Goal: Task Accomplishment & Management: Manage account settings

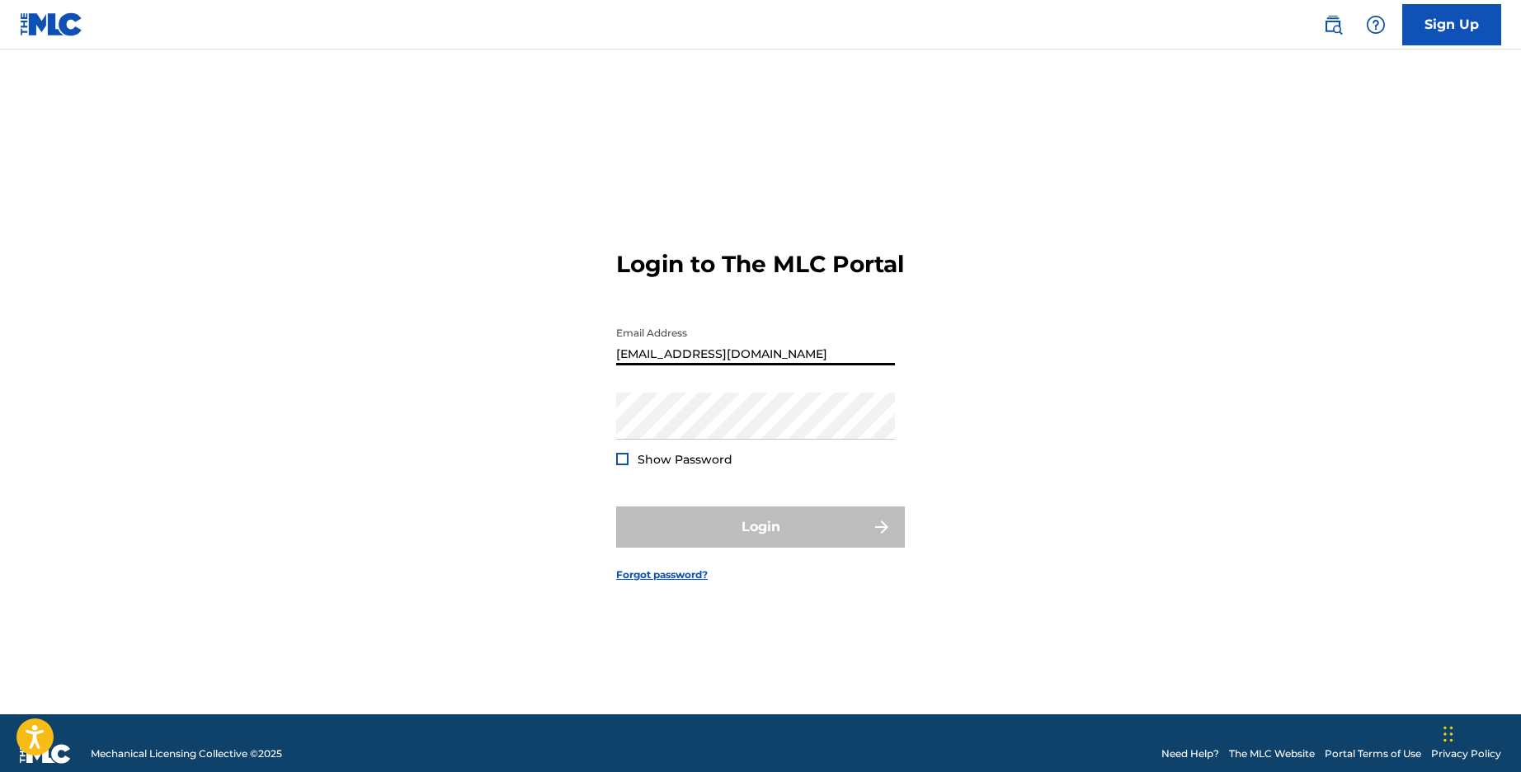
type input "[EMAIL_ADDRESS][DOMAIN_NAME]"
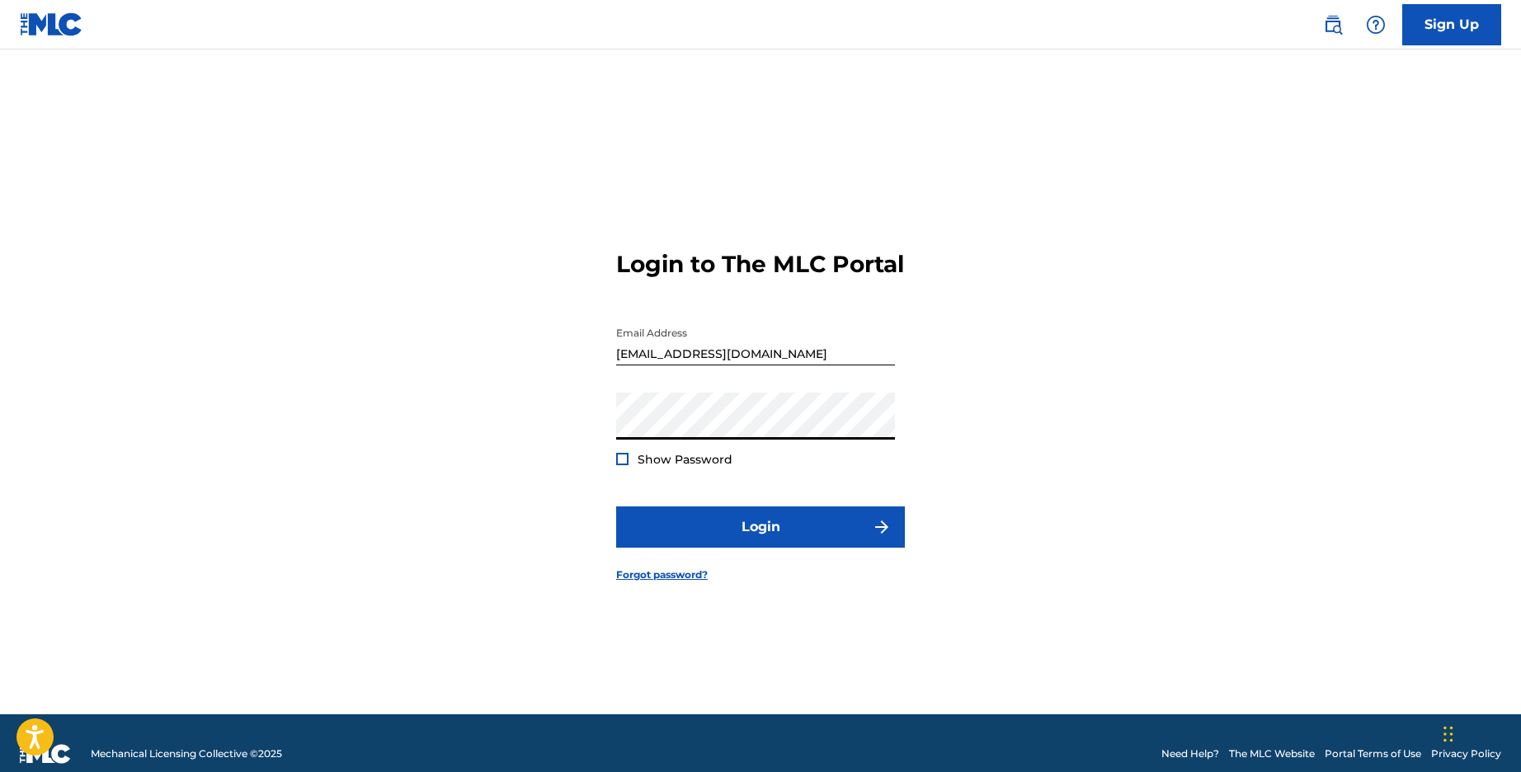
click at [760, 540] on button "Login" at bounding box center [760, 526] width 289 height 41
click at [770, 539] on button "Login" at bounding box center [760, 526] width 289 height 41
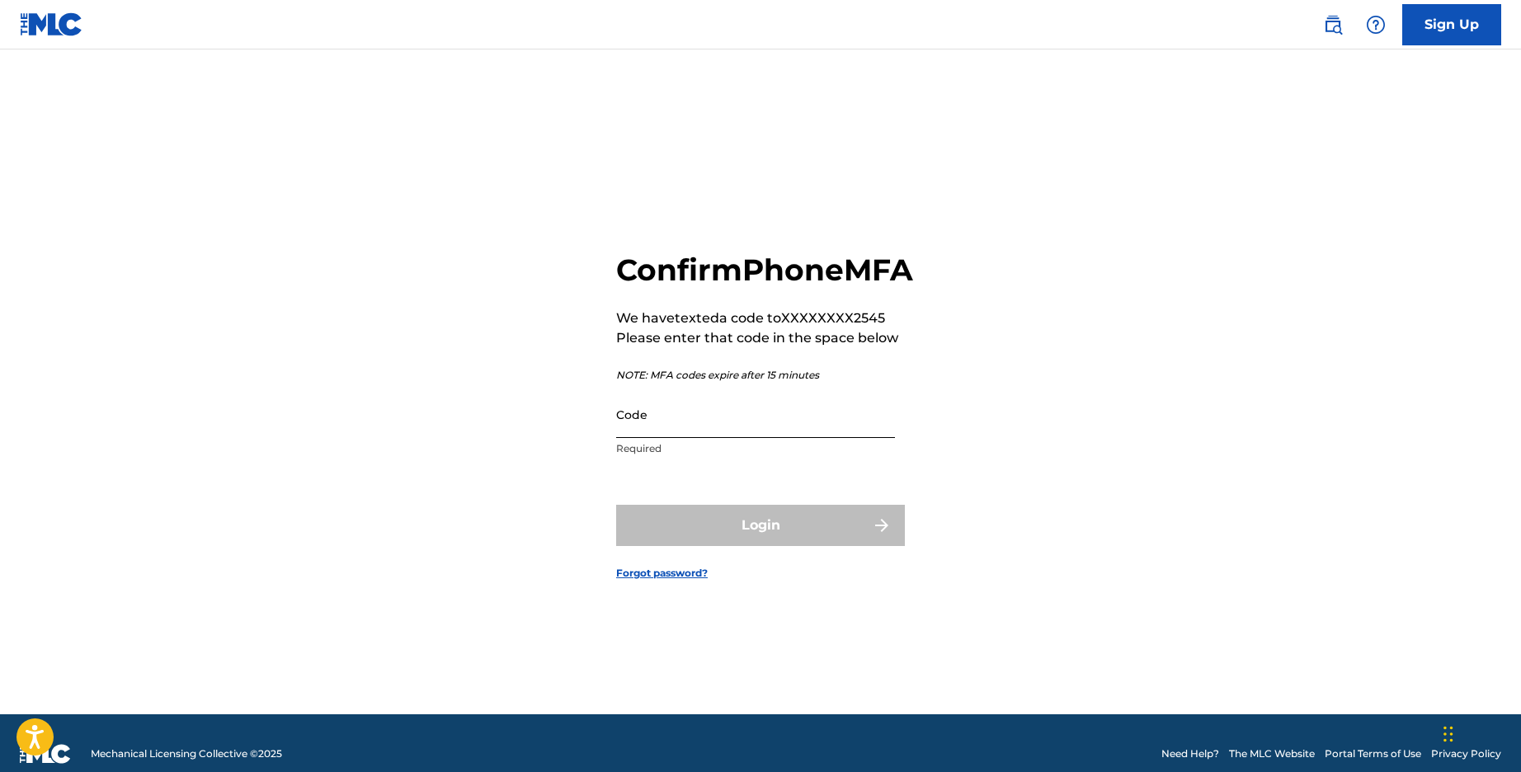
click at [739, 438] on input "Code" at bounding box center [755, 414] width 279 height 47
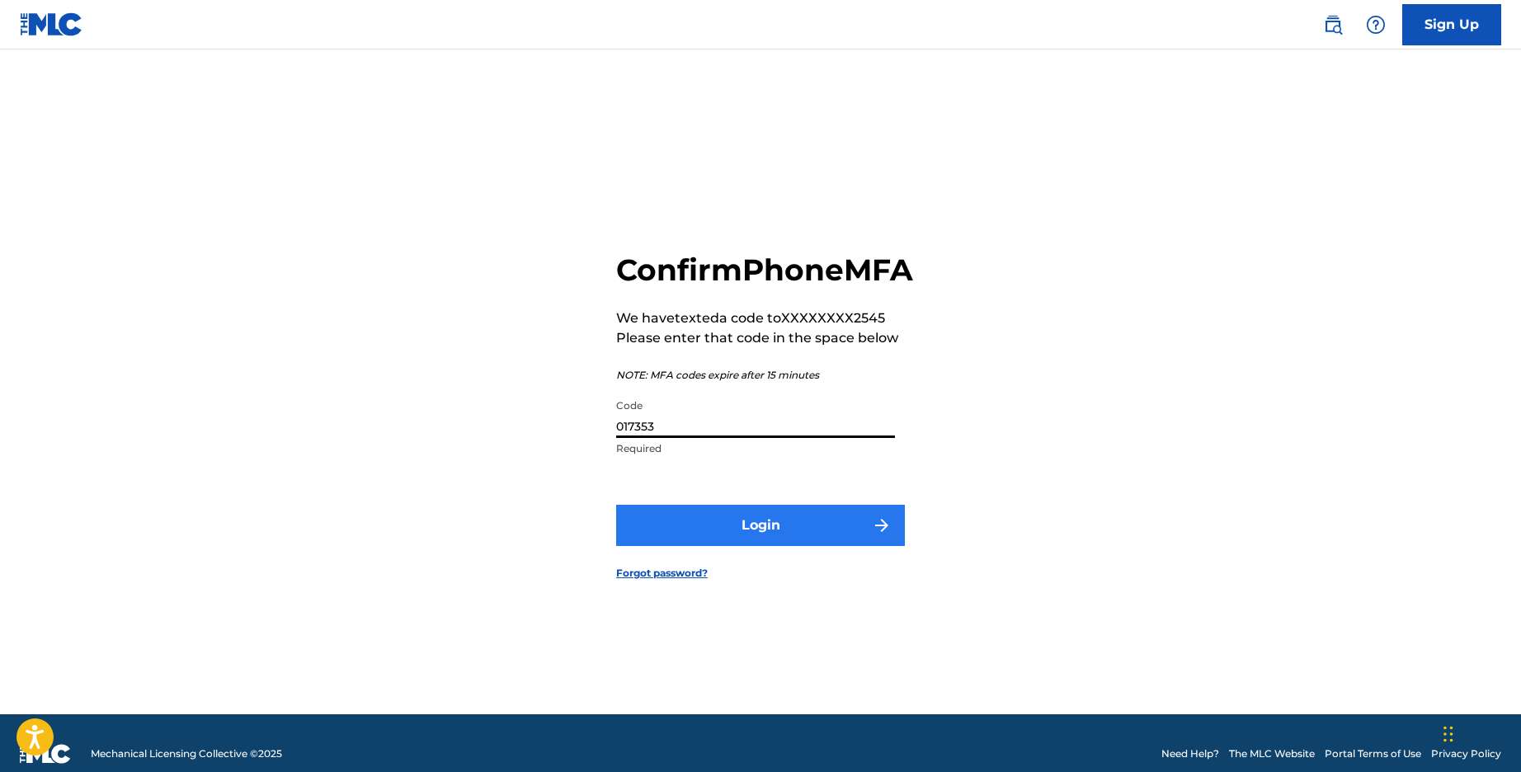
type input "017353"
click at [730, 546] on button "Login" at bounding box center [760, 525] width 289 height 41
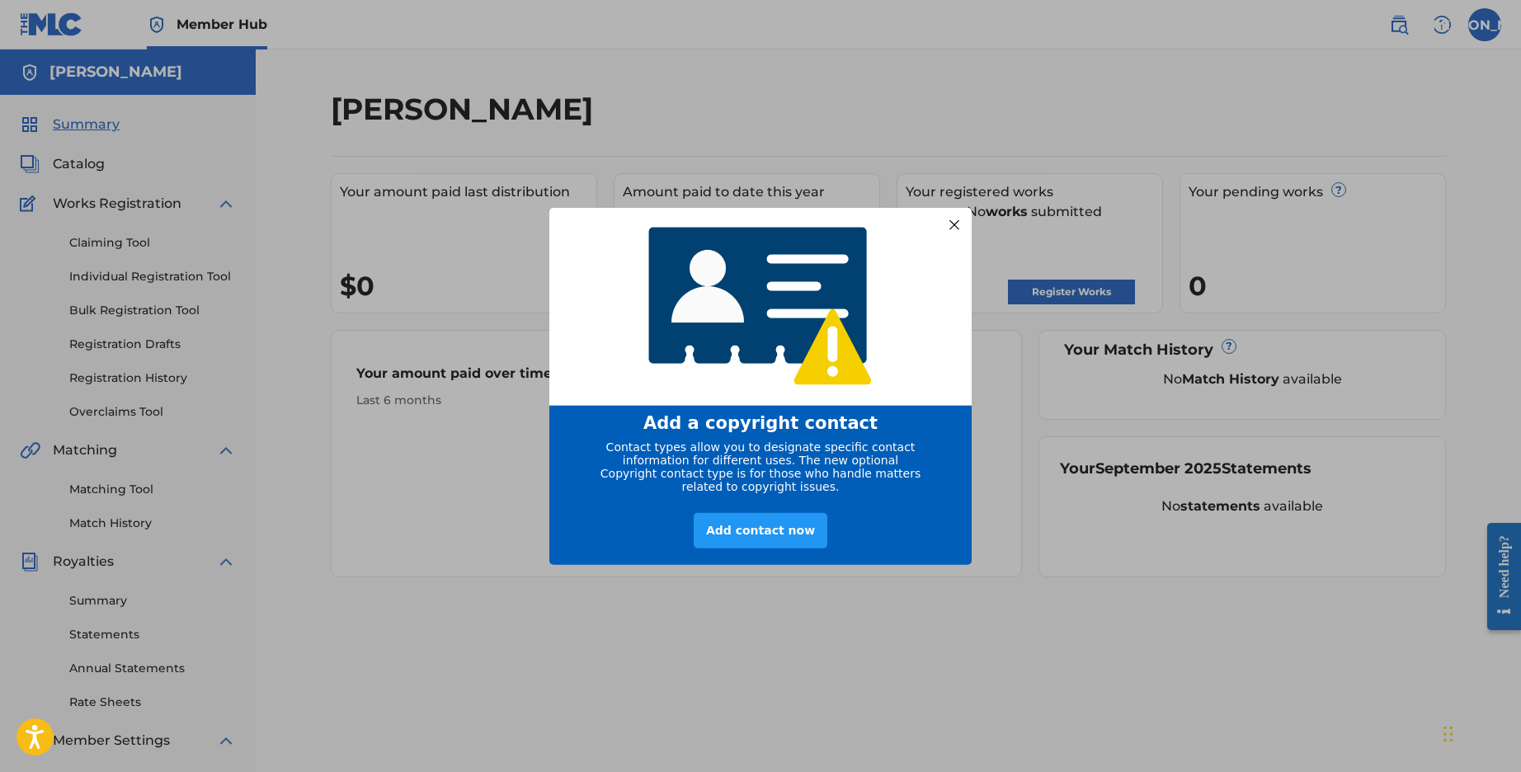
click at [958, 219] on div at bounding box center [954, 224] width 21 height 21
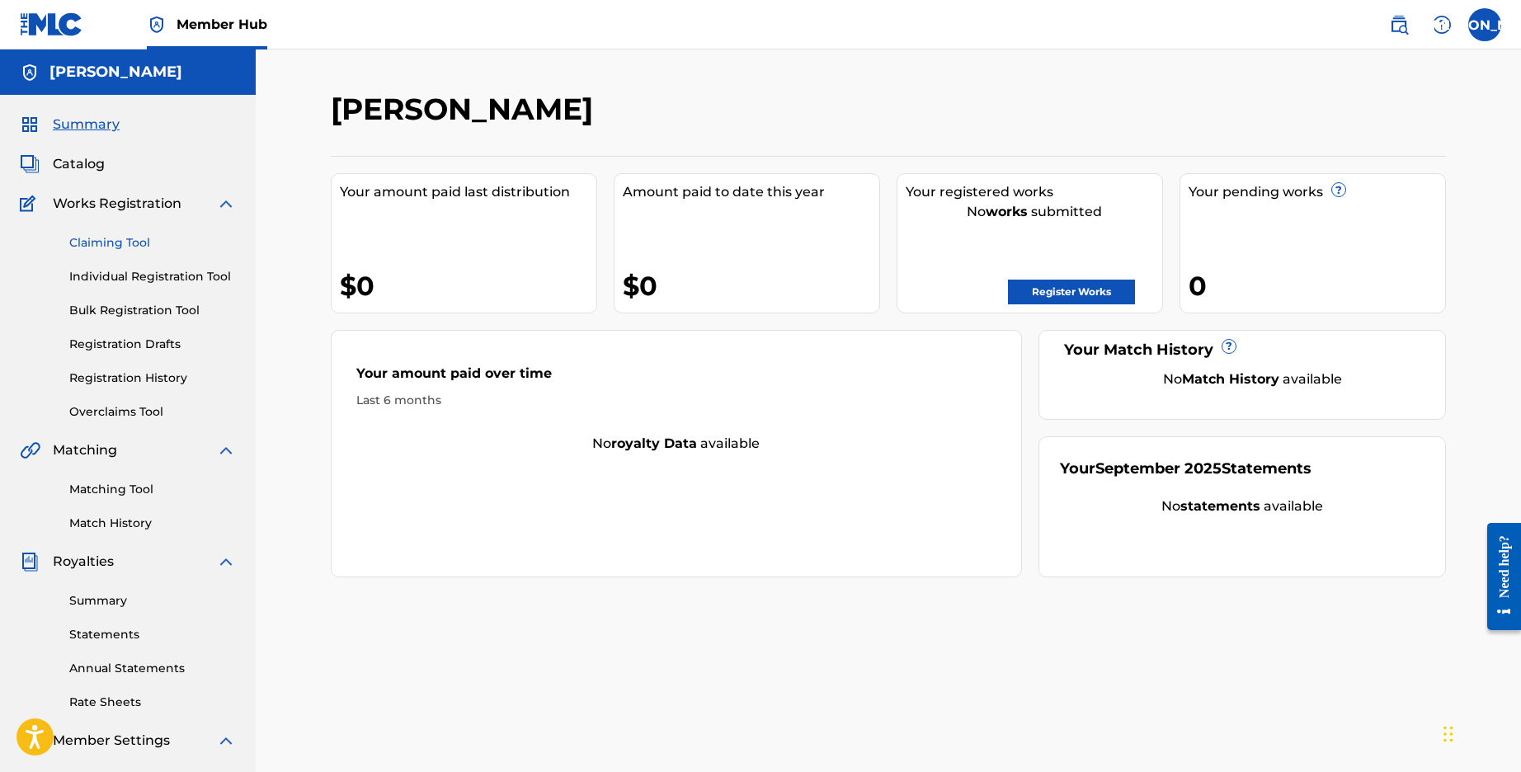
click at [114, 237] on link "Claiming Tool" at bounding box center [152, 242] width 167 height 17
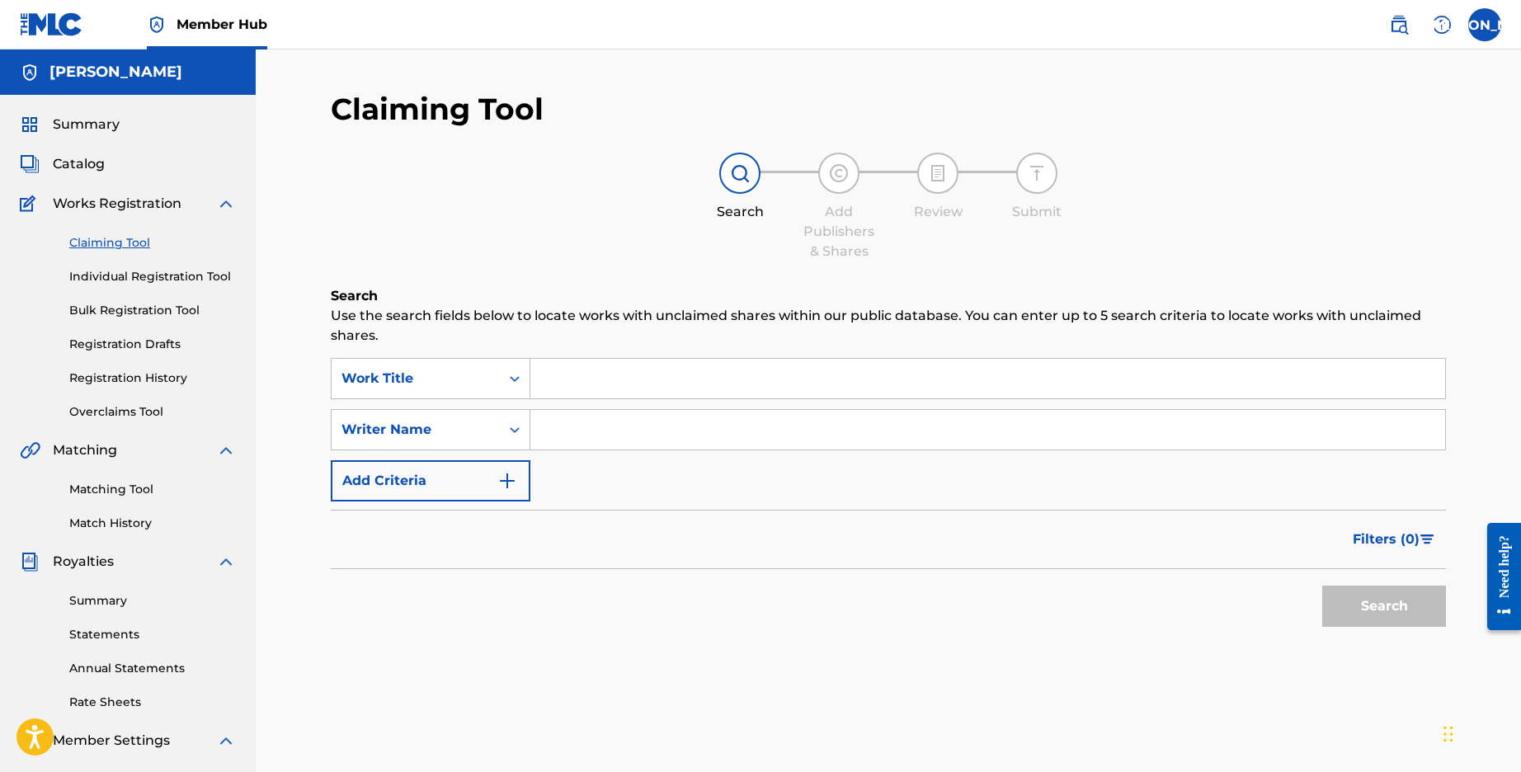
click at [574, 430] on input "Search Form" at bounding box center [987, 430] width 915 height 40
drag, startPoint x: 574, startPoint y: 430, endPoint x: 1370, endPoint y: 605, distance: 814.9
click at [1370, 605] on button "Search" at bounding box center [1384, 606] width 124 height 41
click at [620, 428] on input "[PERSON_NAME]" at bounding box center [987, 430] width 915 height 40
click at [1396, 600] on button "Search" at bounding box center [1384, 606] width 124 height 41
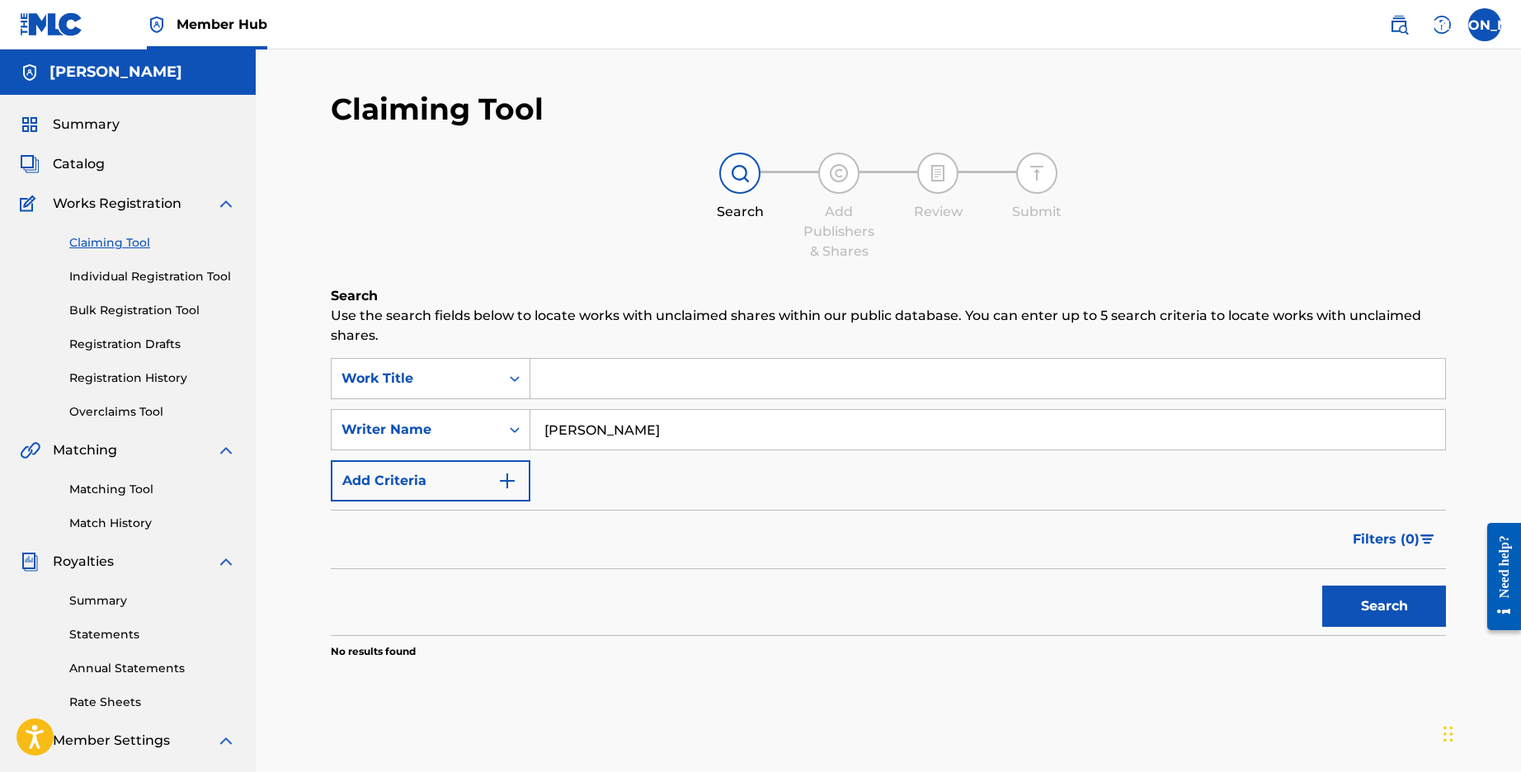
click at [569, 425] on input "[PERSON_NAME]" at bounding box center [987, 430] width 915 height 40
drag, startPoint x: 569, startPoint y: 425, endPoint x: 755, endPoint y: 424, distance: 185.6
click at [755, 424] on input "[PERSON_NAME]" at bounding box center [987, 430] width 915 height 40
type input "[PERSON_NAME]"
click at [1413, 611] on button "Search" at bounding box center [1384, 606] width 124 height 41
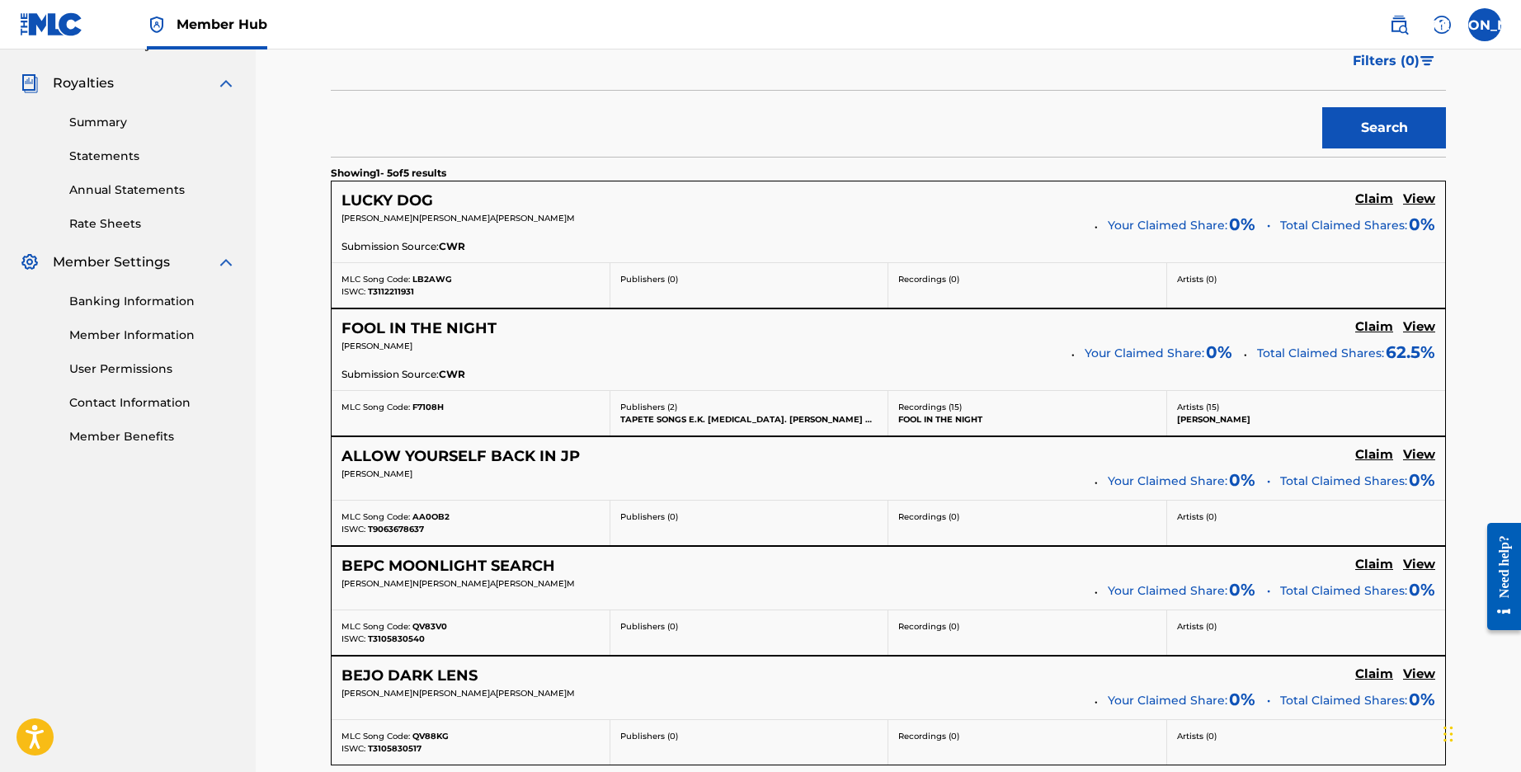
scroll to position [146, 0]
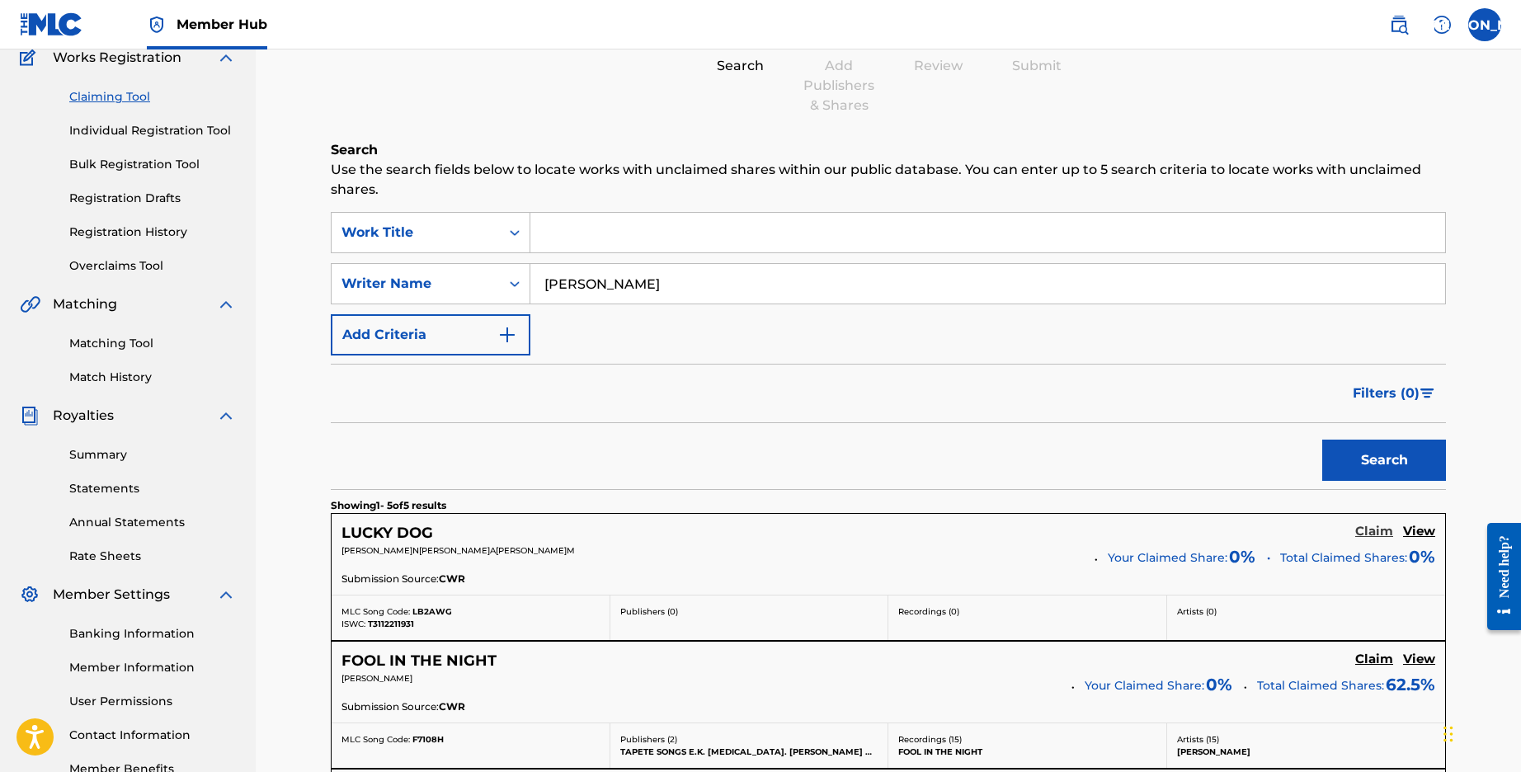
click at [1374, 534] on h5 "Claim" at bounding box center [1374, 532] width 38 height 16
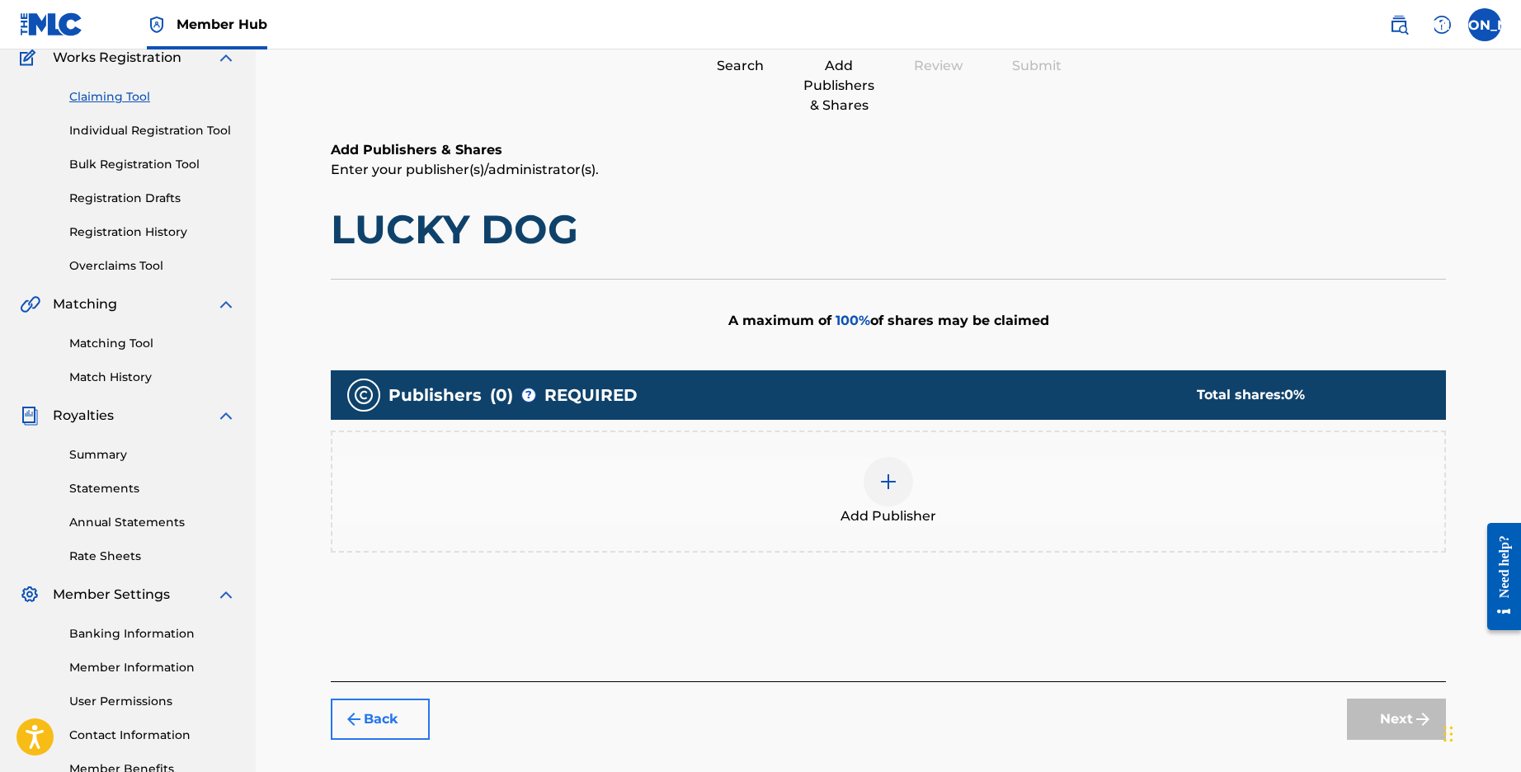
click at [397, 707] on button "Back" at bounding box center [380, 719] width 99 height 41
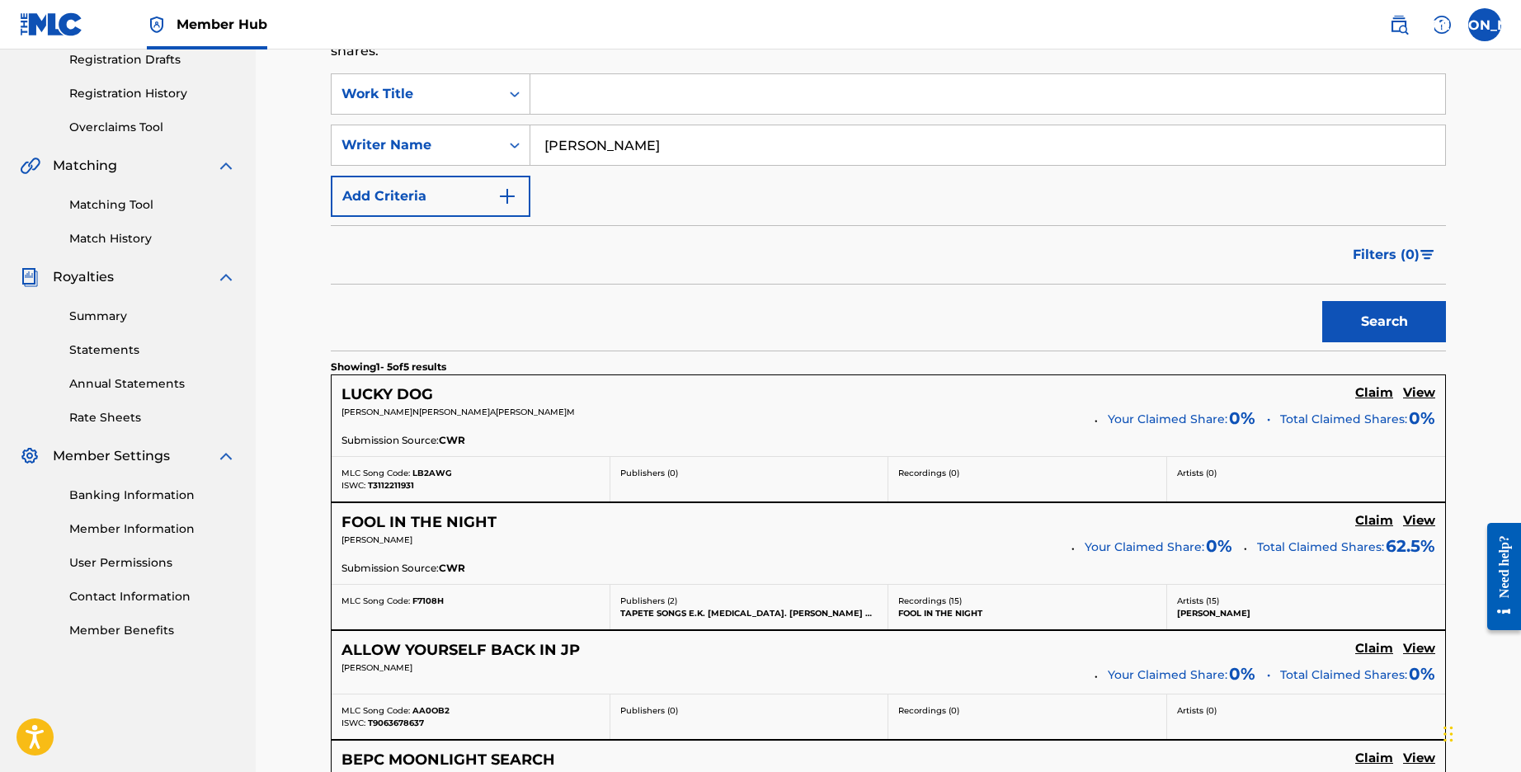
scroll to position [341, 0]
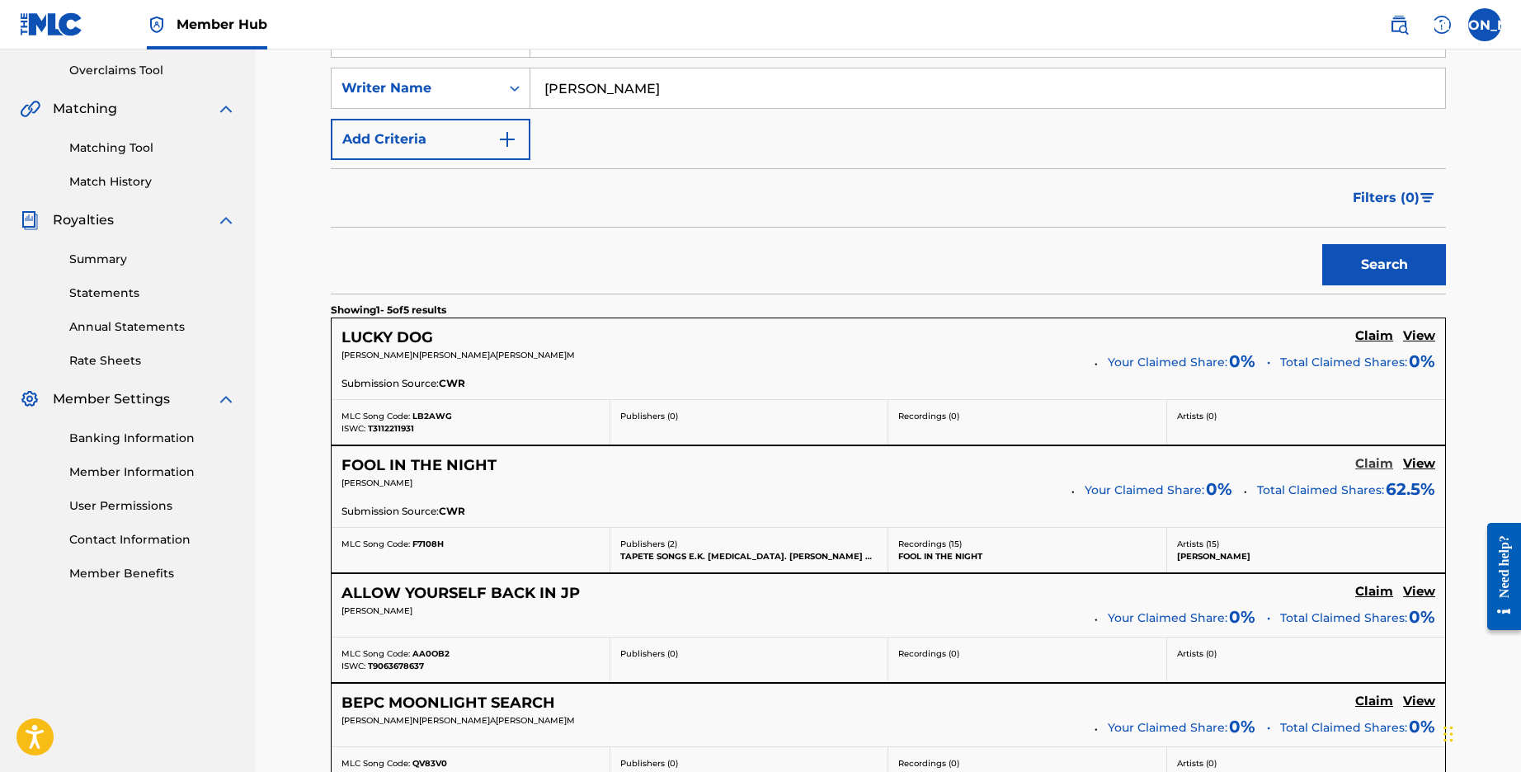
click at [1377, 463] on h5 "Claim" at bounding box center [1374, 464] width 38 height 16
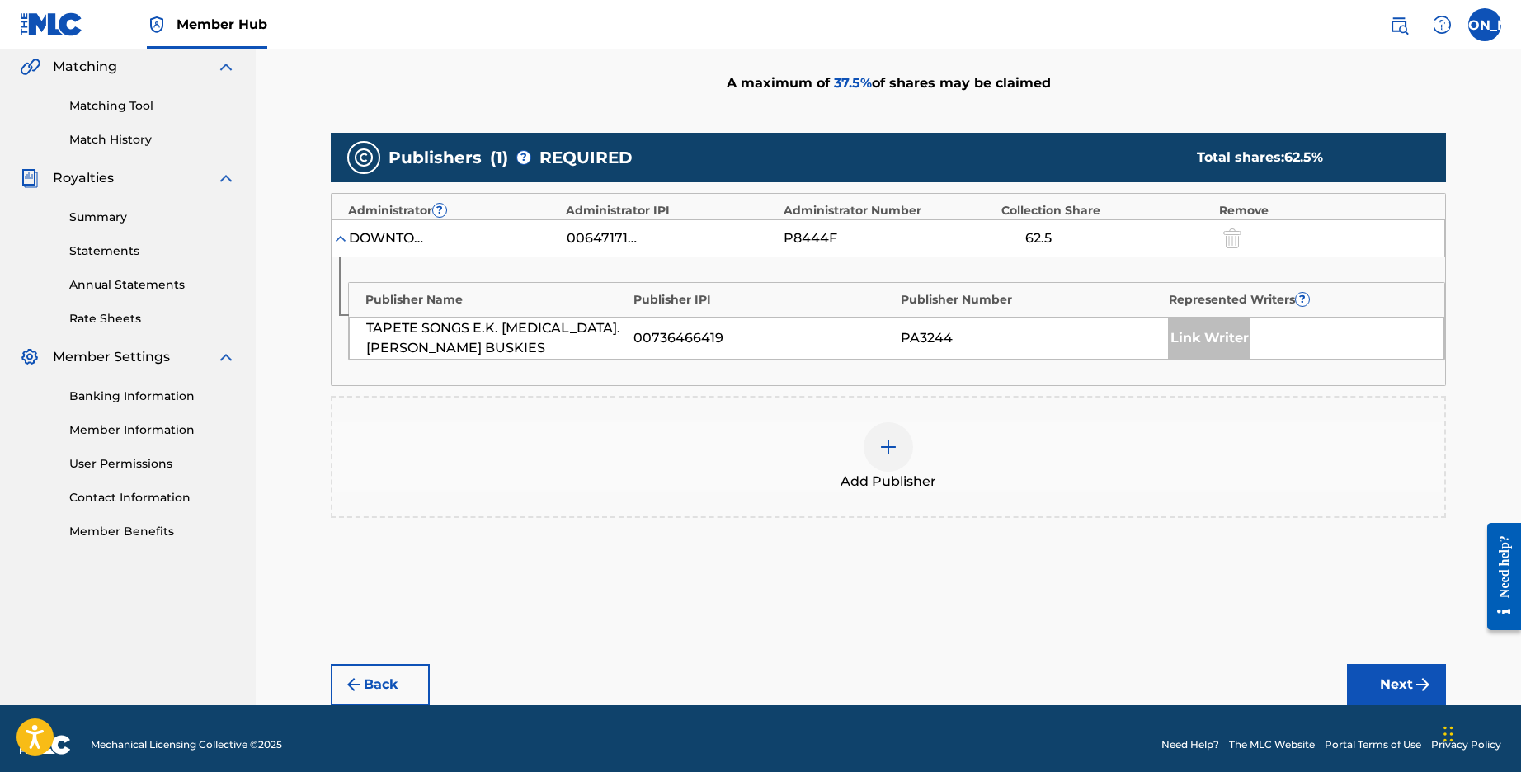
scroll to position [395, 0]
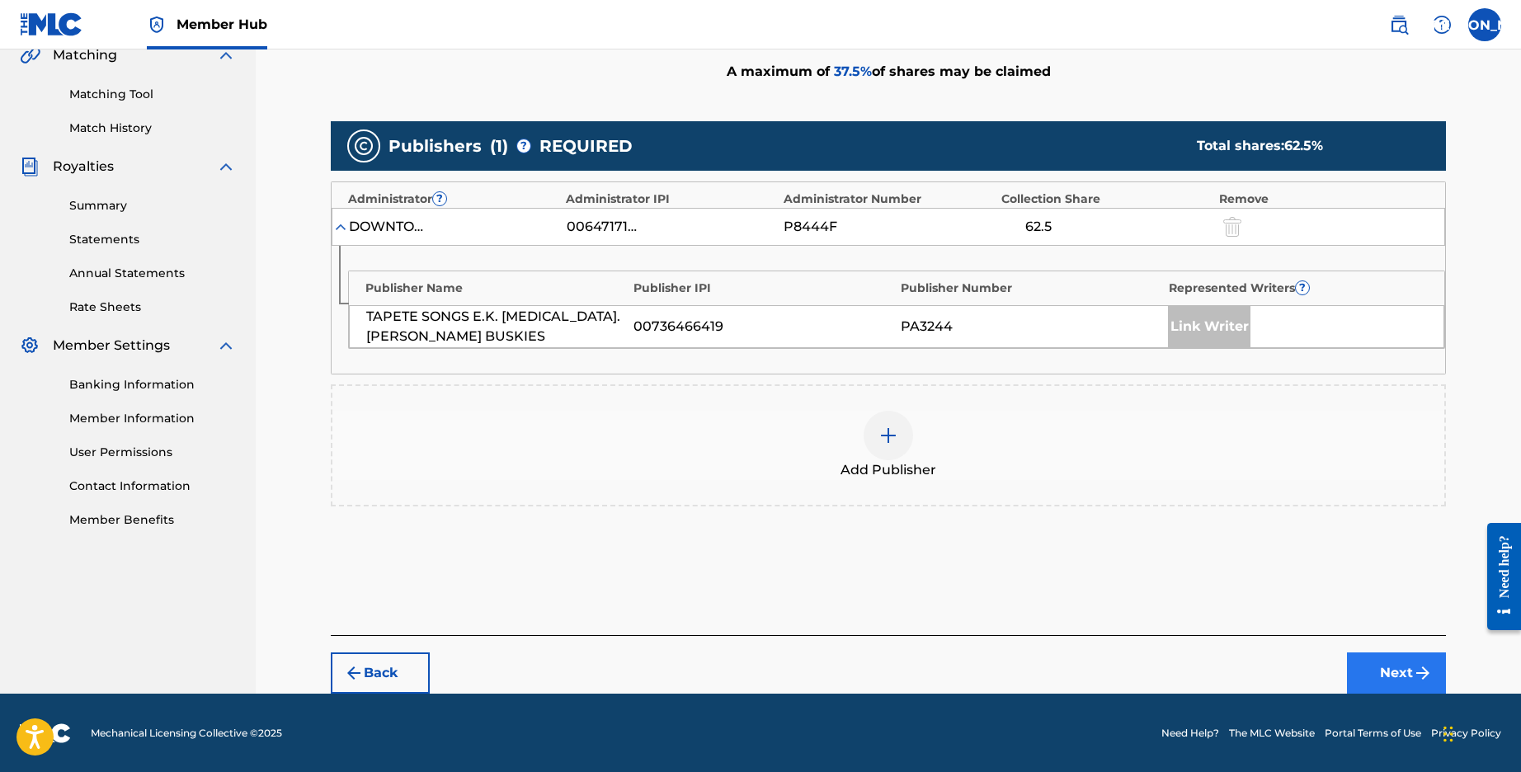
click at [1396, 665] on button "Next" at bounding box center [1396, 672] width 99 height 41
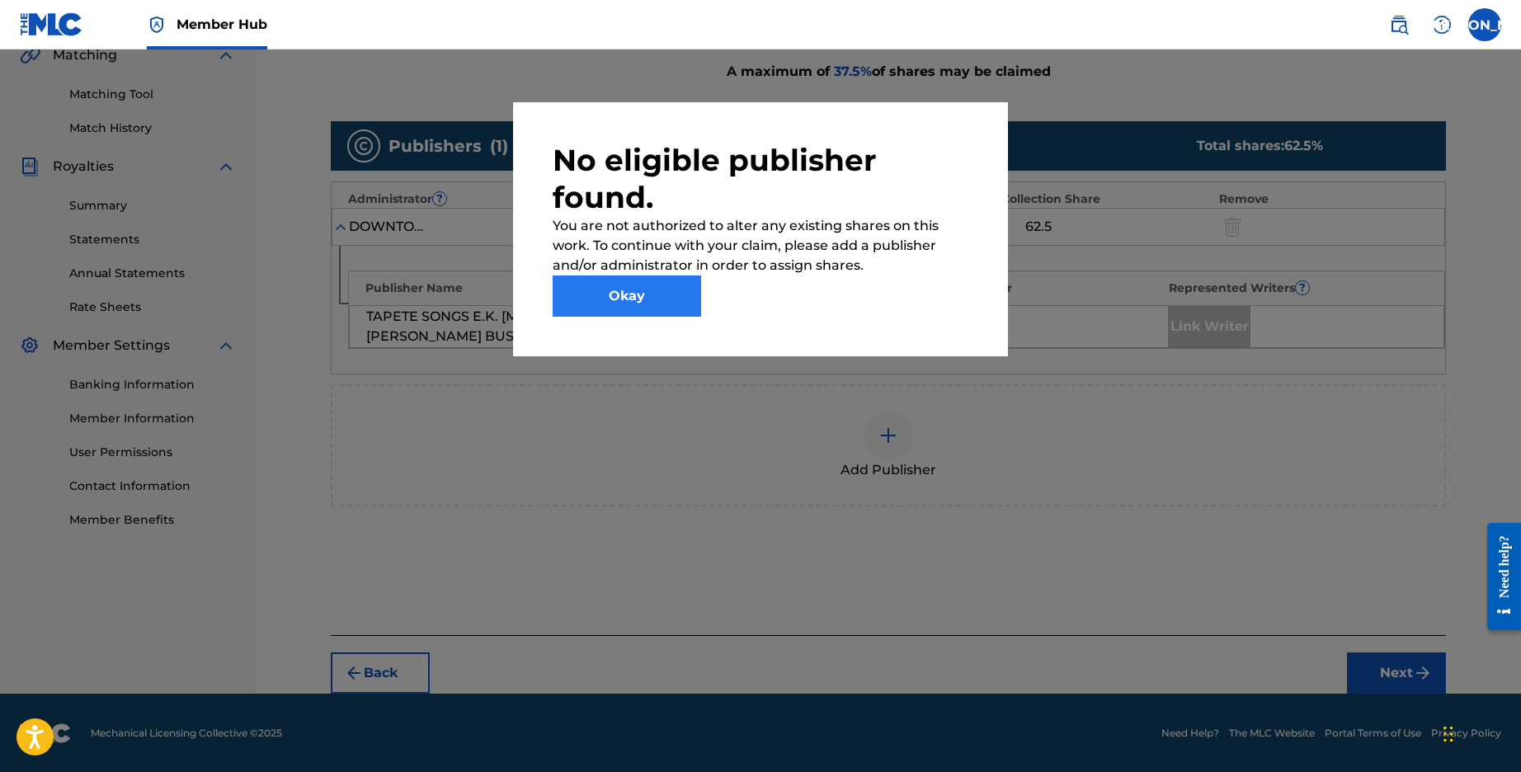
click at [676, 293] on button "Okay" at bounding box center [627, 295] width 148 height 41
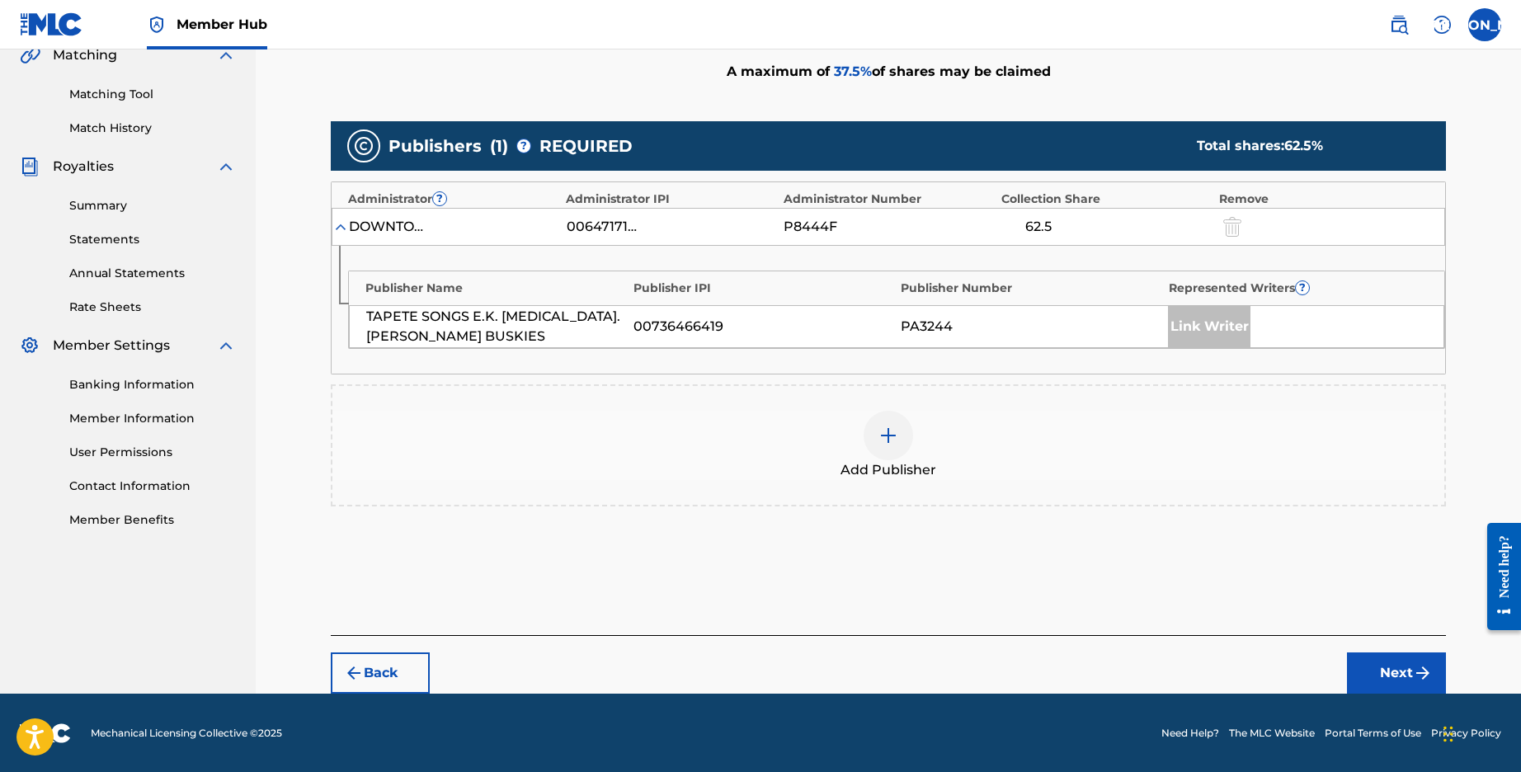
click at [876, 431] on div at bounding box center [888, 435] width 49 height 49
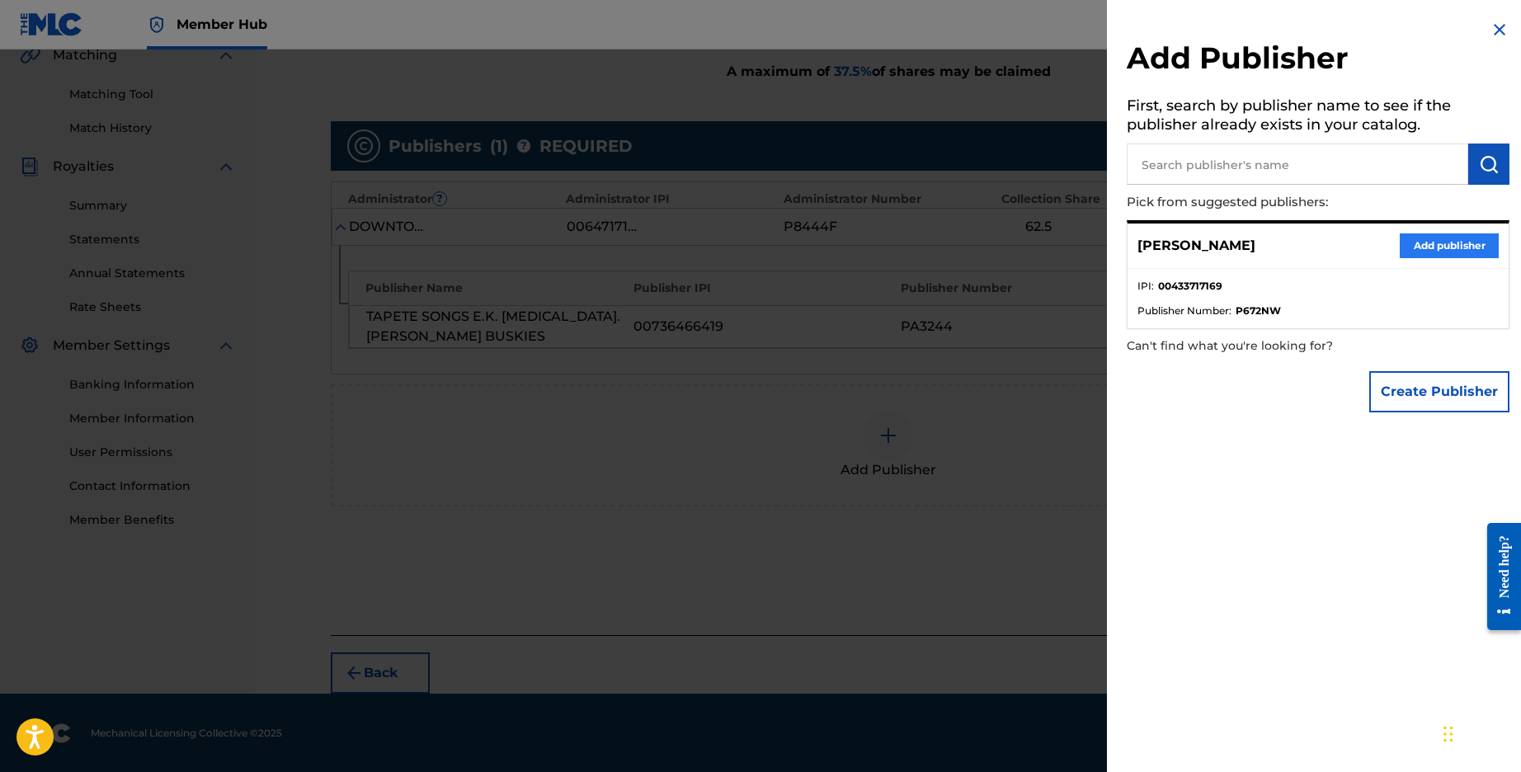
click at [1436, 244] on button "Add publisher" at bounding box center [1449, 245] width 99 height 25
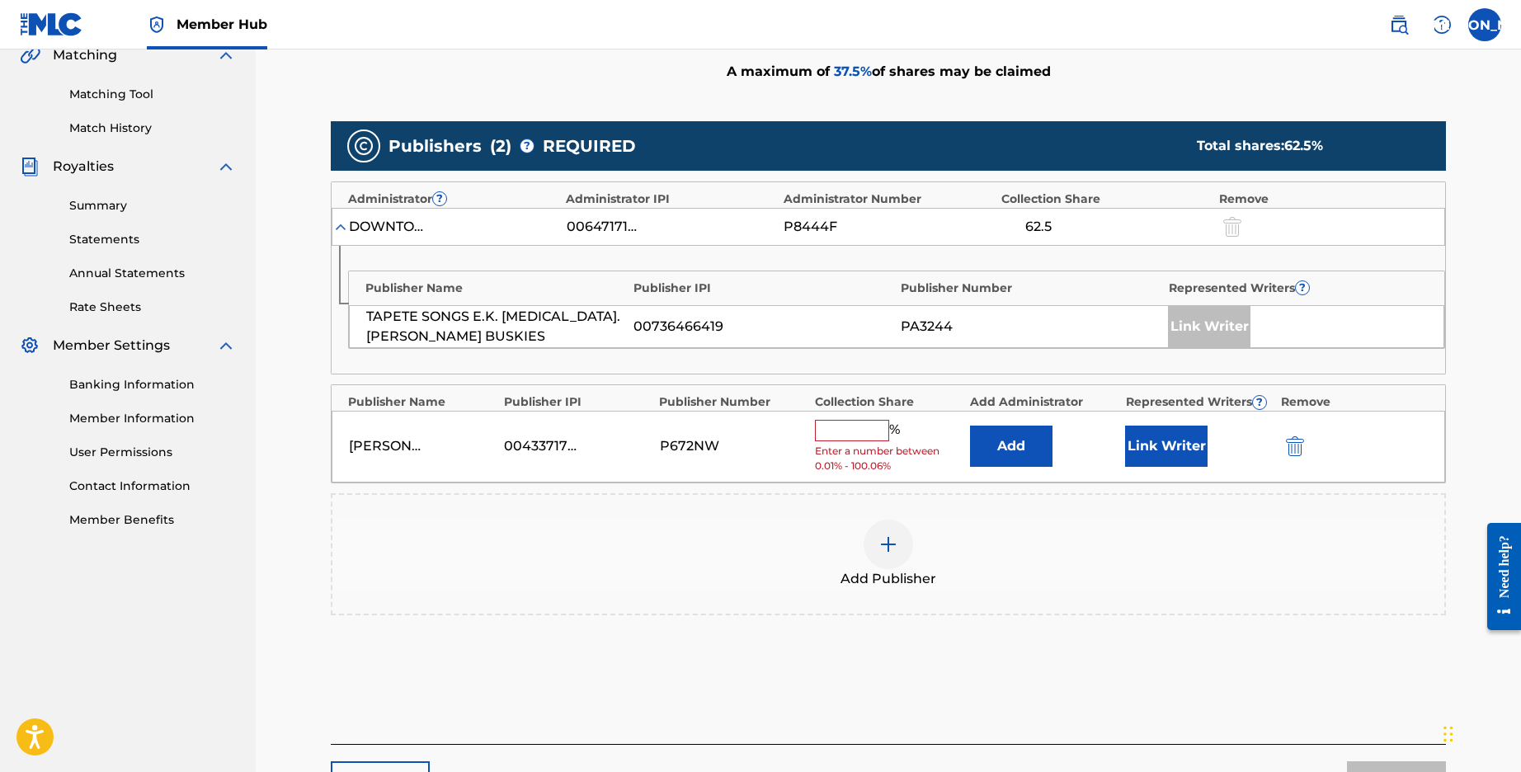
click at [865, 424] on input "text" at bounding box center [852, 430] width 74 height 21
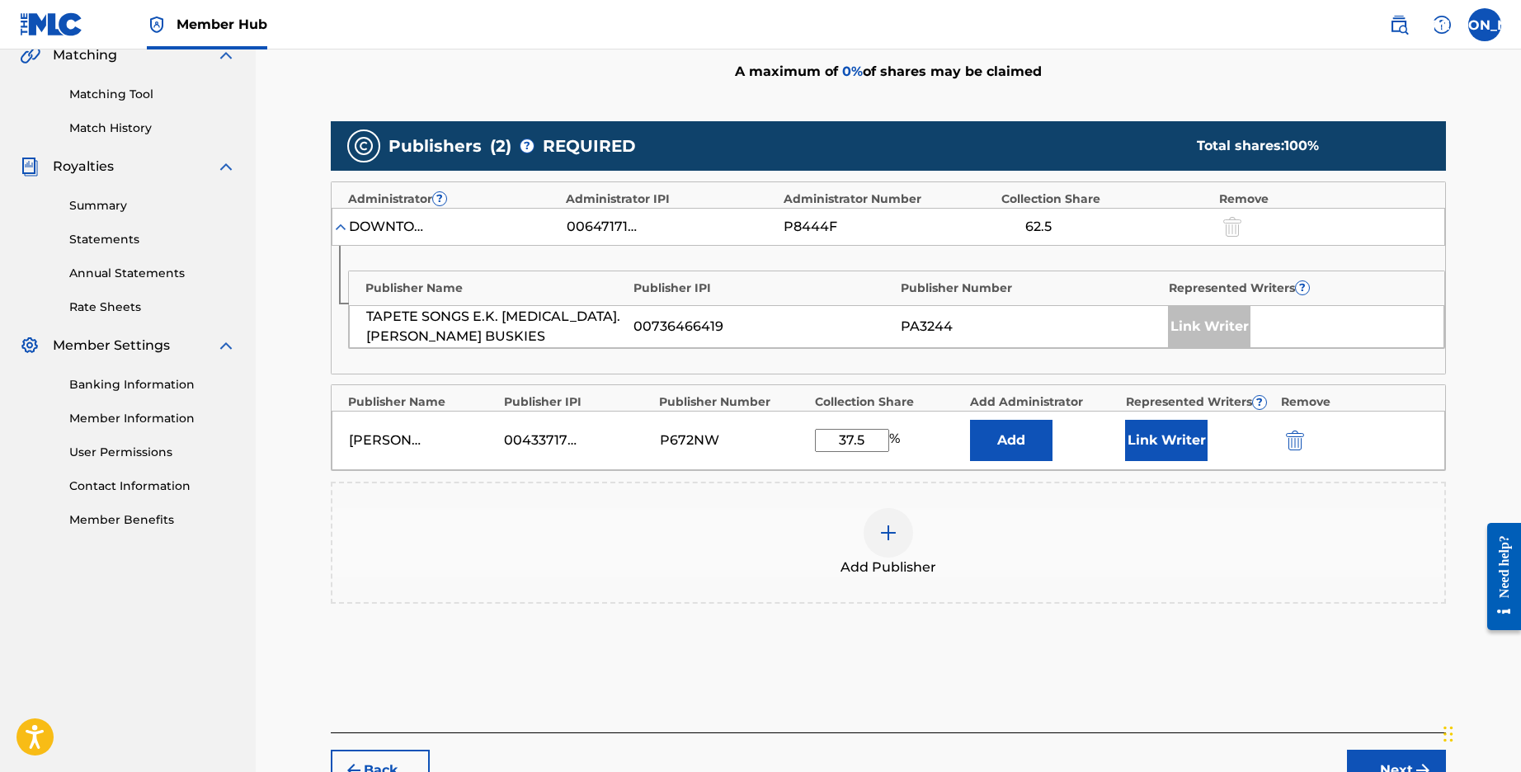
type input "37.5"
click at [1390, 751] on button "Next" at bounding box center [1396, 770] width 99 height 41
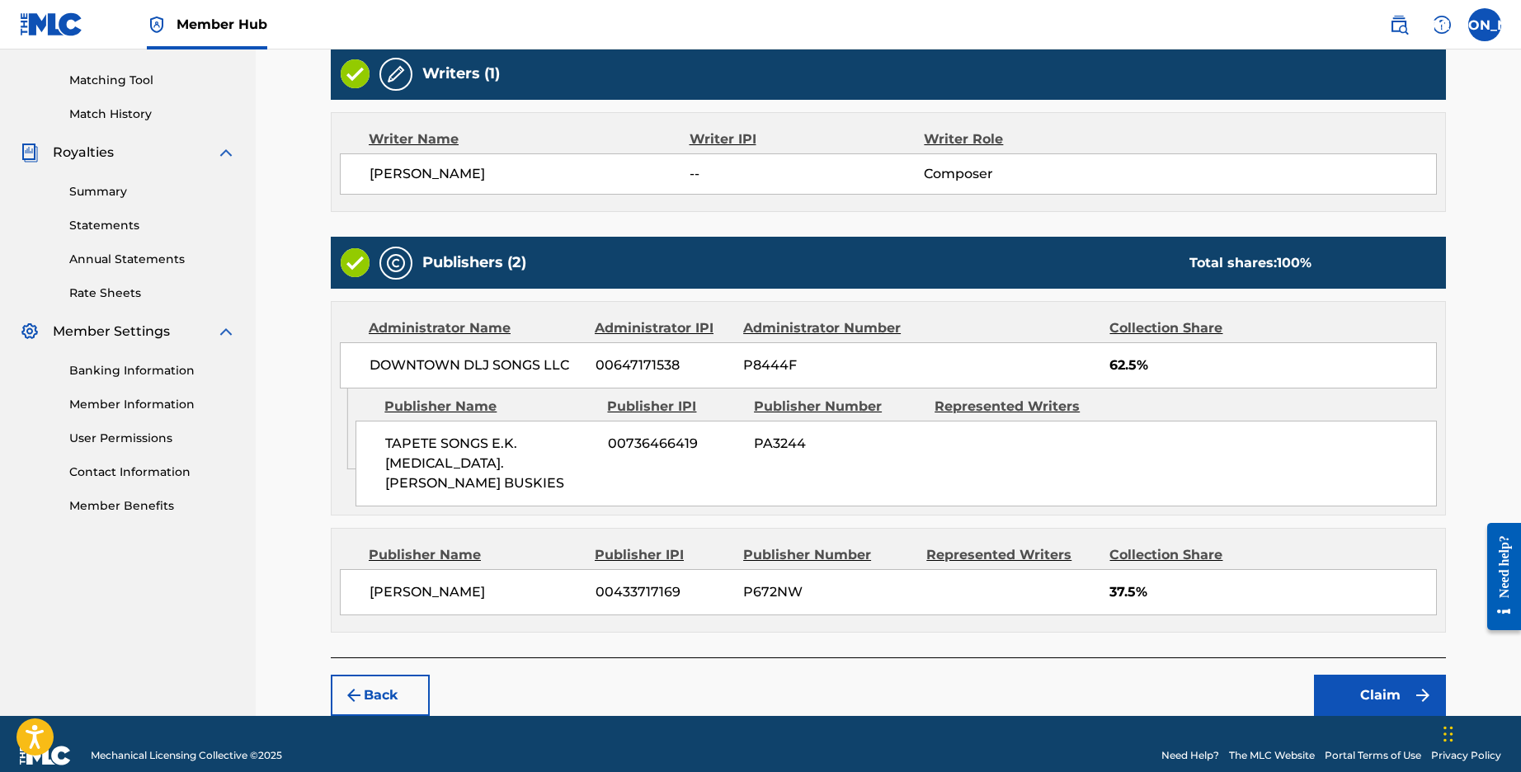
scroll to position [412, 0]
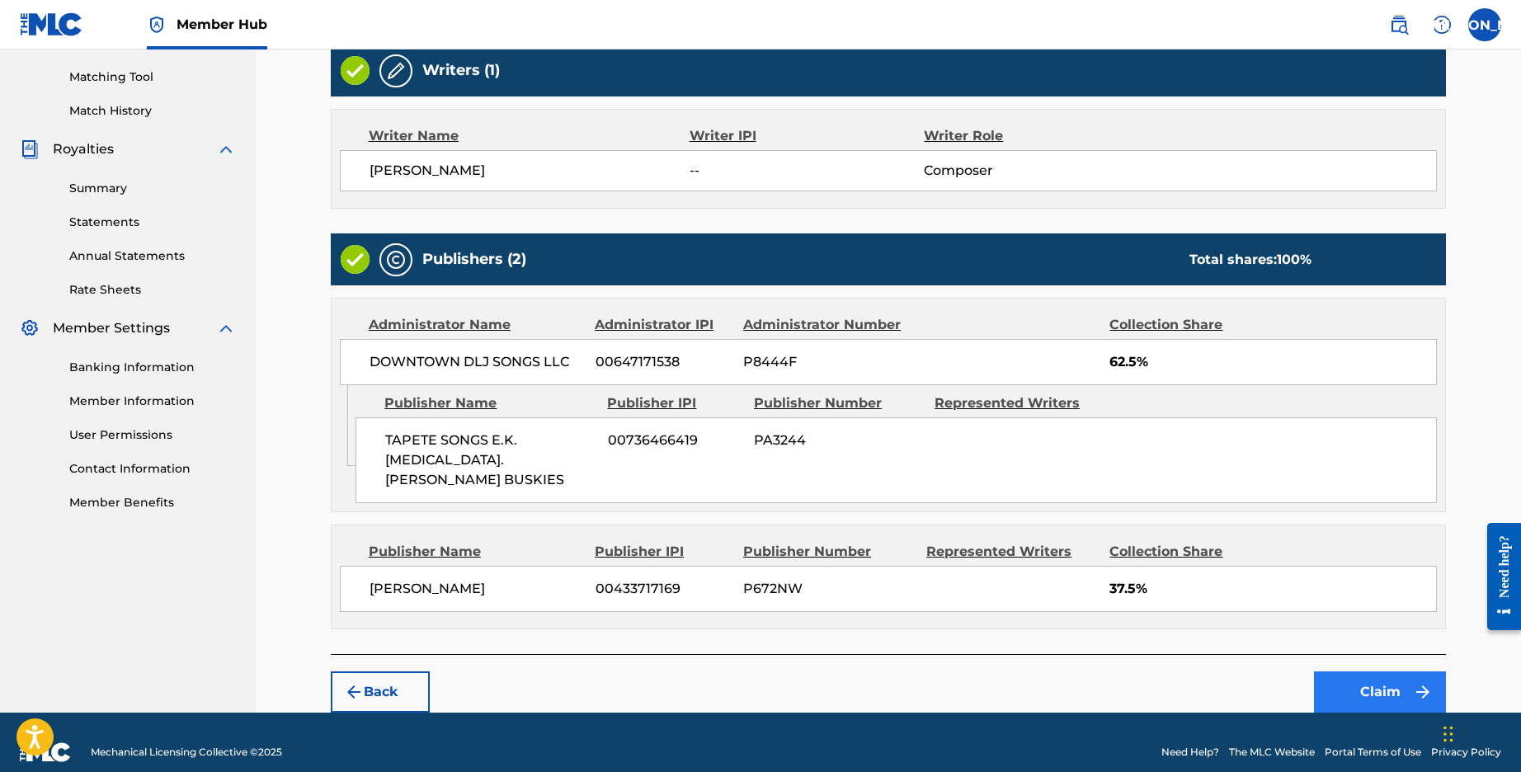
click at [1405, 671] on button "Claim" at bounding box center [1380, 691] width 132 height 41
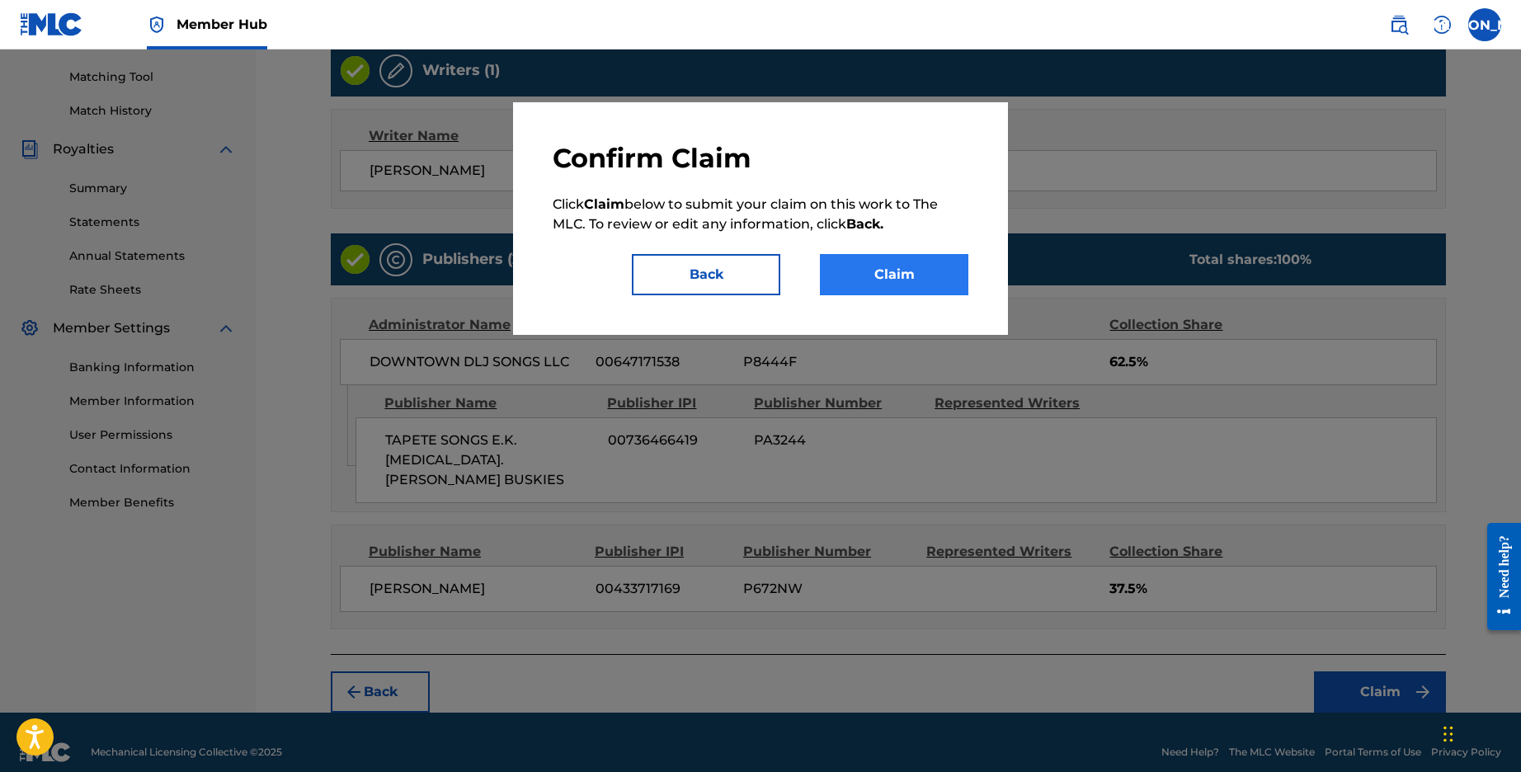
click at [886, 276] on button "Claim" at bounding box center [894, 274] width 148 height 41
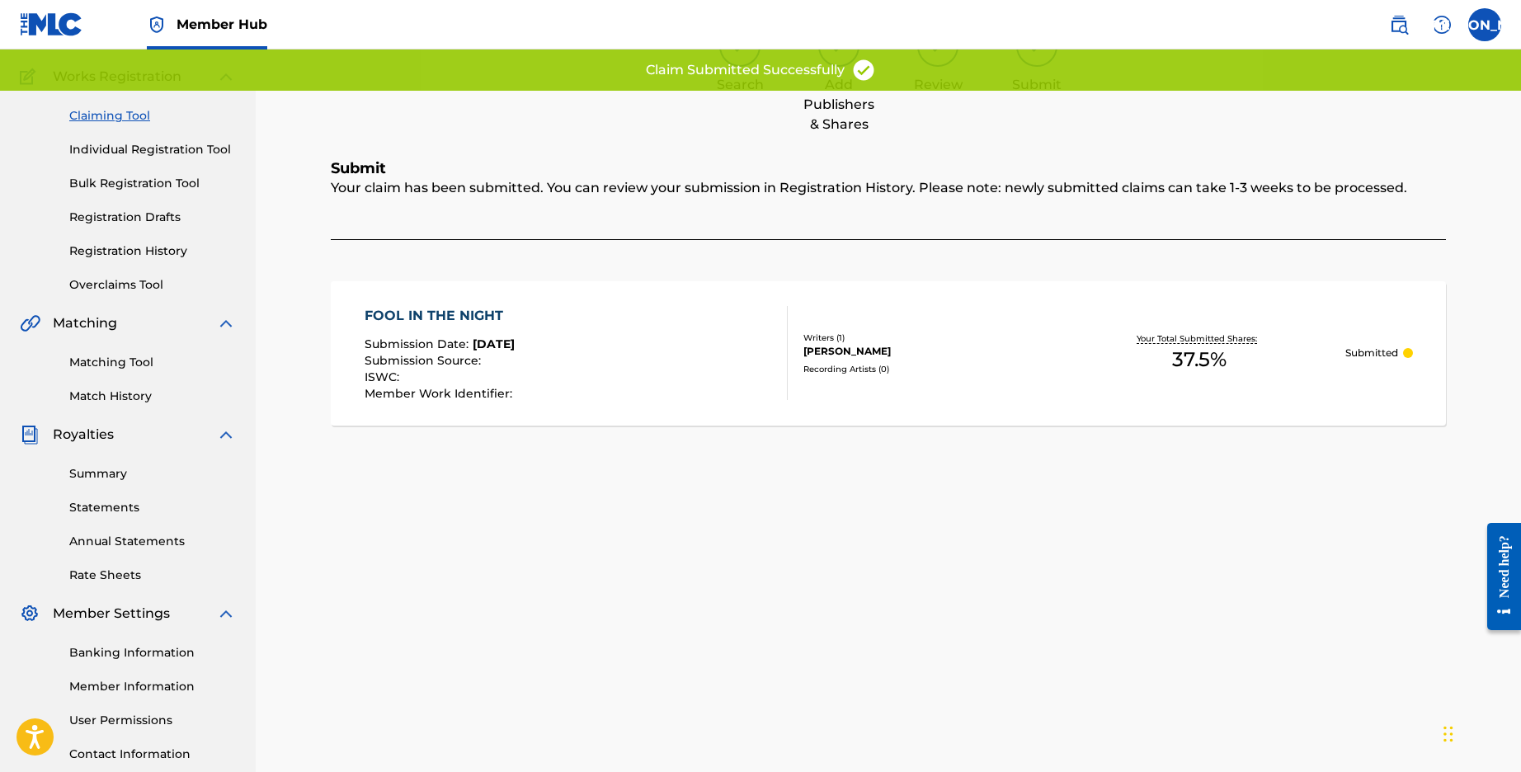
scroll to position [0, 0]
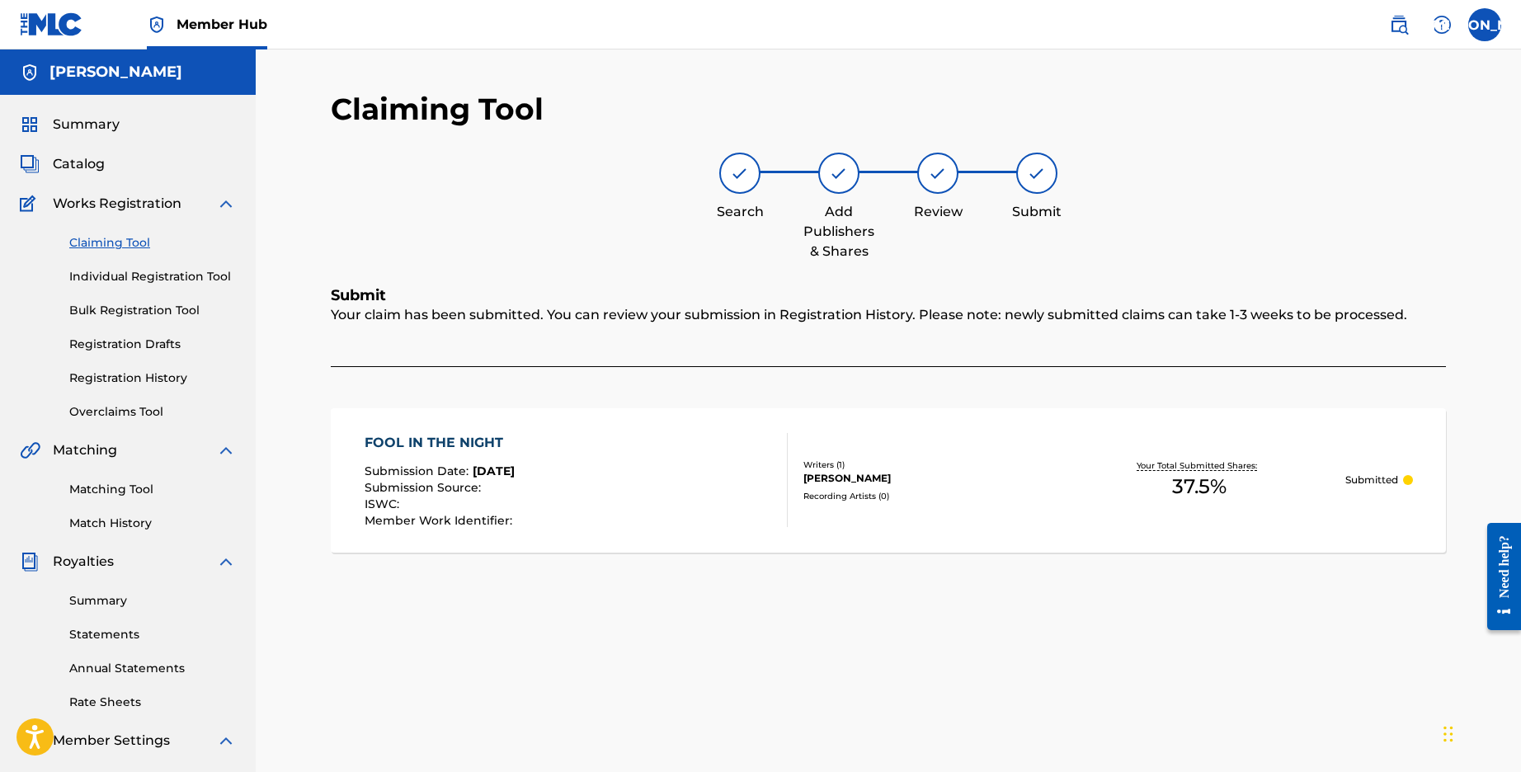
click at [126, 242] on link "Claiming Tool" at bounding box center [152, 242] width 167 height 17
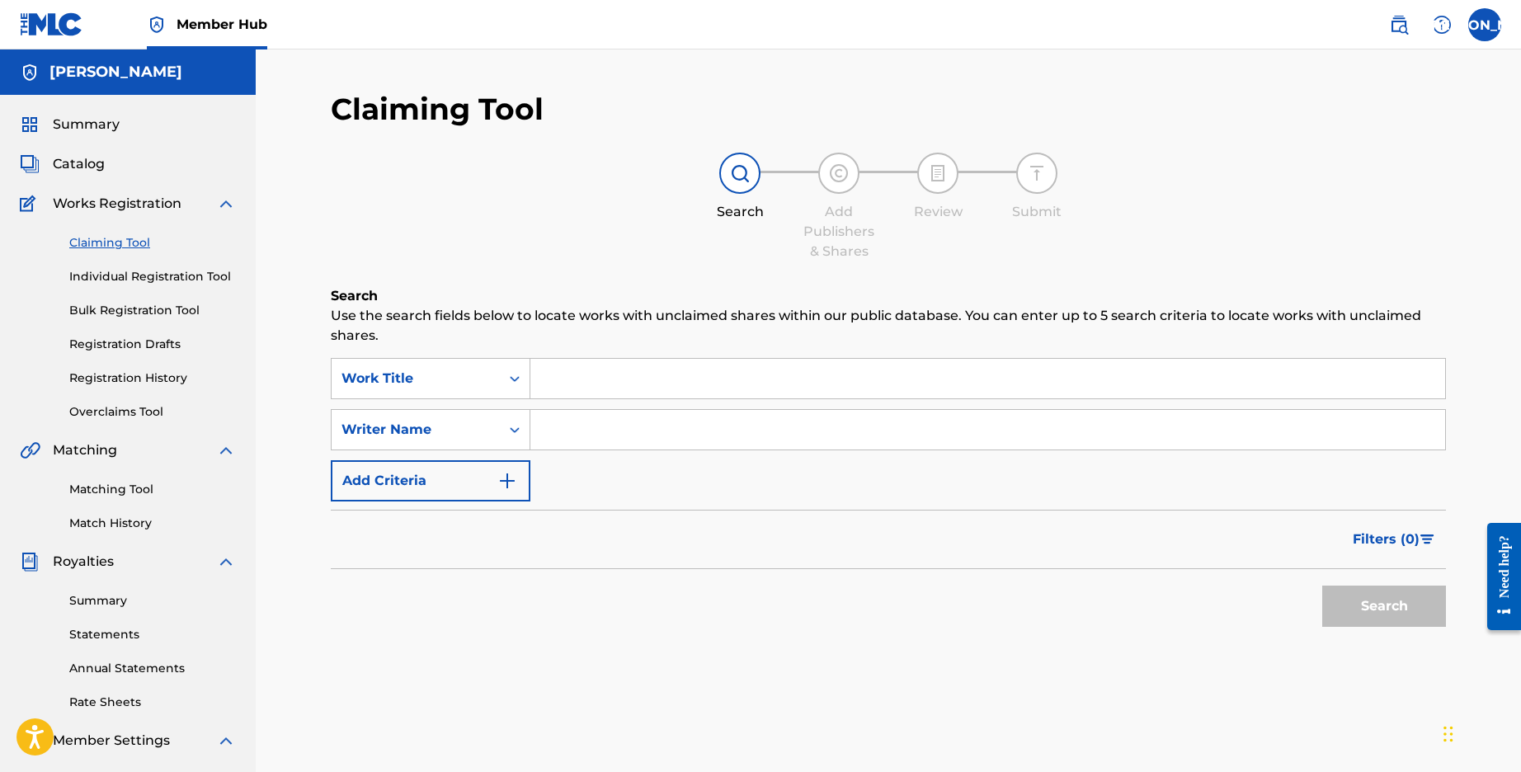
click at [614, 435] on input "Search Form" at bounding box center [987, 430] width 915 height 40
type input "[PERSON_NAME]"
click at [1408, 605] on button "Search" at bounding box center [1384, 606] width 124 height 41
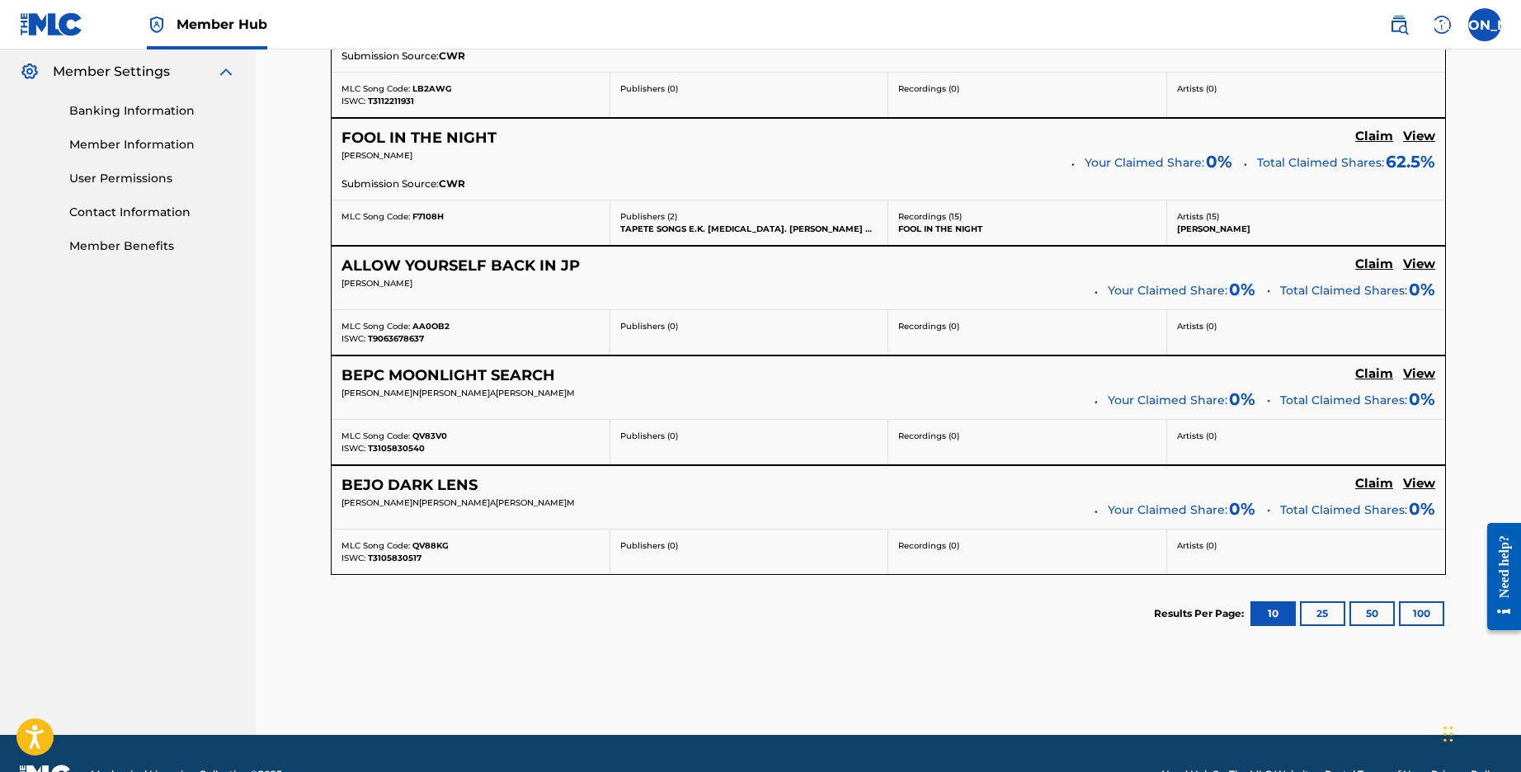
scroll to position [623, 0]
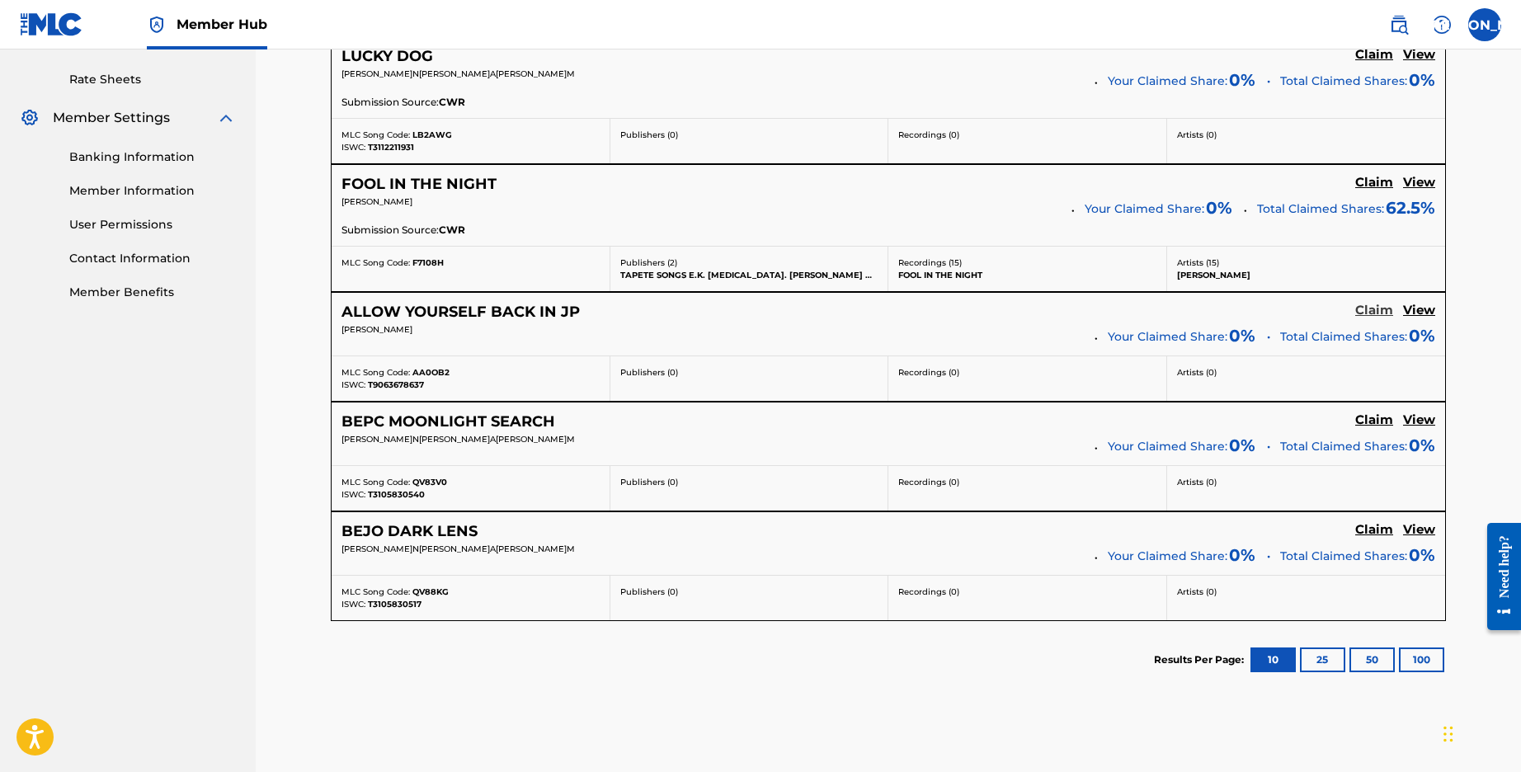
click at [1374, 307] on h5 "Claim" at bounding box center [1374, 311] width 38 height 16
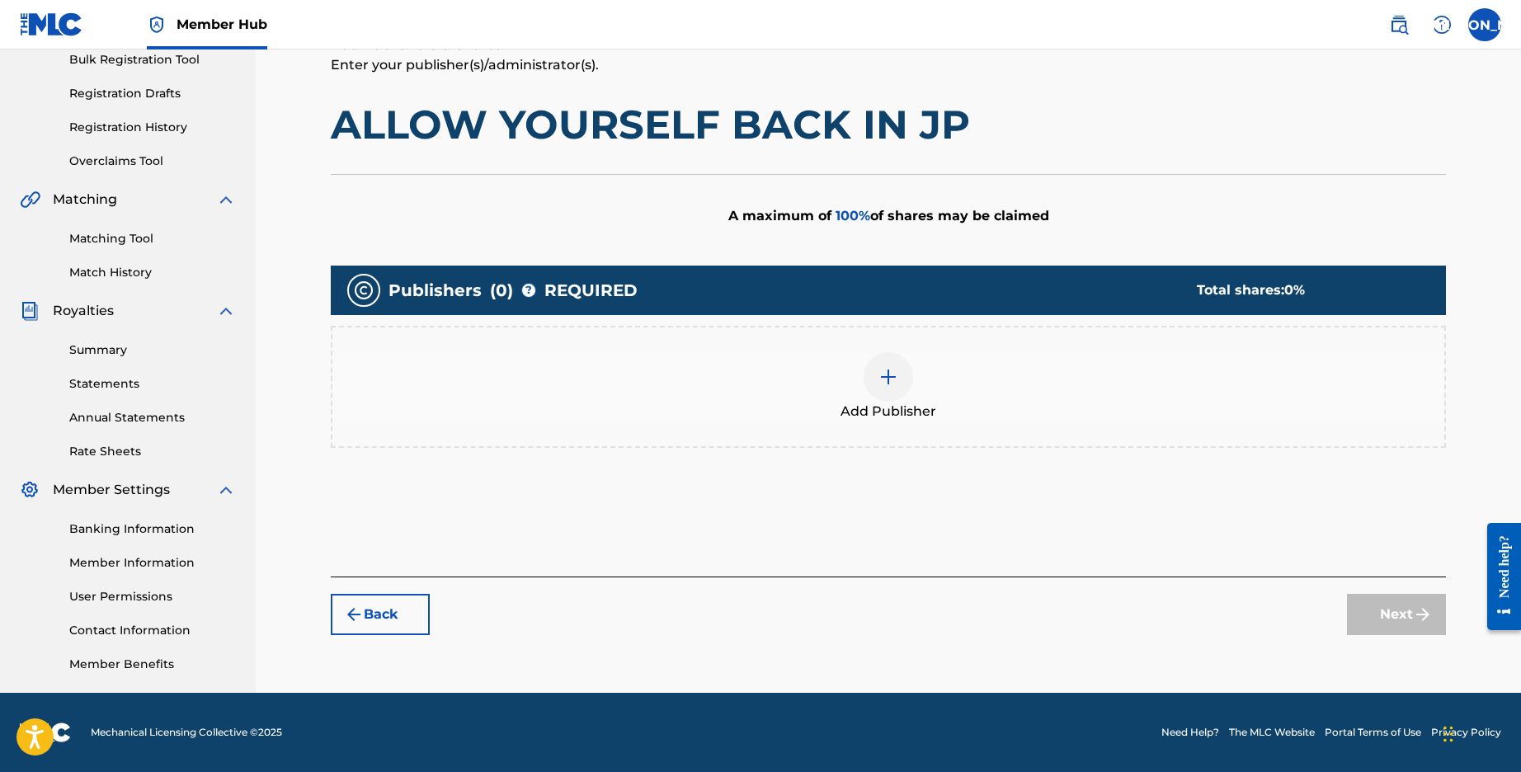
click at [870, 374] on div at bounding box center [888, 376] width 49 height 49
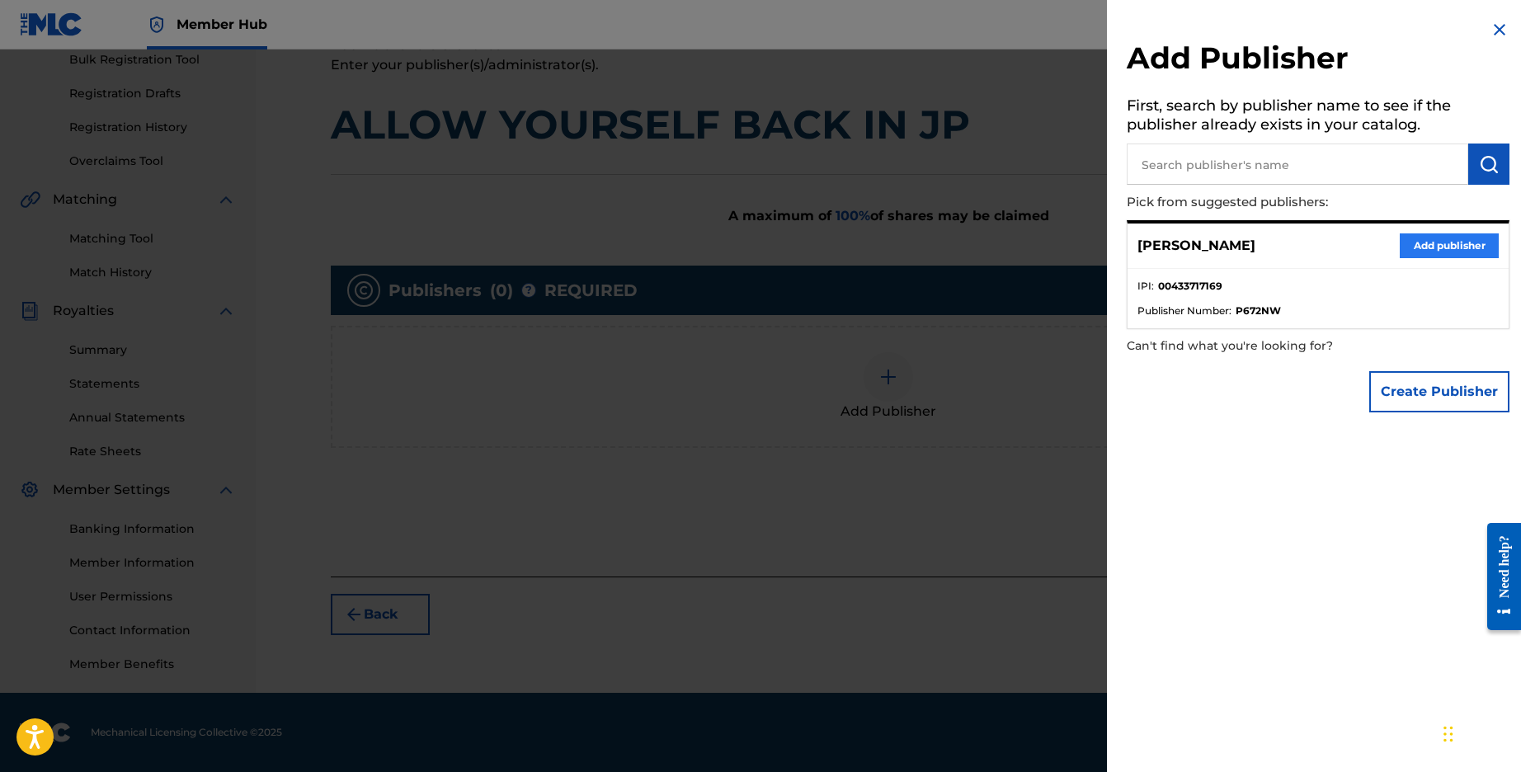
click at [1451, 241] on button "Add publisher" at bounding box center [1449, 245] width 99 height 25
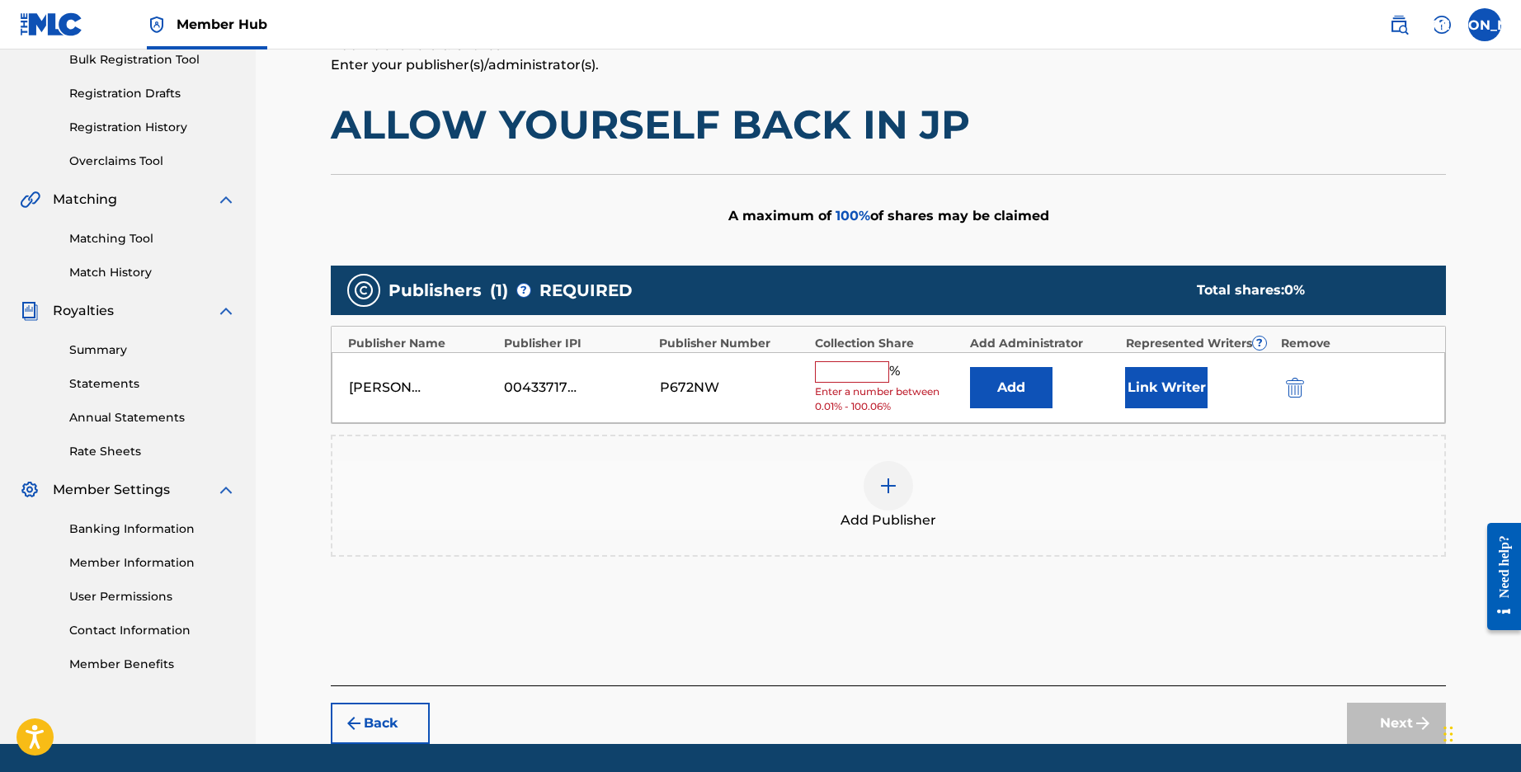
click at [864, 369] on input "text" at bounding box center [852, 371] width 74 height 21
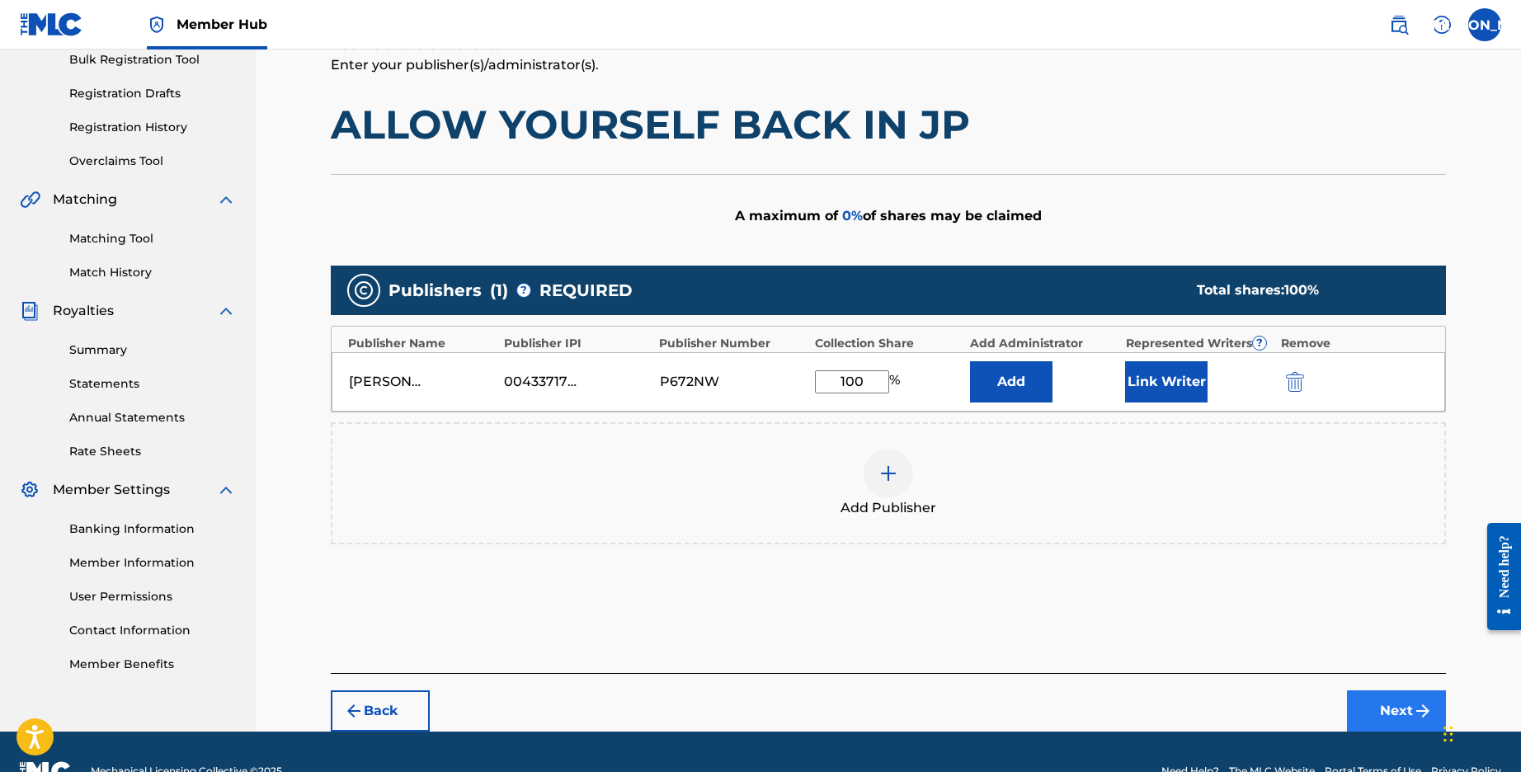
type input "100"
click at [1414, 707] on img "submit" at bounding box center [1423, 711] width 20 height 20
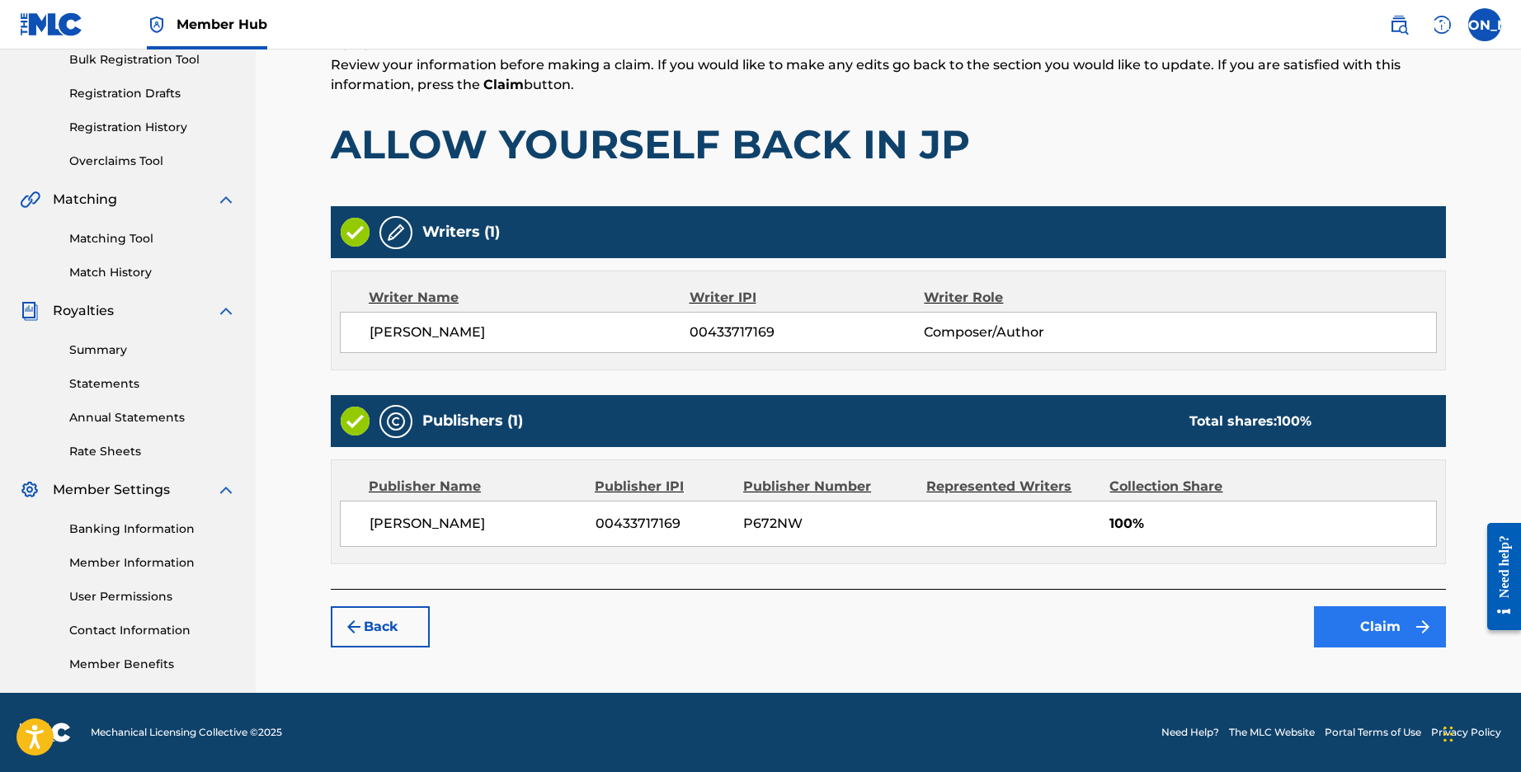
click at [1371, 628] on button "Claim" at bounding box center [1380, 626] width 132 height 41
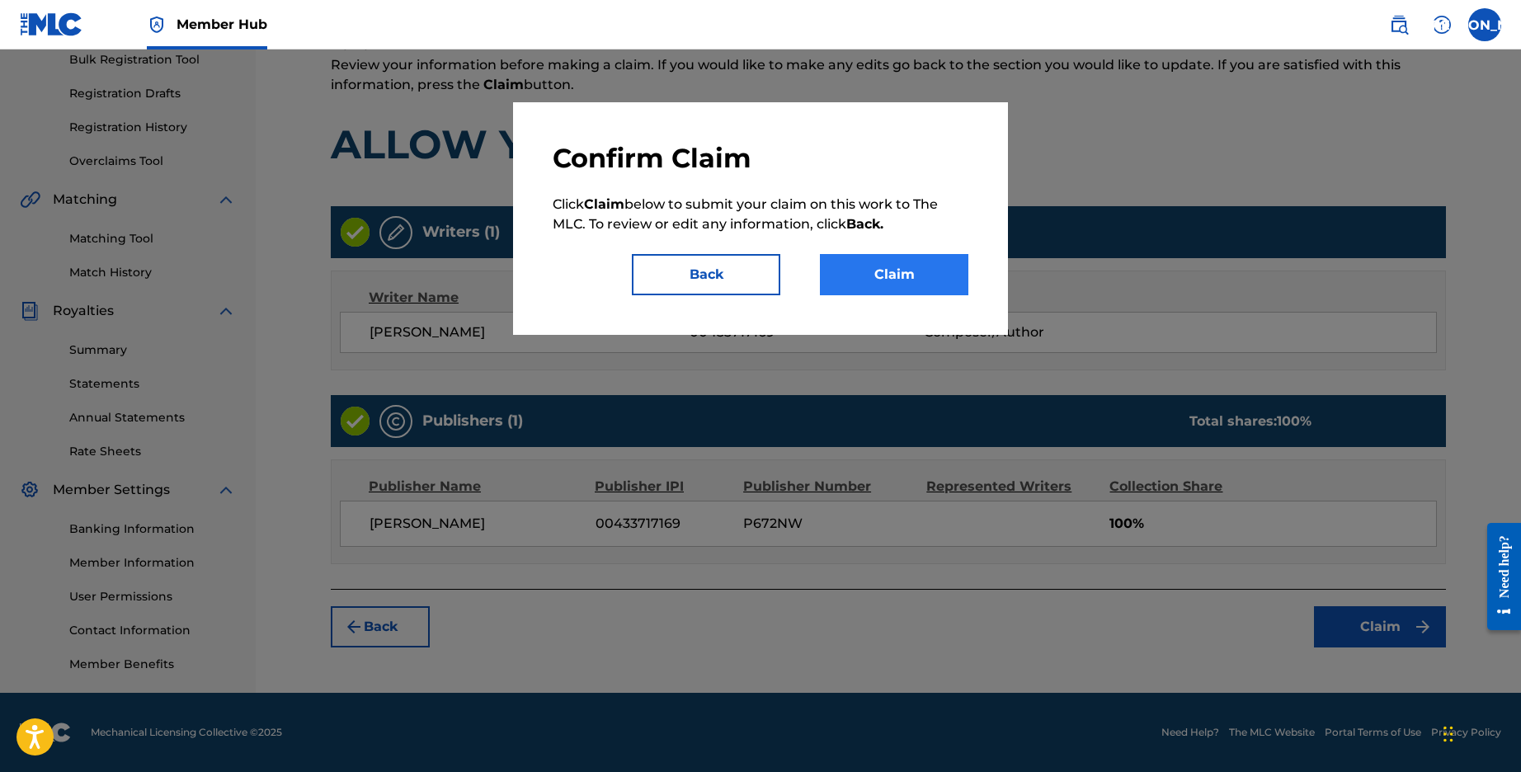
click at [887, 288] on button "Claim" at bounding box center [894, 274] width 148 height 41
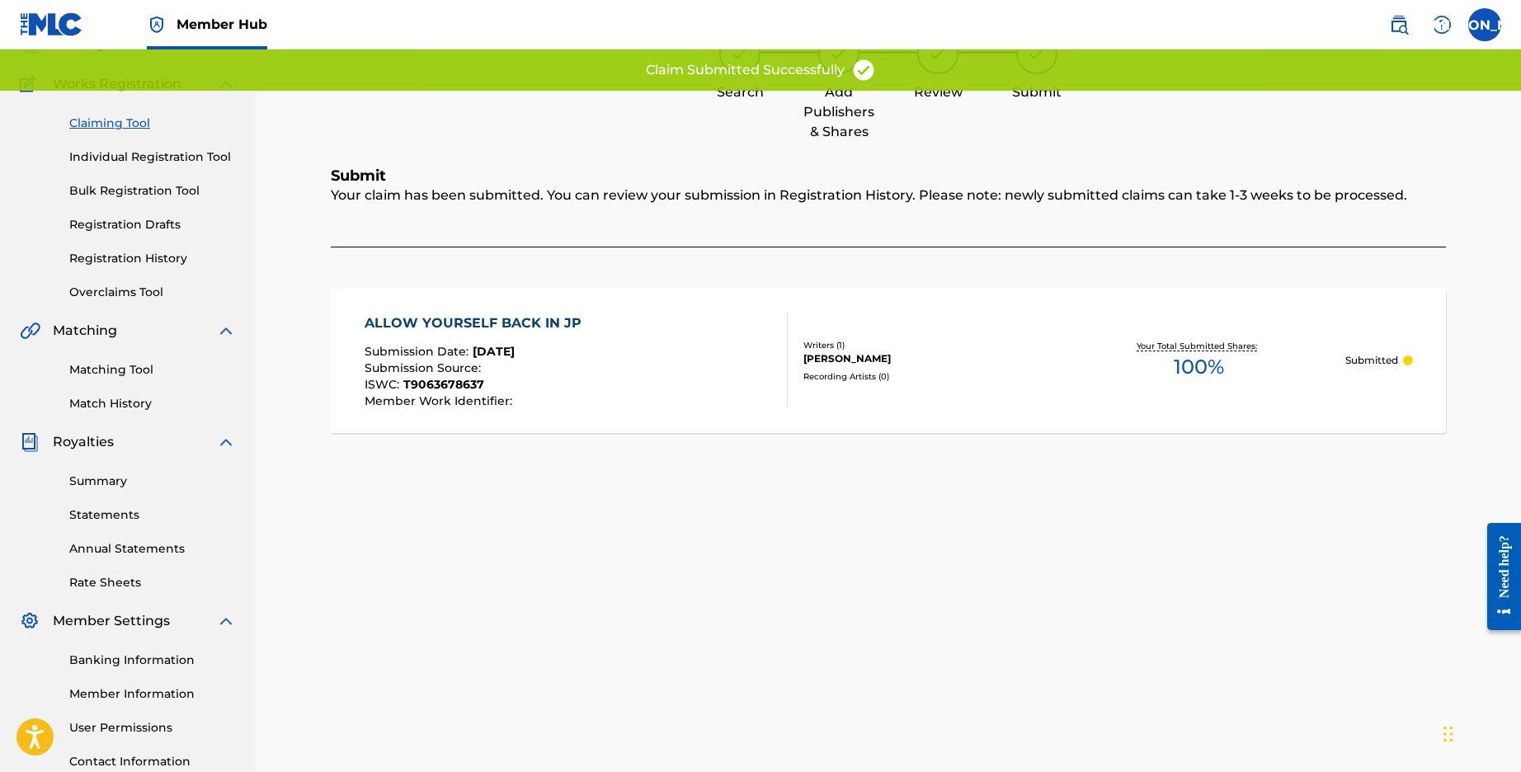
scroll to position [0, 0]
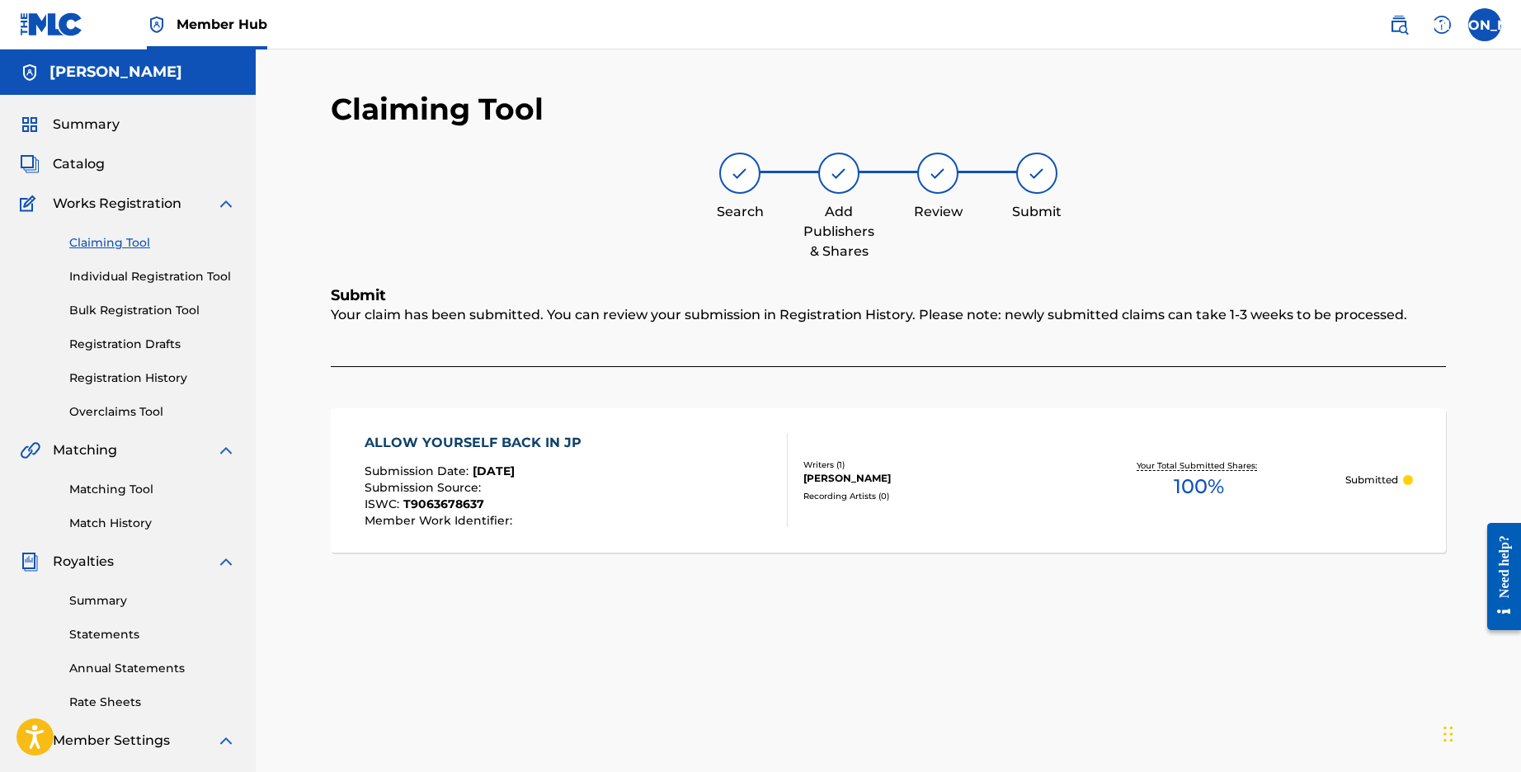
click at [125, 245] on link "Claiming Tool" at bounding box center [152, 242] width 167 height 17
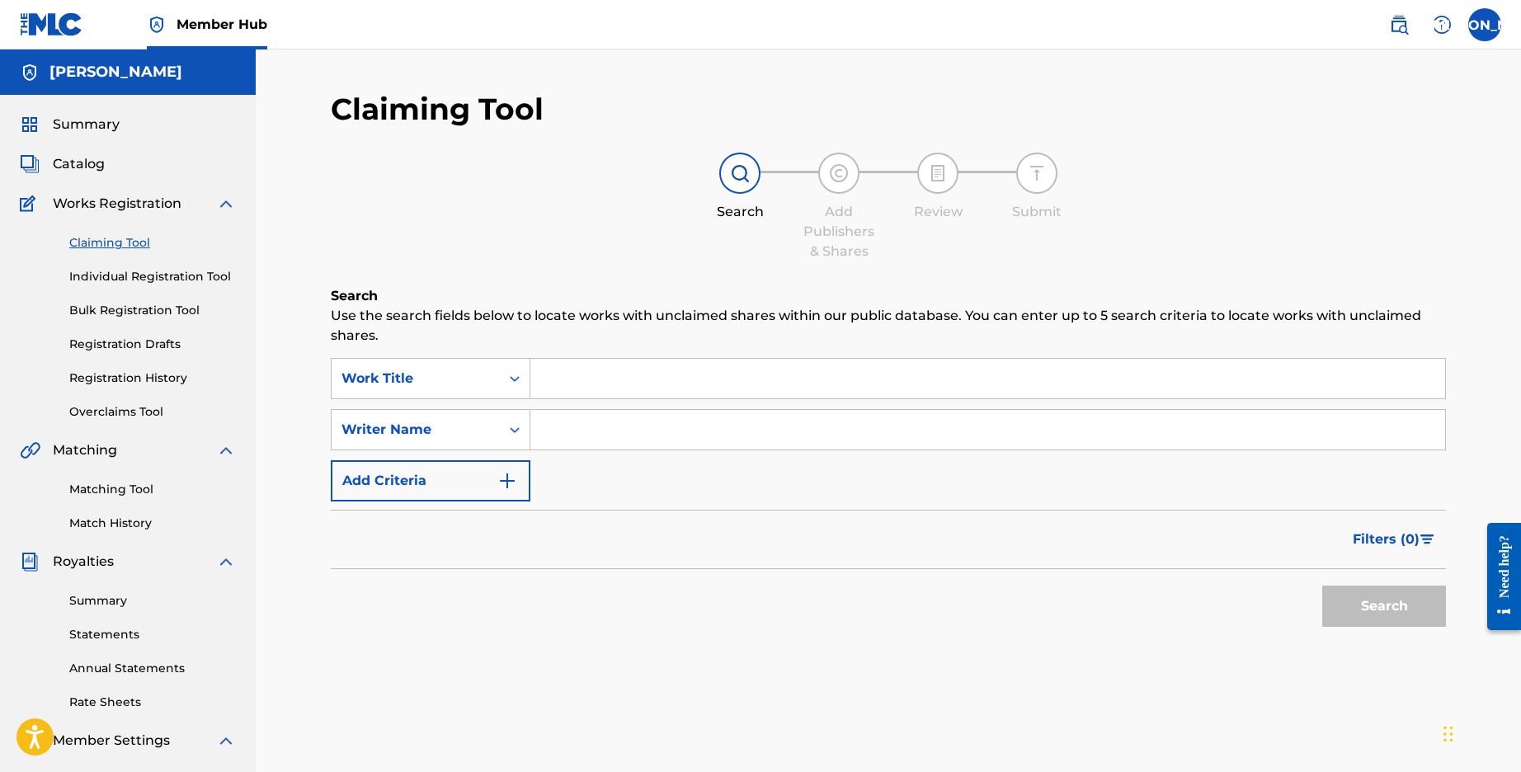
click at [688, 434] on input "Search Form" at bounding box center [987, 430] width 915 height 40
type input "[PERSON_NAME]"
click at [1413, 621] on button "Search" at bounding box center [1384, 606] width 124 height 41
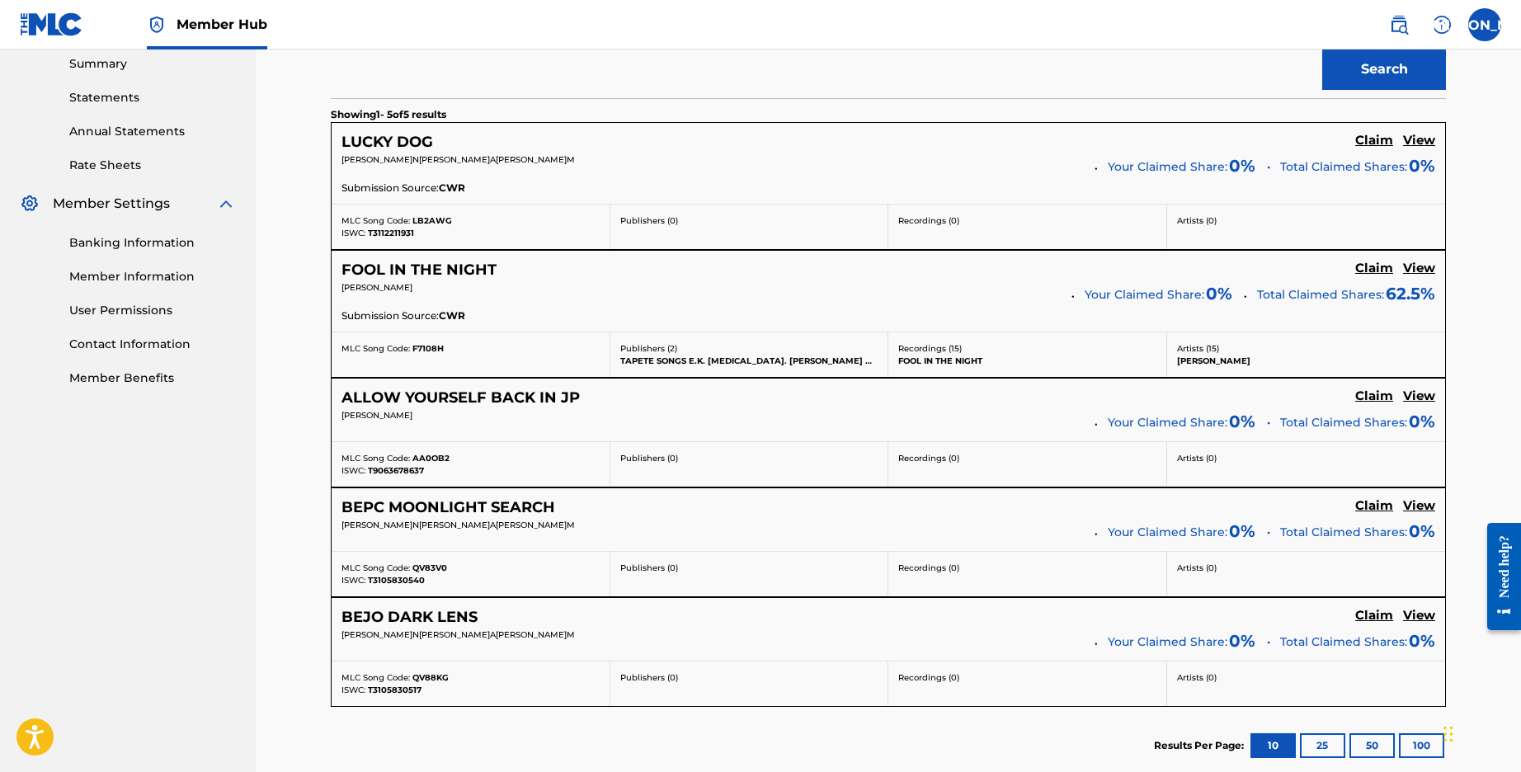
scroll to position [568, 0]
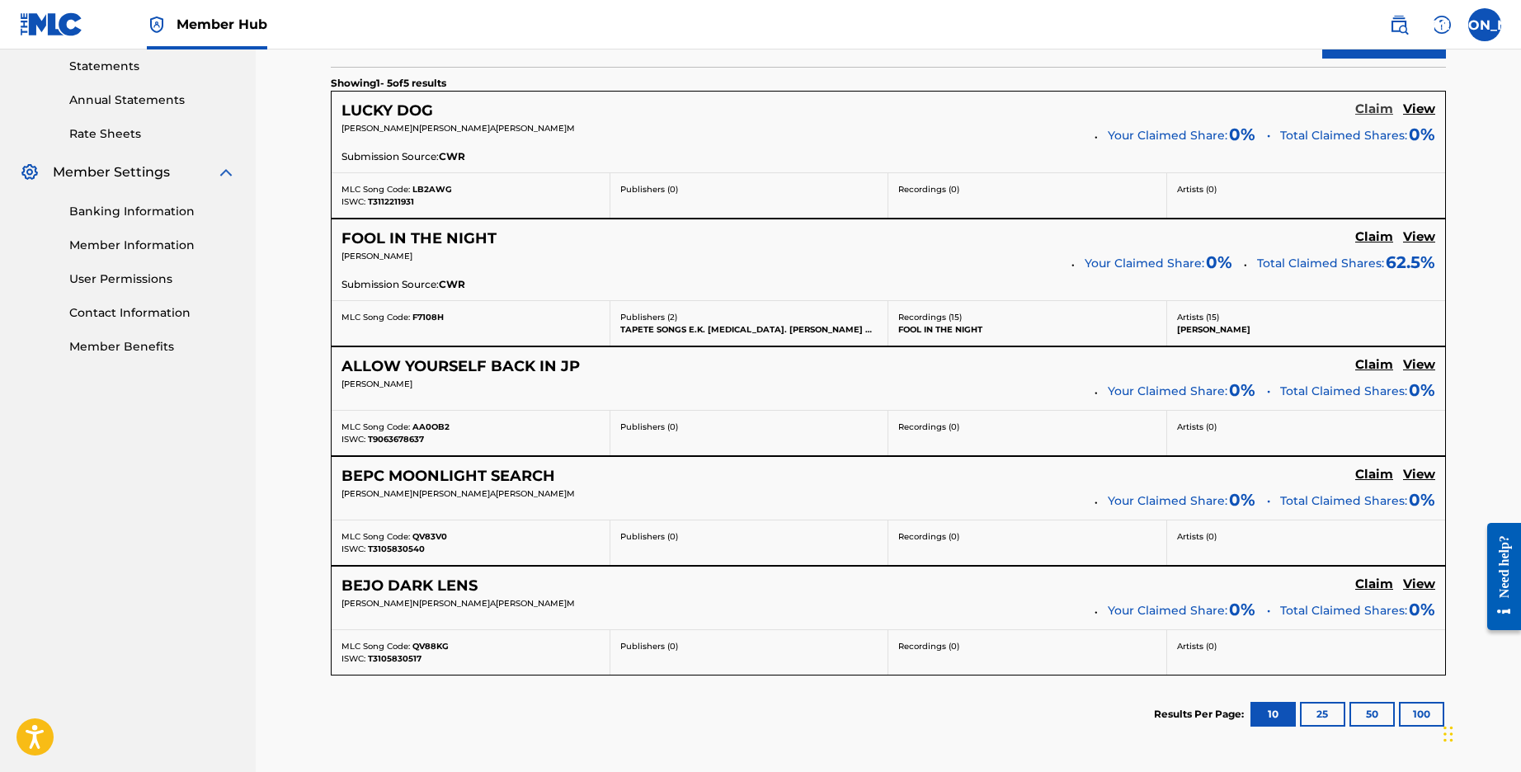
click at [1370, 109] on h5 "Claim" at bounding box center [1374, 109] width 38 height 16
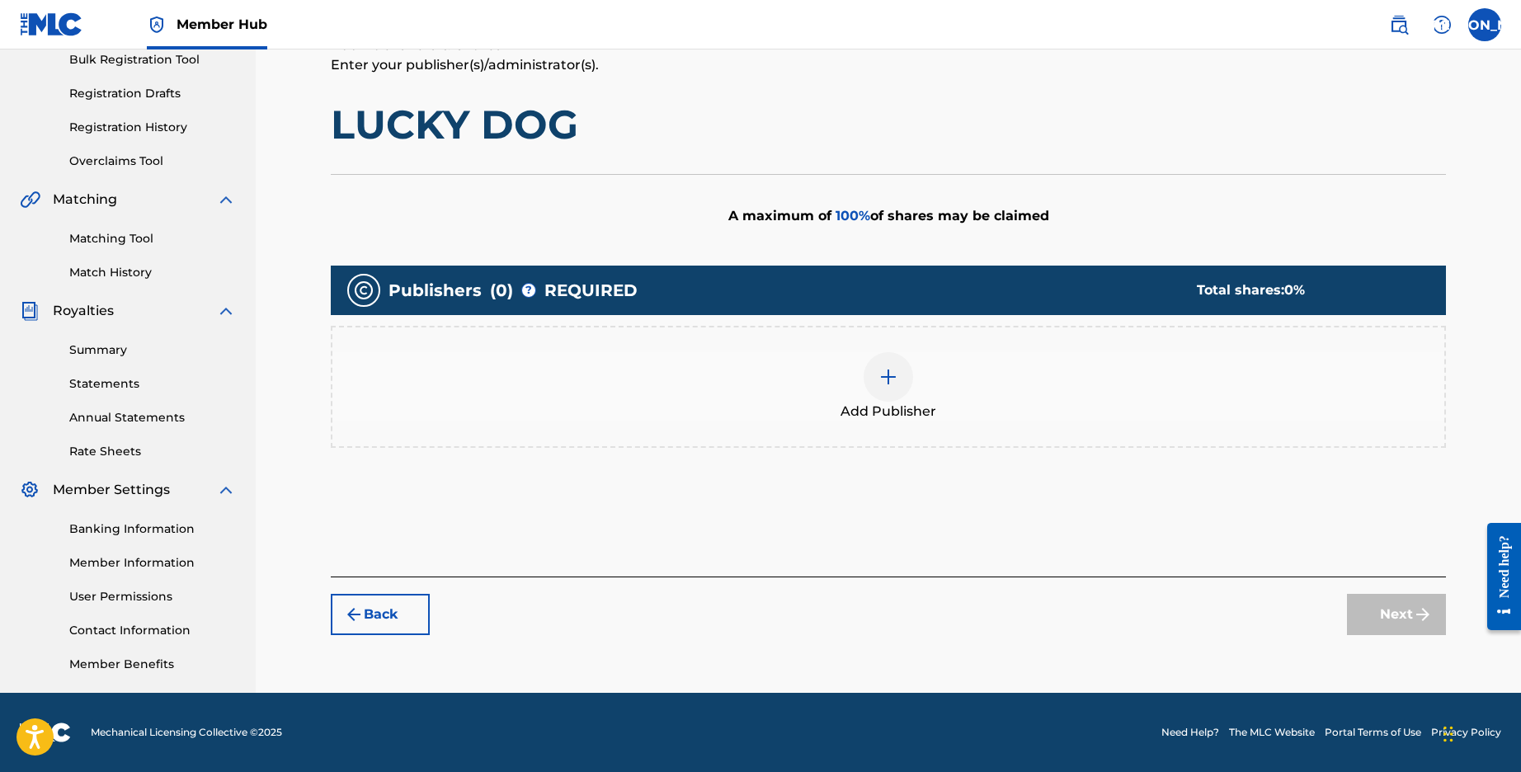
scroll to position [251, 0]
click at [901, 370] on div at bounding box center [888, 376] width 49 height 49
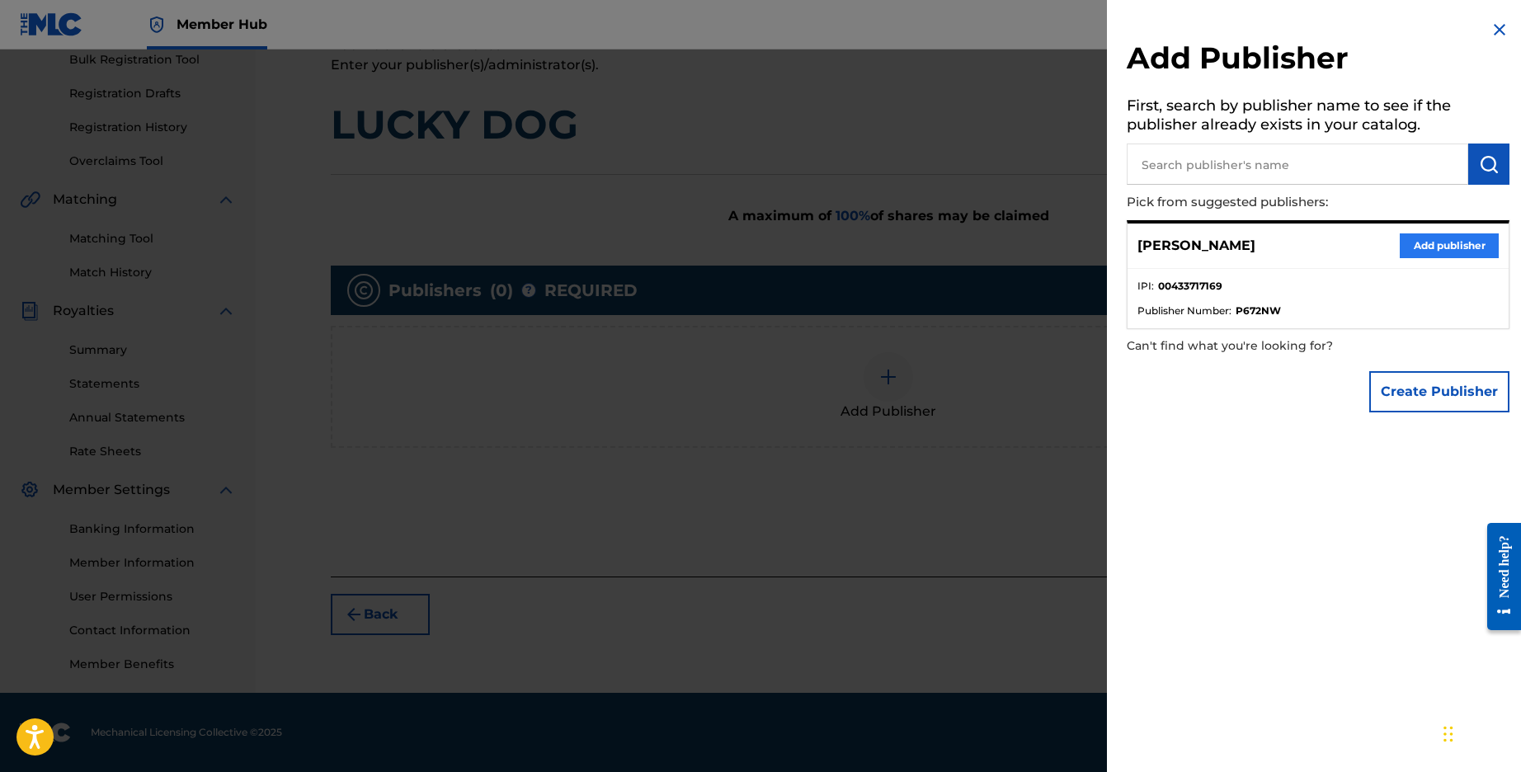
click at [1423, 238] on button "Add publisher" at bounding box center [1449, 245] width 99 height 25
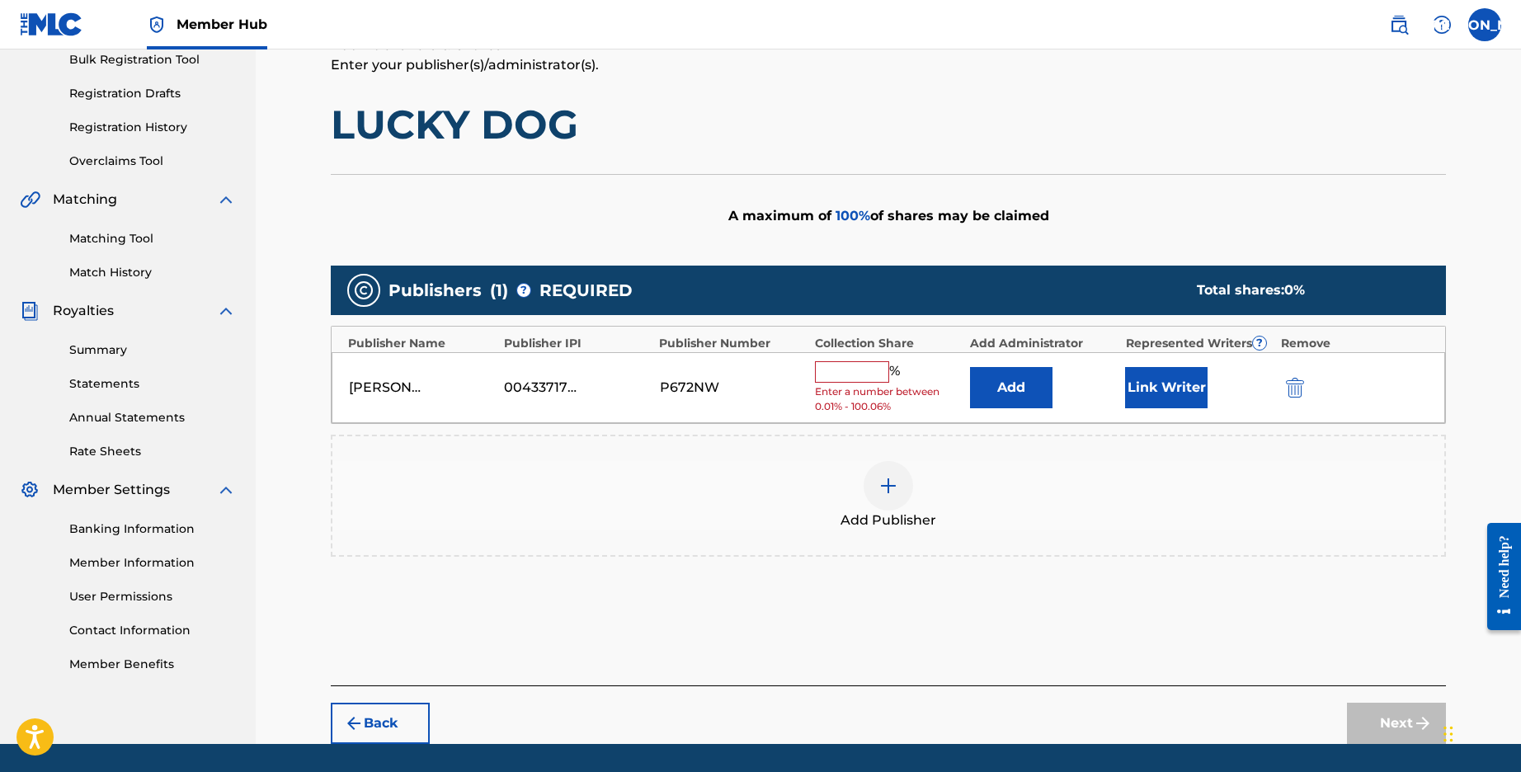
click at [863, 374] on input "text" at bounding box center [852, 371] width 74 height 21
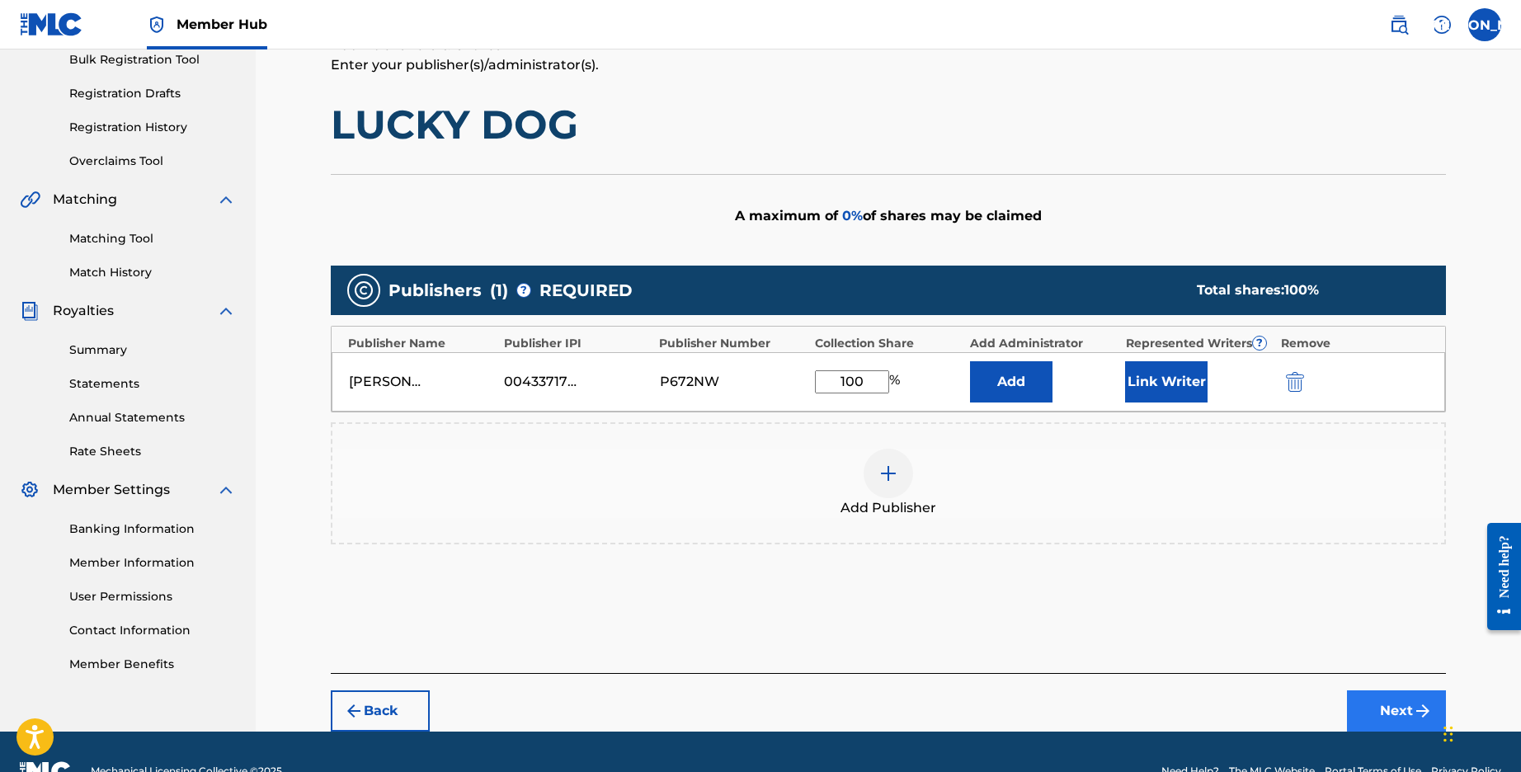
type input "100"
click at [1391, 712] on button "Next" at bounding box center [1396, 710] width 99 height 41
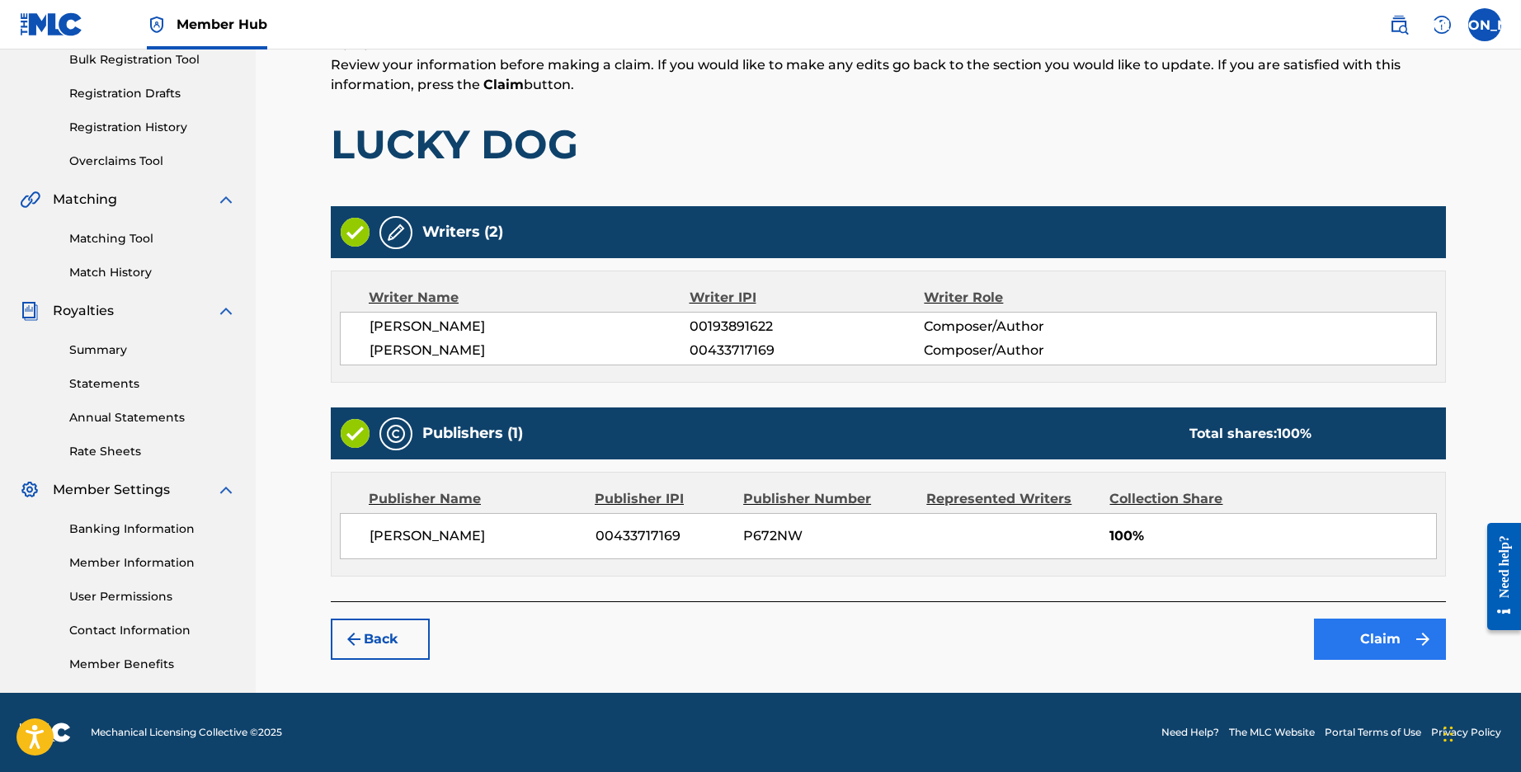
click at [1403, 641] on button "Claim" at bounding box center [1380, 639] width 132 height 41
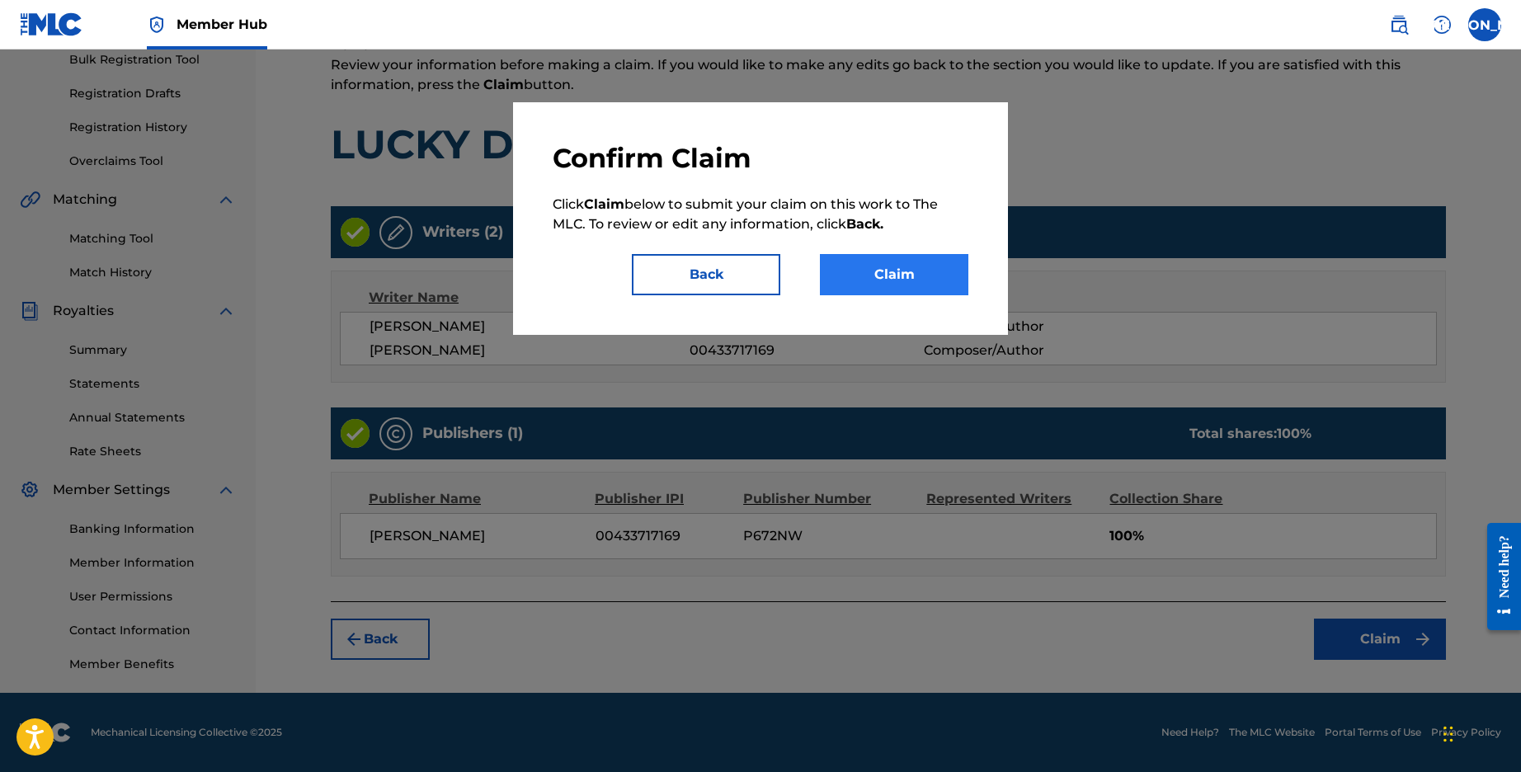
click at [850, 254] on button "Claim" at bounding box center [894, 274] width 148 height 41
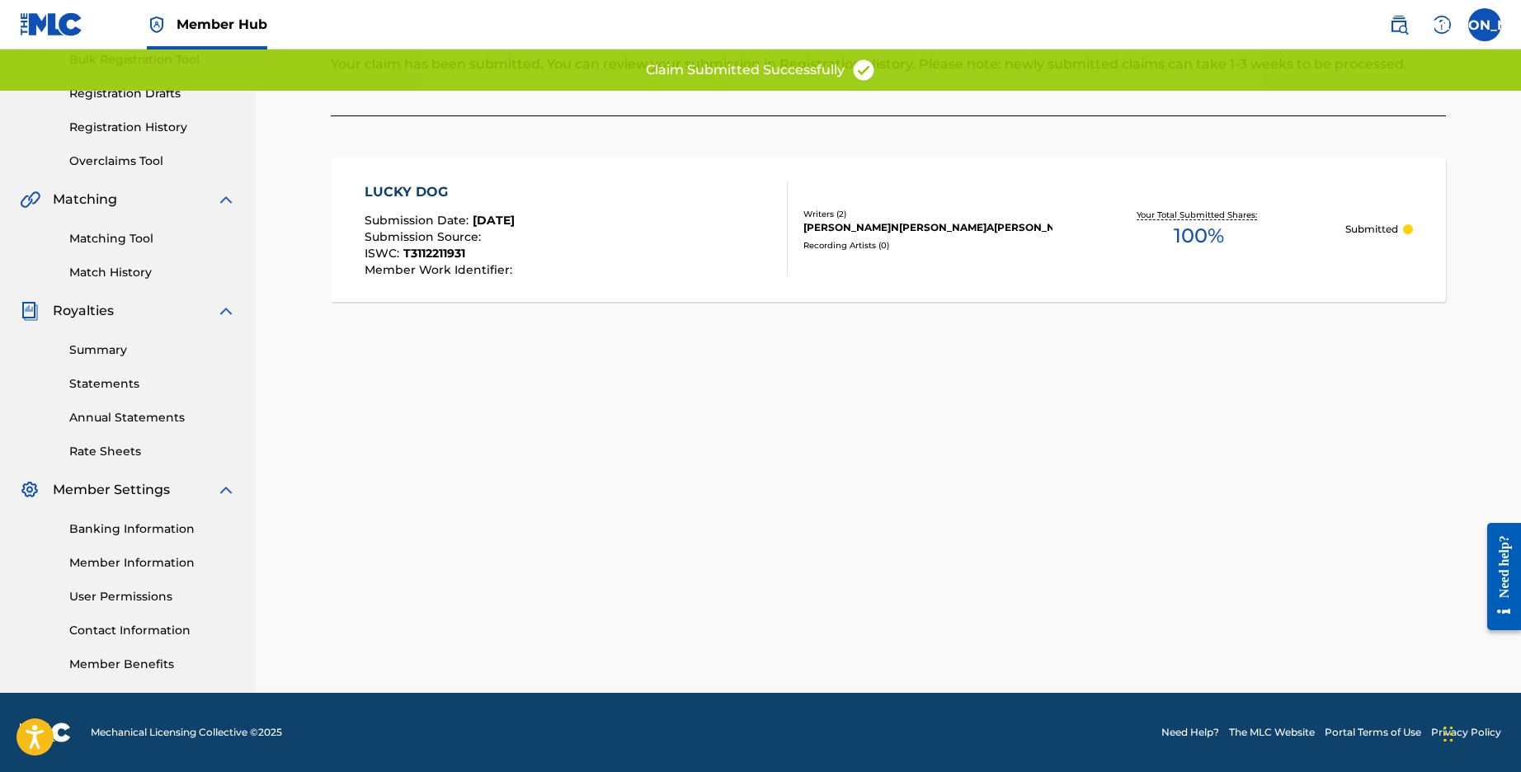
scroll to position [0, 0]
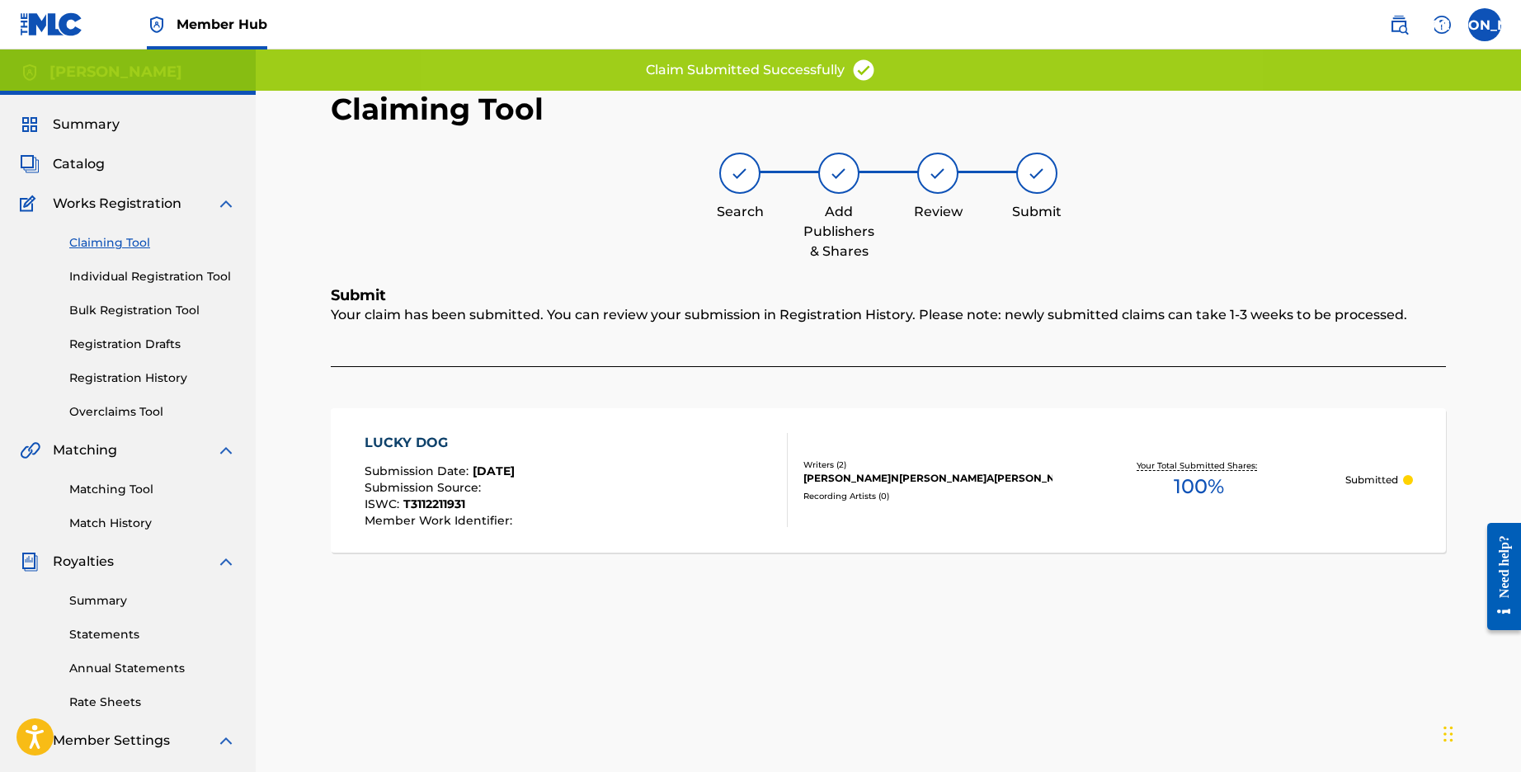
click at [137, 241] on link "Claiming Tool" at bounding box center [152, 242] width 167 height 17
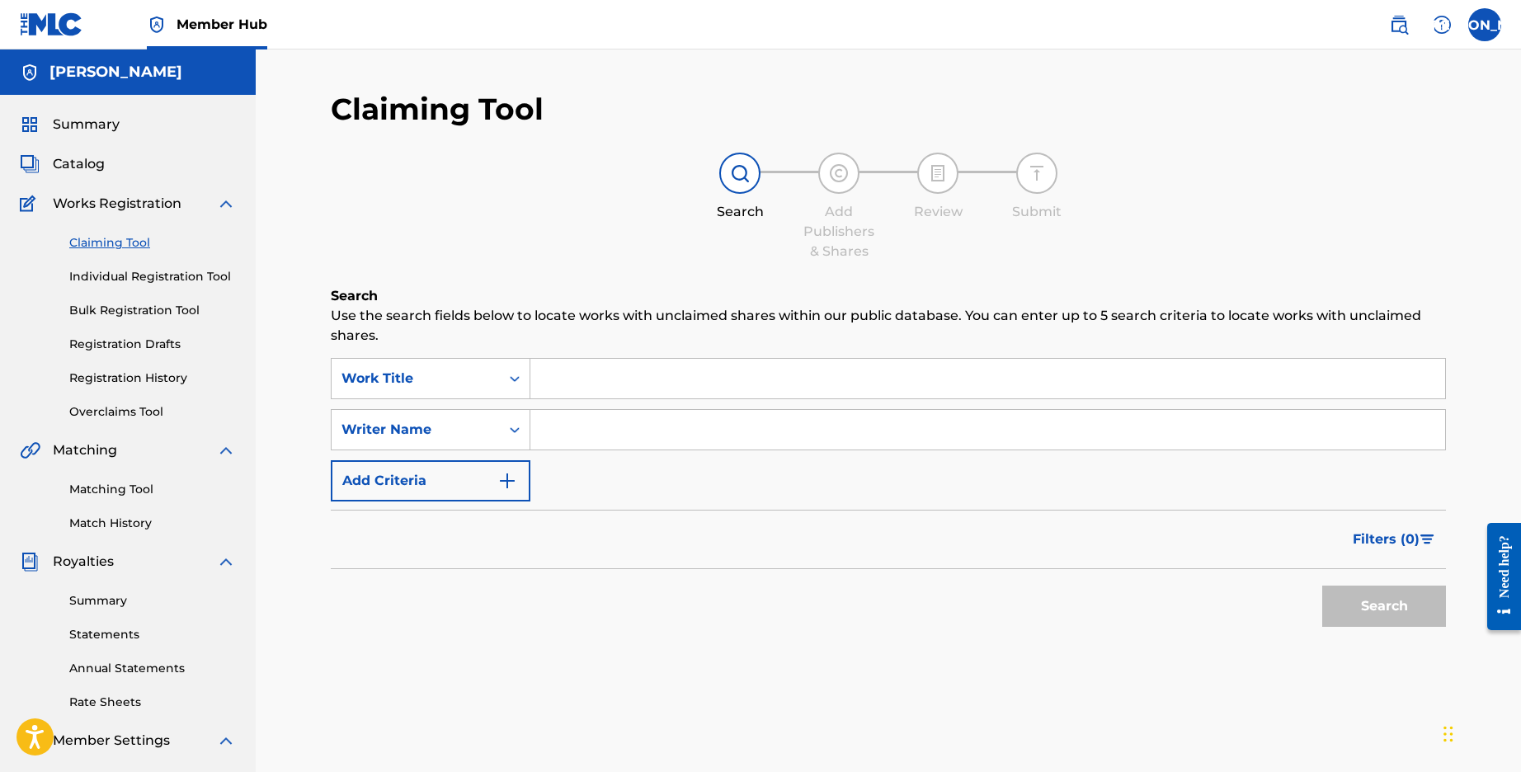
click at [685, 440] on input "Search Form" at bounding box center [987, 430] width 915 height 40
type input "[PERSON_NAME]"
click at [1378, 613] on button "Search" at bounding box center [1384, 606] width 124 height 41
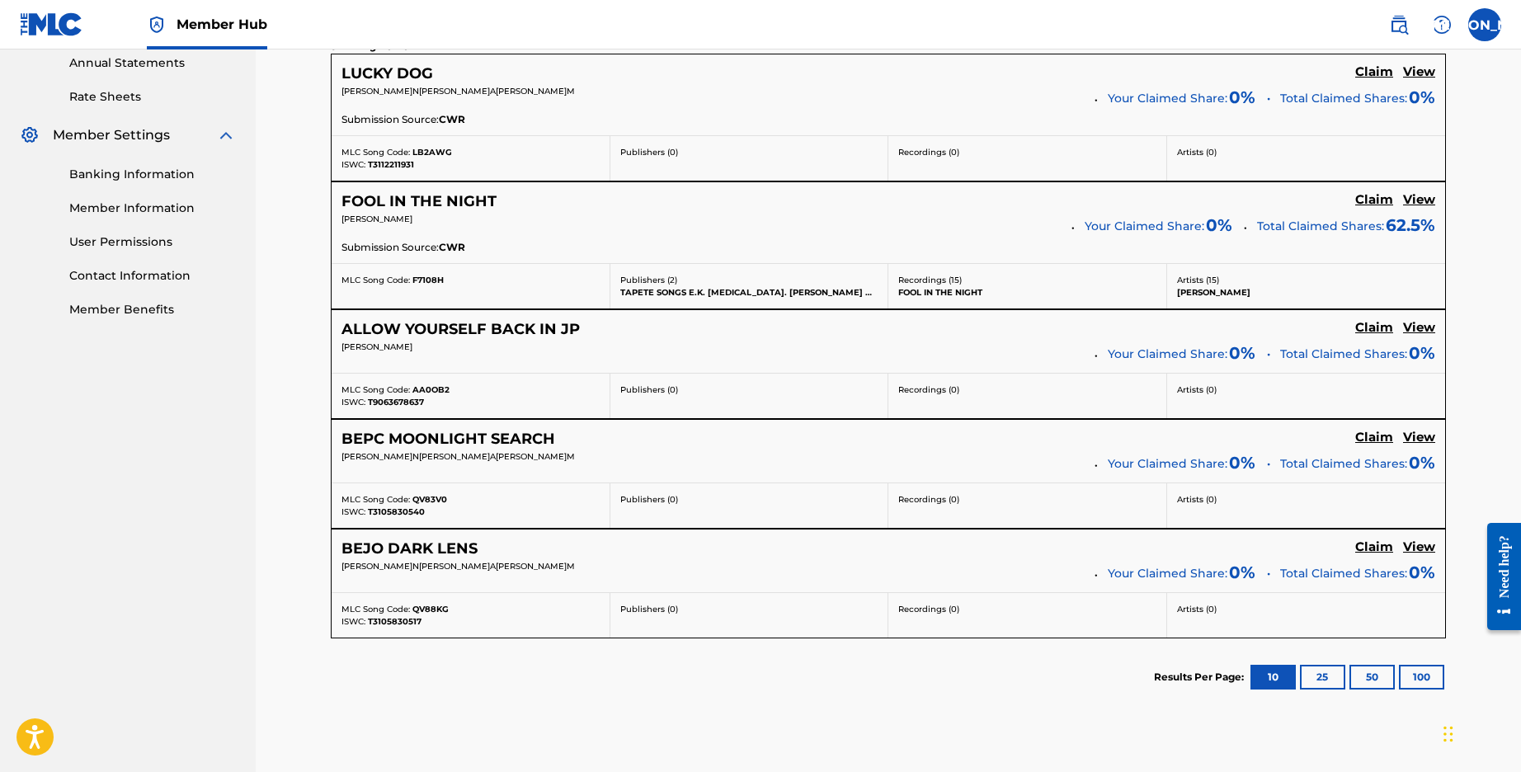
scroll to position [631, 0]
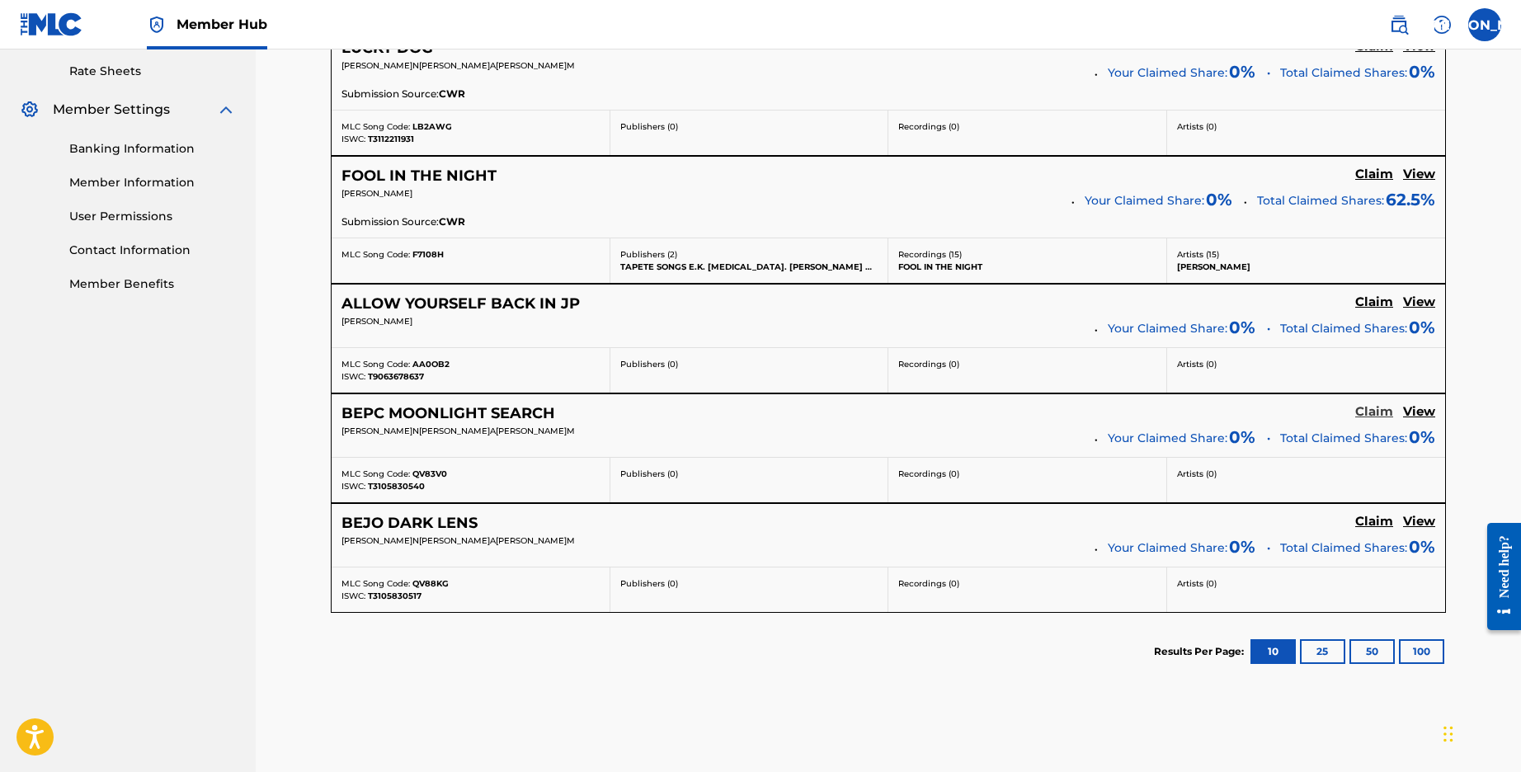
click at [1378, 407] on h5 "Claim" at bounding box center [1374, 412] width 38 height 16
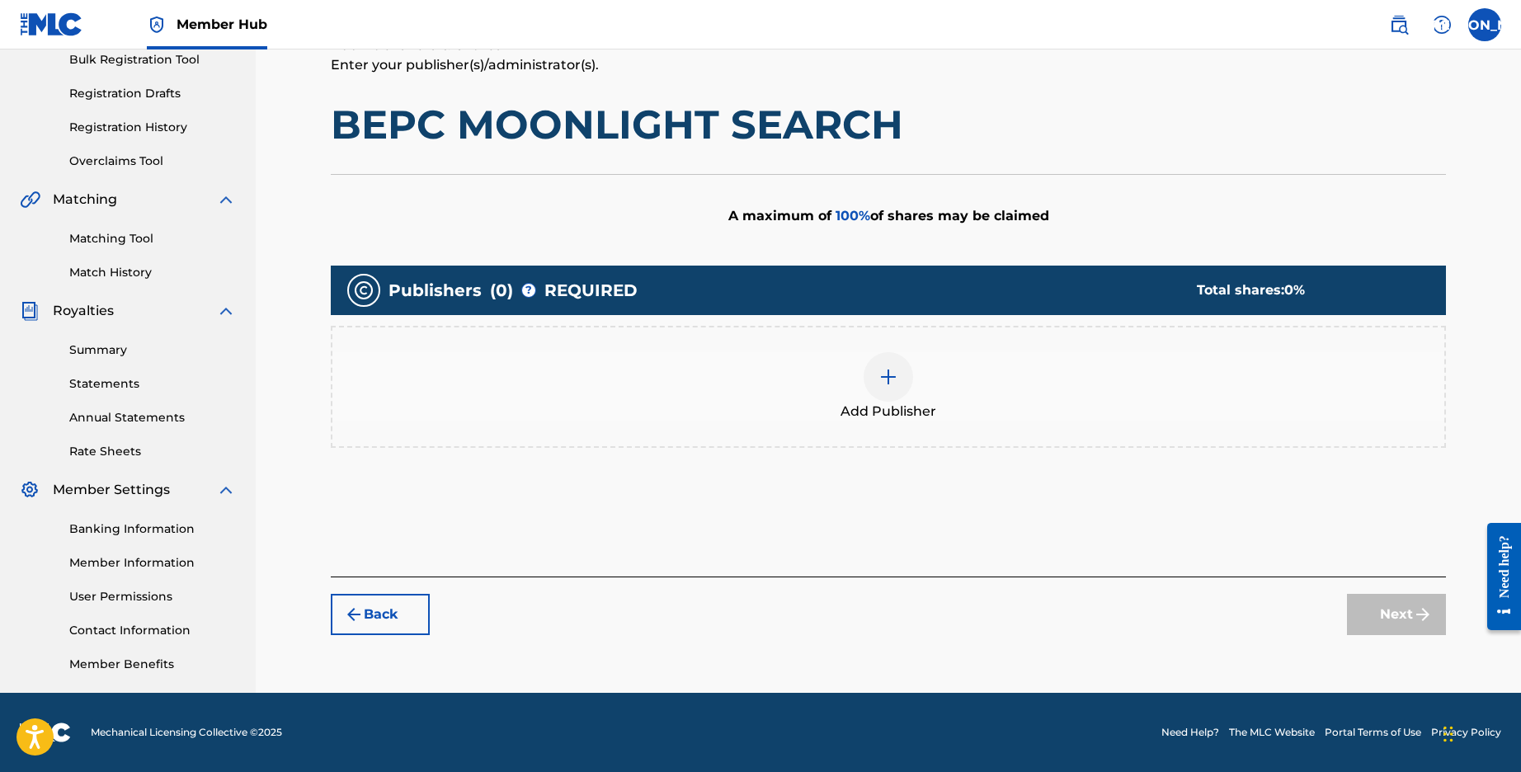
click at [882, 389] on div at bounding box center [888, 376] width 49 height 49
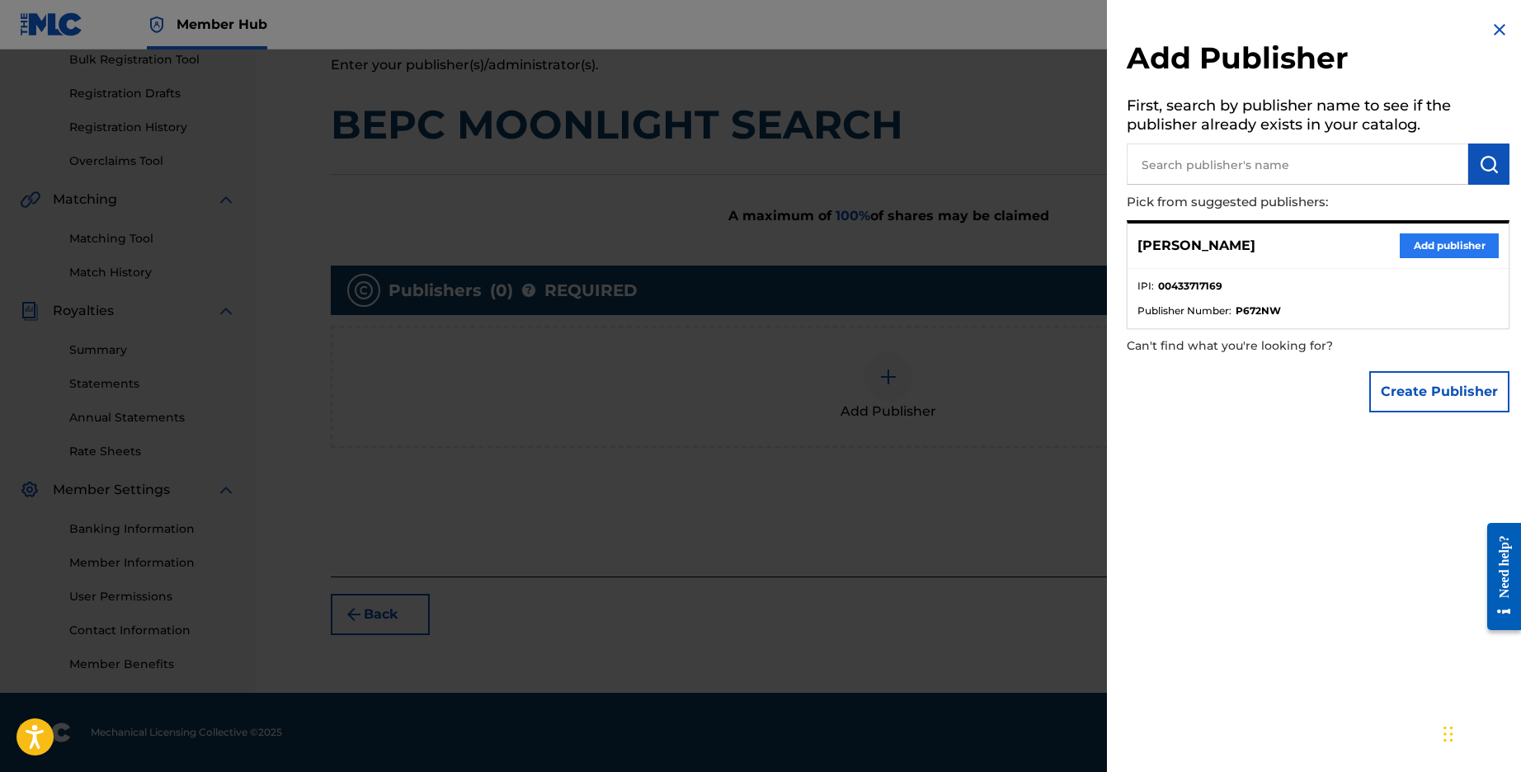
click at [1413, 242] on button "Add publisher" at bounding box center [1449, 245] width 99 height 25
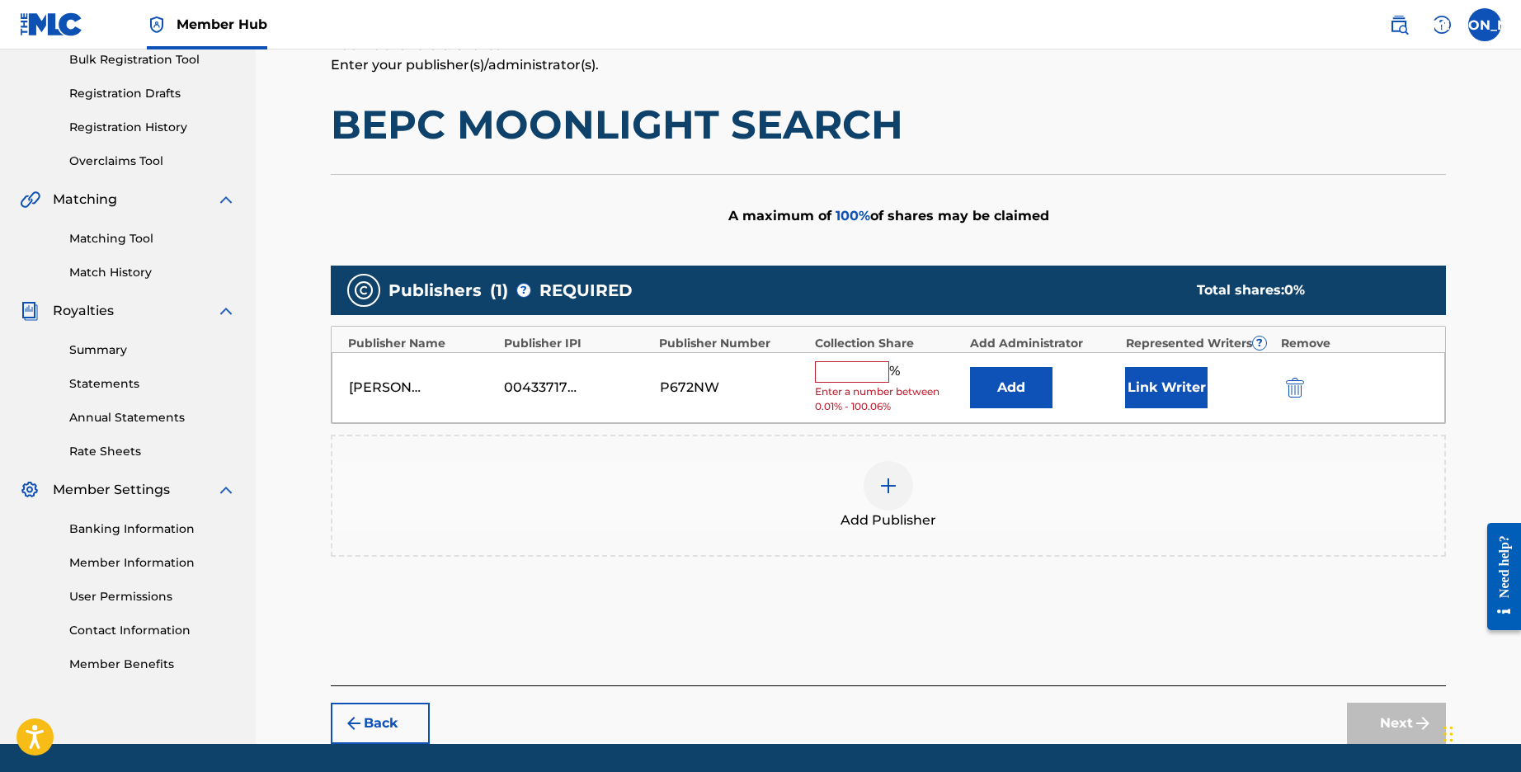
click at [859, 374] on input "text" at bounding box center [852, 371] width 74 height 21
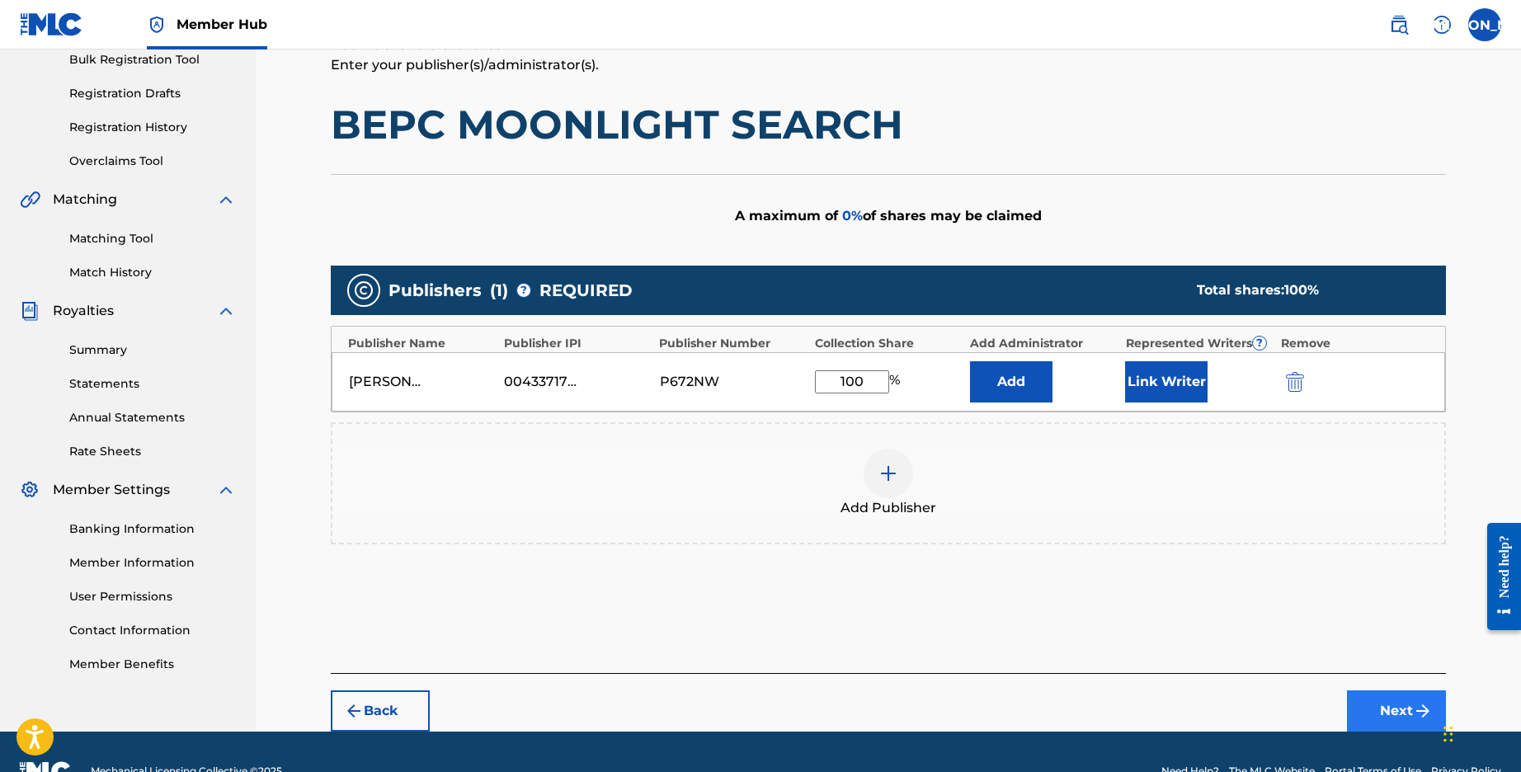
type input "100"
click at [1391, 701] on button "Next" at bounding box center [1396, 710] width 99 height 41
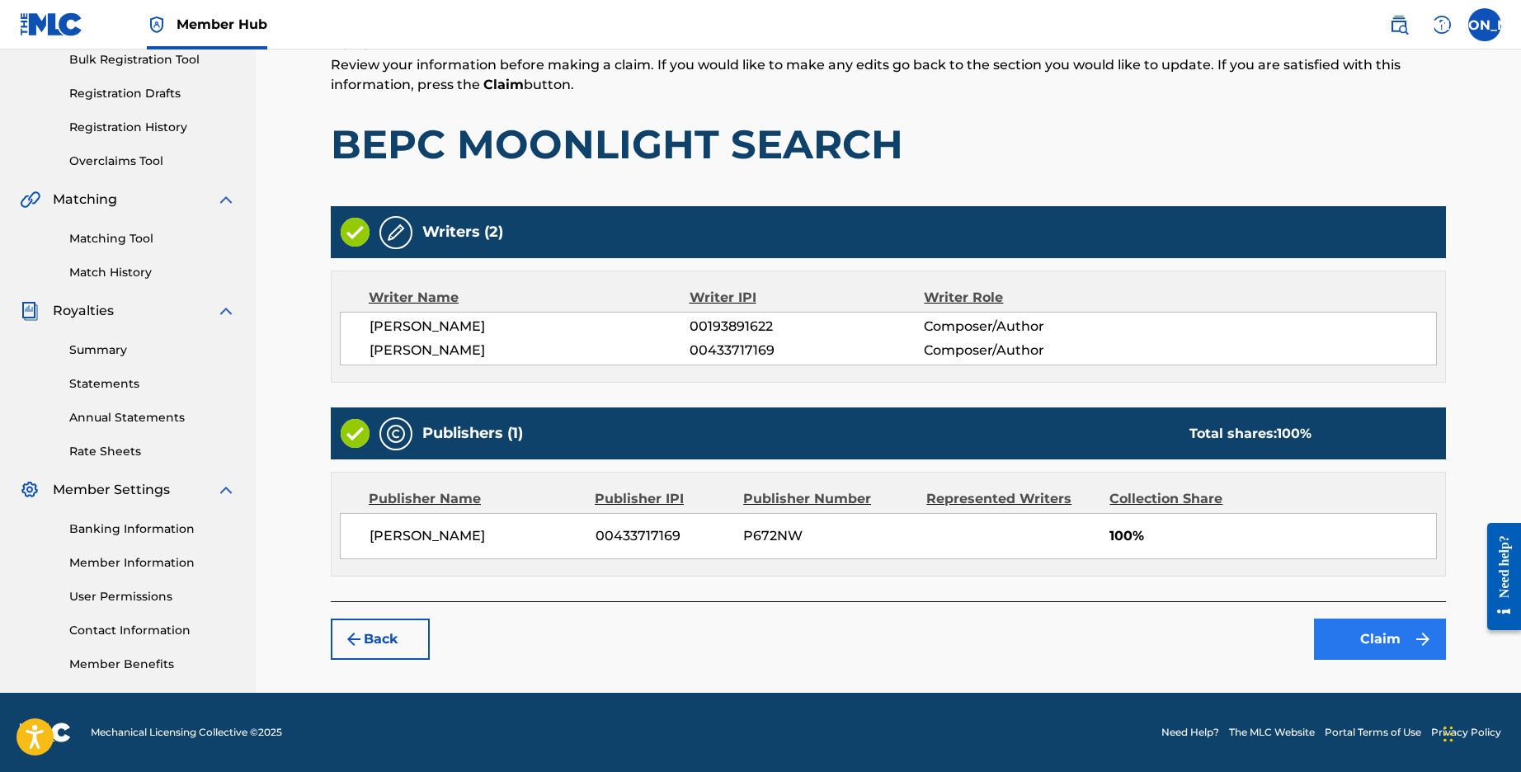
click at [1391, 638] on button "Claim" at bounding box center [1380, 639] width 132 height 41
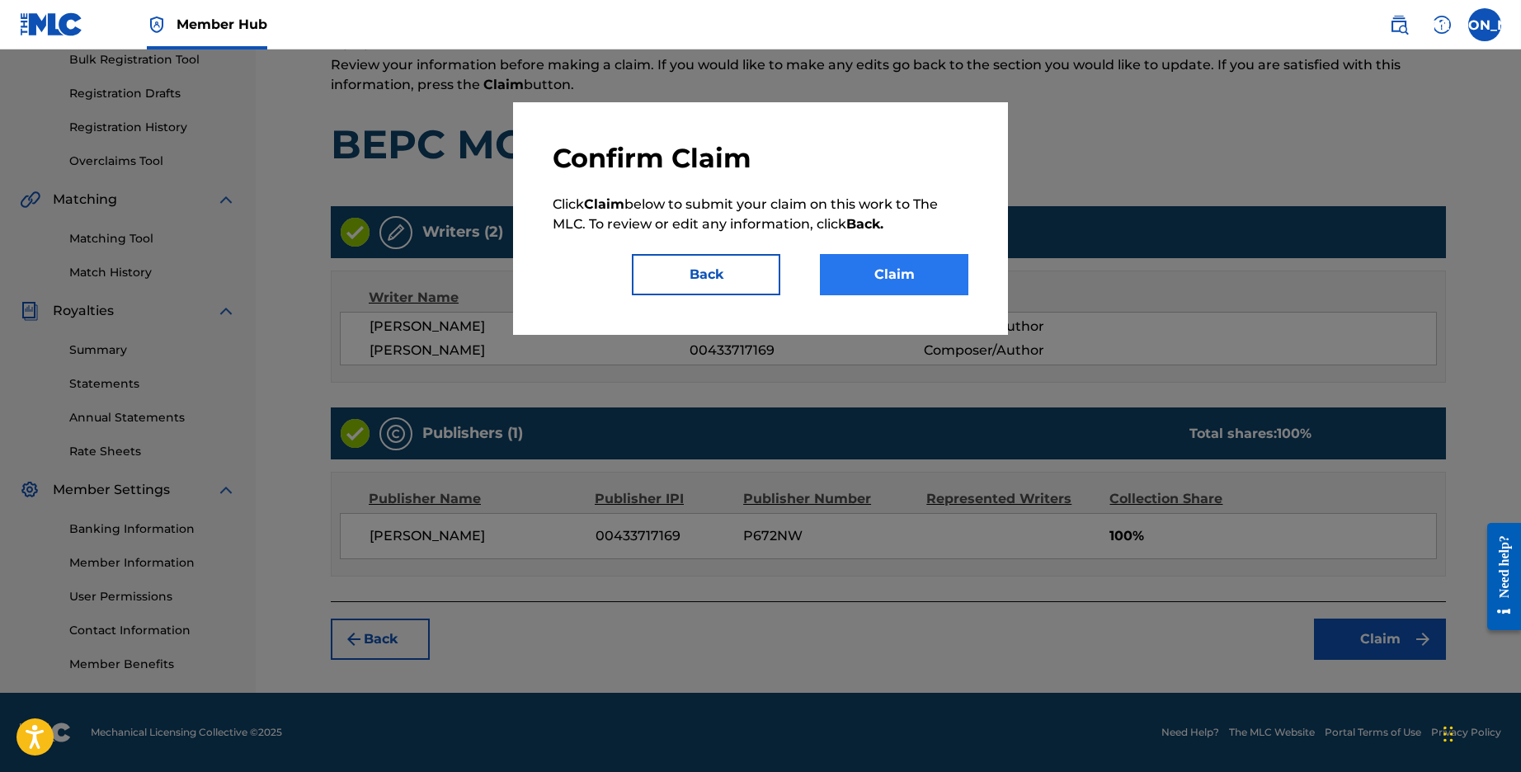
click at [878, 266] on button "Claim" at bounding box center [894, 274] width 148 height 41
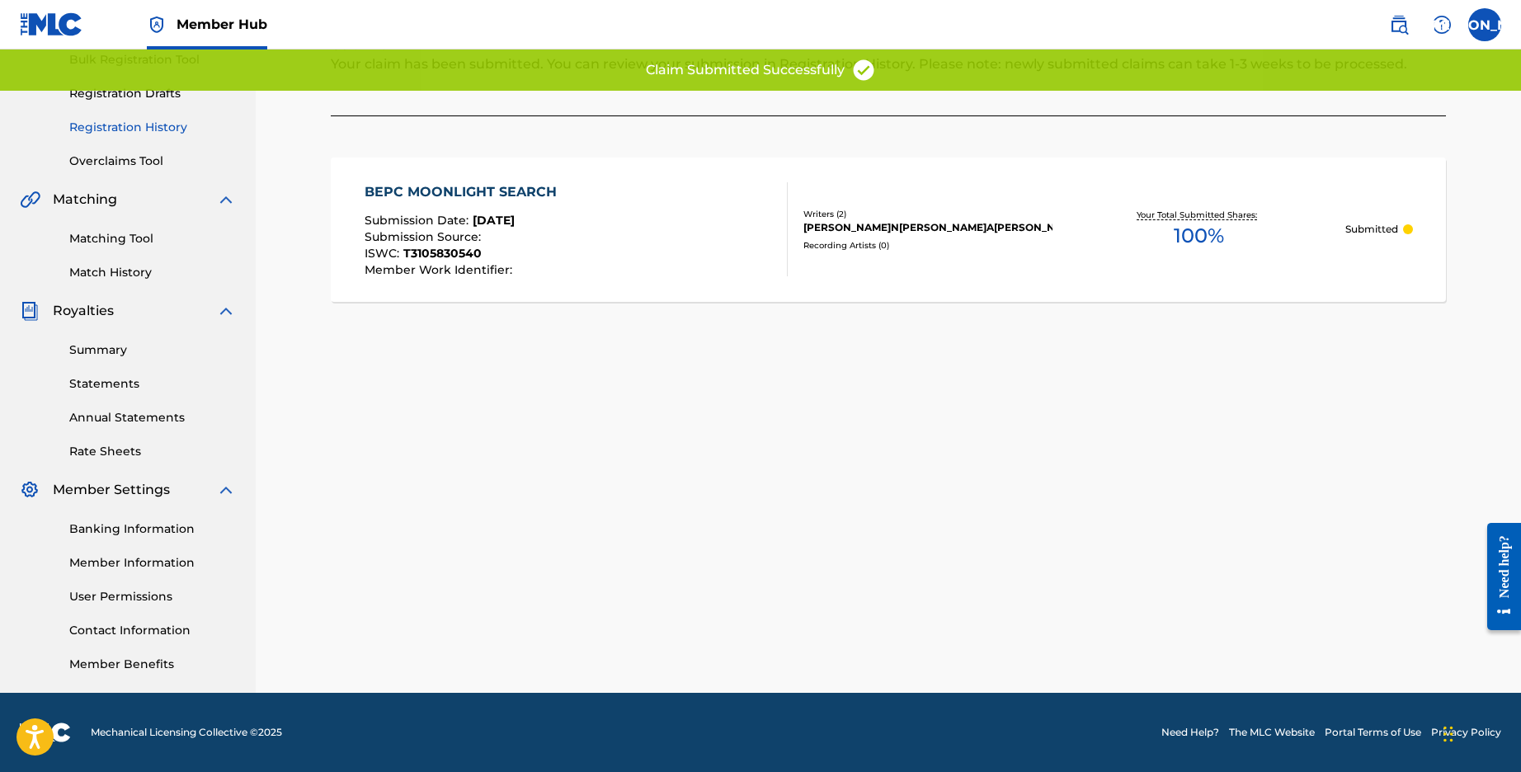
scroll to position [0, 0]
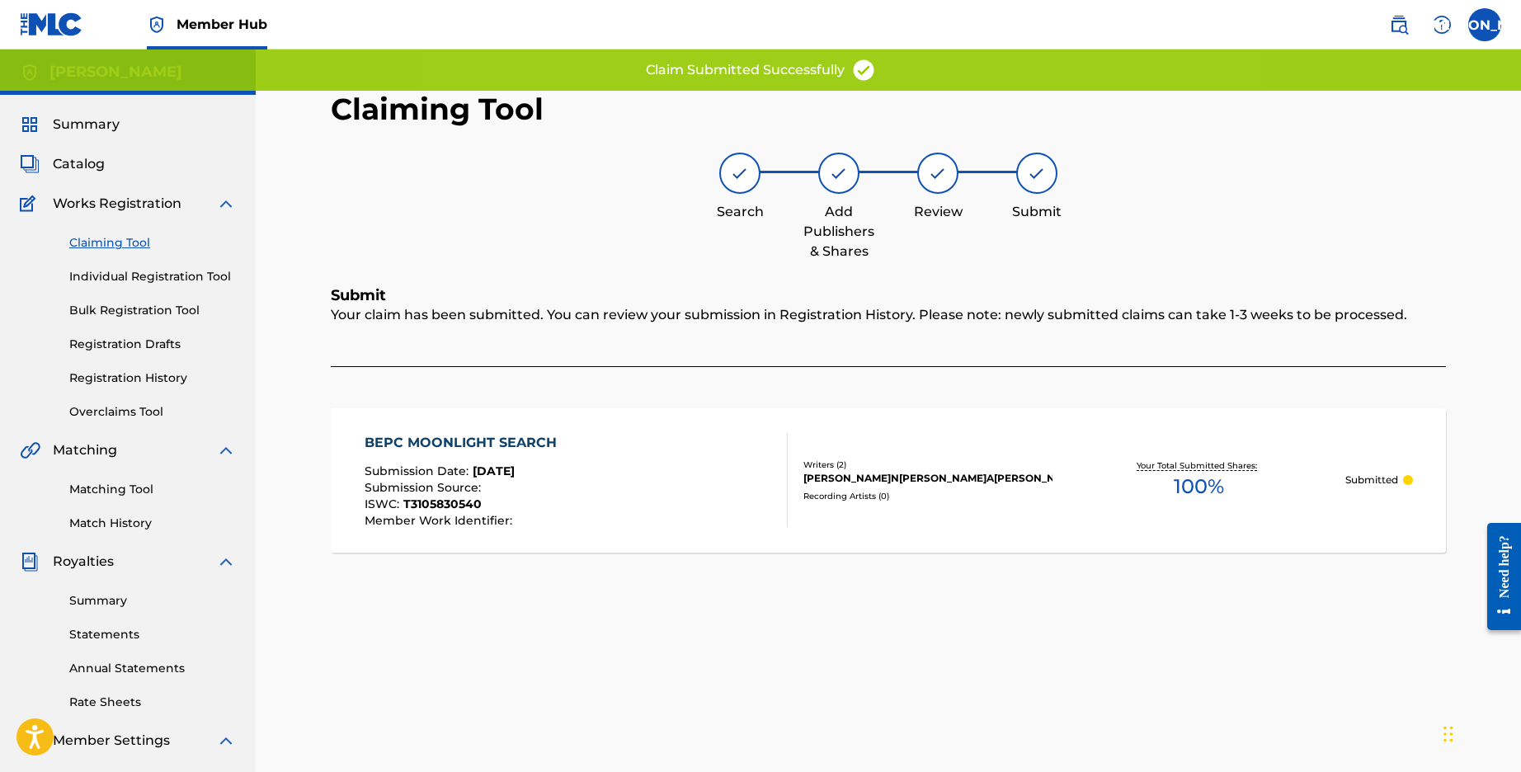
click at [119, 240] on link "Claiming Tool" at bounding box center [152, 242] width 167 height 17
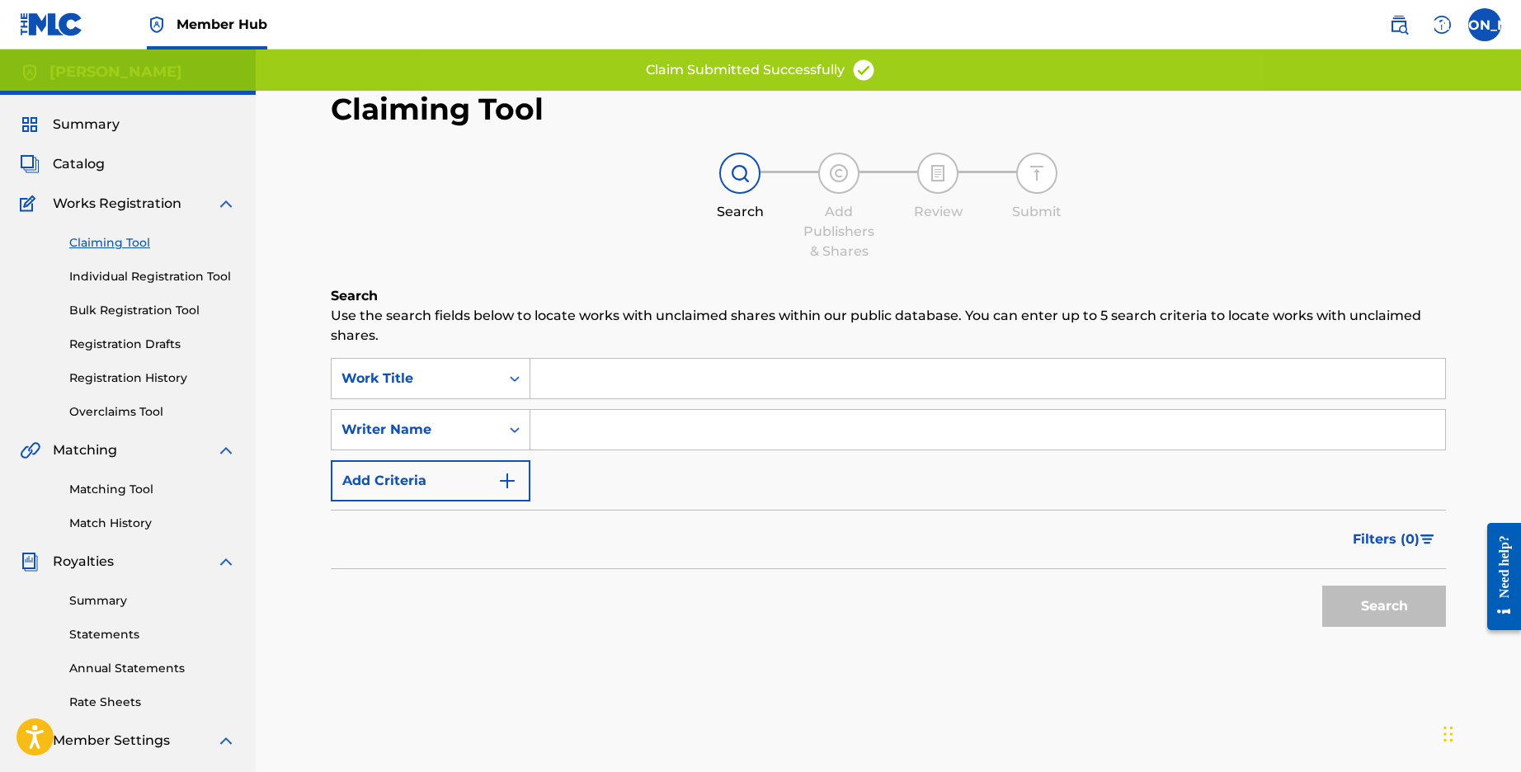
click at [666, 437] on input "Search Form" at bounding box center [987, 430] width 915 height 40
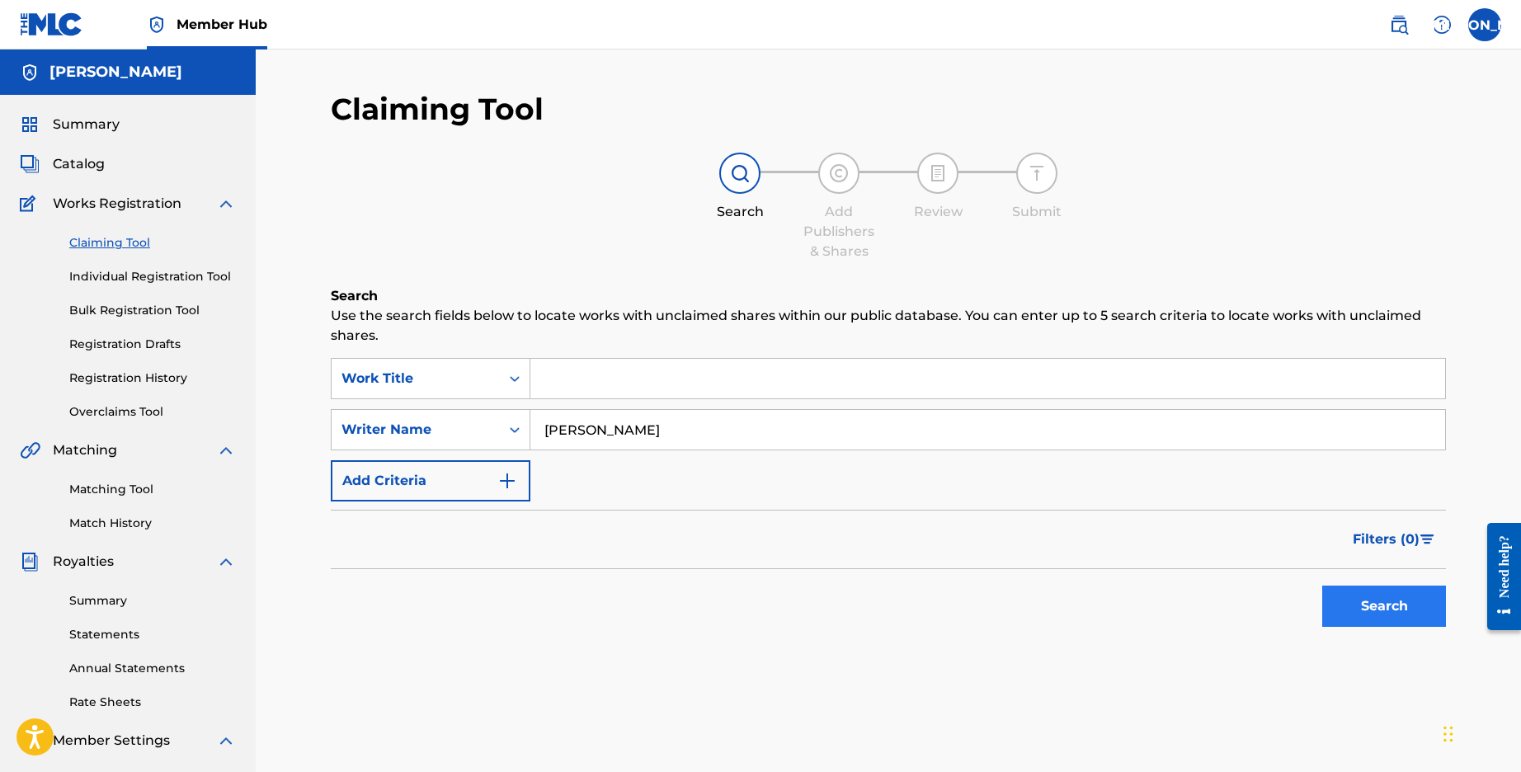
type input "[PERSON_NAME]"
click at [1397, 616] on button "Search" at bounding box center [1384, 606] width 124 height 41
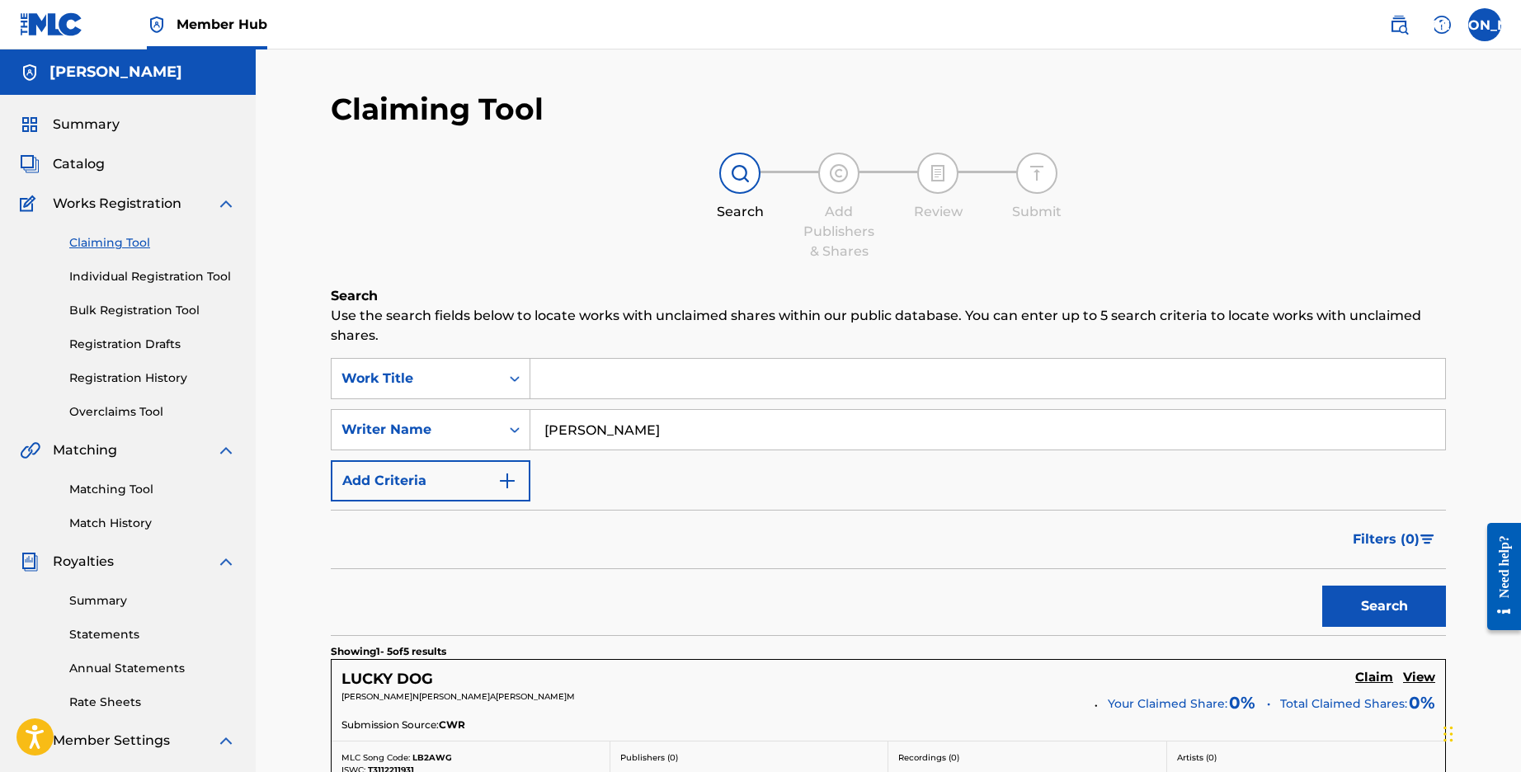
scroll to position [709, 0]
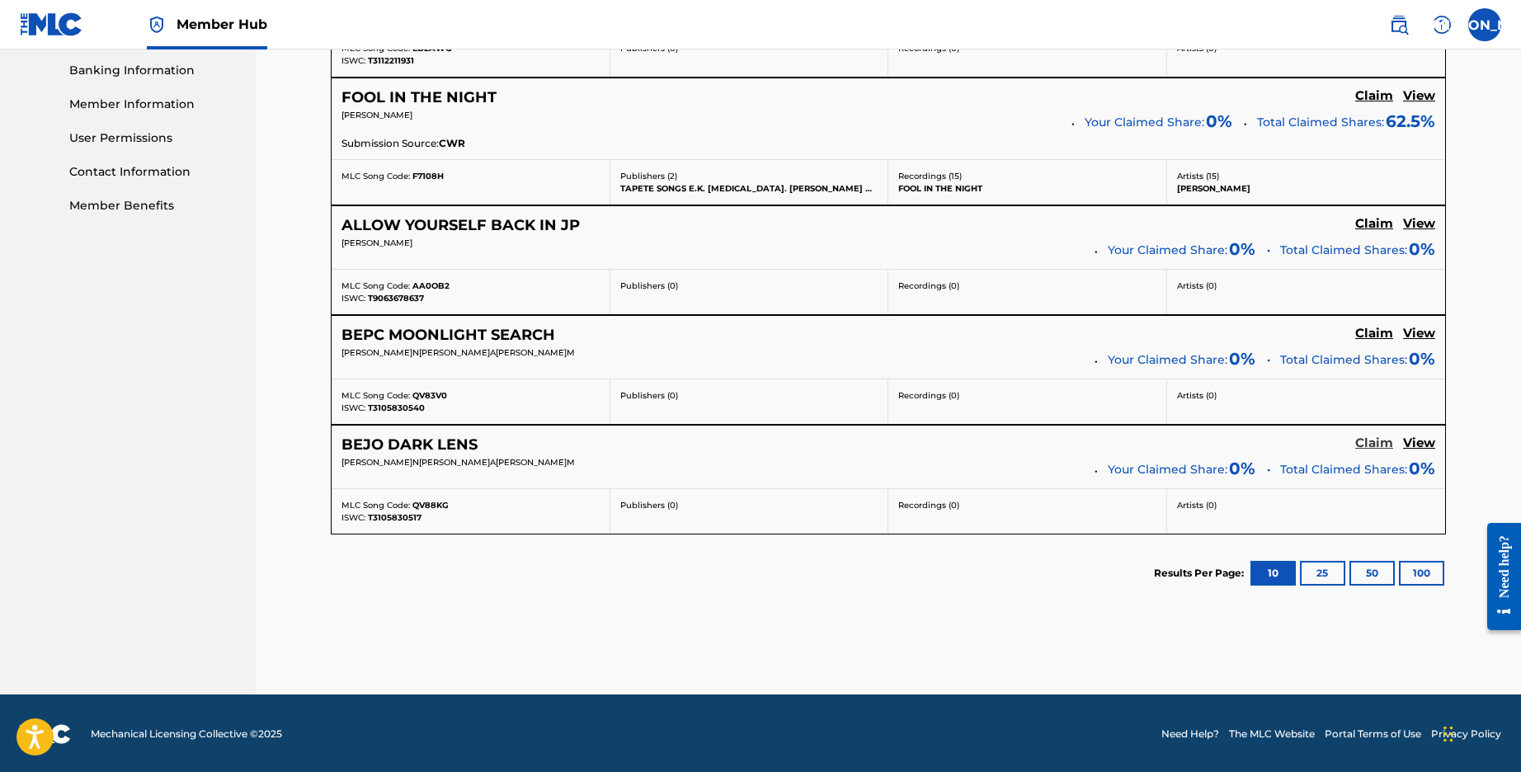
click at [1376, 443] on h5 "Claim" at bounding box center [1374, 443] width 38 height 16
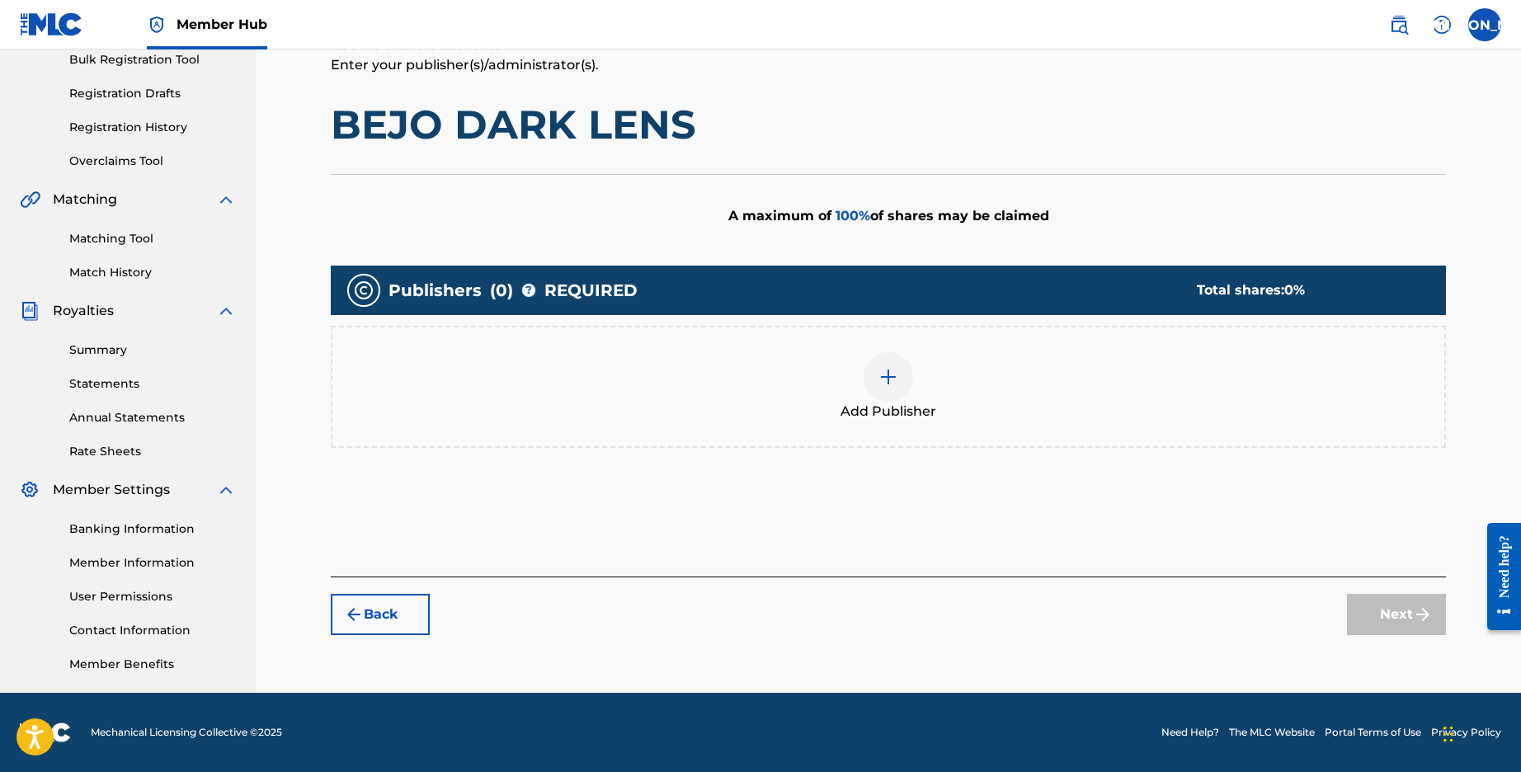
click at [874, 367] on div at bounding box center [888, 376] width 49 height 49
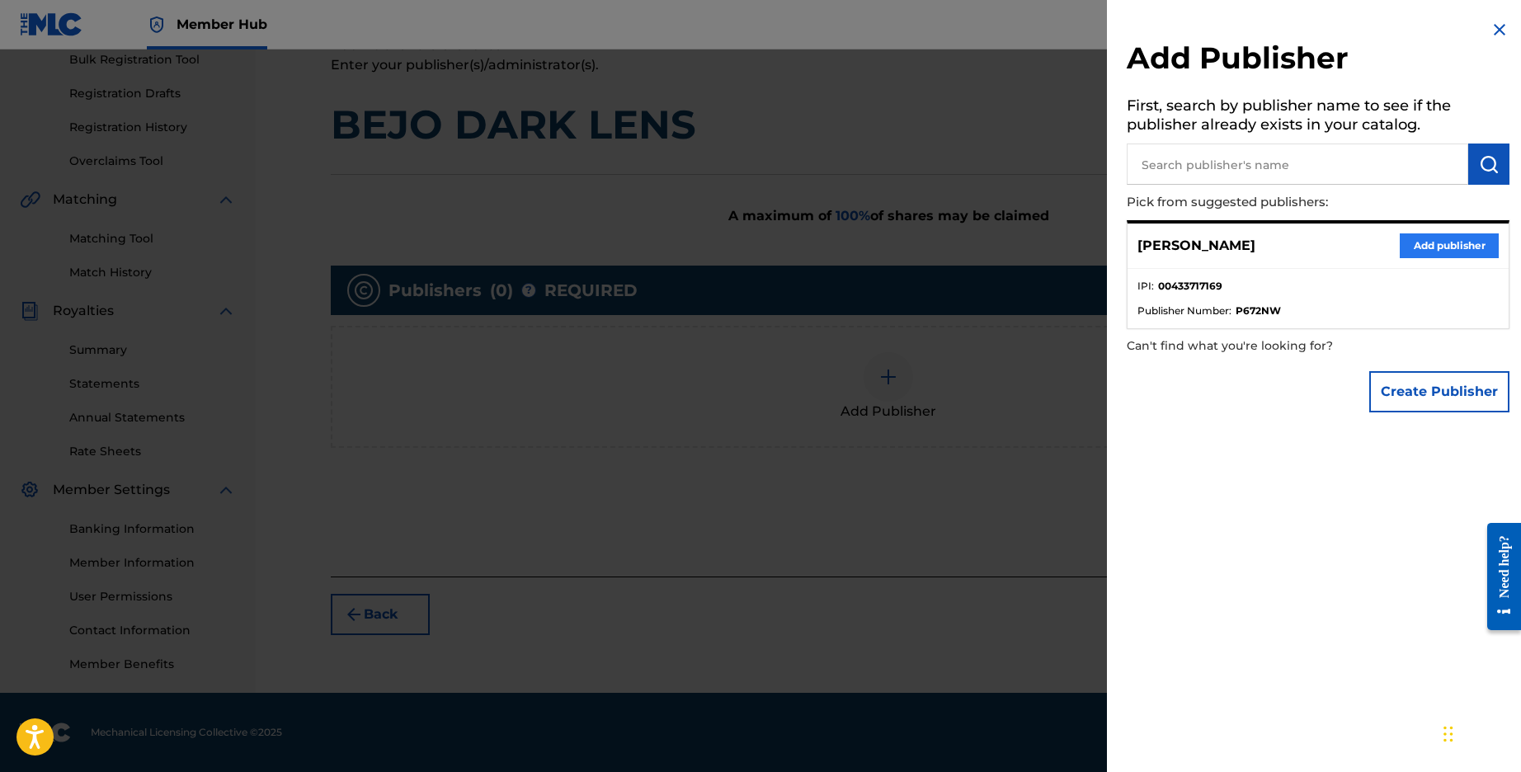
click at [1408, 243] on button "Add publisher" at bounding box center [1449, 245] width 99 height 25
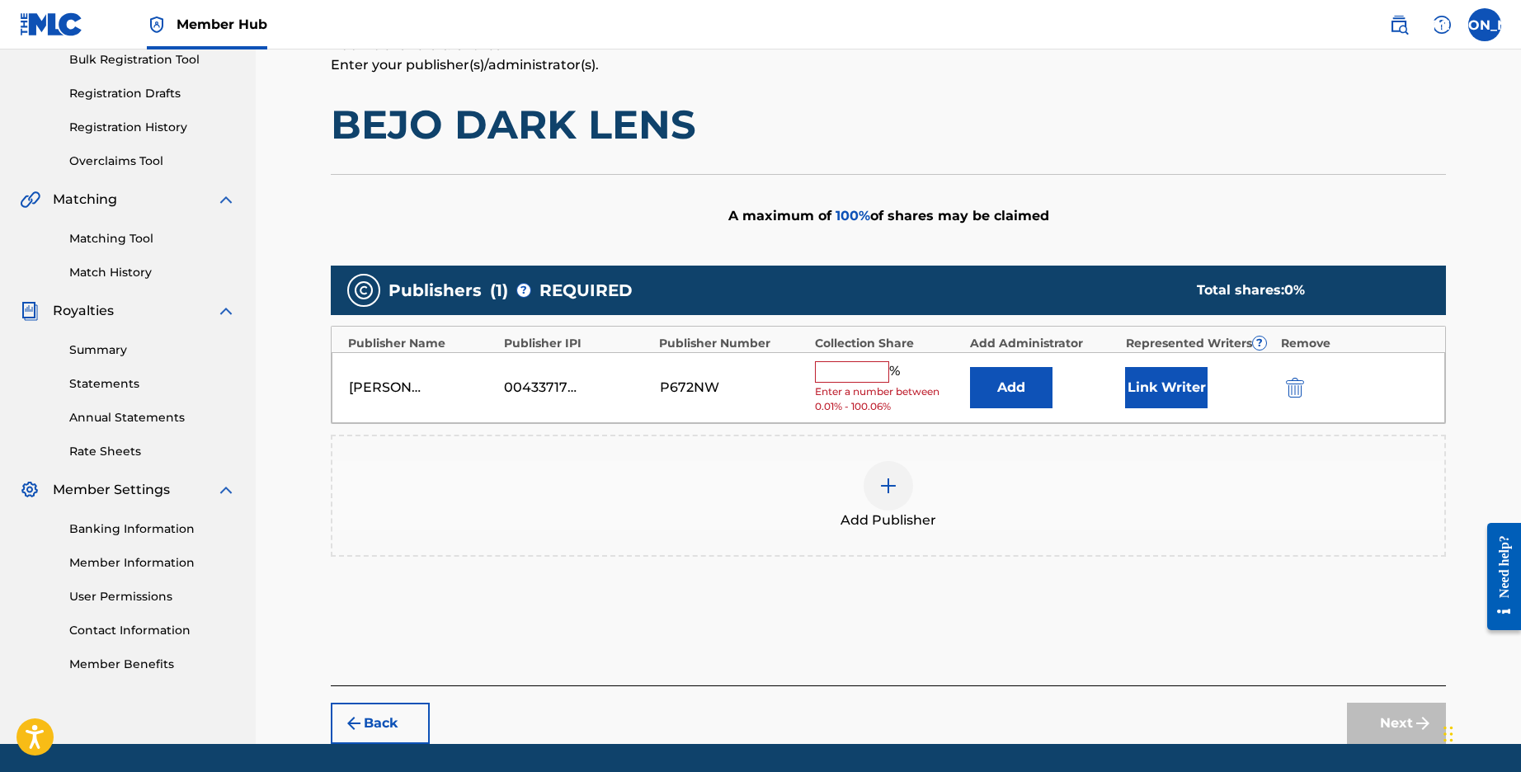
click at [852, 361] on input "text" at bounding box center [852, 371] width 74 height 21
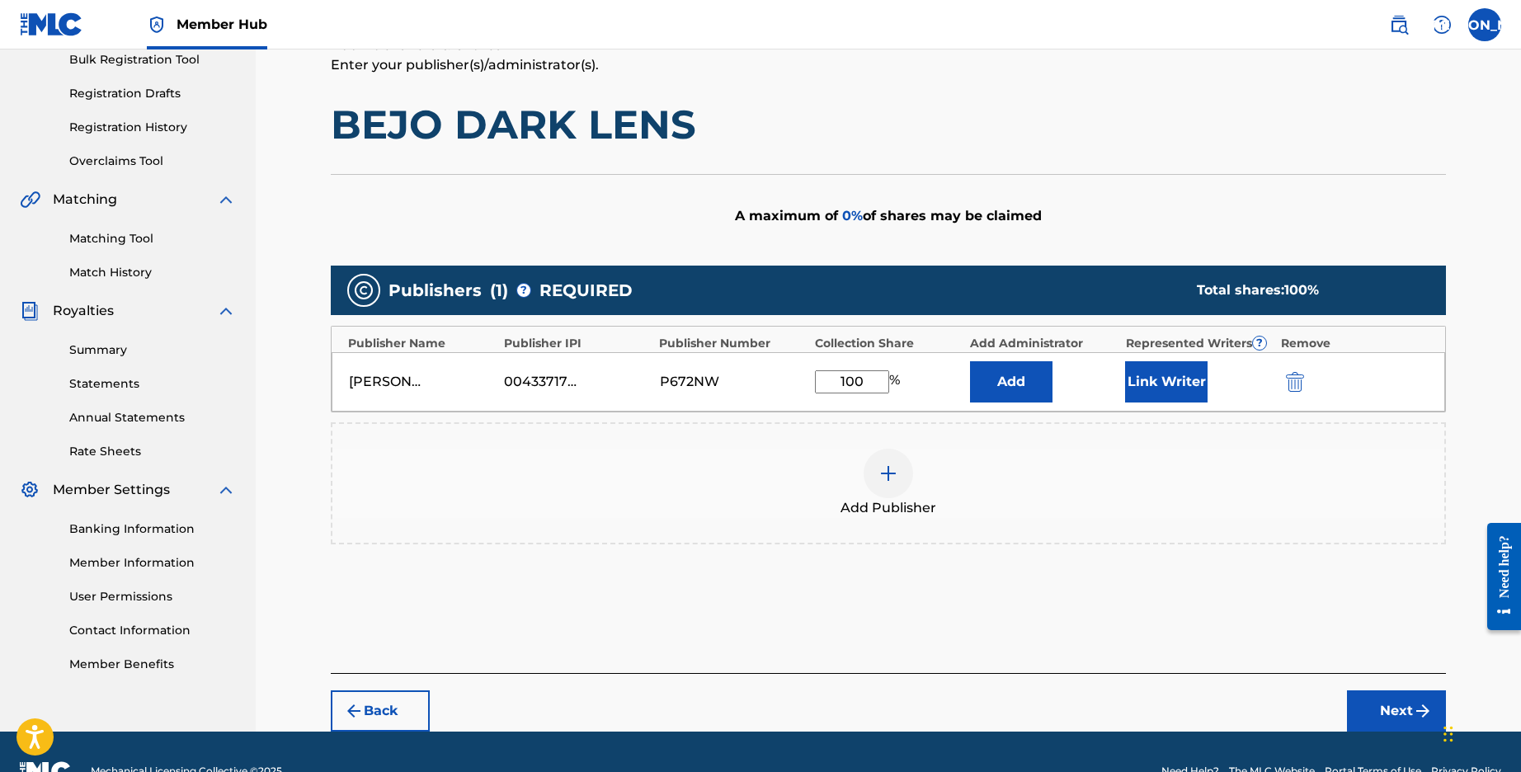
type input "100"
click at [1421, 681] on div "Back Next" at bounding box center [888, 702] width 1115 height 59
click at [1411, 700] on button "Next" at bounding box center [1396, 710] width 99 height 41
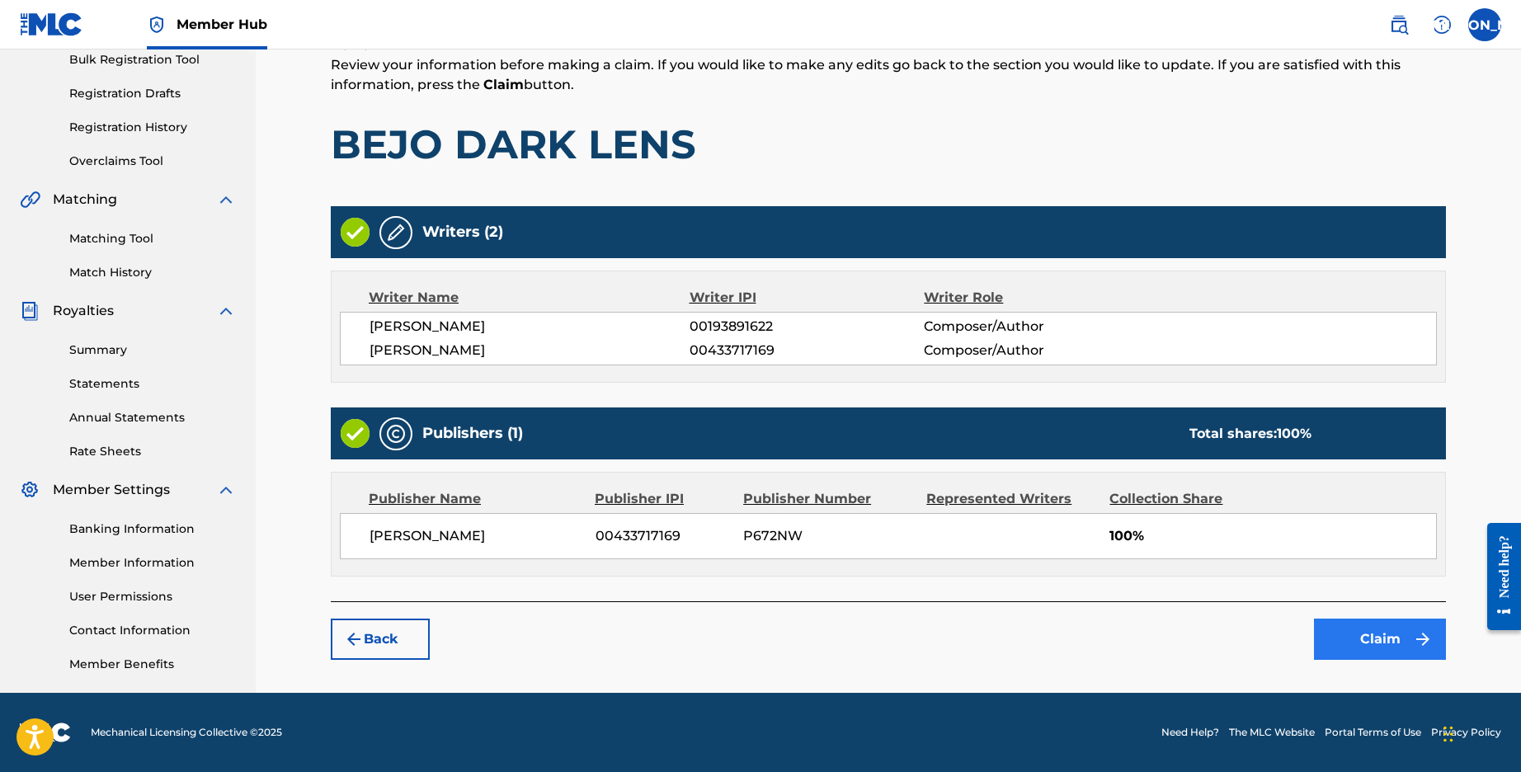
click at [1386, 624] on button "Claim" at bounding box center [1380, 639] width 132 height 41
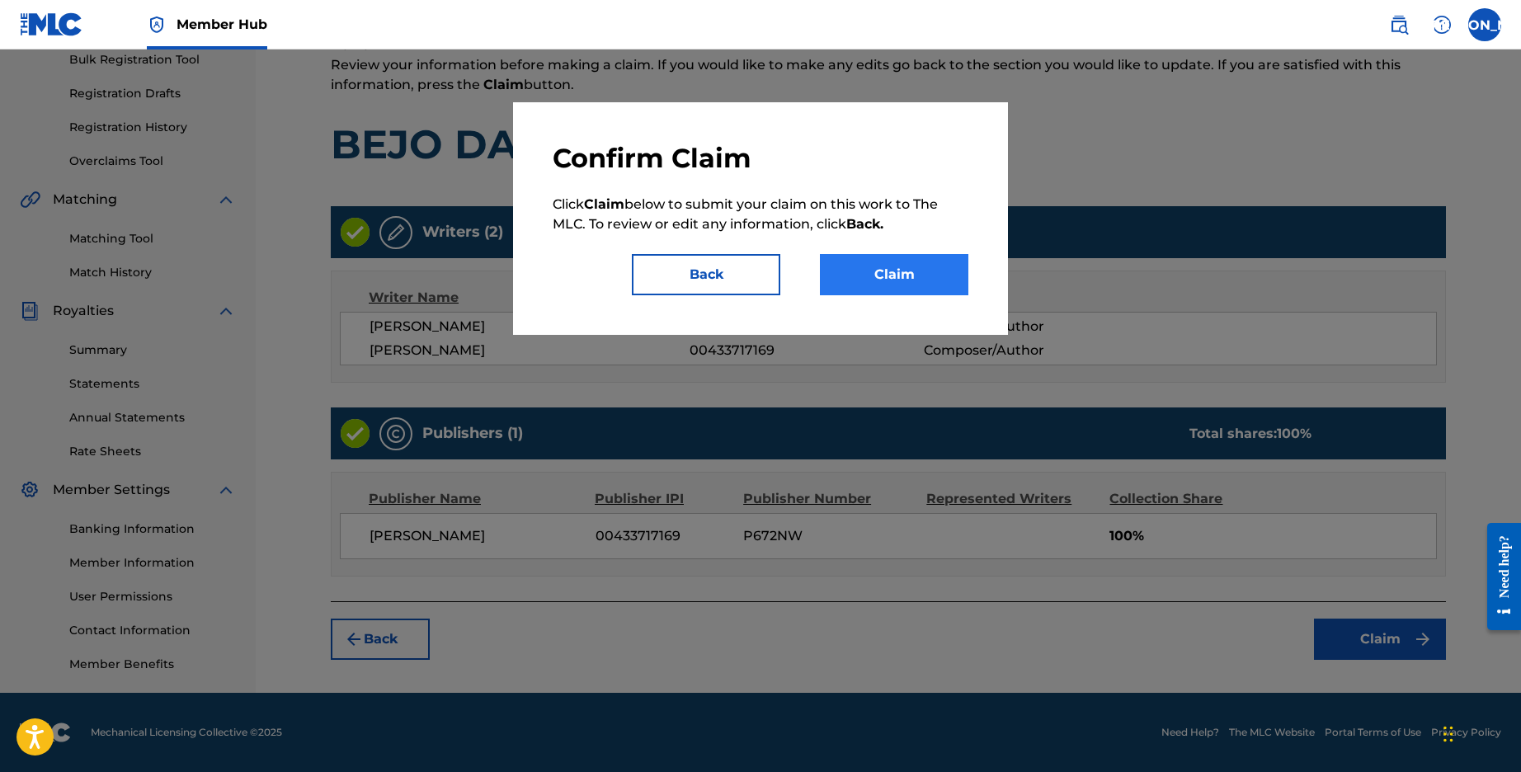
click at [906, 283] on button "Claim" at bounding box center [894, 274] width 148 height 41
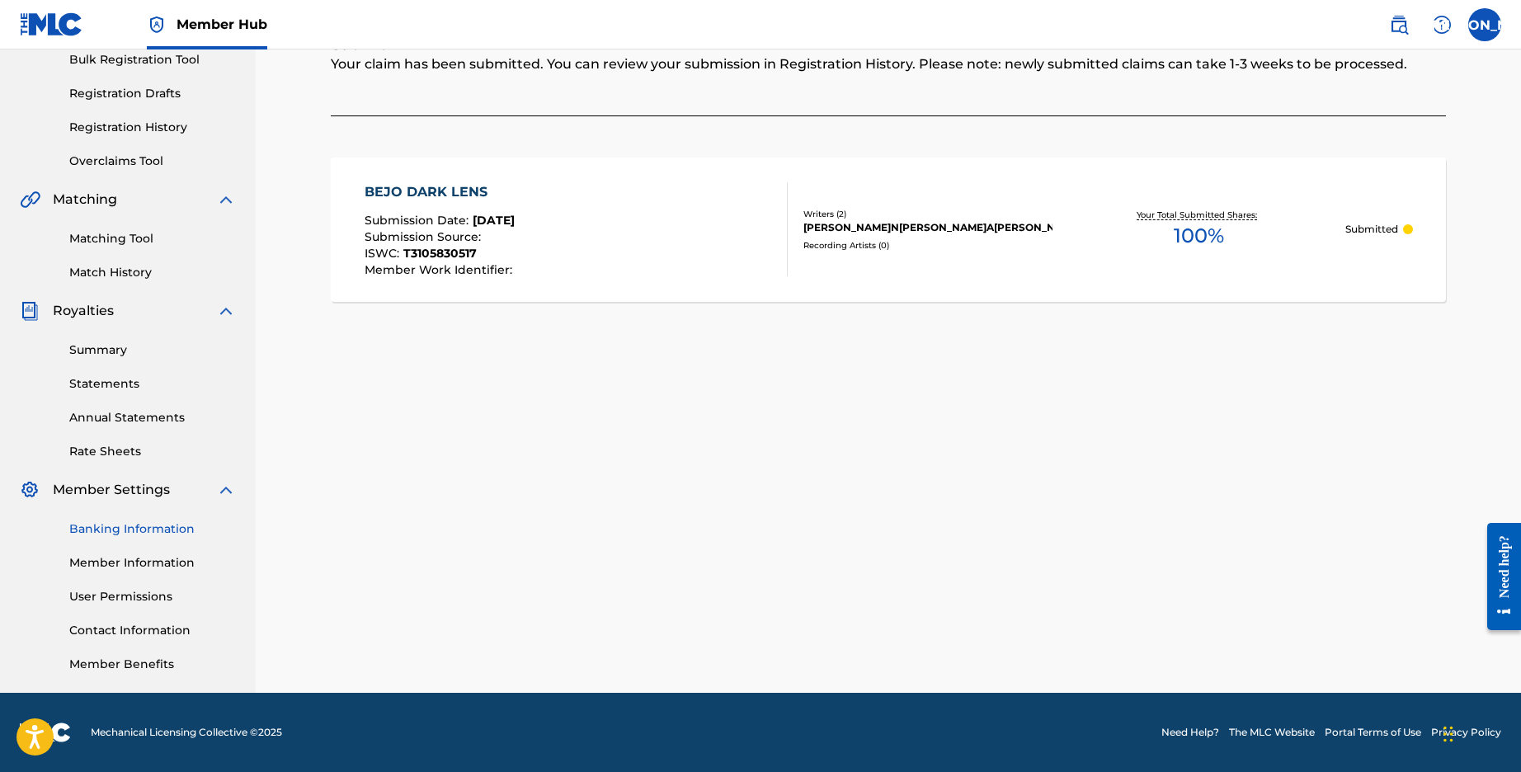
click at [112, 522] on link "Banking Information" at bounding box center [152, 528] width 167 height 17
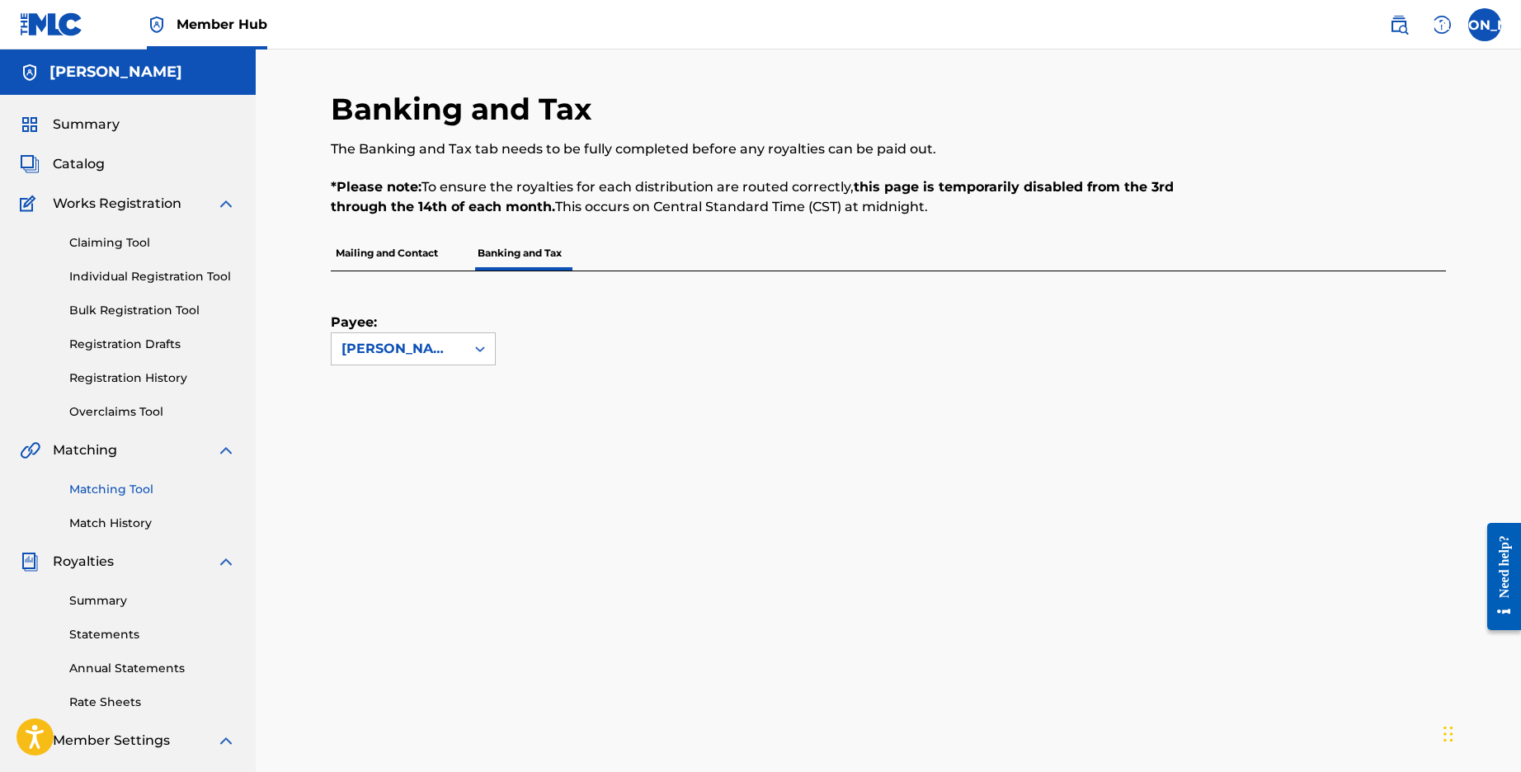
click at [119, 482] on link "Matching Tool" at bounding box center [152, 489] width 167 height 17
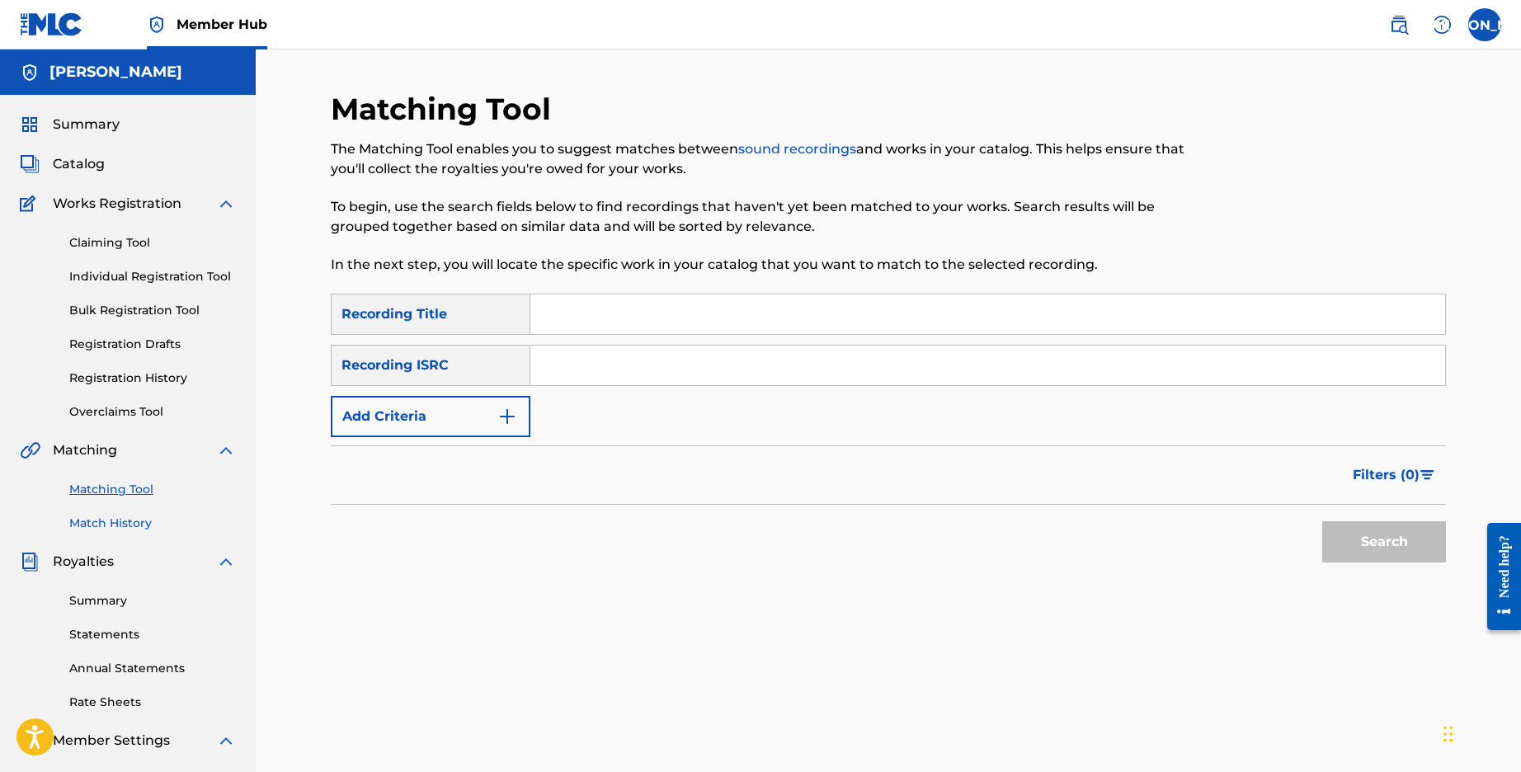
click at [118, 522] on link "Match History" at bounding box center [152, 523] width 167 height 17
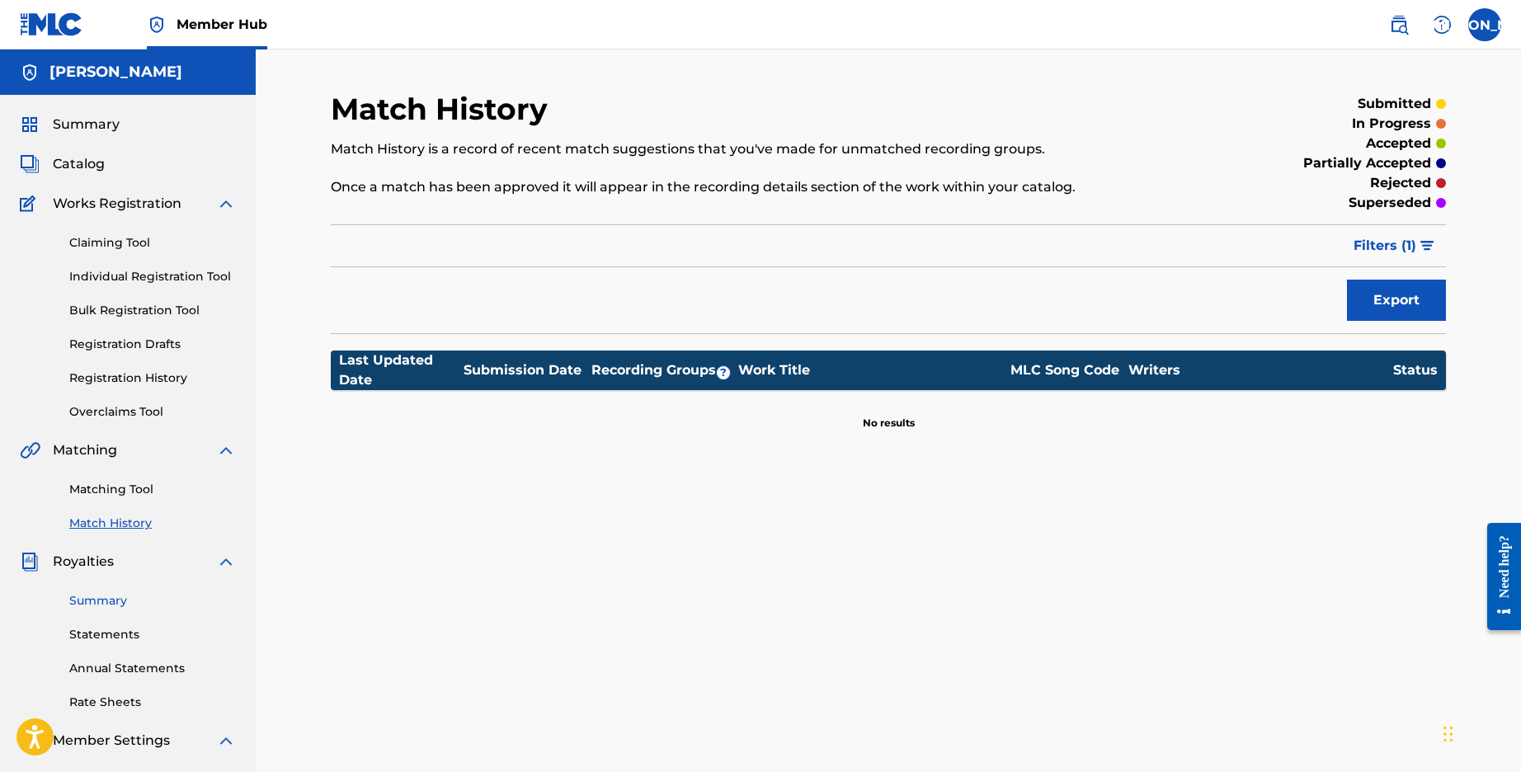
click at [106, 598] on link "Summary" at bounding box center [152, 600] width 167 height 17
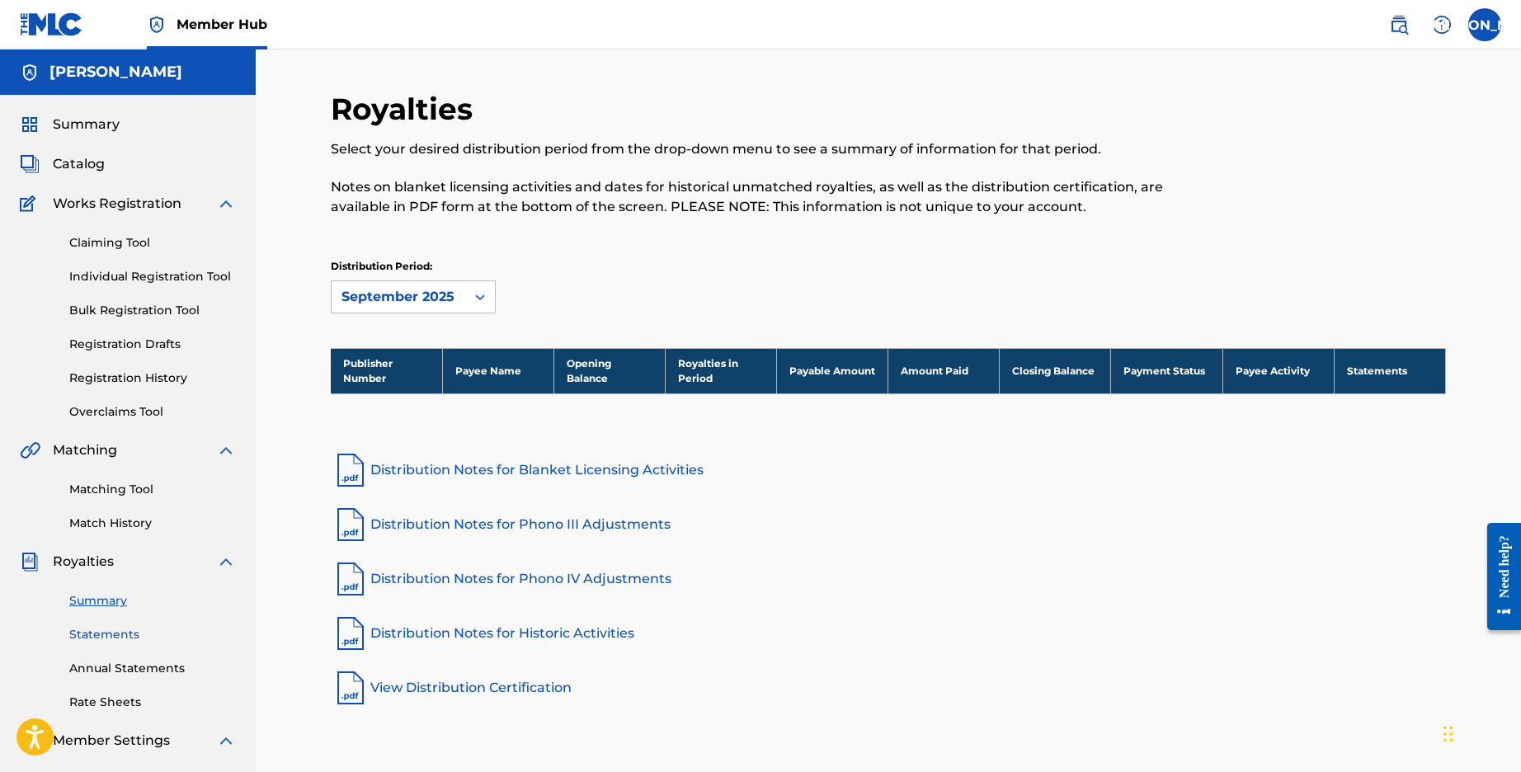
click at [101, 629] on link "Statements" at bounding box center [152, 634] width 167 height 17
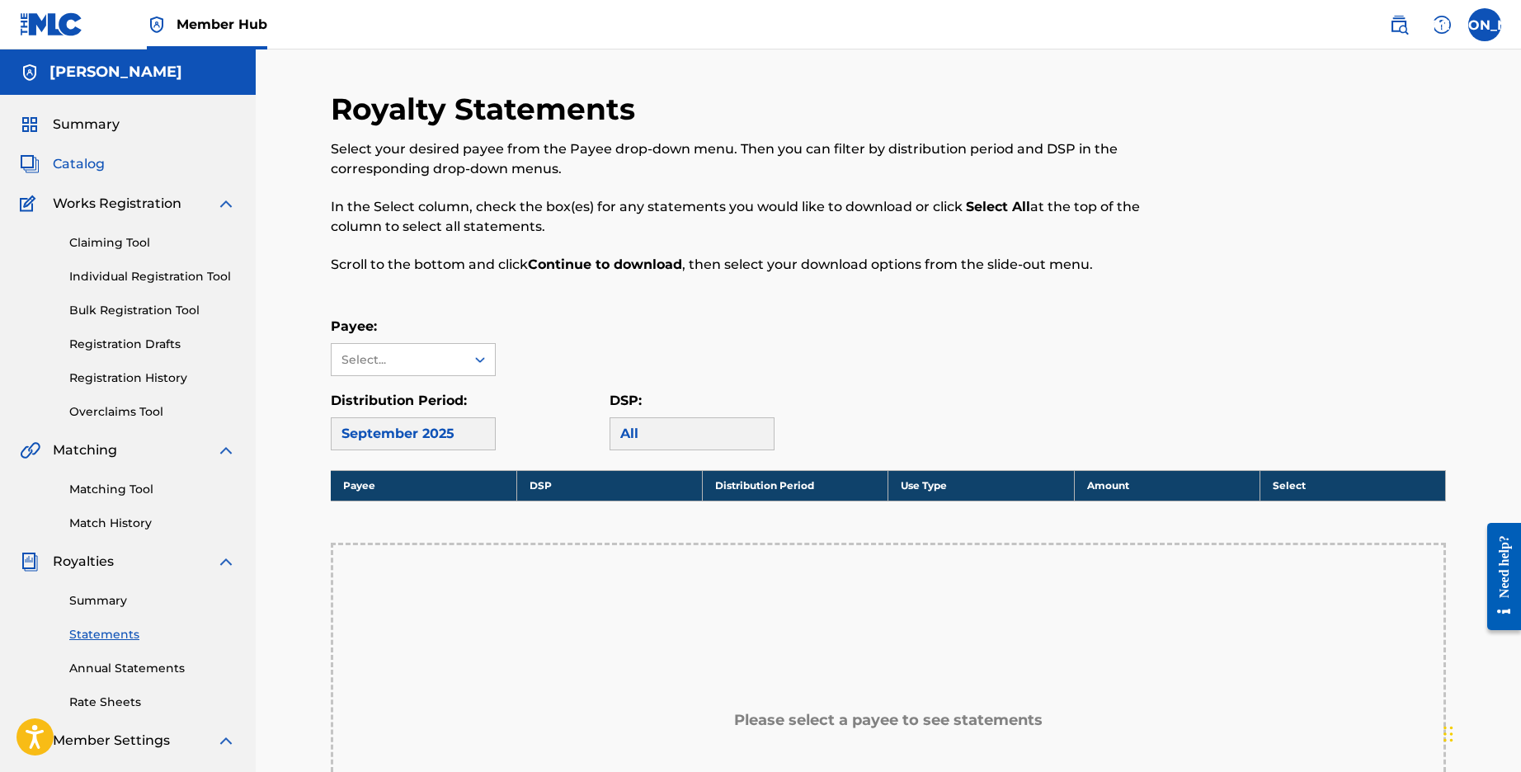
click at [92, 163] on span "Catalog" at bounding box center [79, 164] width 52 height 20
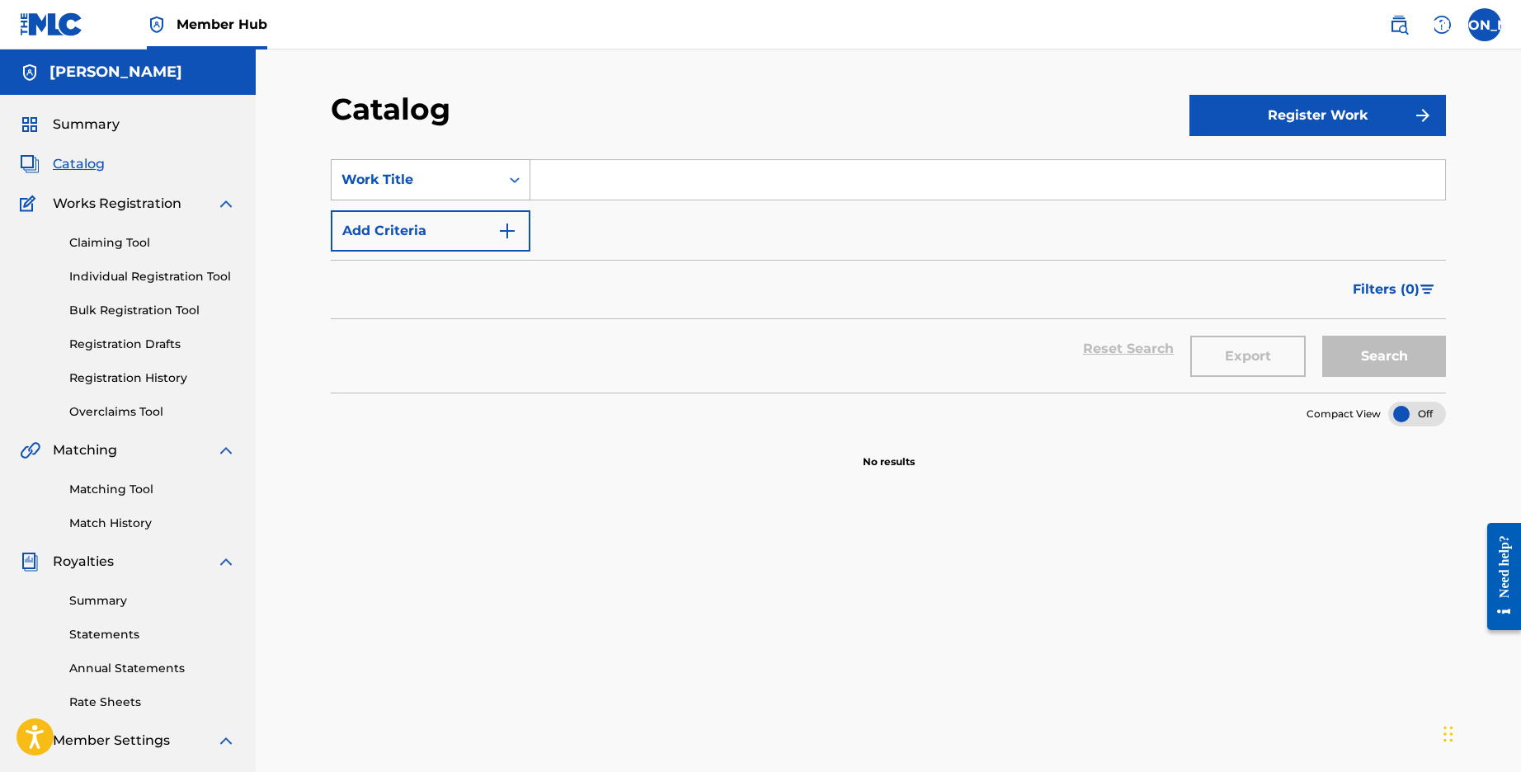
click at [525, 177] on div "Search Form" at bounding box center [515, 180] width 30 height 30
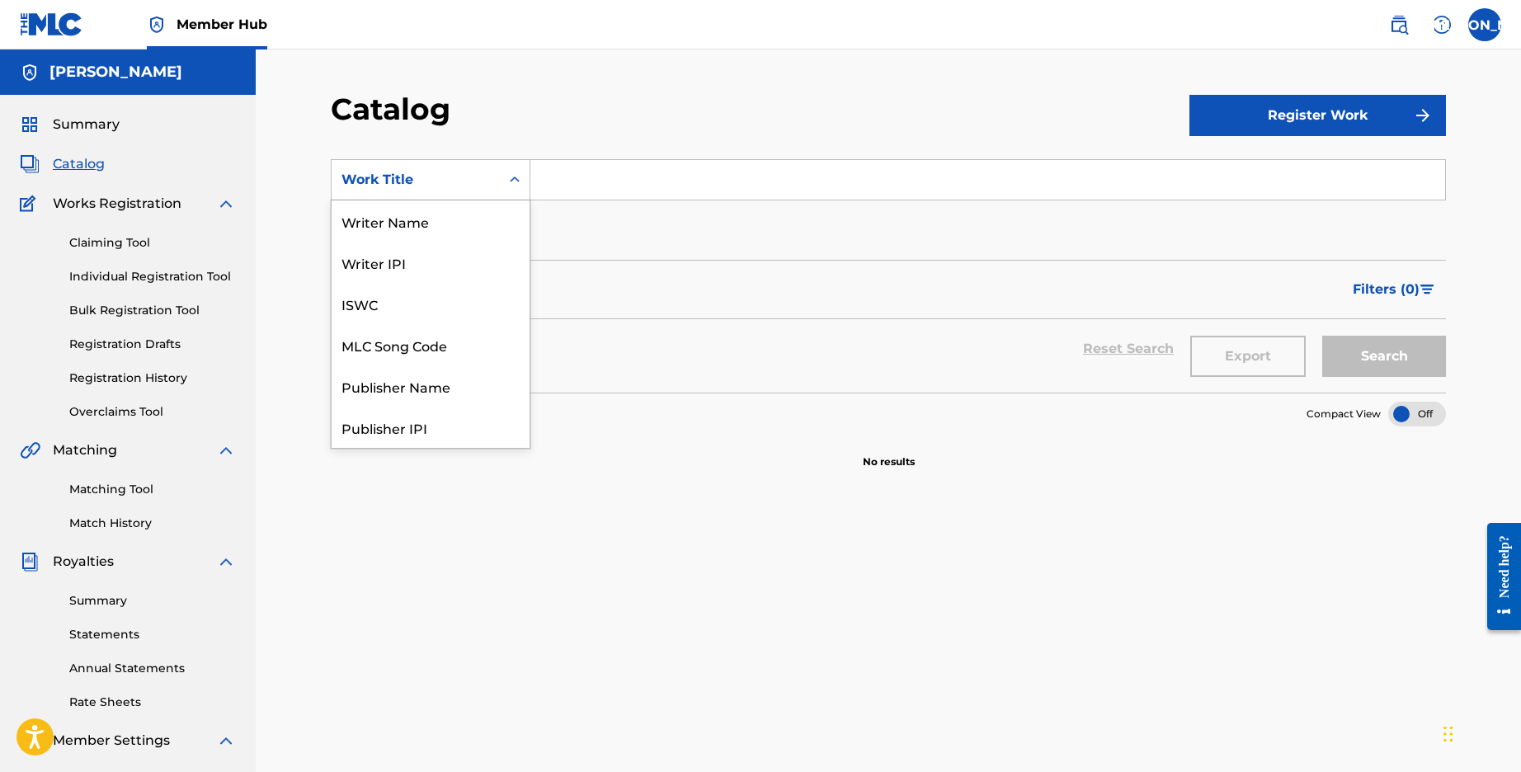
scroll to position [247, 0]
click at [386, 357] on div "Artist" at bounding box center [431, 344] width 198 height 41
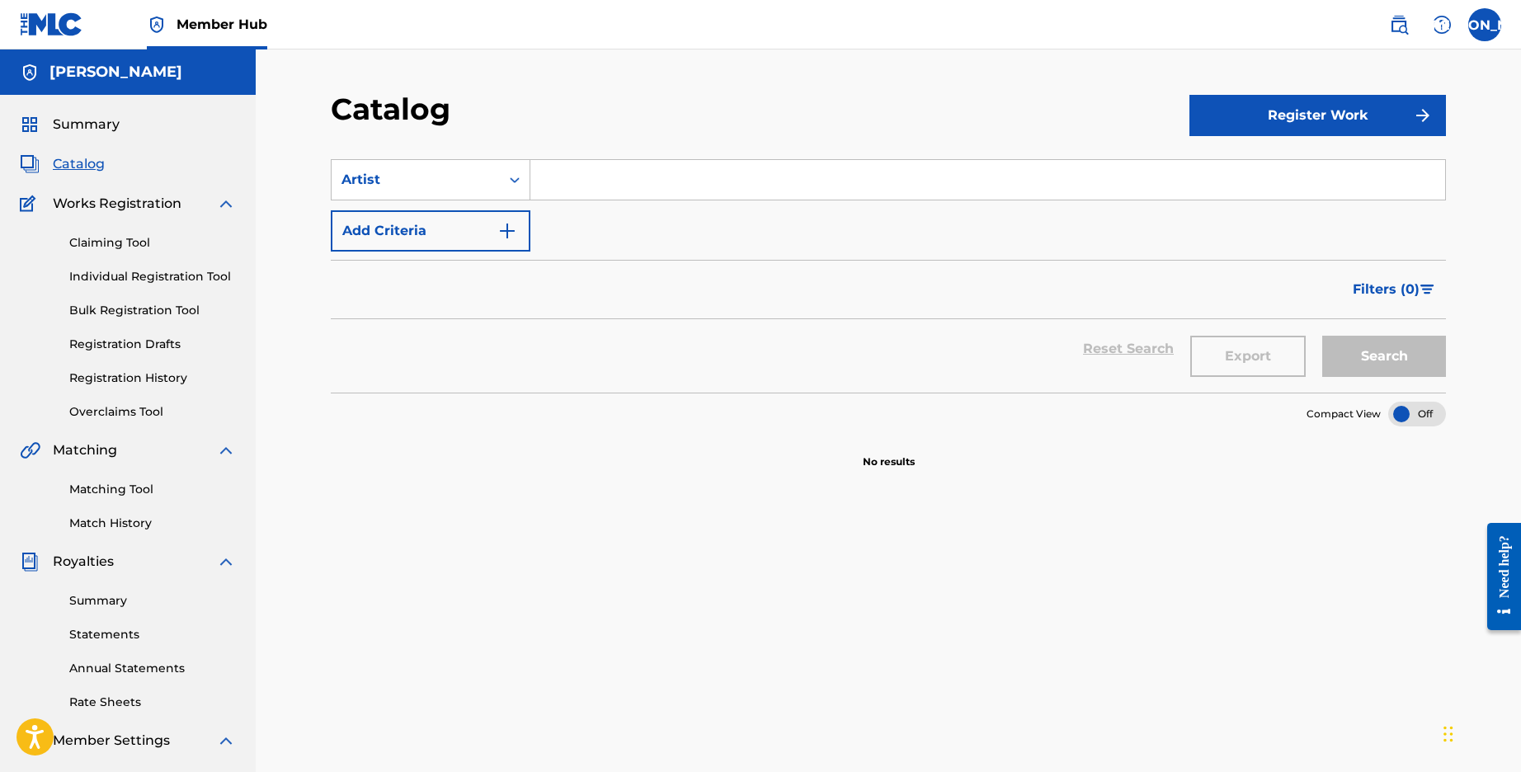
click at [595, 190] on input "Search Form" at bounding box center [987, 180] width 915 height 40
click at [1384, 356] on button "Search" at bounding box center [1384, 356] width 124 height 41
click at [569, 177] on input "[PERSON_NAME]" at bounding box center [987, 180] width 915 height 40
type input "[PERSON_NAME]"
click at [1384, 356] on button "Search" at bounding box center [1384, 356] width 124 height 41
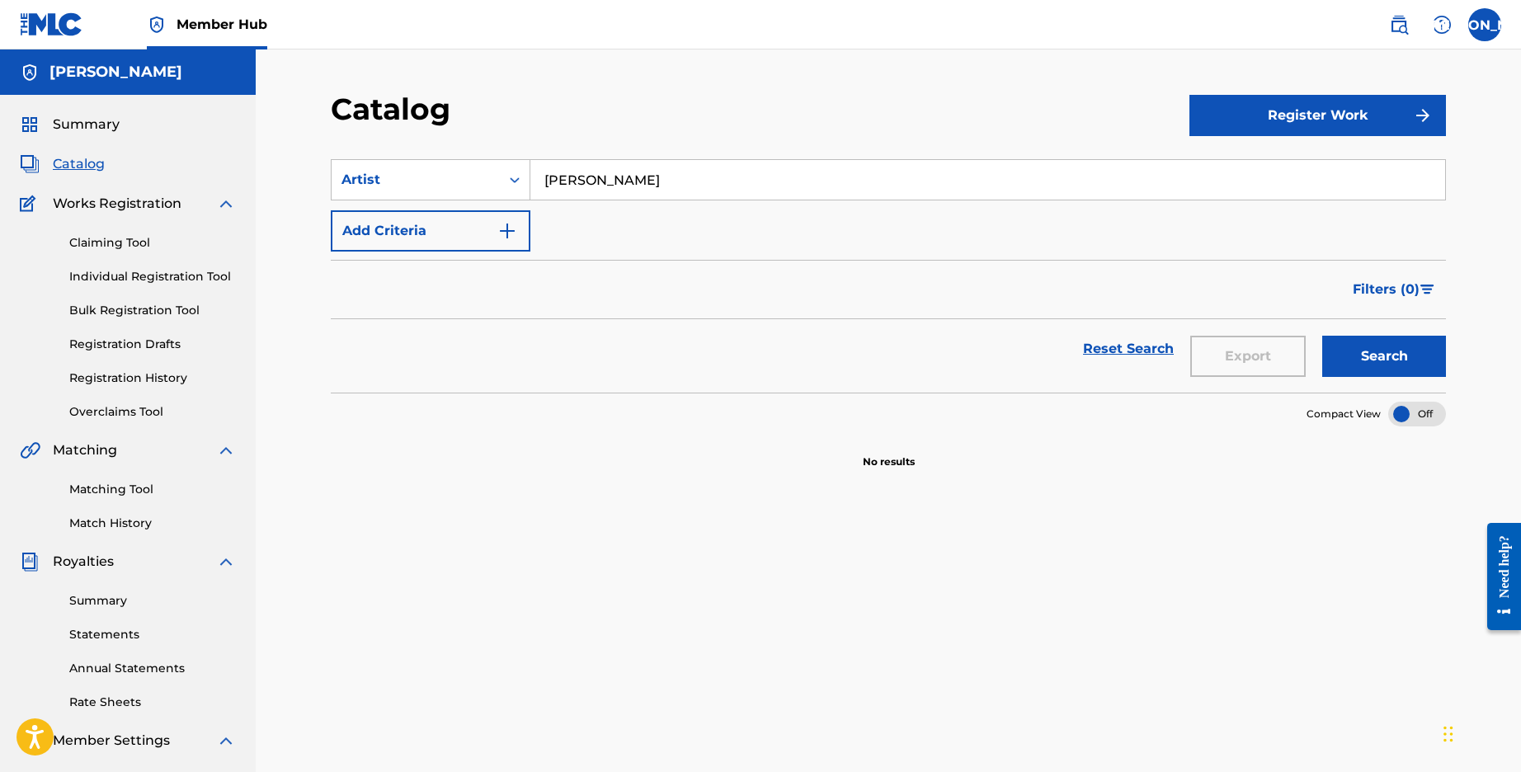
click at [756, 194] on input "[PERSON_NAME]" at bounding box center [987, 180] width 915 height 40
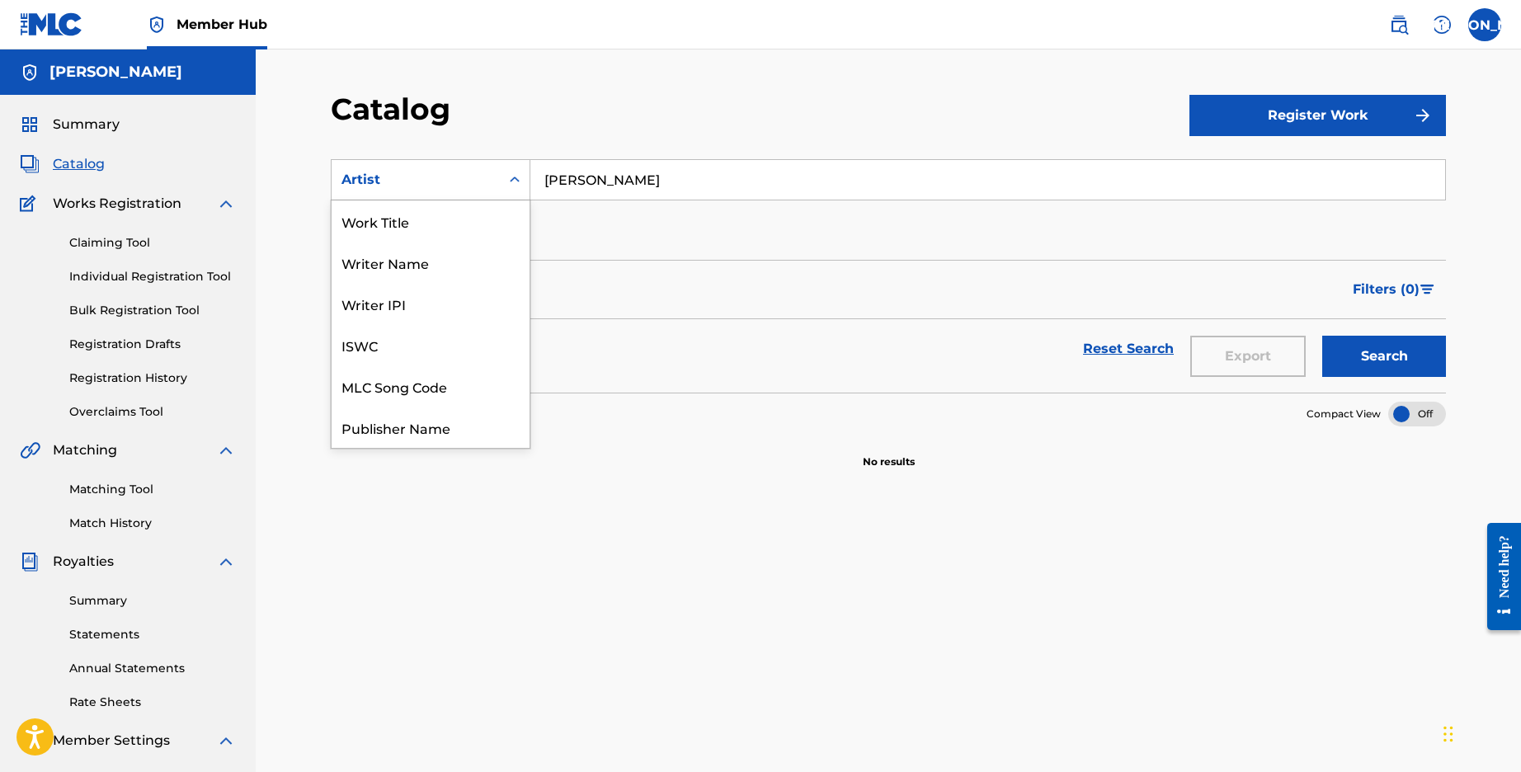
click at [508, 180] on icon "Search Form" at bounding box center [514, 180] width 16 height 16
click at [407, 349] on div "Recording Title" at bounding box center [431, 344] width 198 height 41
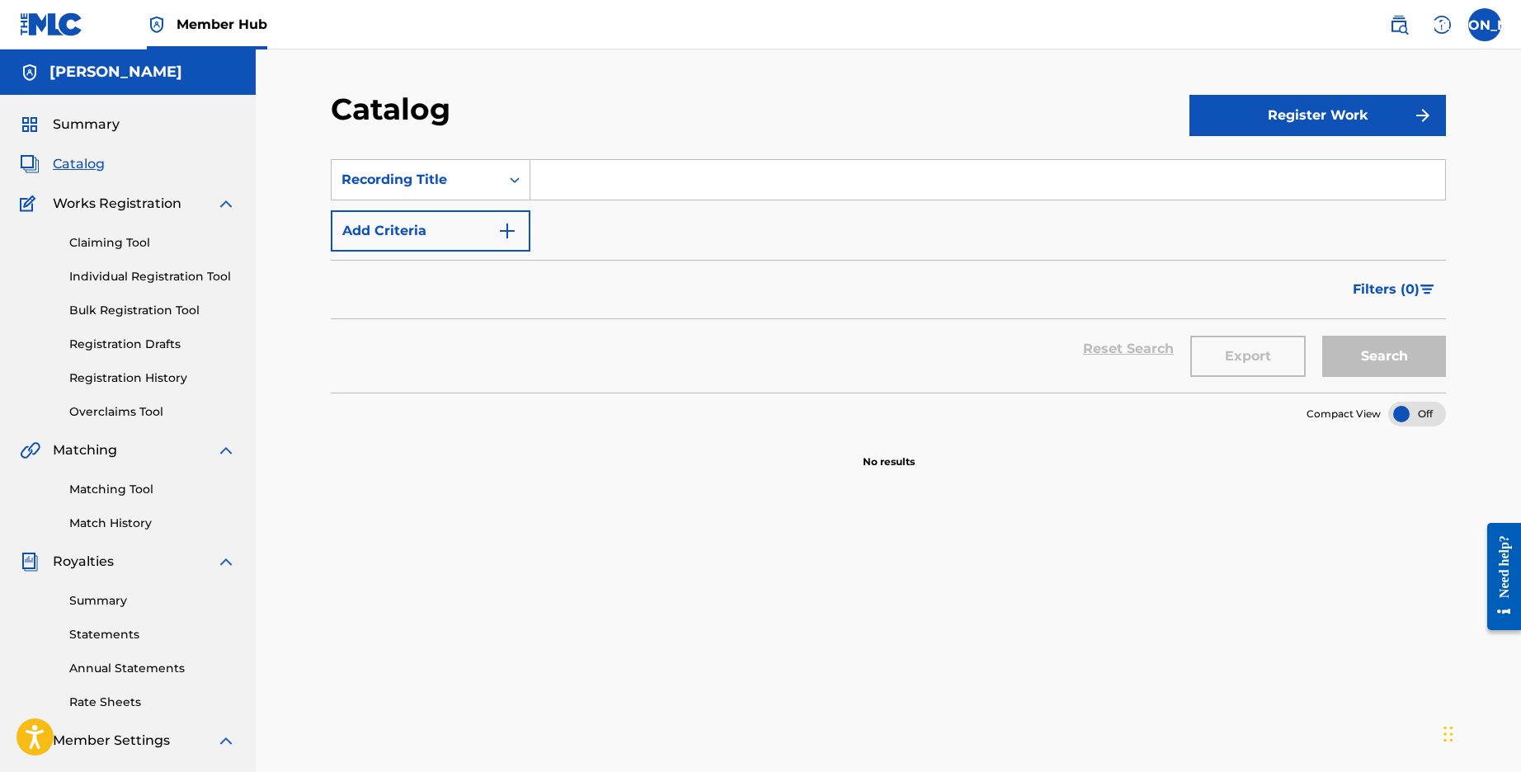
click at [647, 182] on input "Search Form" at bounding box center [987, 180] width 915 height 40
type input "fool in the night"
click at [1384, 356] on button "Search" at bounding box center [1384, 356] width 124 height 41
click at [96, 121] on span "Summary" at bounding box center [86, 125] width 67 height 20
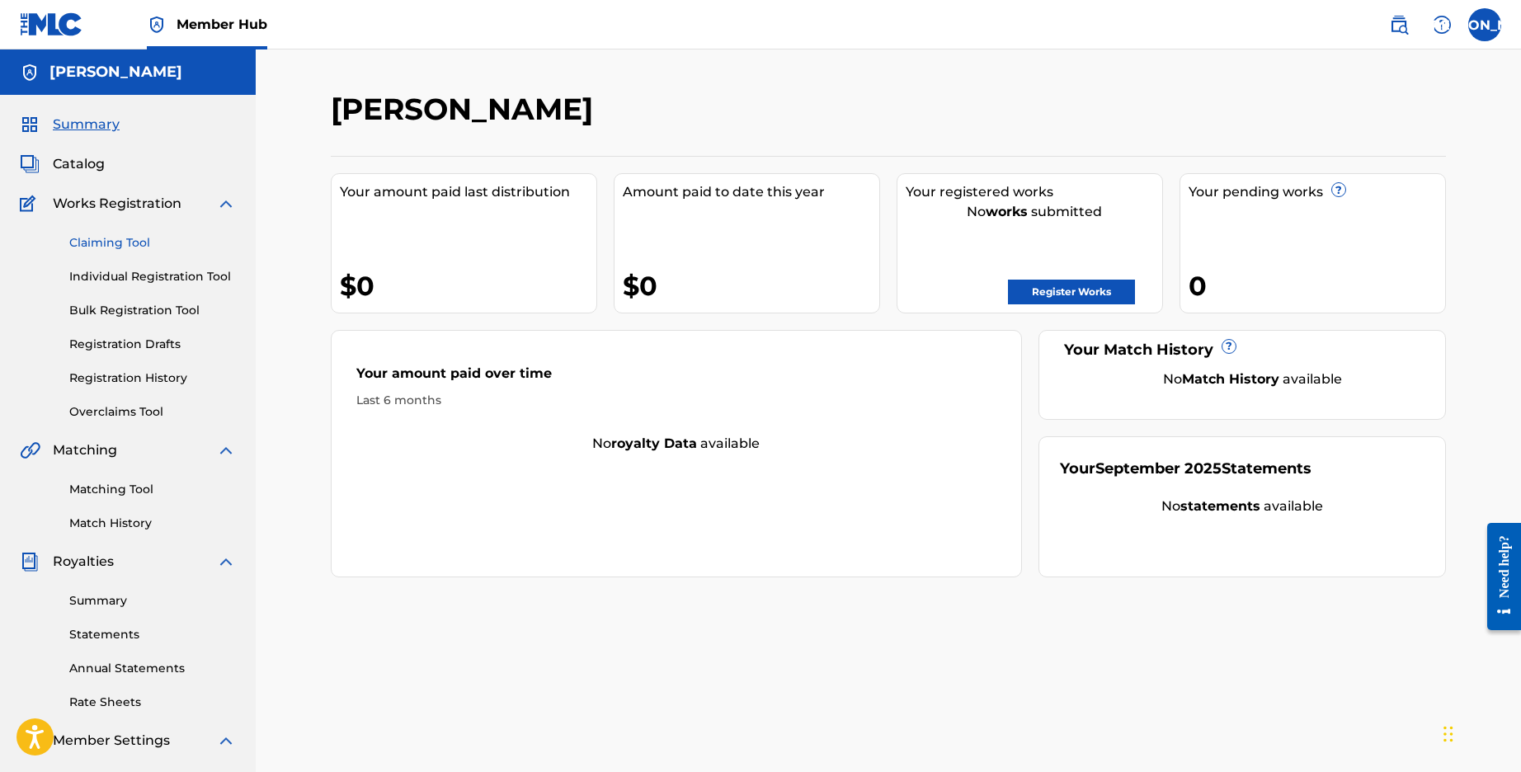
click at [74, 239] on link "Claiming Tool" at bounding box center [152, 242] width 167 height 17
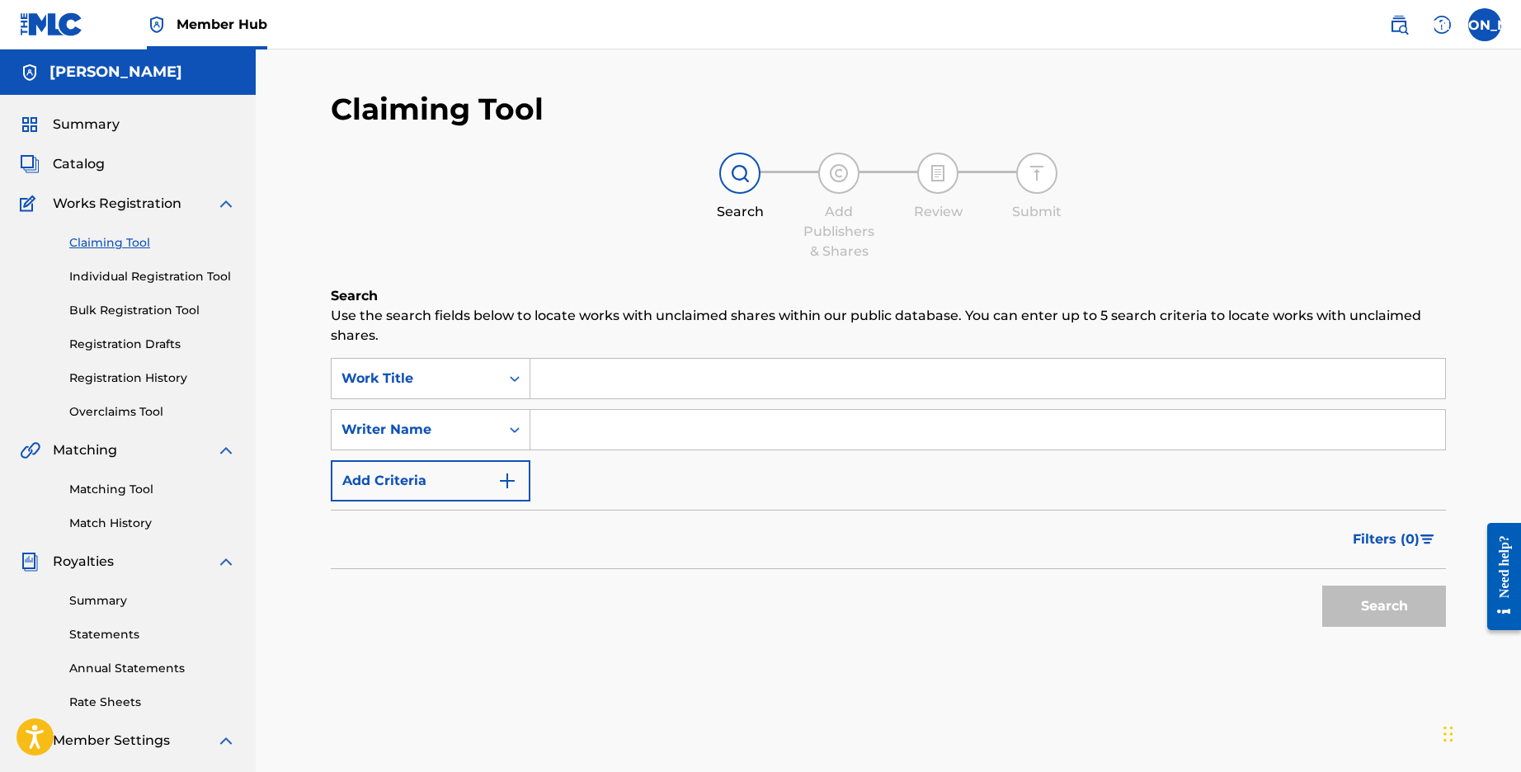
click at [633, 379] on input "Search Form" at bounding box center [987, 379] width 915 height 40
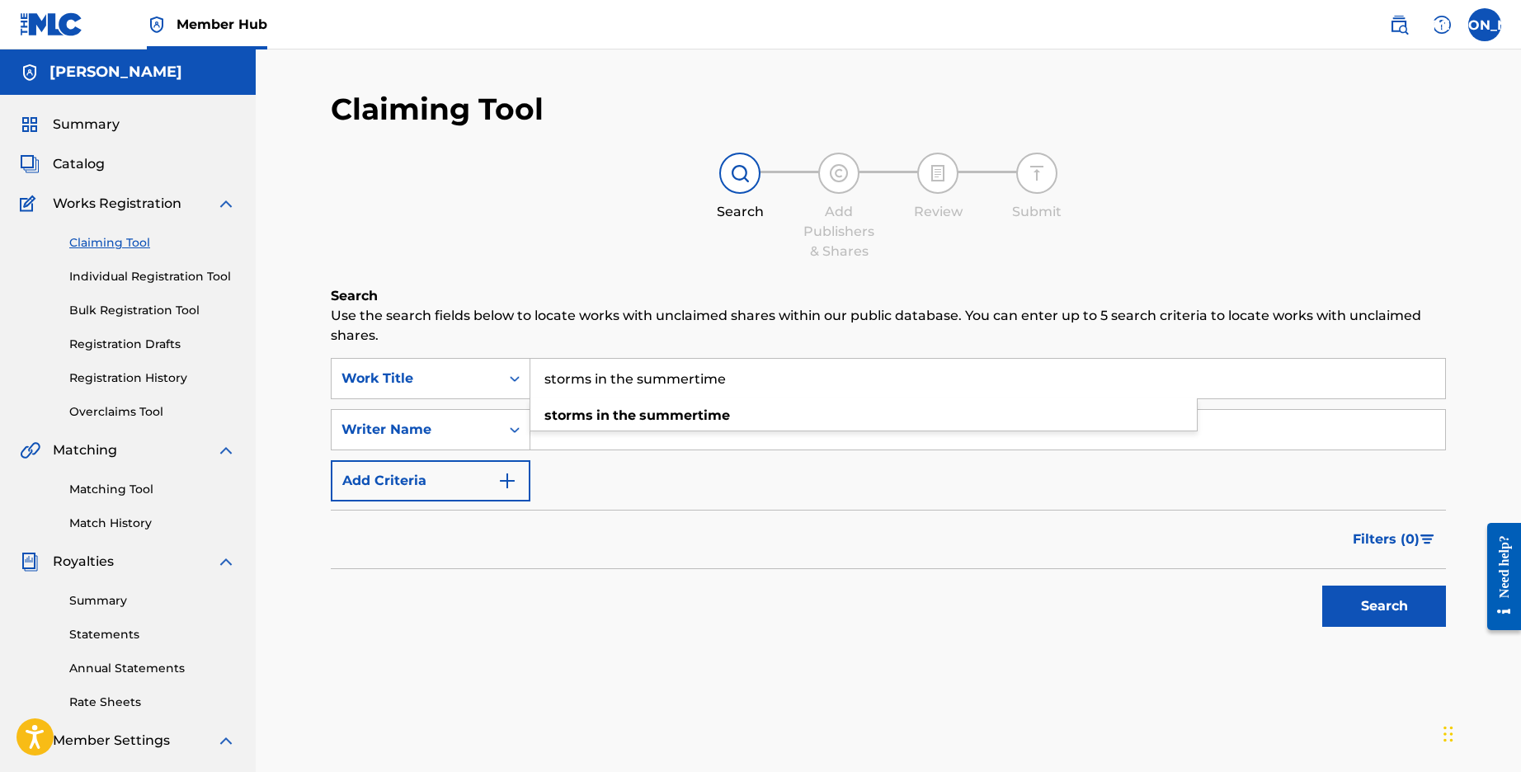
type input "storms in the summertime"
click at [1384, 606] on button "Search" at bounding box center [1384, 606] width 124 height 41
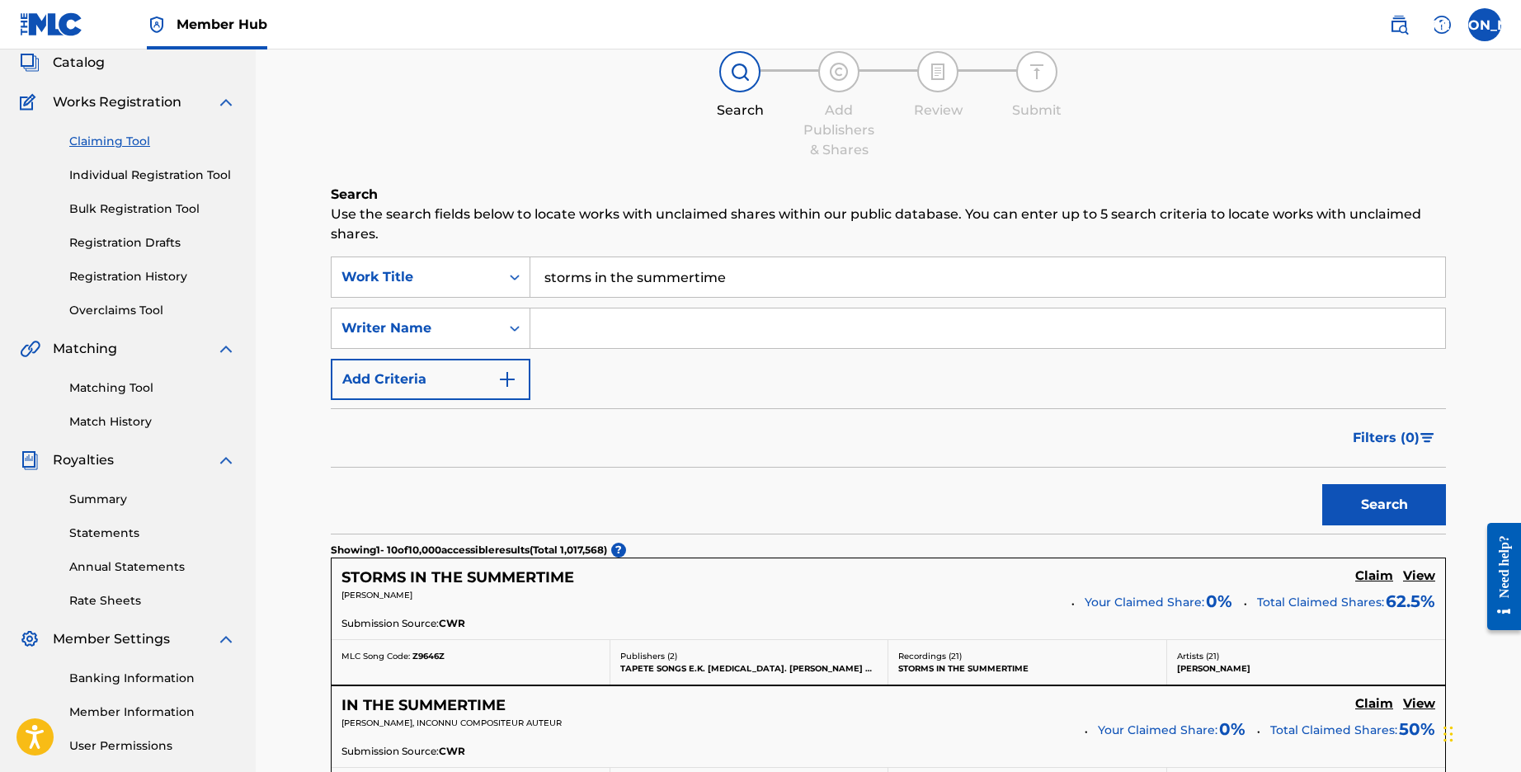
scroll to position [191, 0]
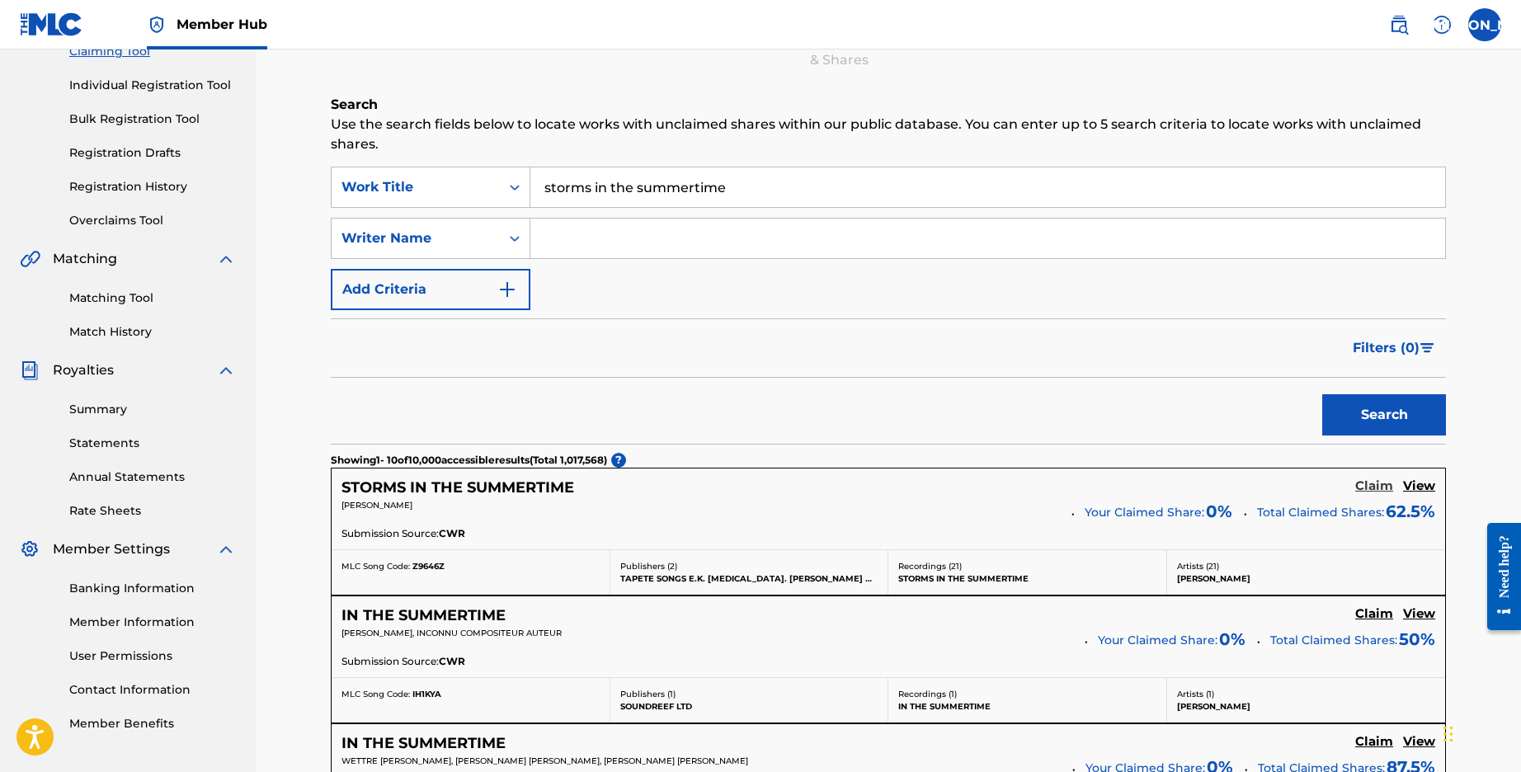
click at [1371, 487] on h5 "Claim" at bounding box center [1374, 486] width 38 height 16
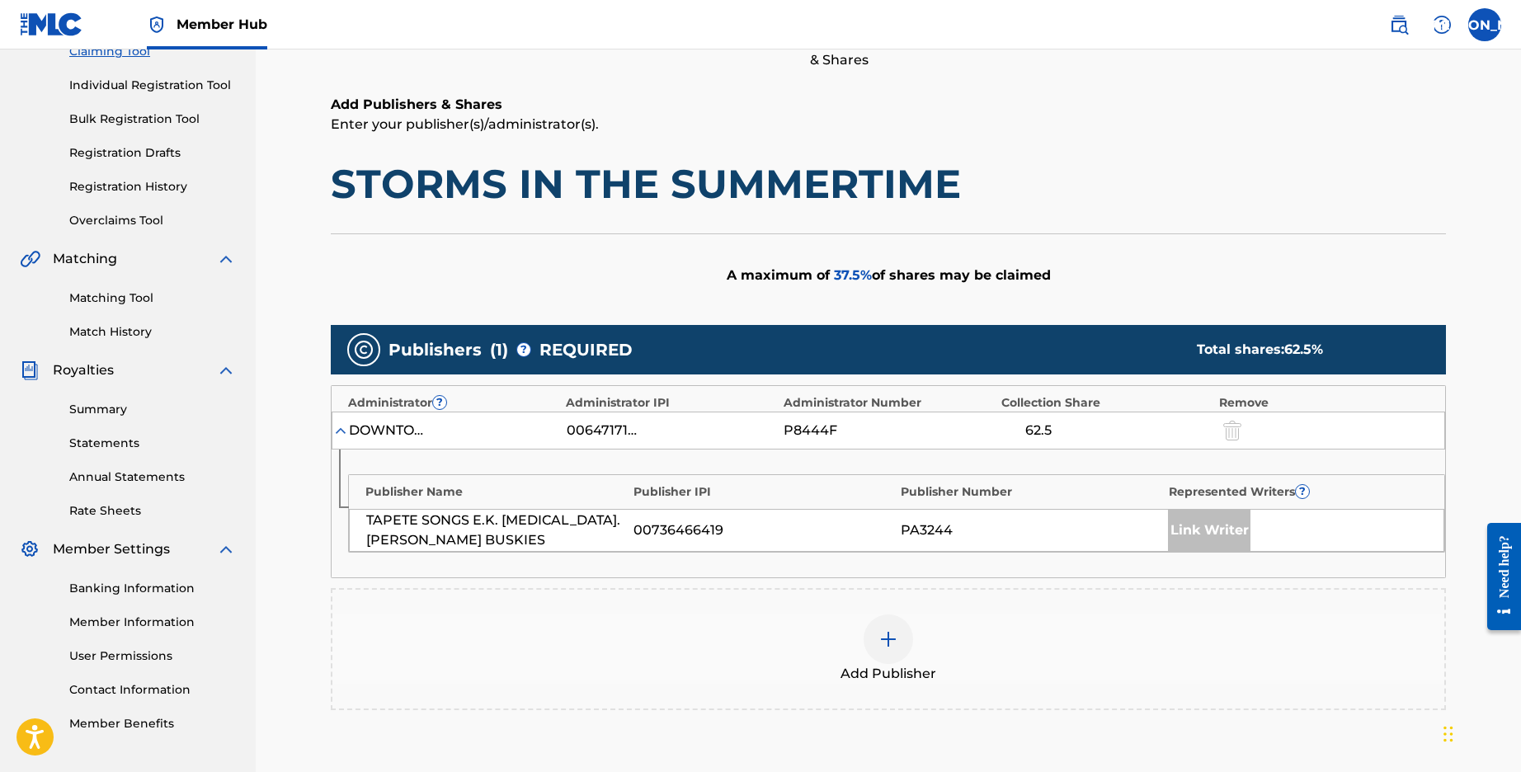
click at [878, 630] on div at bounding box center [888, 638] width 49 height 49
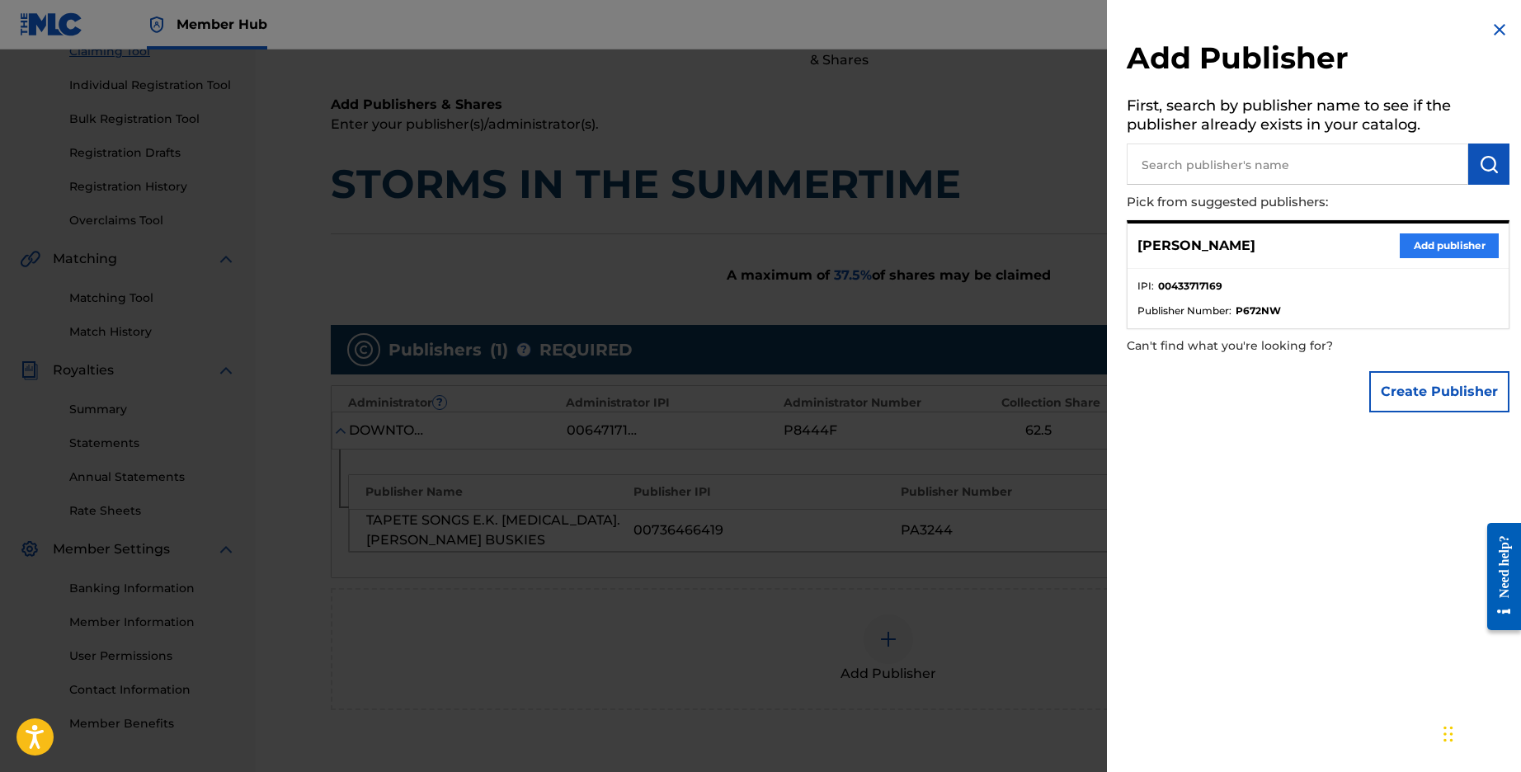
click at [1454, 241] on button "Add publisher" at bounding box center [1449, 245] width 99 height 25
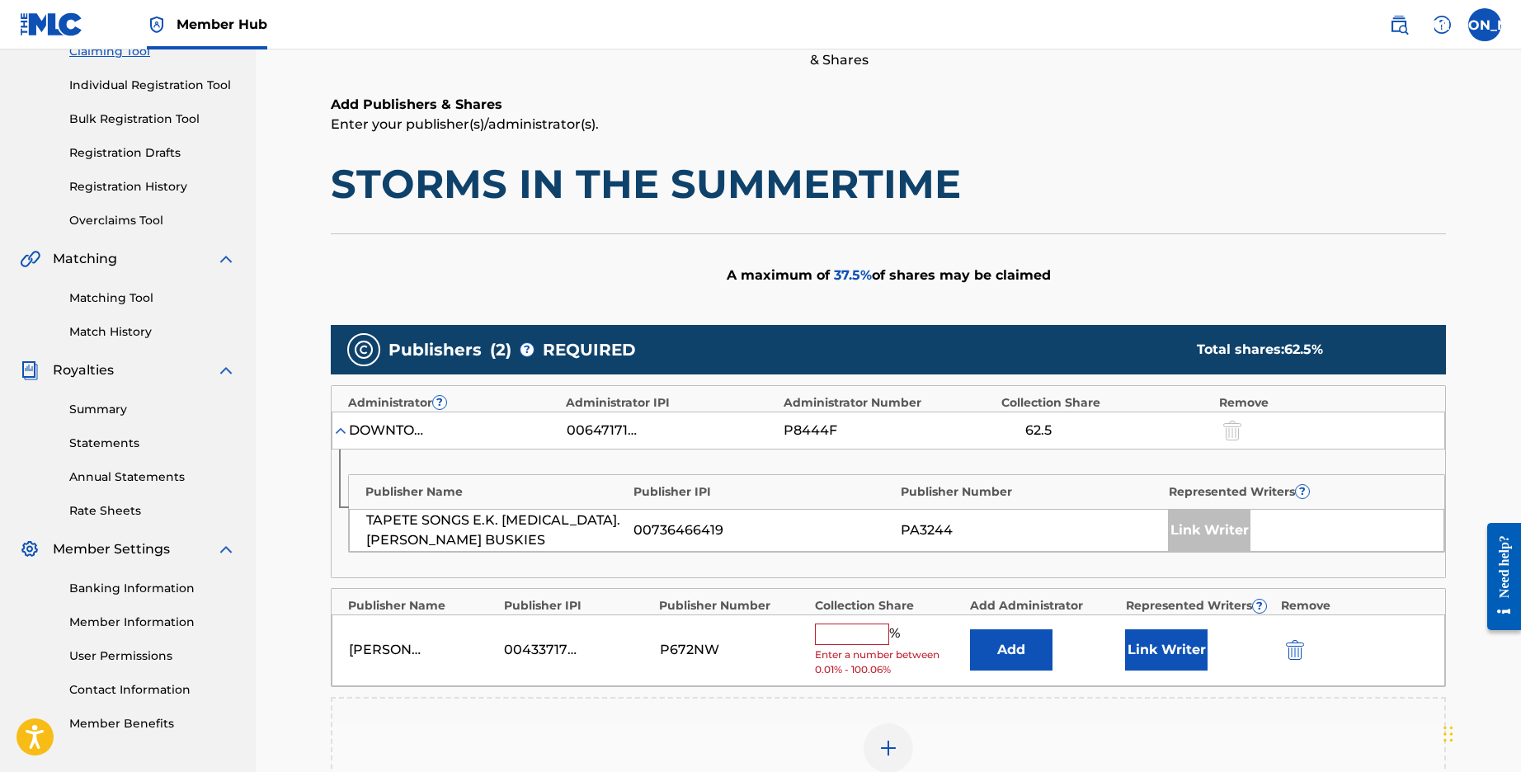
click at [856, 633] on input "text" at bounding box center [852, 634] width 74 height 21
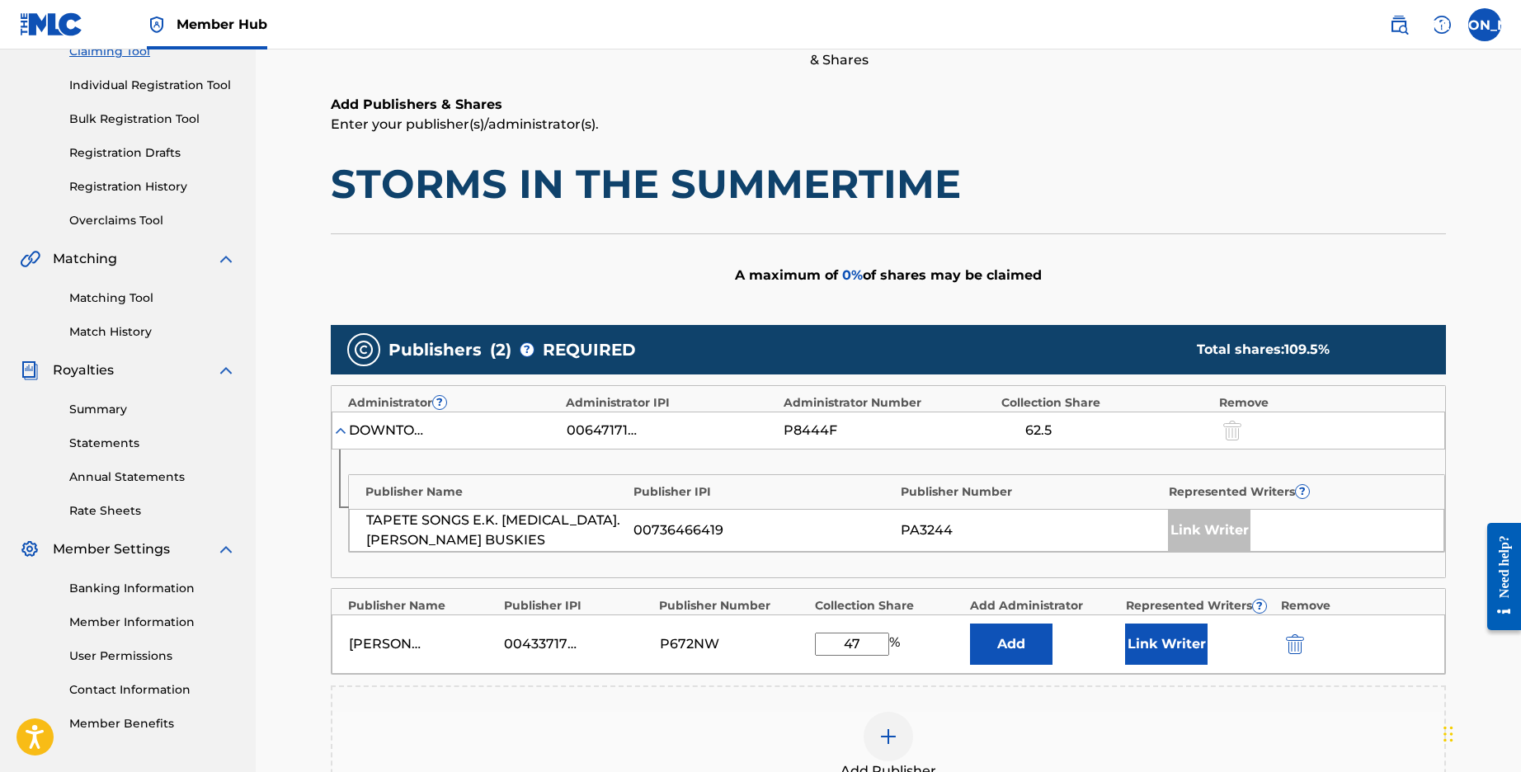
type input "4"
type input "37.5"
click at [1456, 567] on div "Claiming Tool Search Add Publishers & Shares Review Submit Add Publishers & Sha…" at bounding box center [888, 446] width 1155 height 1095
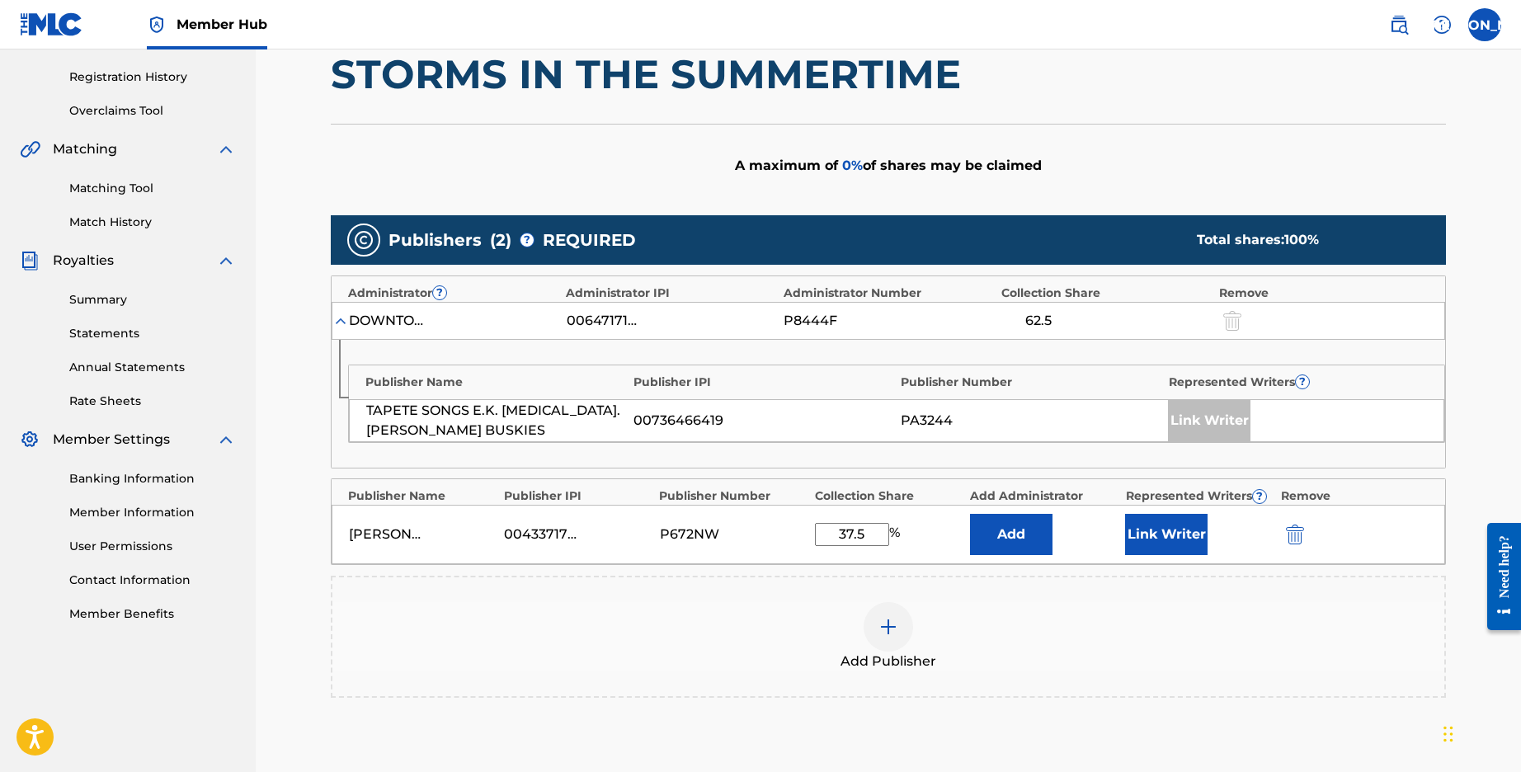
scroll to position [492, 0]
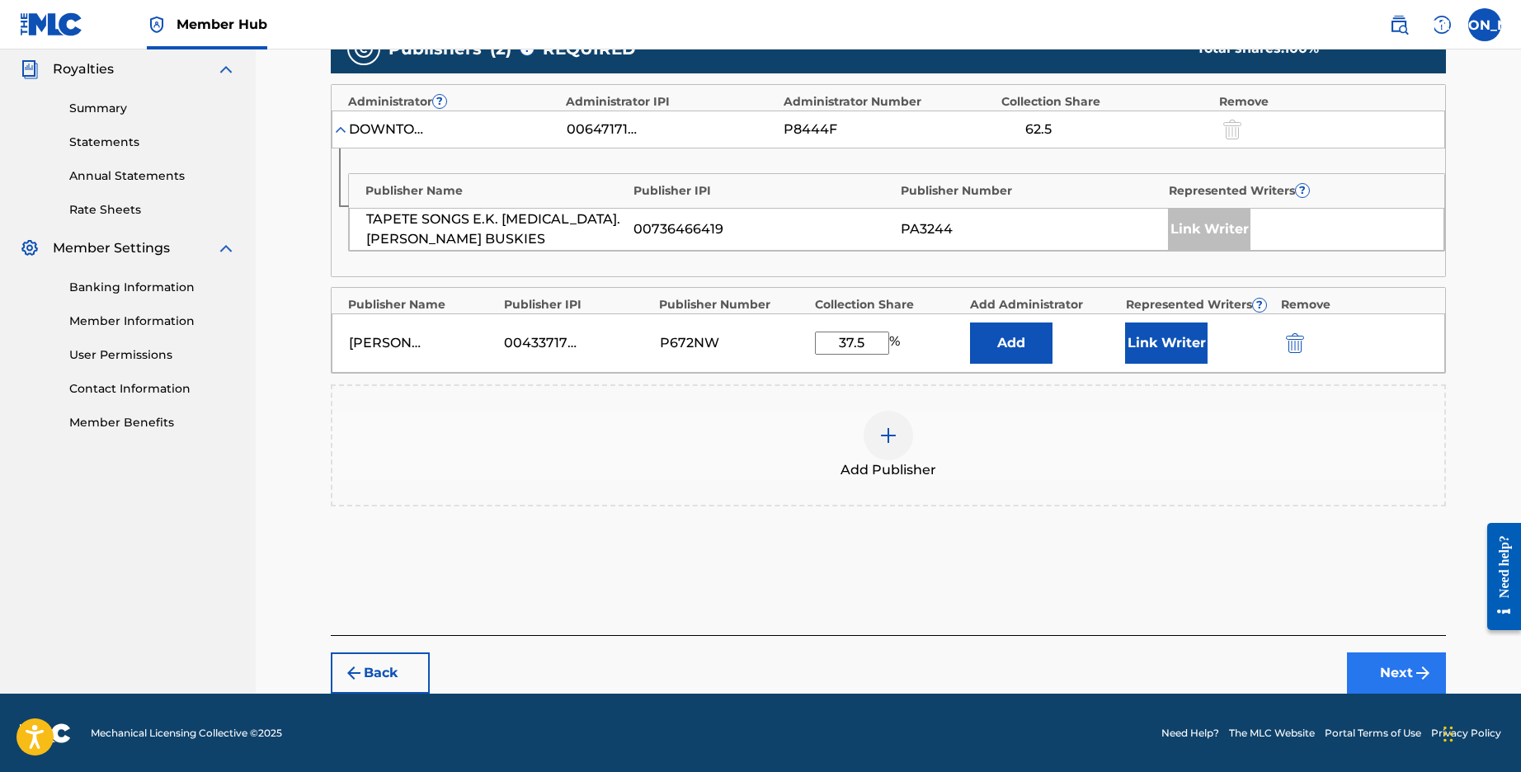
click at [1392, 675] on button "Next" at bounding box center [1396, 672] width 99 height 41
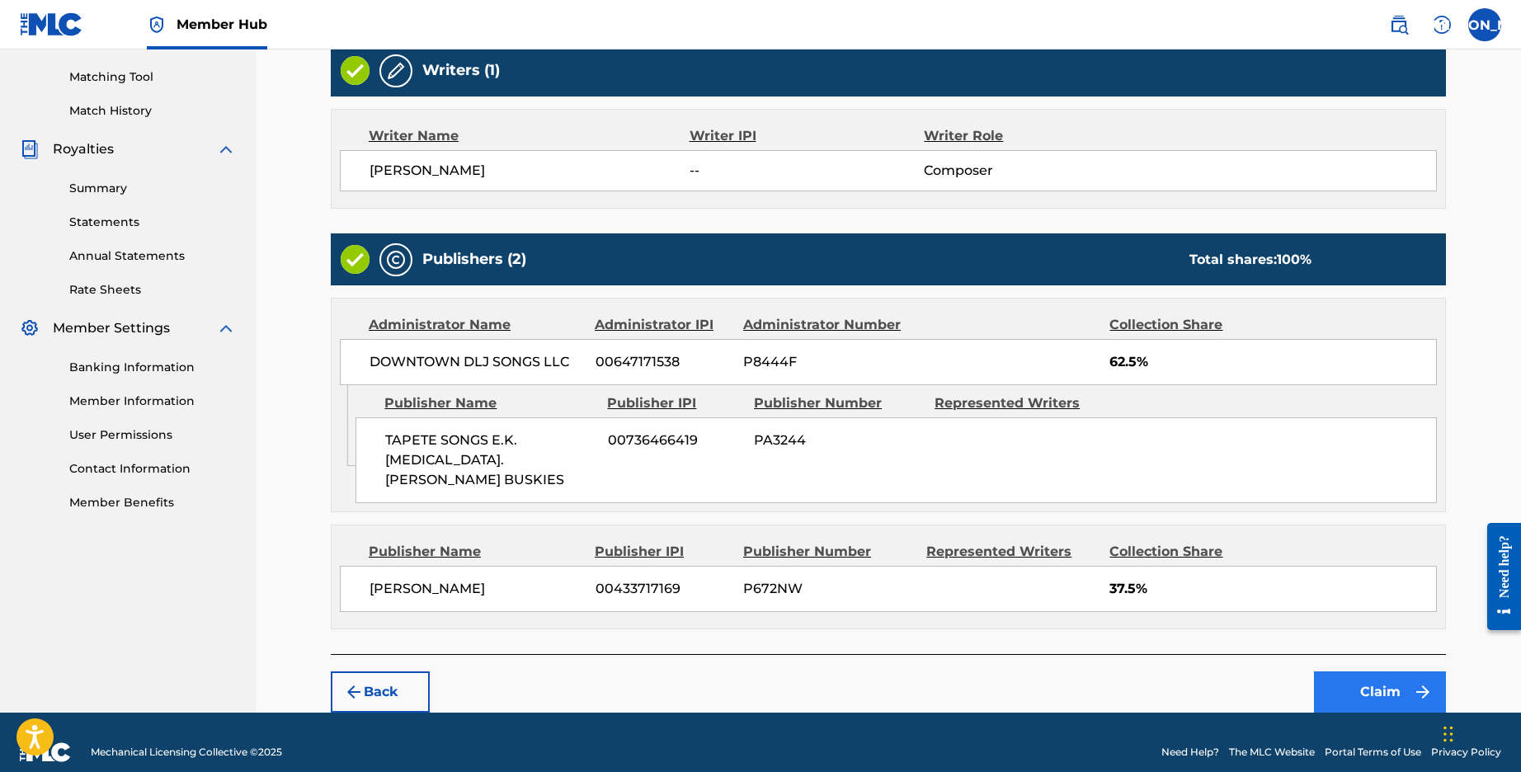
click at [1392, 674] on button "Claim" at bounding box center [1380, 691] width 132 height 41
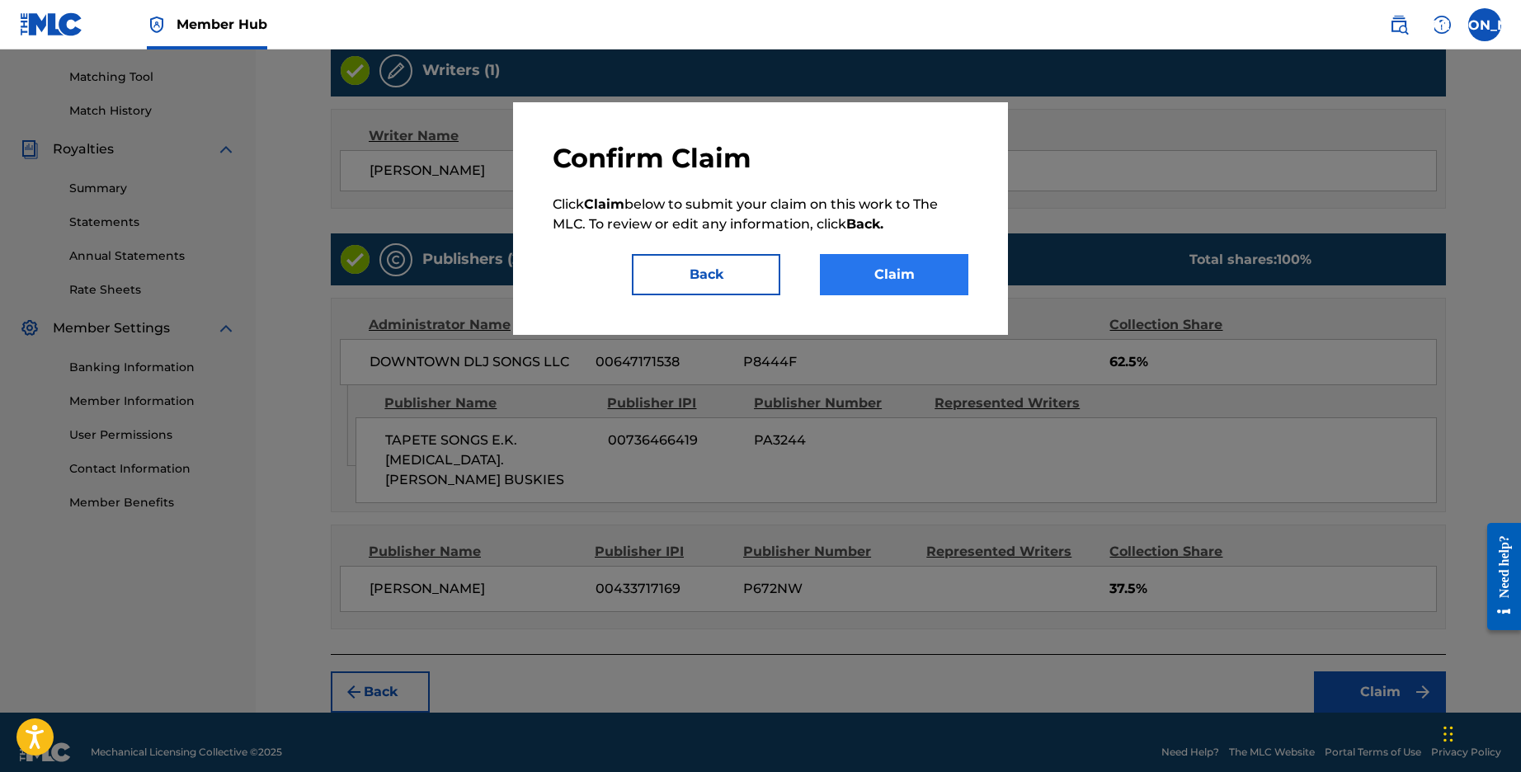
click at [868, 270] on button "Claim" at bounding box center [894, 274] width 148 height 41
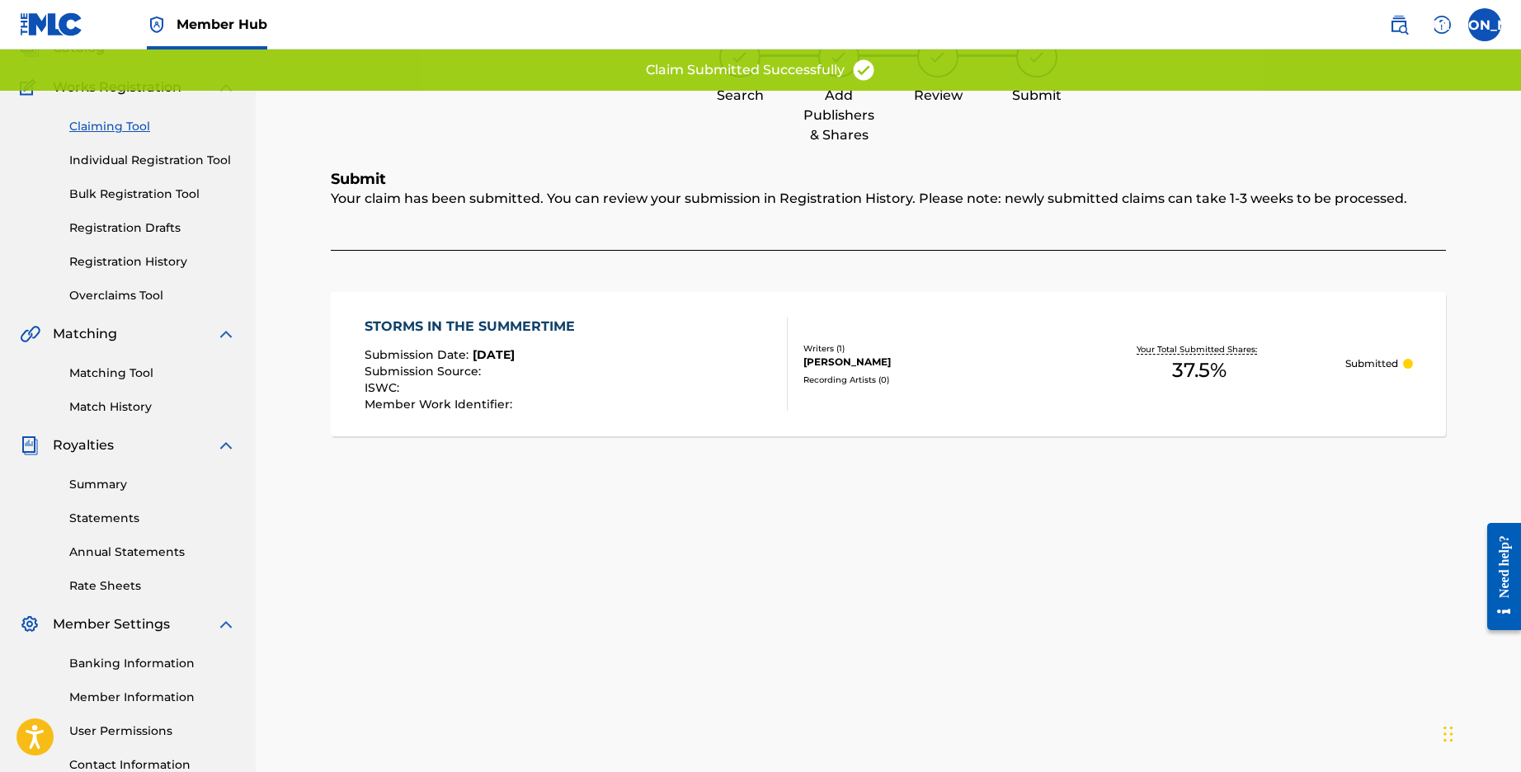
scroll to position [0, 0]
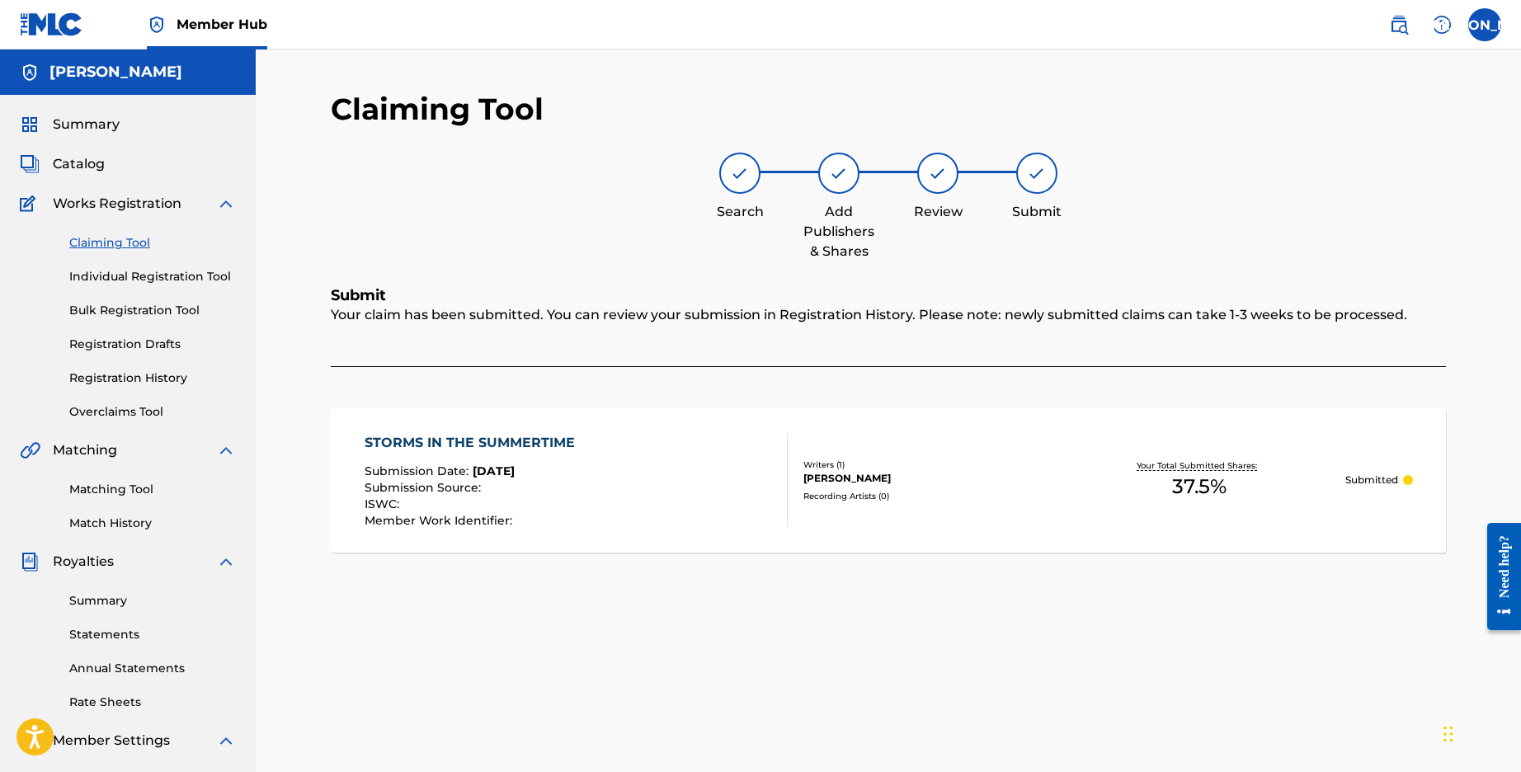
click at [100, 241] on link "Claiming Tool" at bounding box center [152, 242] width 167 height 17
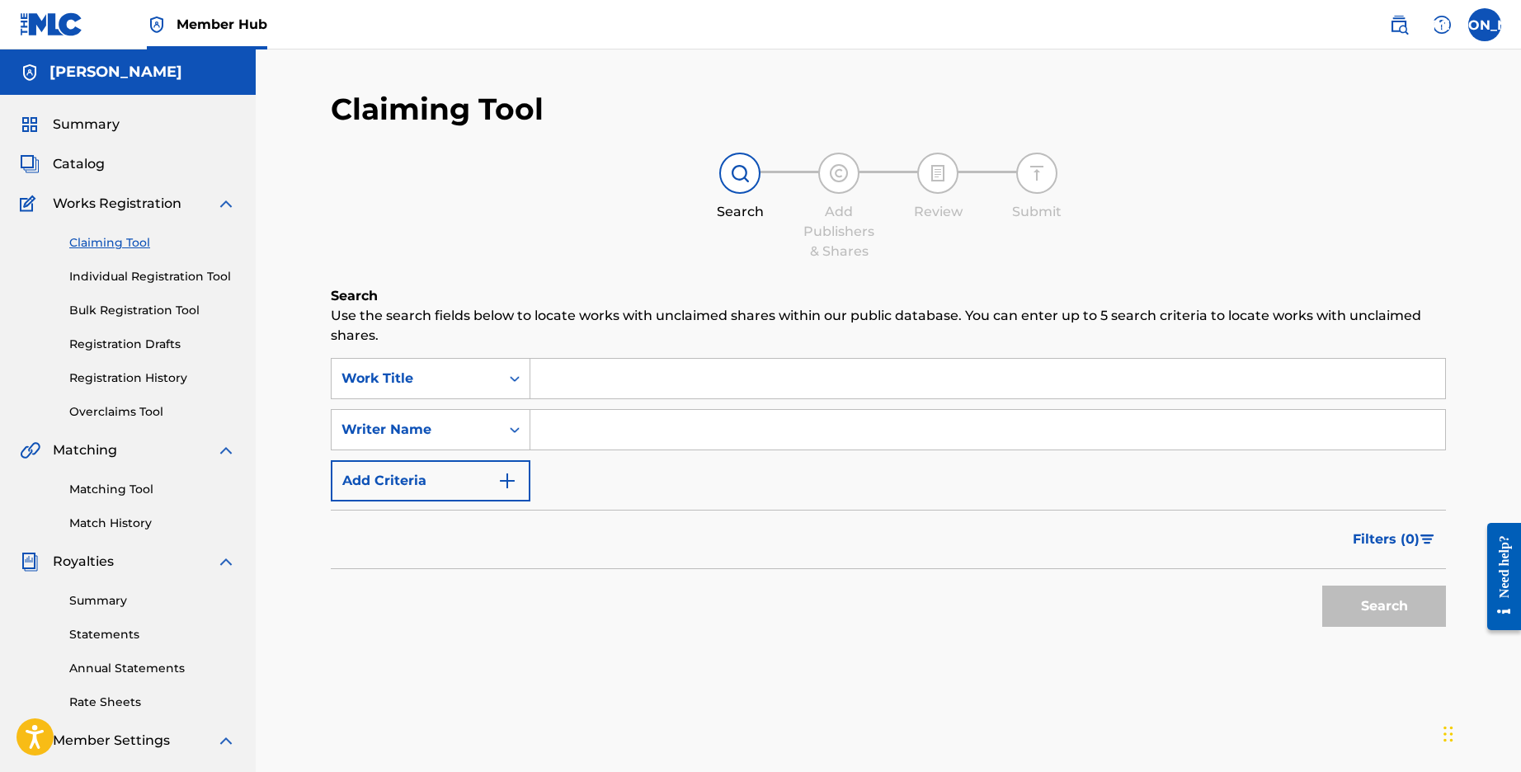
click at [613, 390] on input "Search Form" at bounding box center [987, 379] width 915 height 40
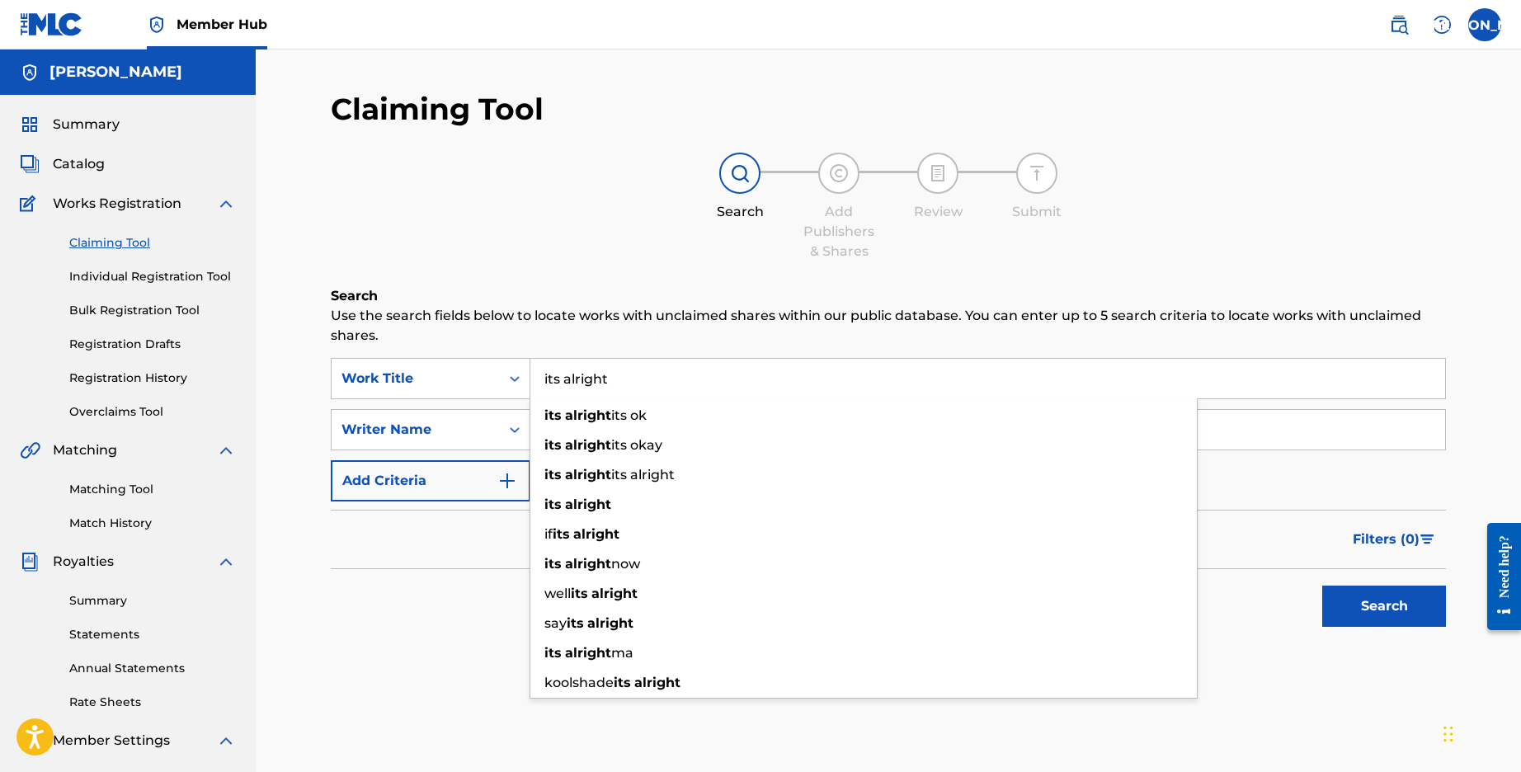
type input "its alright"
click at [1384, 606] on button "Search" at bounding box center [1384, 606] width 124 height 41
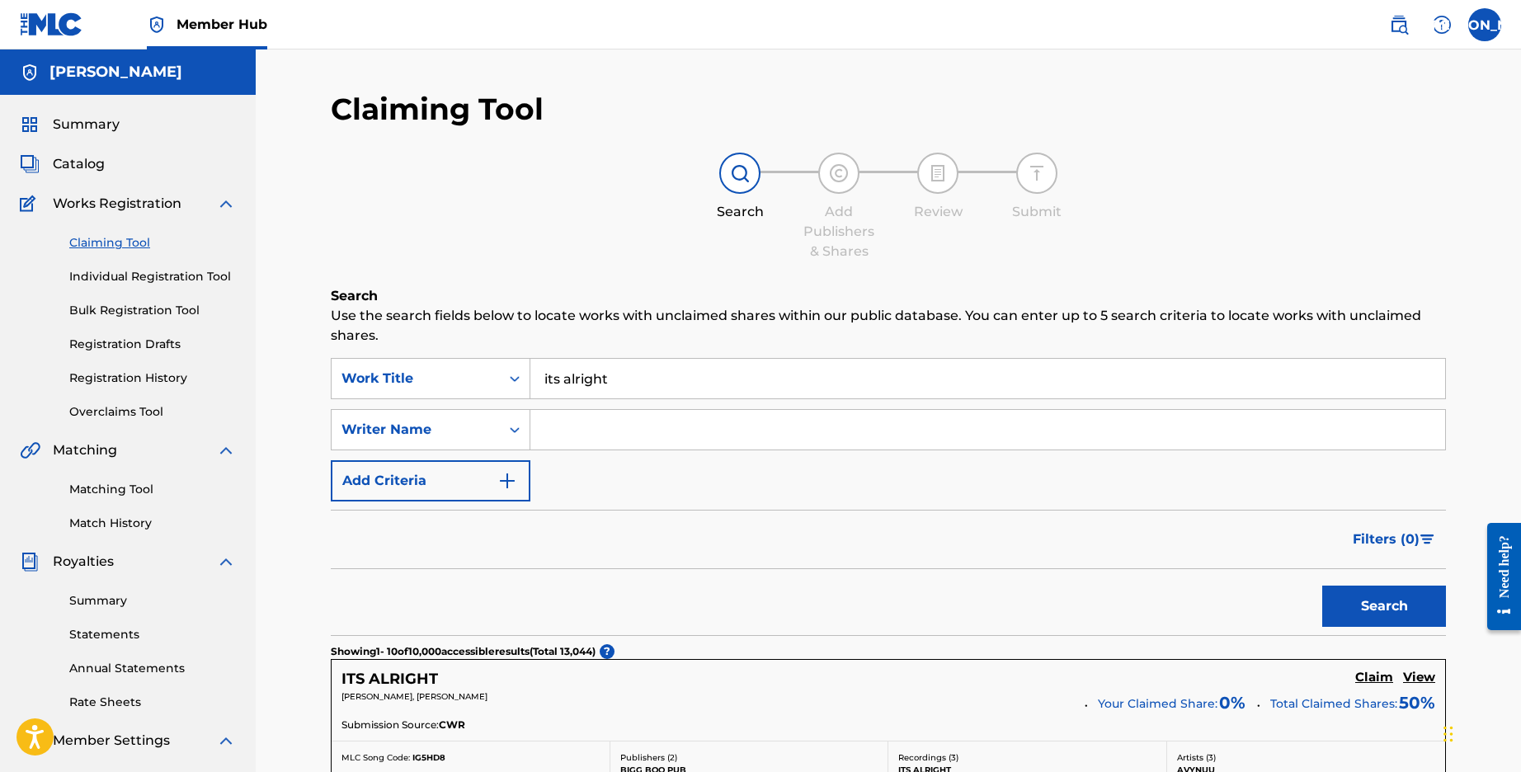
click at [619, 434] on input "Search Form" at bounding box center [987, 430] width 915 height 40
click at [1384, 606] on button "Search" at bounding box center [1384, 606] width 124 height 41
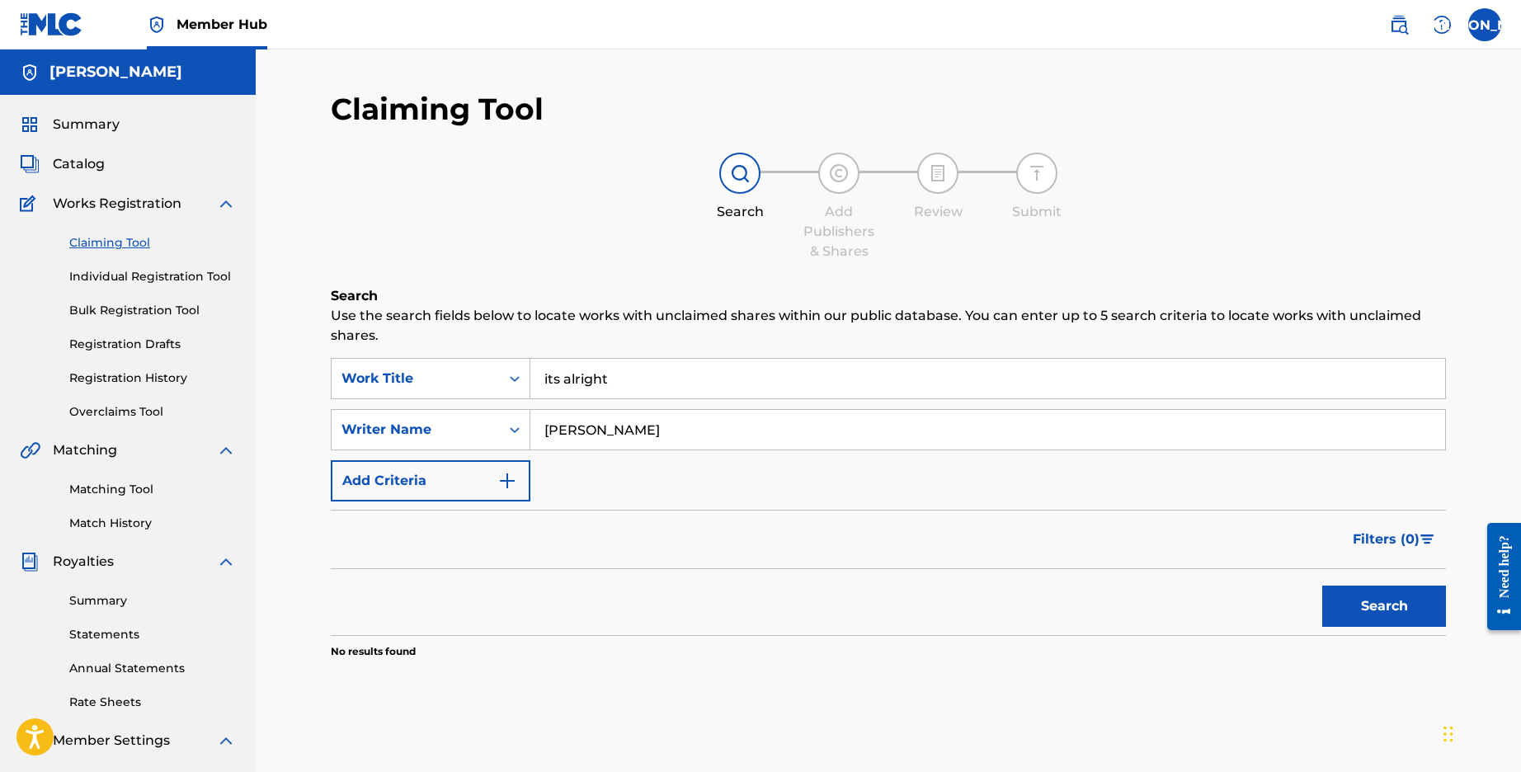
click at [539, 428] on input "[PERSON_NAME]" at bounding box center [987, 430] width 915 height 40
click at [1384, 606] on button "Search" at bounding box center [1384, 606] width 124 height 41
drag, startPoint x: 539, startPoint y: 428, endPoint x: 812, endPoint y: 426, distance: 273.8
click at [812, 426] on input "[PERSON_NAME]" at bounding box center [987, 430] width 915 height 40
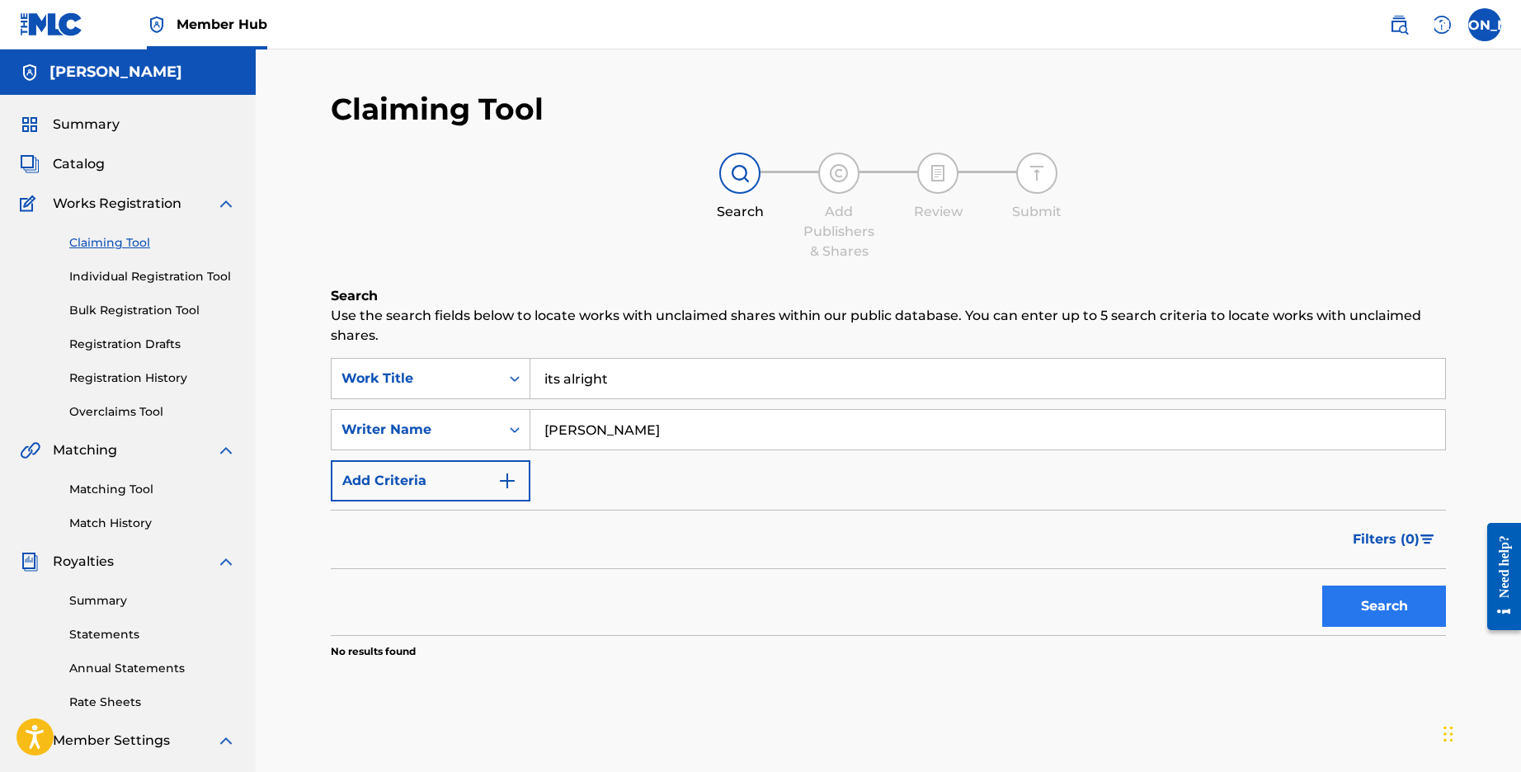
type input "[PERSON_NAME]"
click at [1386, 611] on button "Search" at bounding box center [1384, 606] width 124 height 41
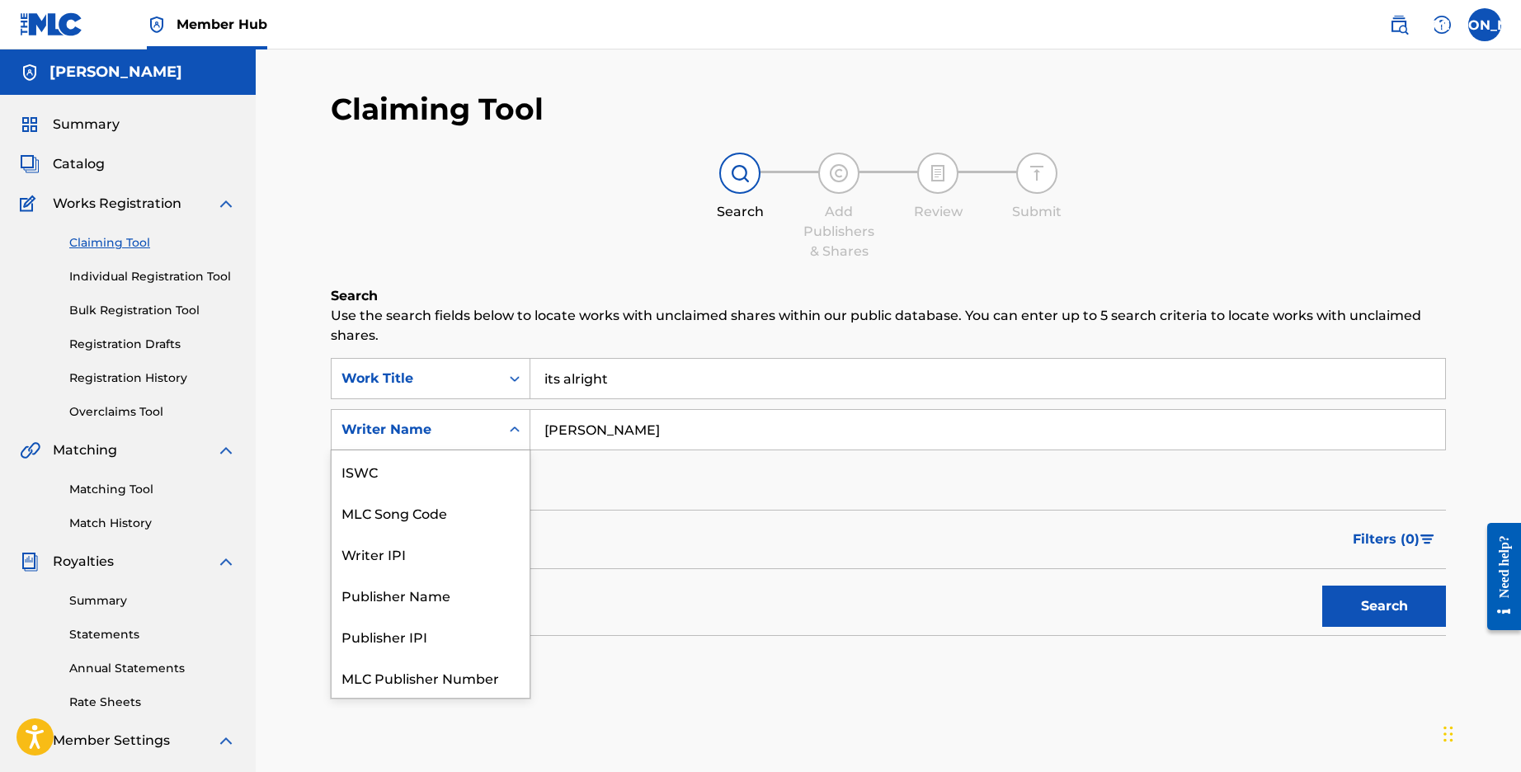
click at [508, 430] on icon "Search Form" at bounding box center [514, 429] width 16 height 16
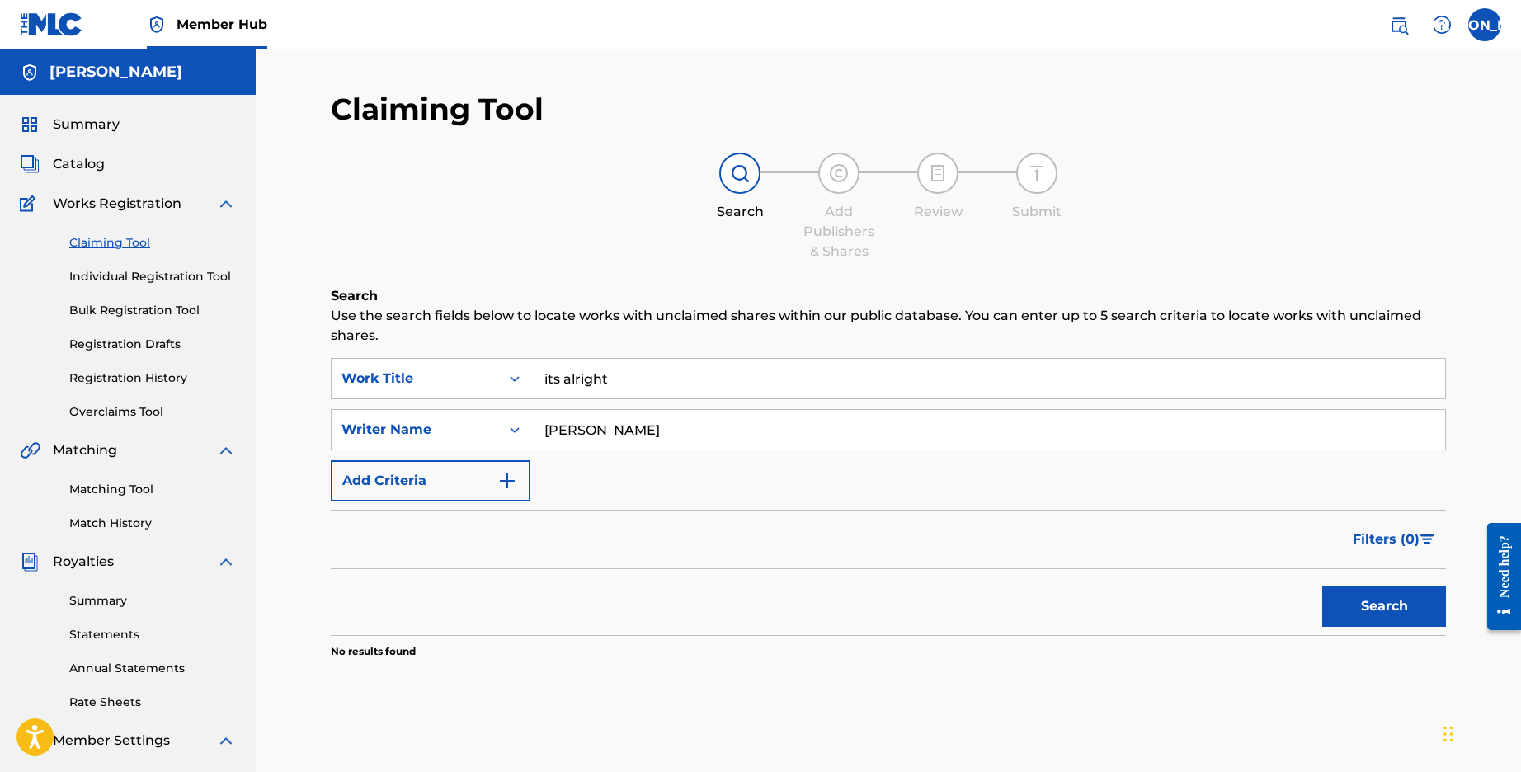
click at [712, 424] on input "[PERSON_NAME]" at bounding box center [987, 430] width 915 height 40
click at [1393, 604] on button "Search" at bounding box center [1384, 606] width 124 height 41
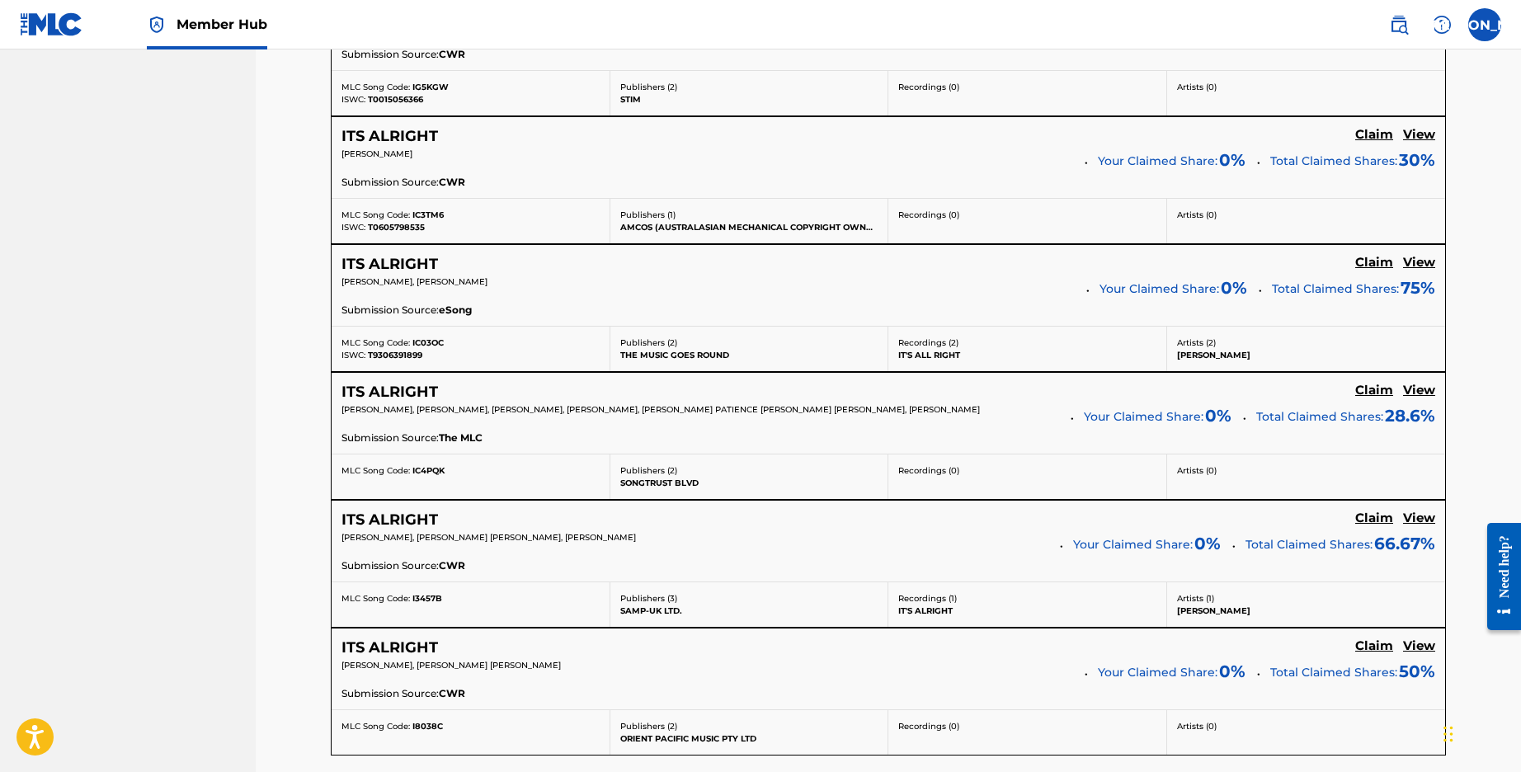
scroll to position [1287, 0]
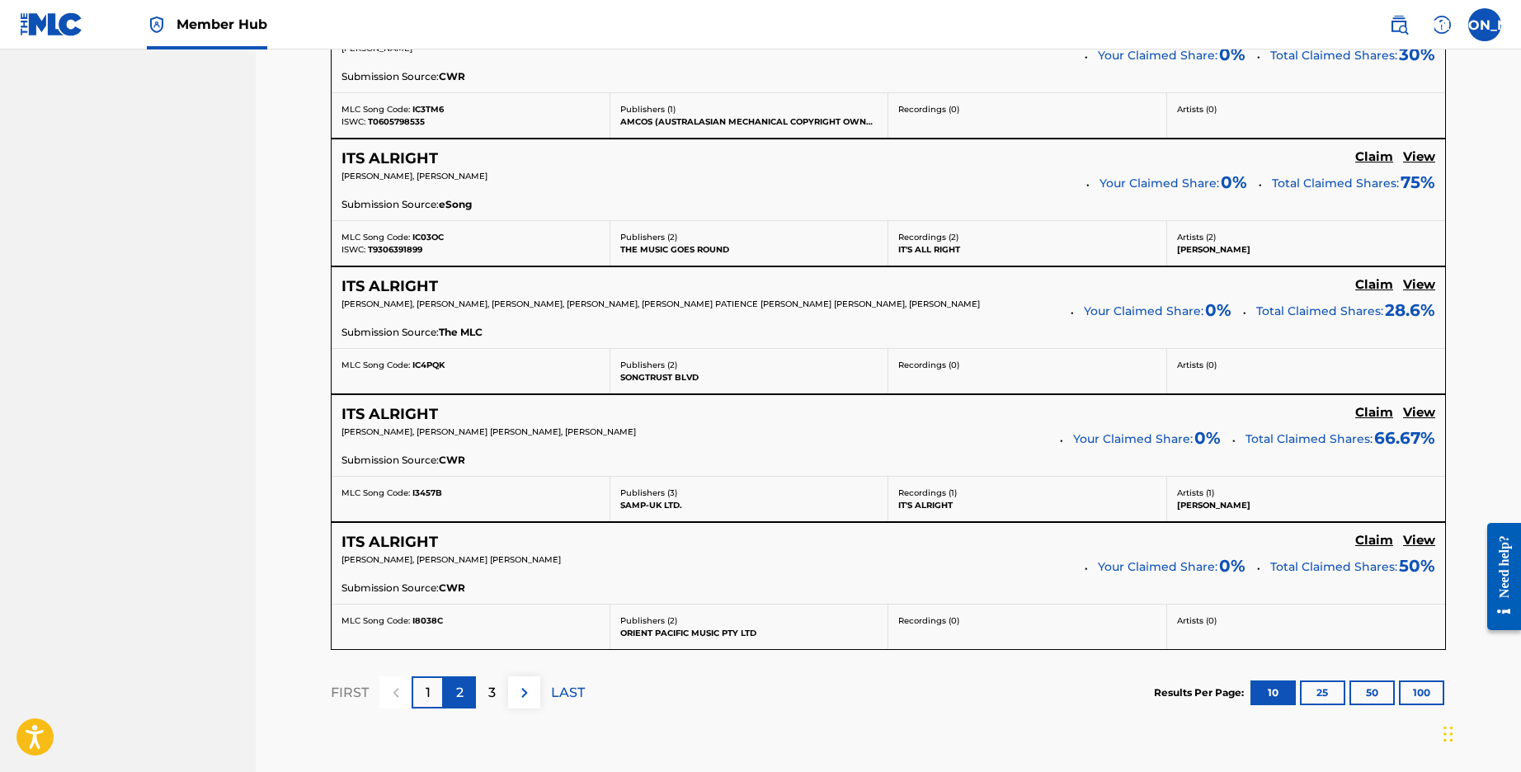
click at [465, 688] on div "2" at bounding box center [460, 692] width 32 height 32
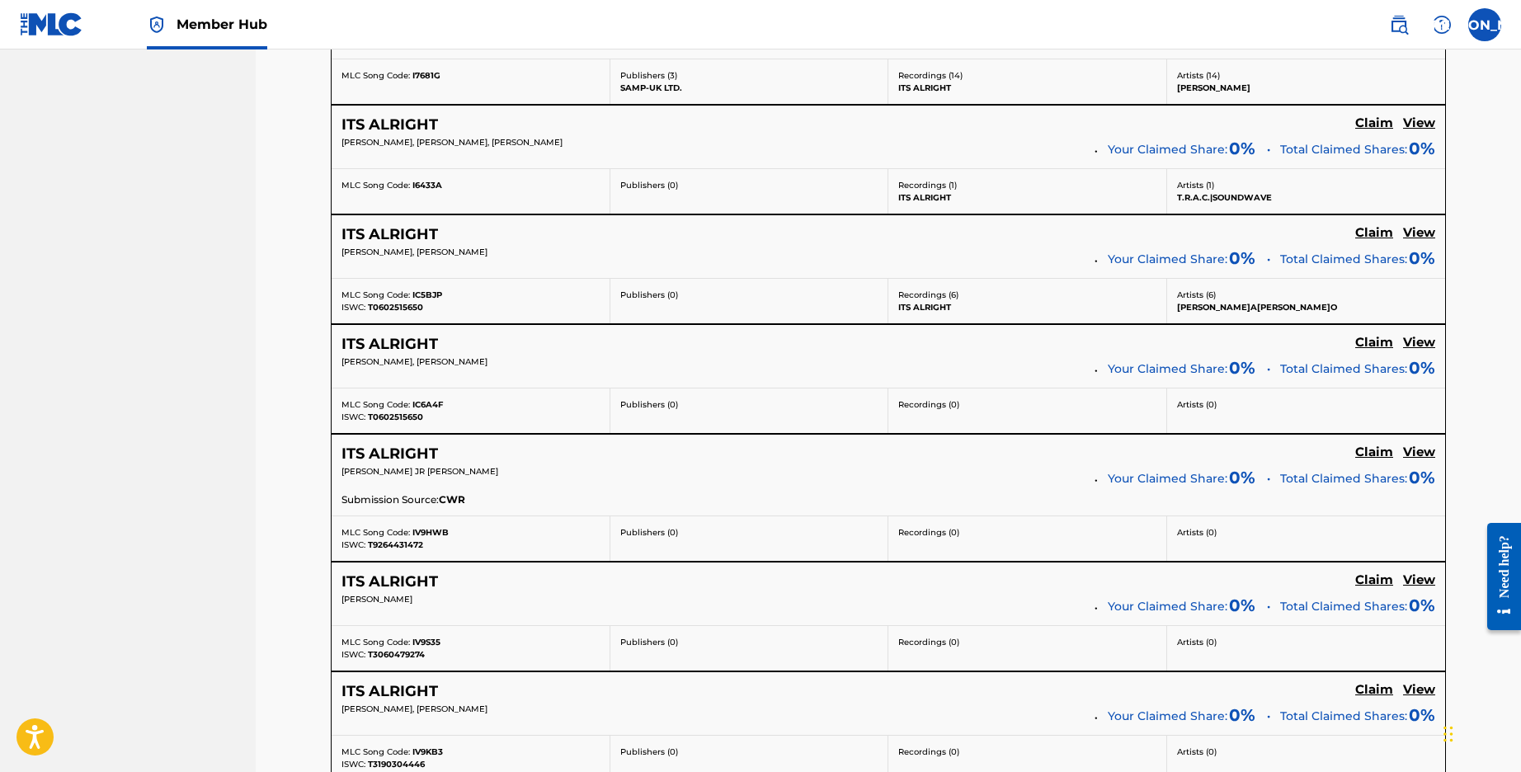
scroll to position [1115, 0]
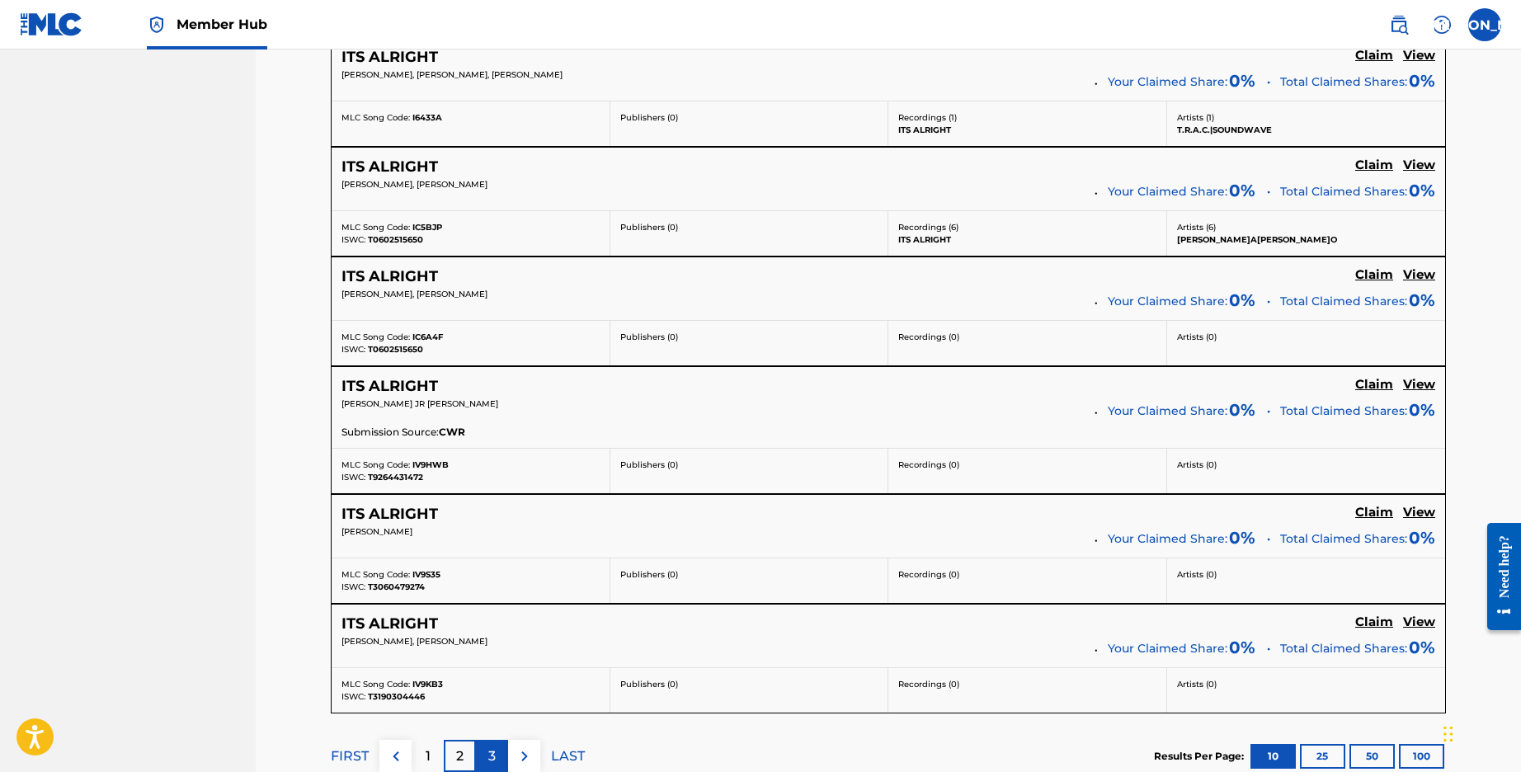
click at [489, 746] on p "3" at bounding box center [491, 756] width 7 height 20
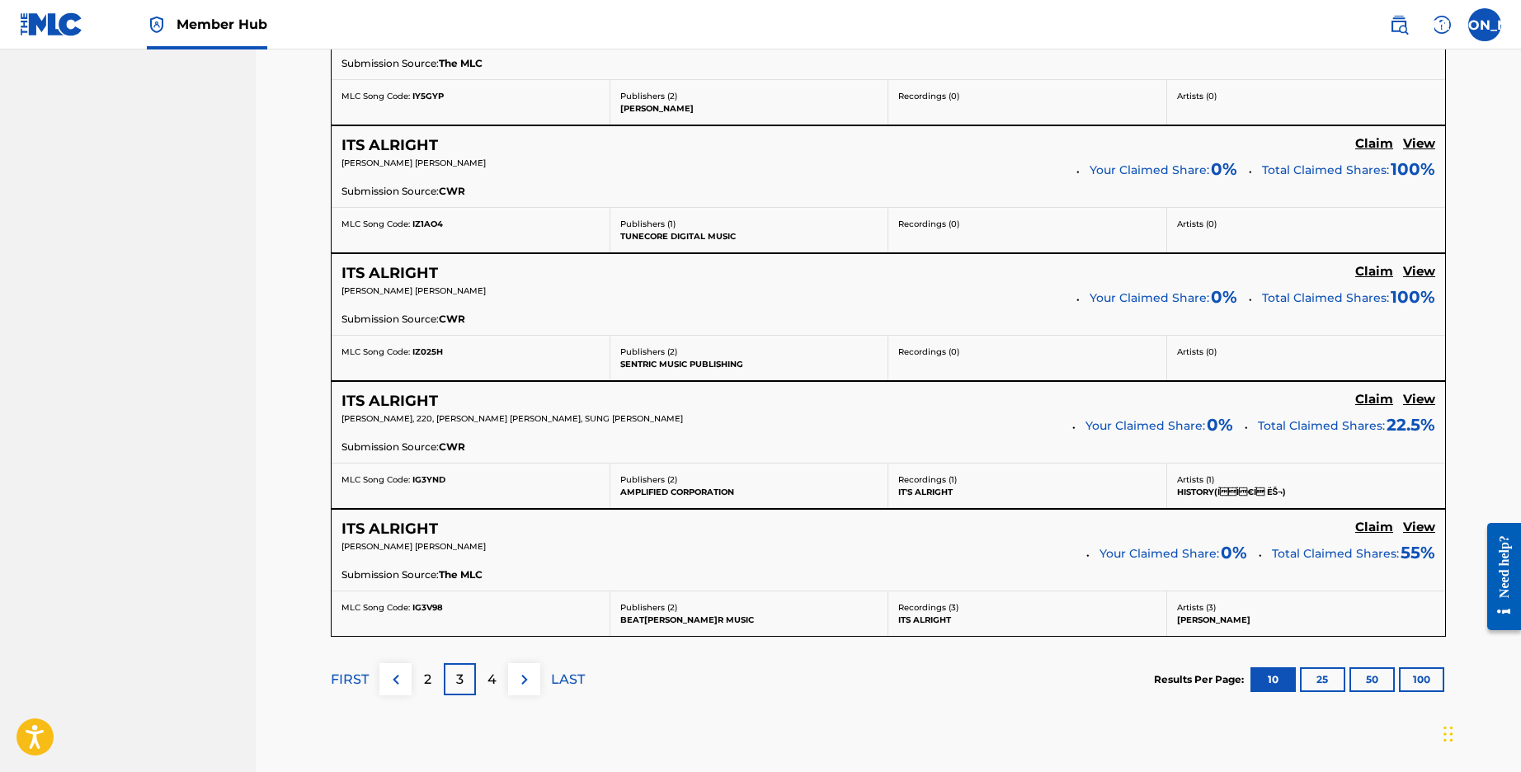
scroll to position [1317, 0]
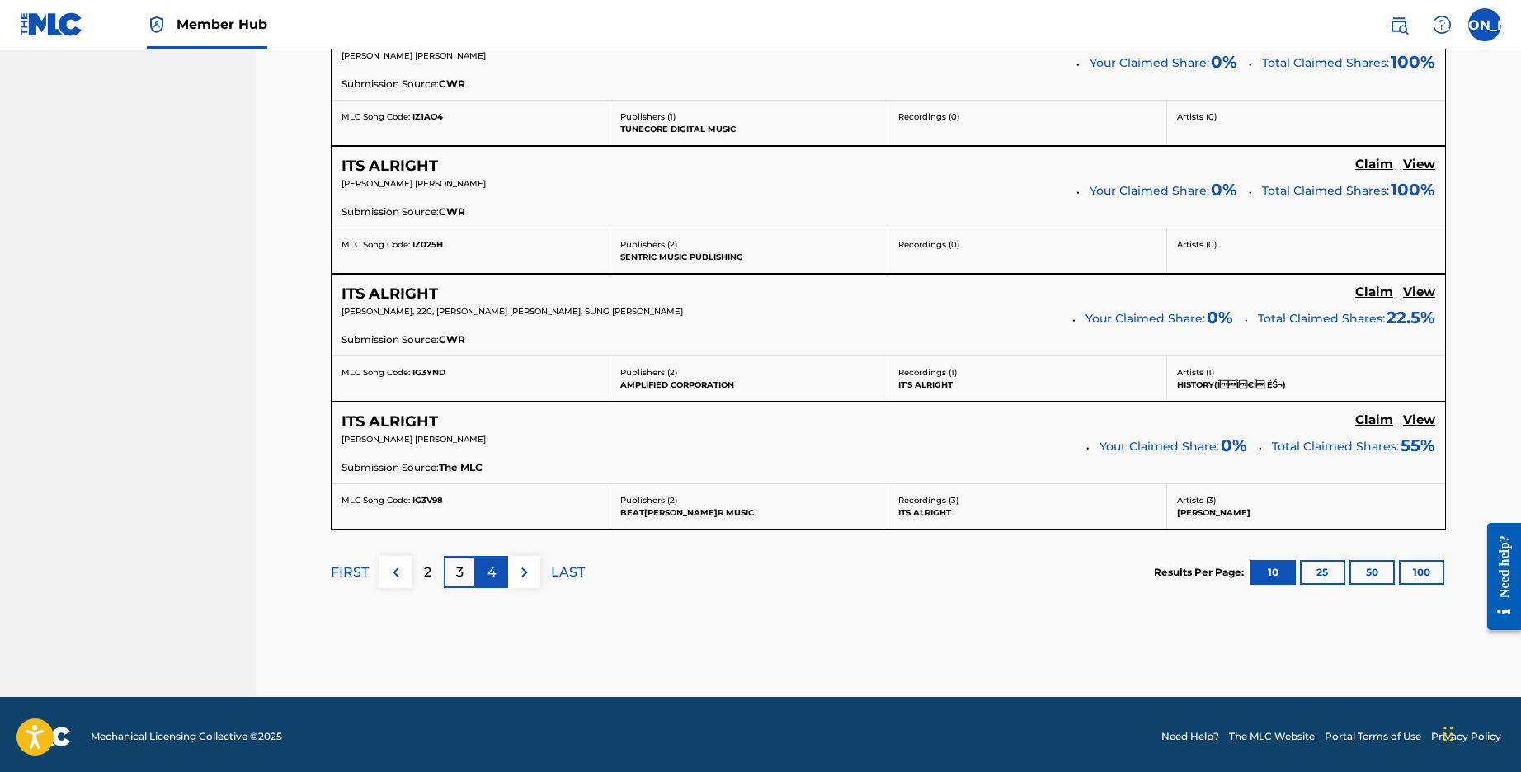
click at [498, 572] on div "4" at bounding box center [492, 572] width 32 height 32
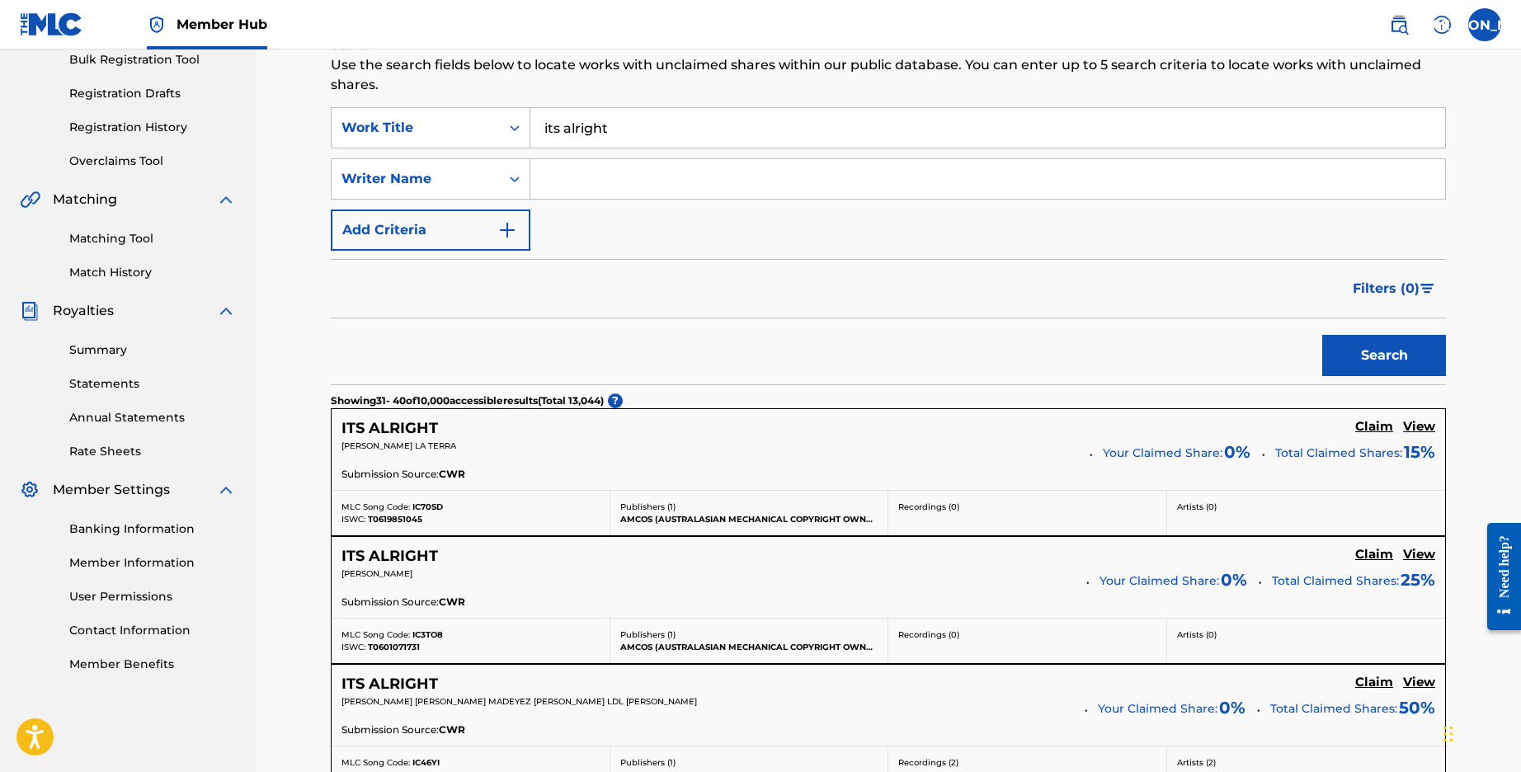
scroll to position [1299, 0]
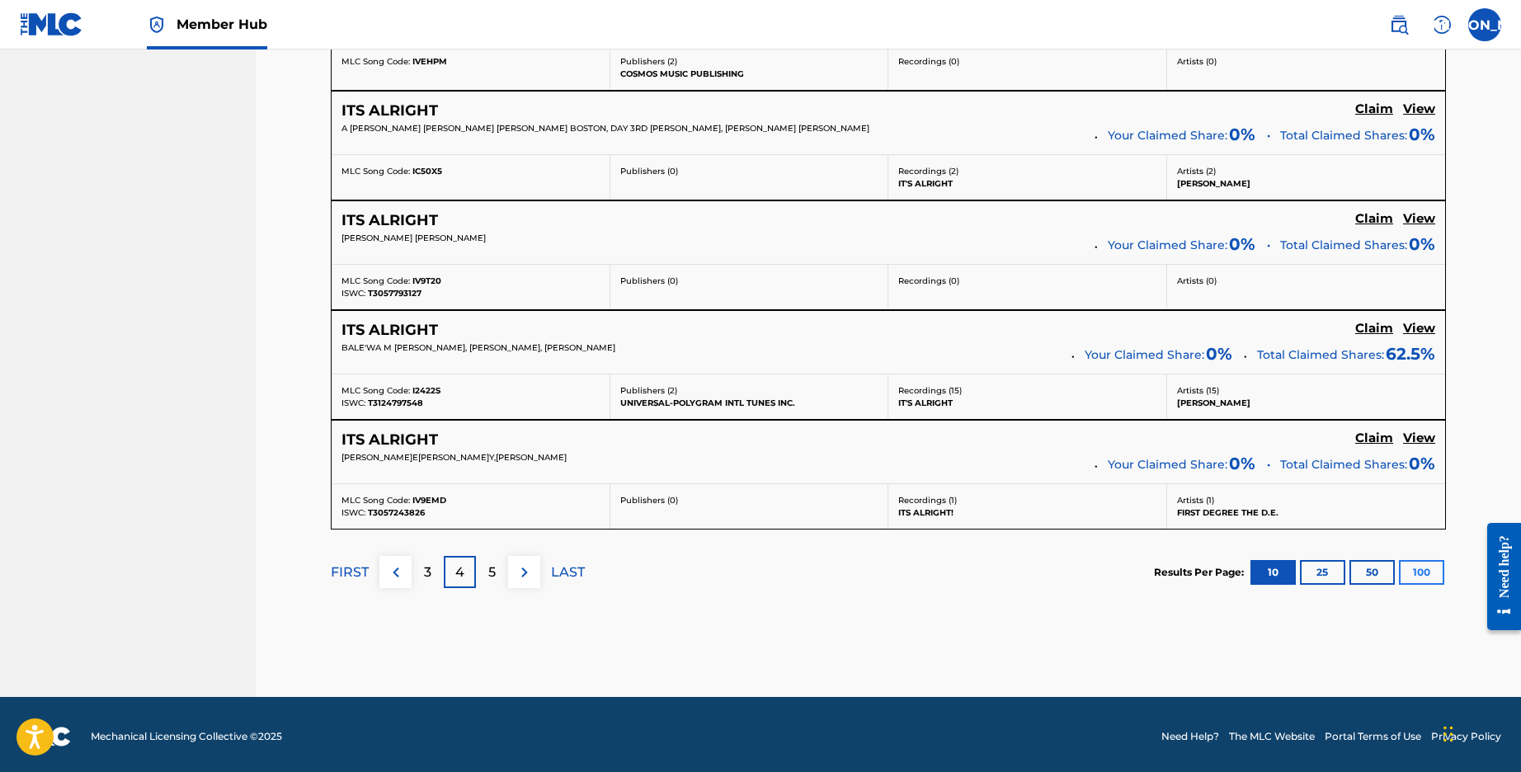
click at [1426, 570] on button "100" at bounding box center [1421, 572] width 45 height 25
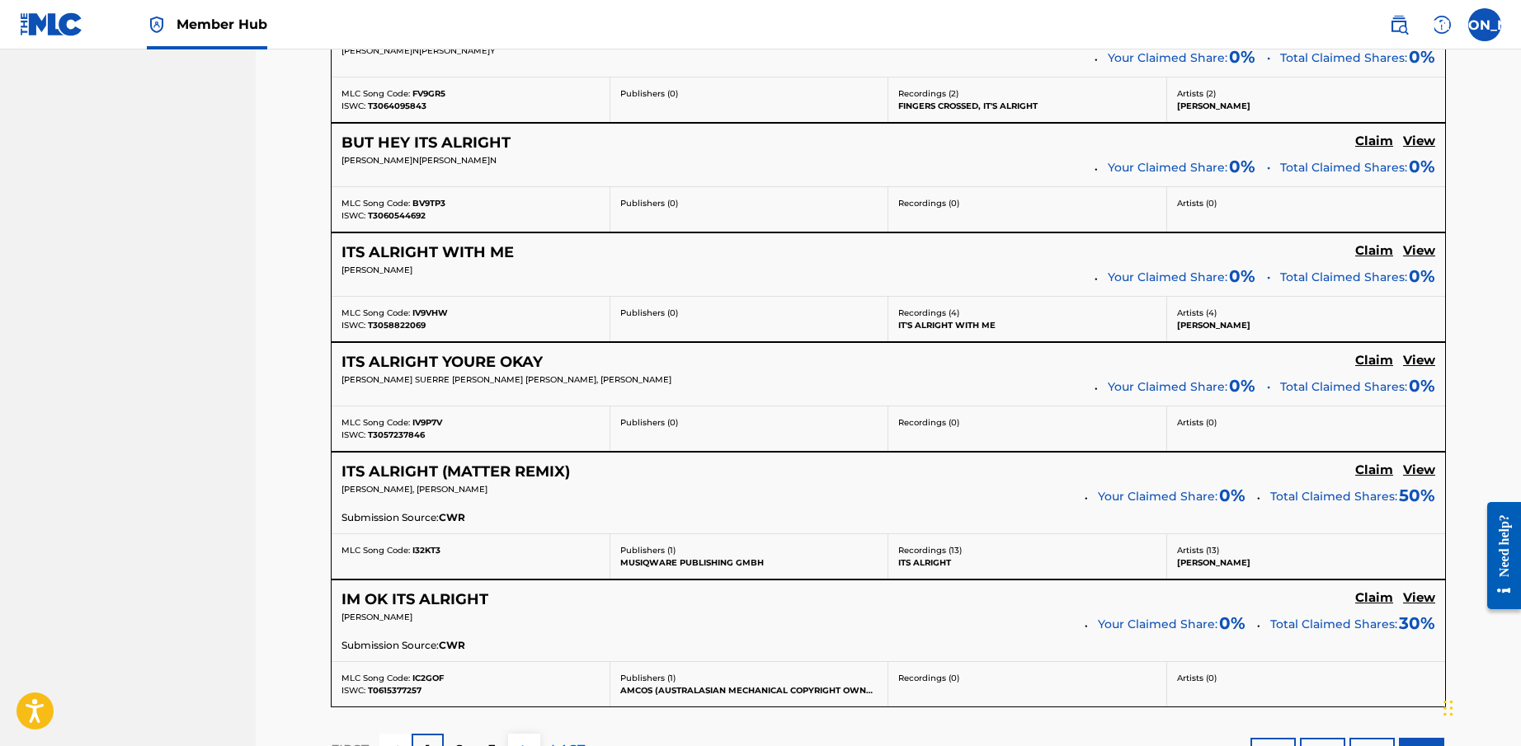
scroll to position [12151, 0]
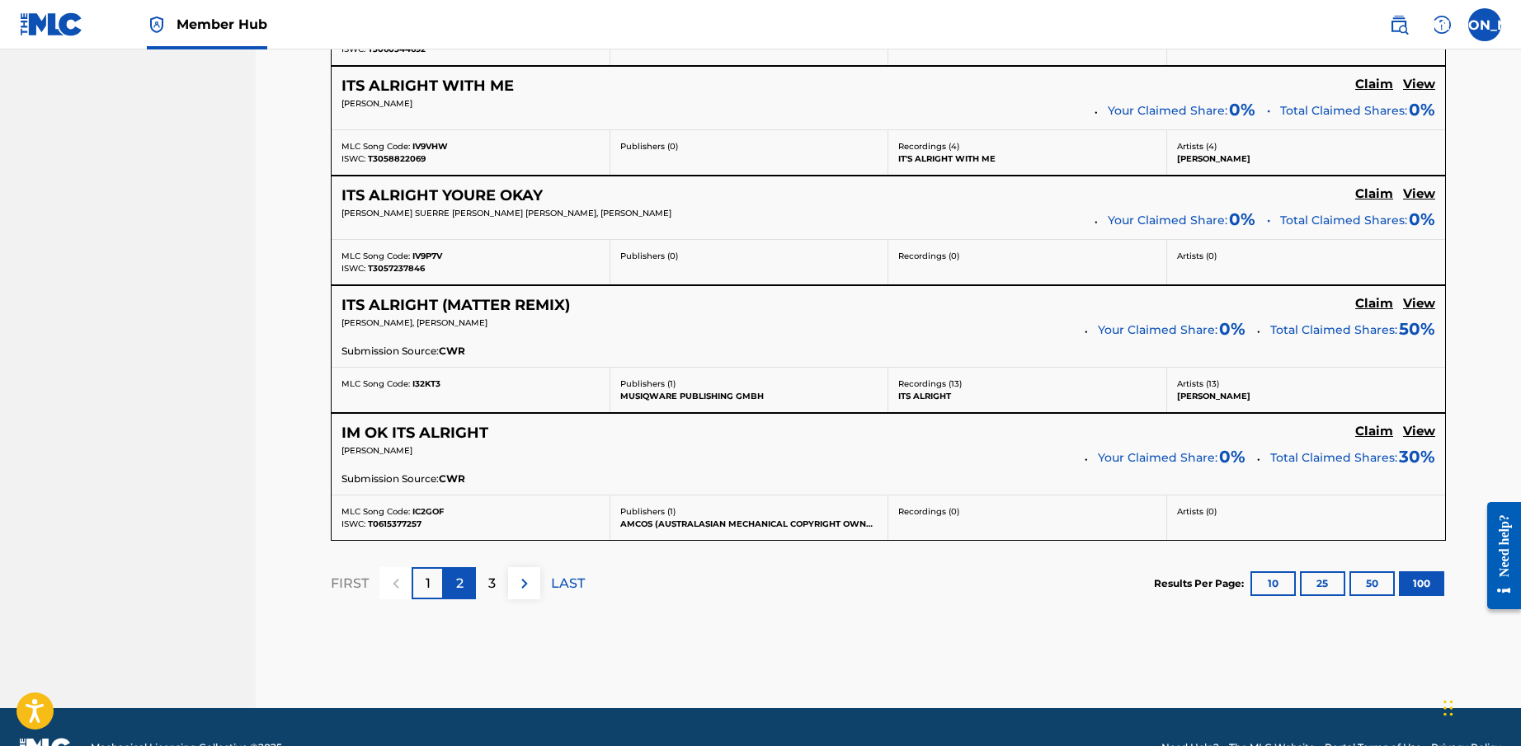
click at [454, 567] on div "2" at bounding box center [460, 583] width 32 height 32
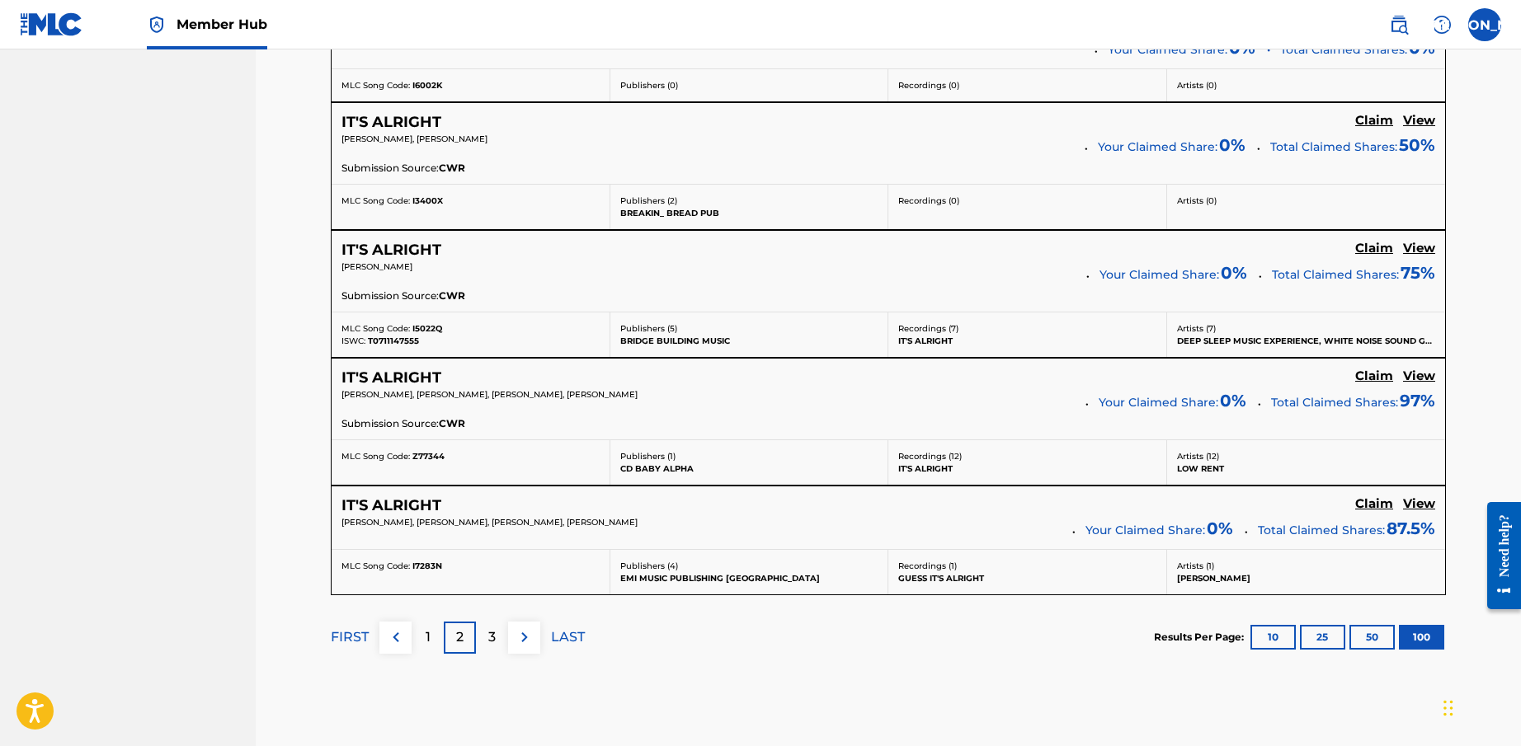
scroll to position [12601, 0]
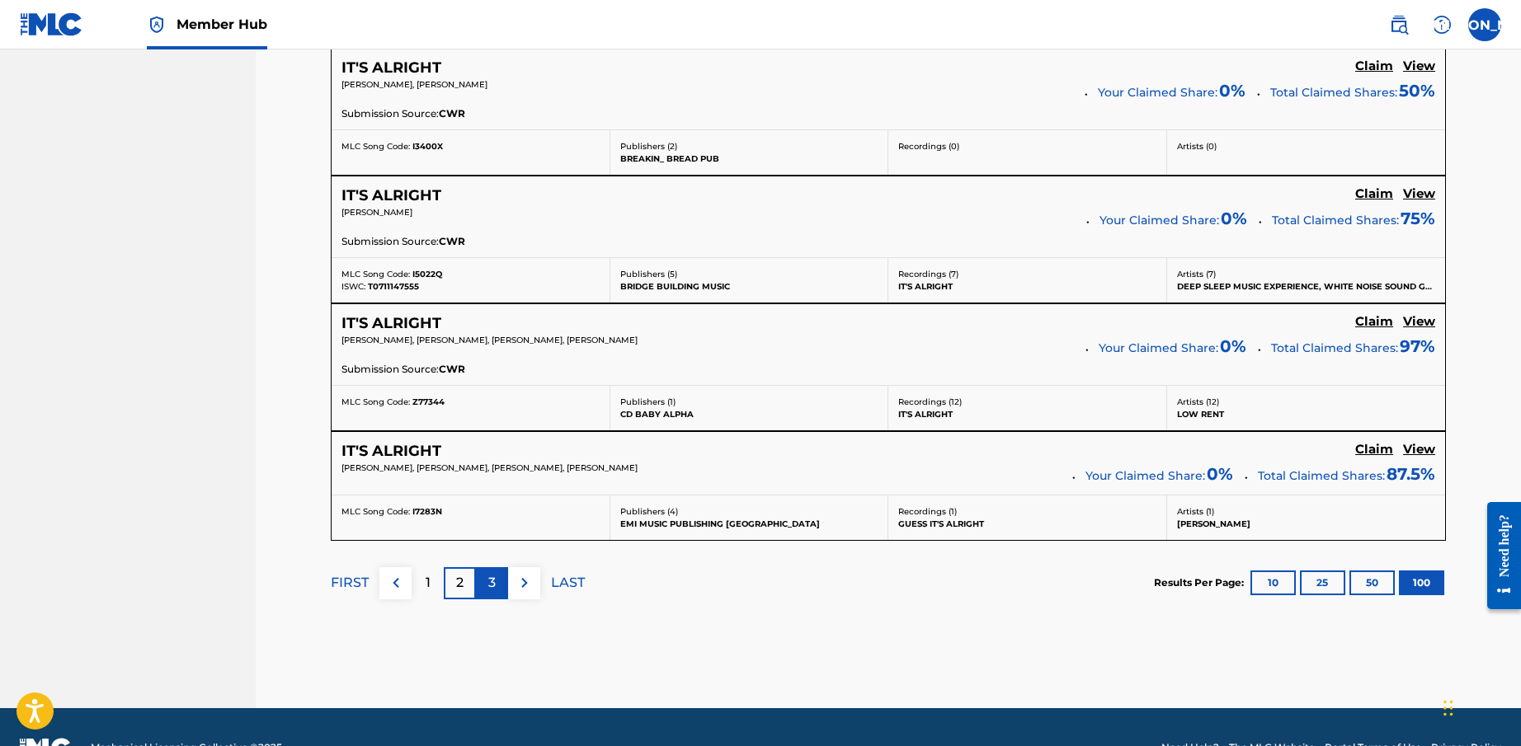
click at [487, 567] on div "3" at bounding box center [492, 583] width 32 height 32
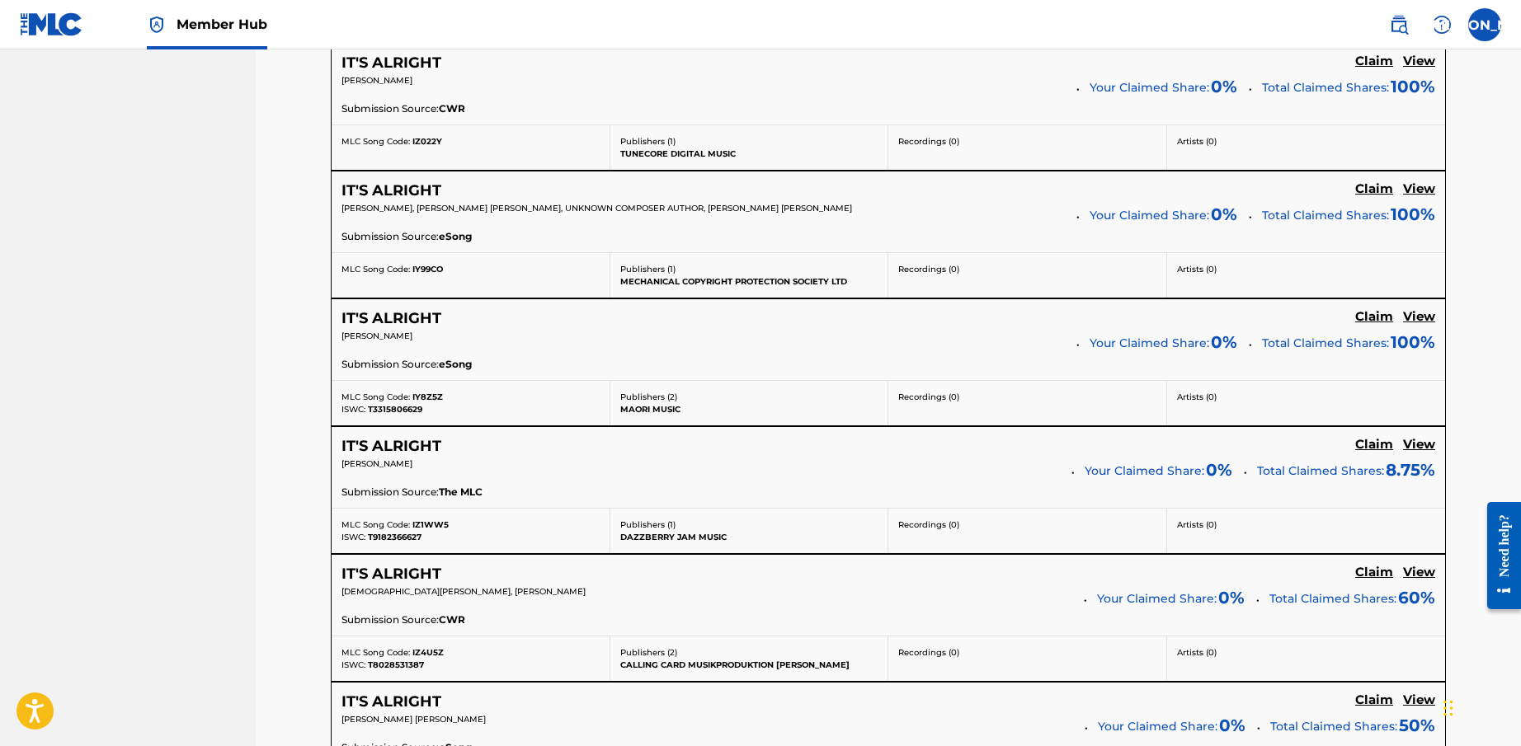
scroll to position [12338, 0]
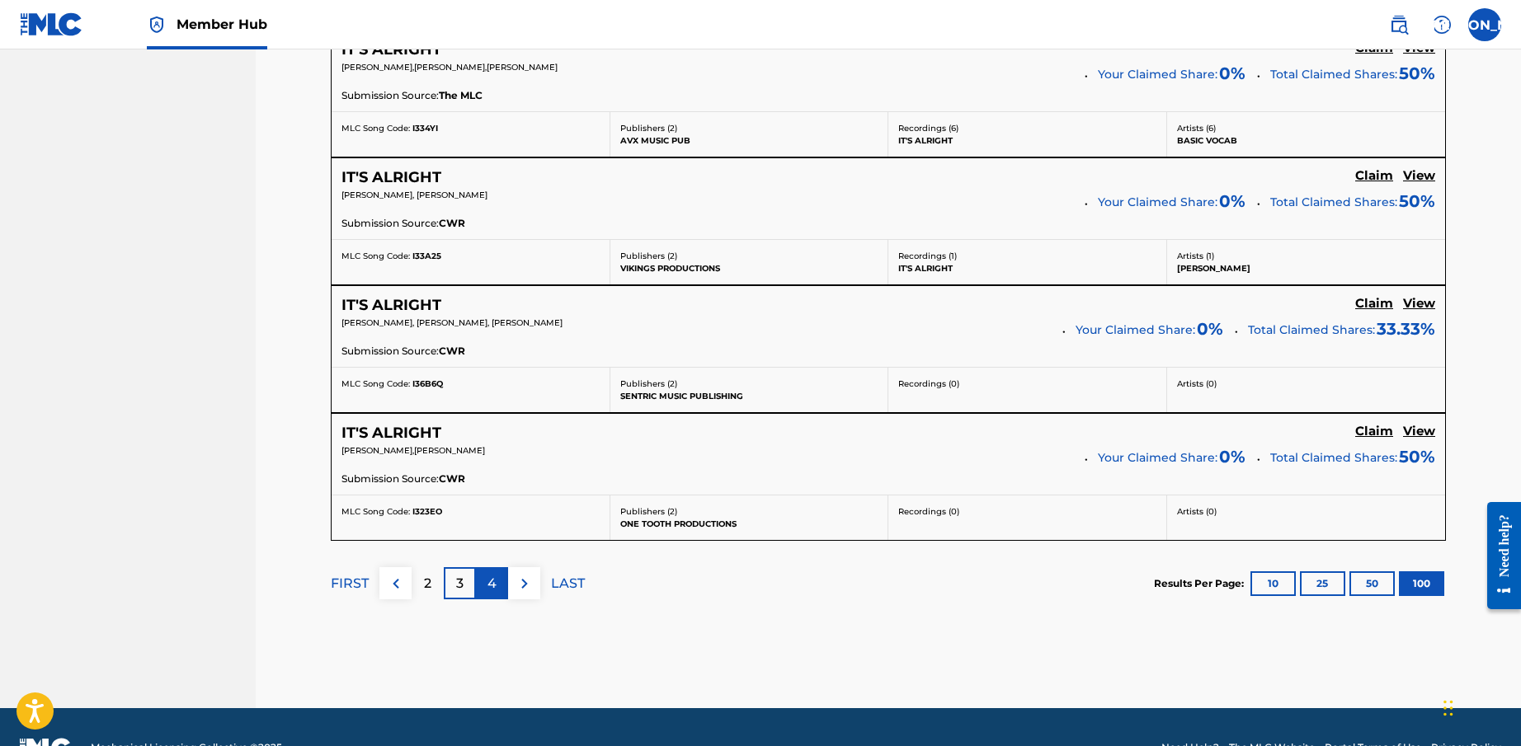
click at [496, 574] on p "4" at bounding box center [491, 584] width 9 height 20
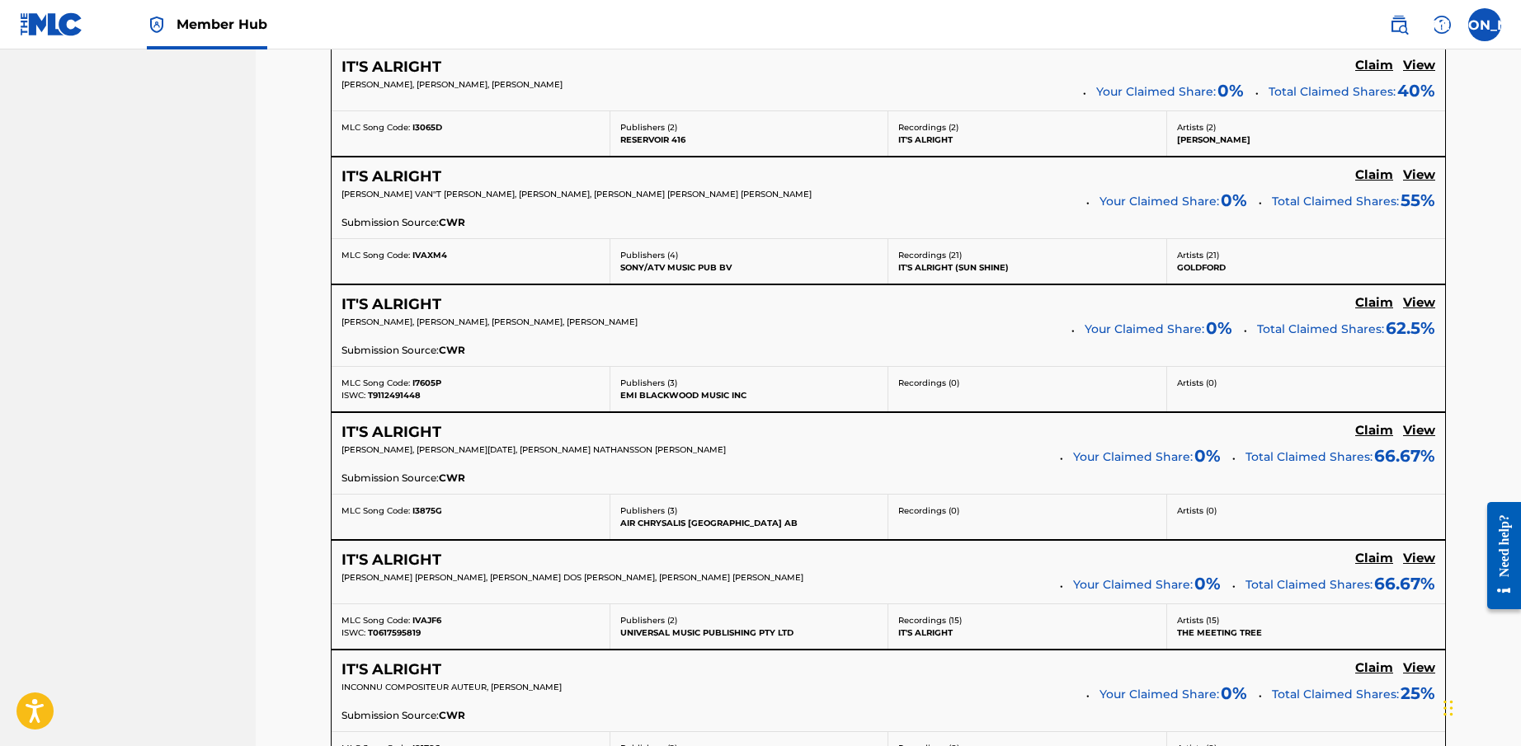
scroll to position [12651, 0]
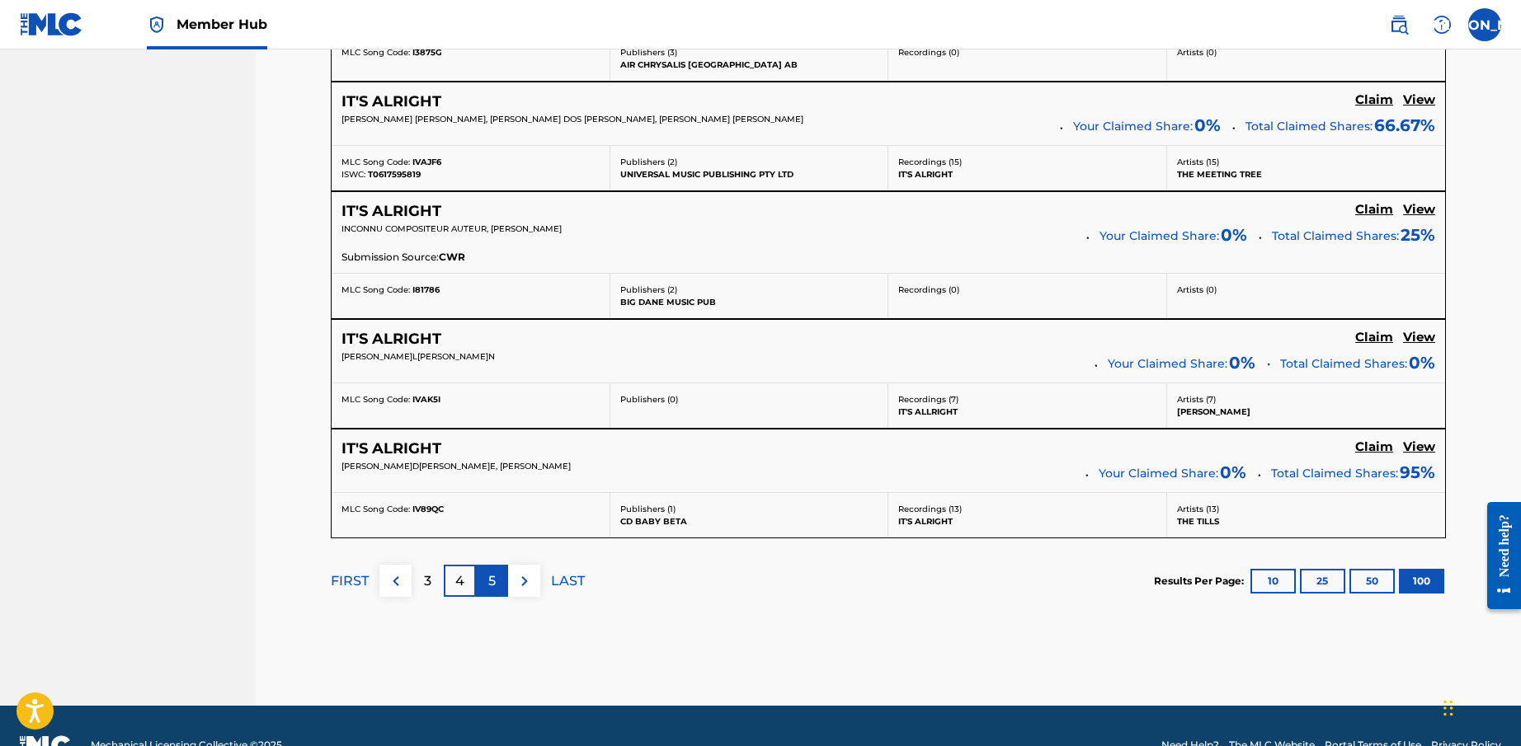
click at [497, 565] on div "5" at bounding box center [492, 581] width 32 height 32
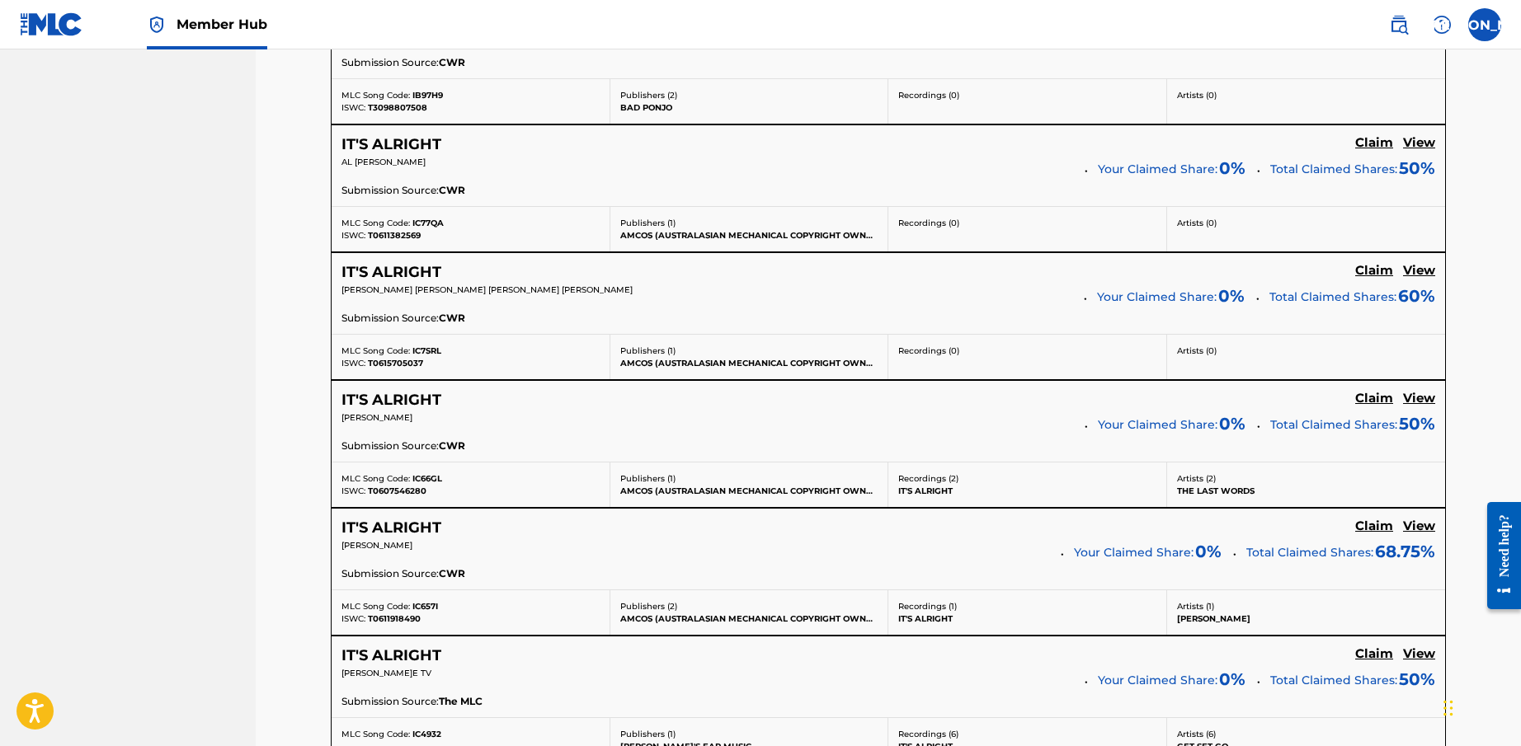
scroll to position [12484, 0]
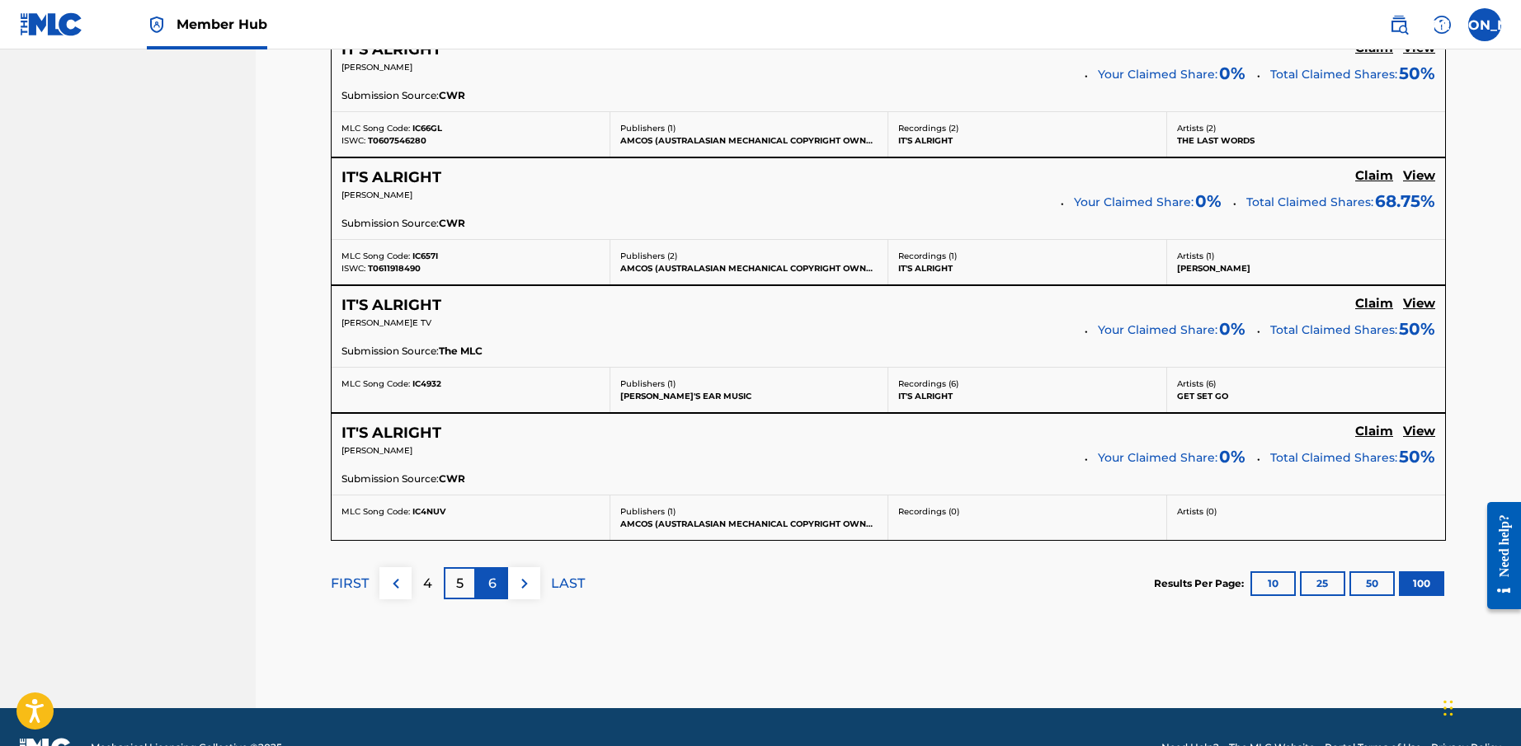
click at [487, 567] on div "6" at bounding box center [492, 583] width 32 height 32
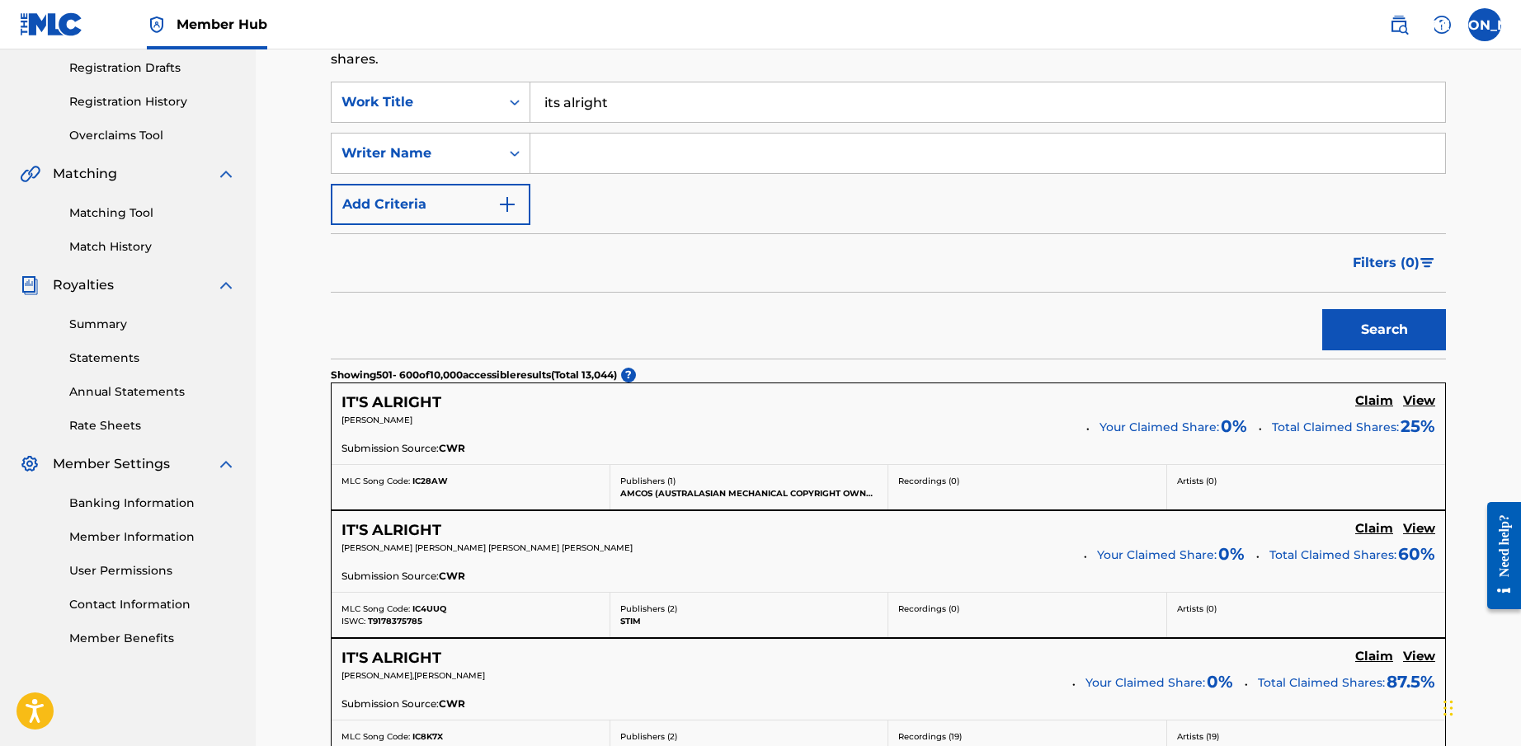
scroll to position [0, 0]
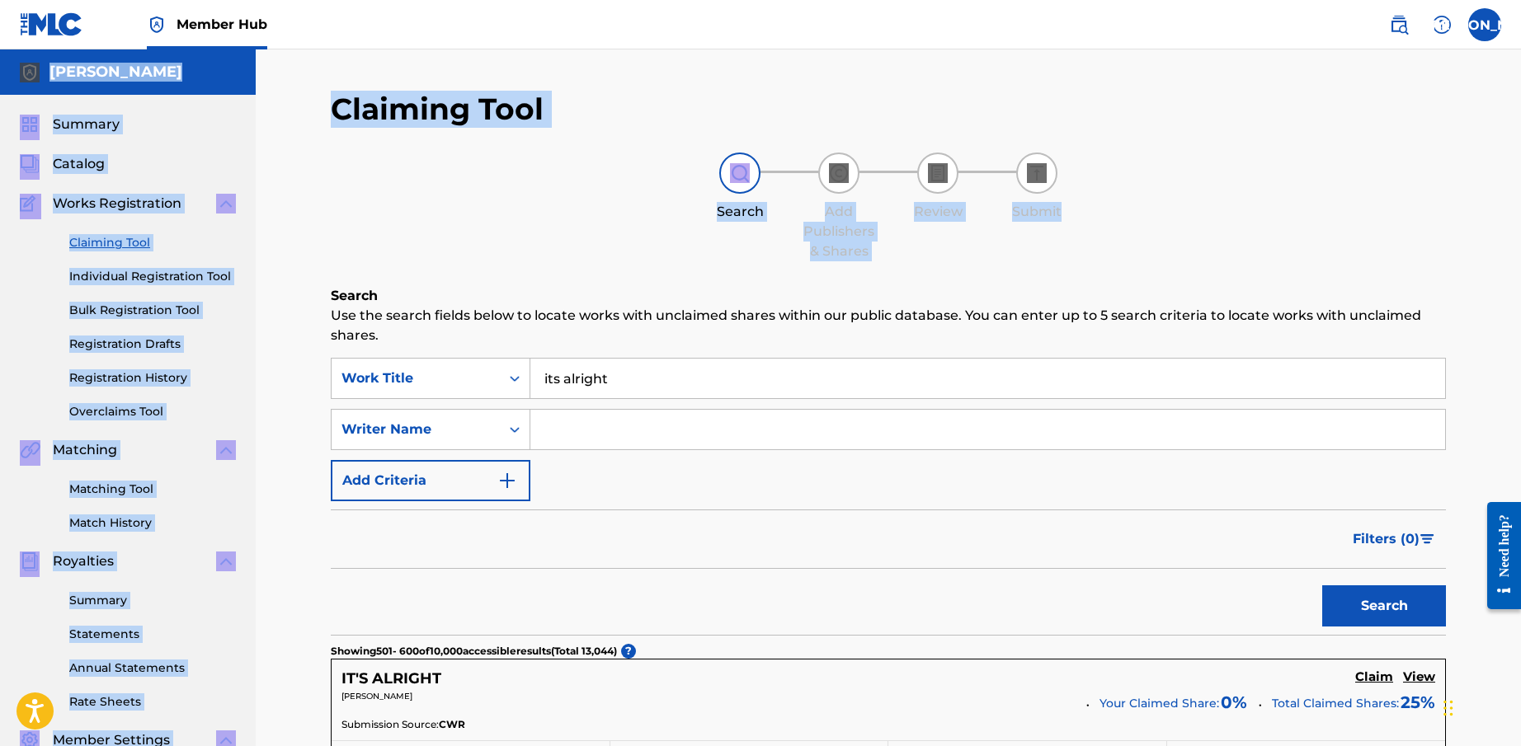
drag, startPoint x: 1519, startPoint y: 23, endPoint x: 1473, endPoint y: 229, distance: 211.3
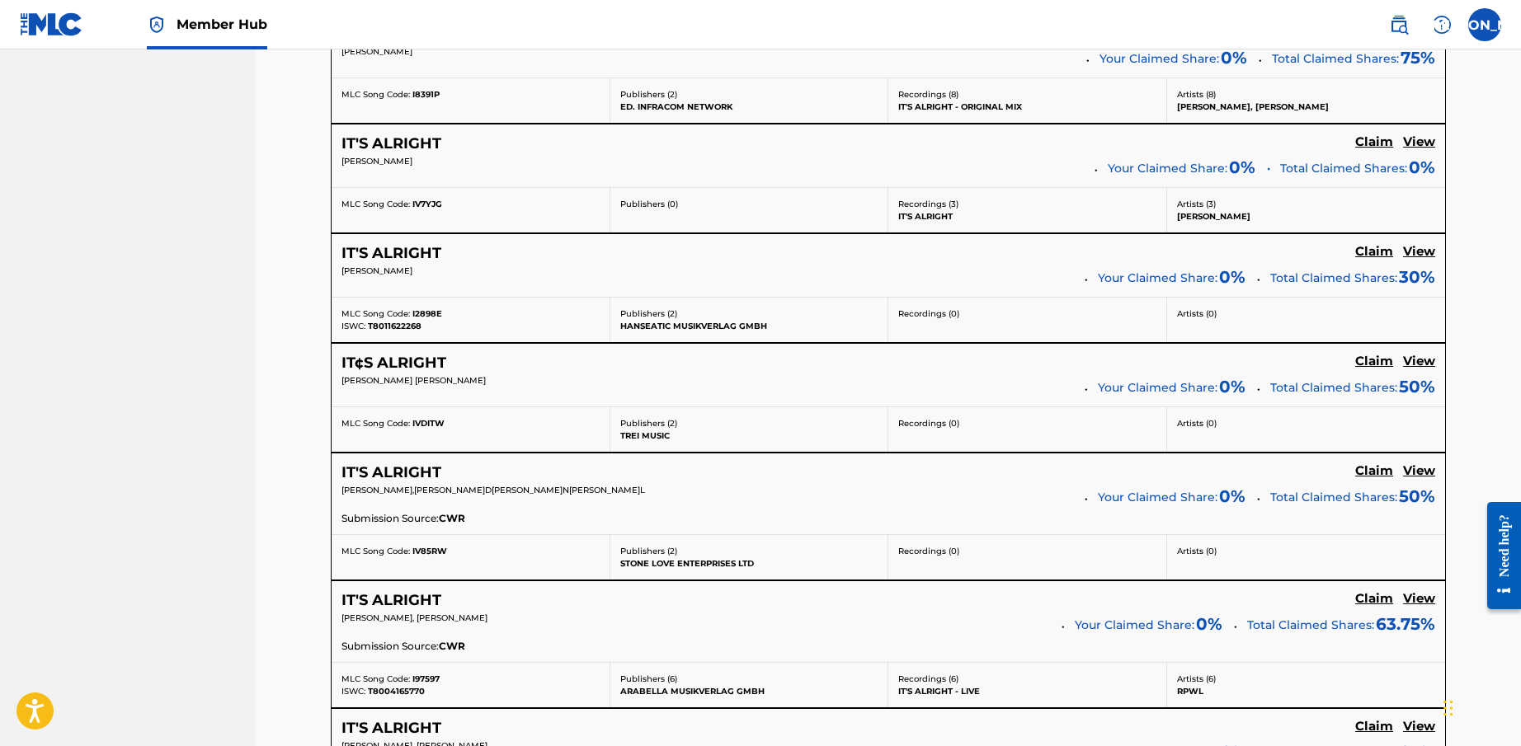
scroll to position [11992, 0]
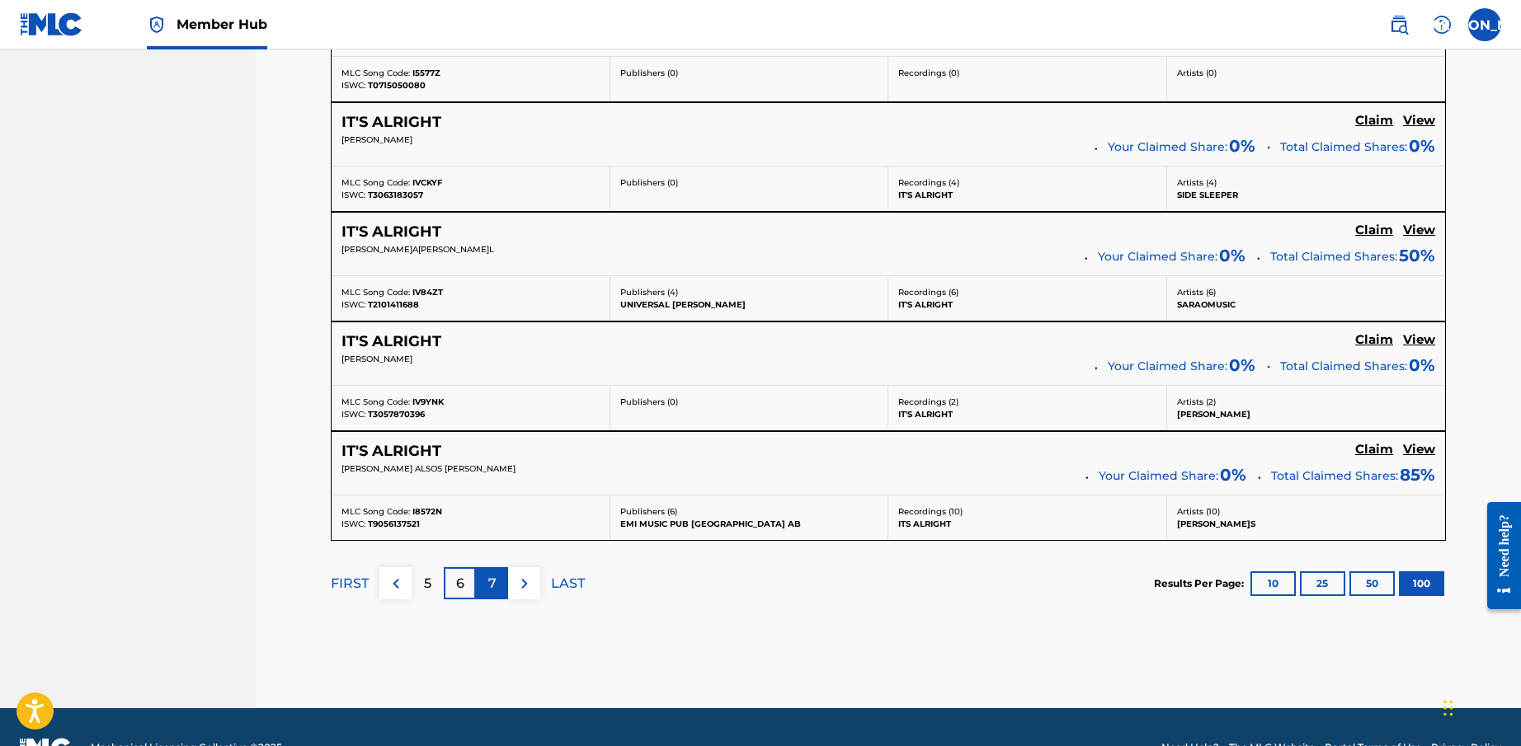
click at [501, 567] on div "7" at bounding box center [492, 583] width 32 height 32
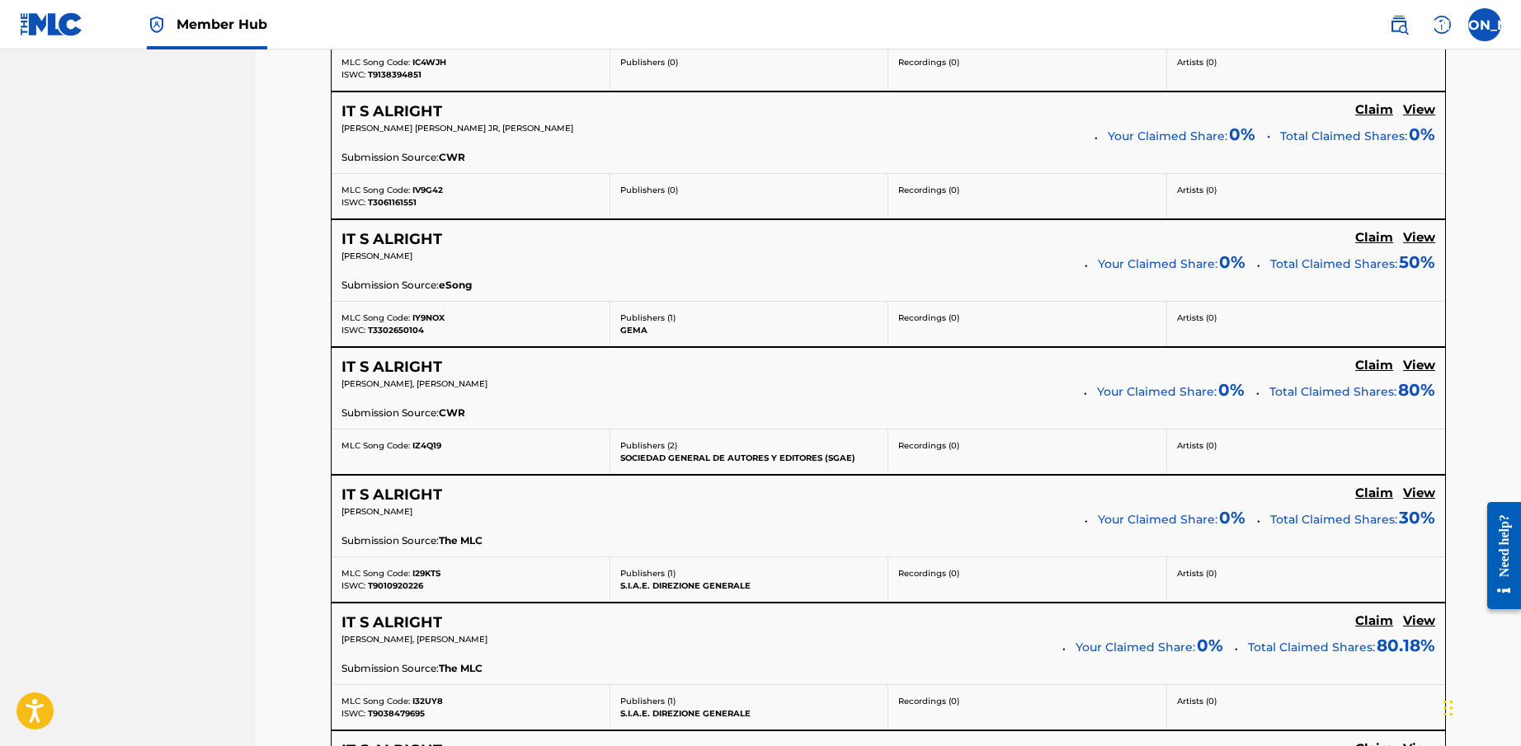
scroll to position [12704, 0]
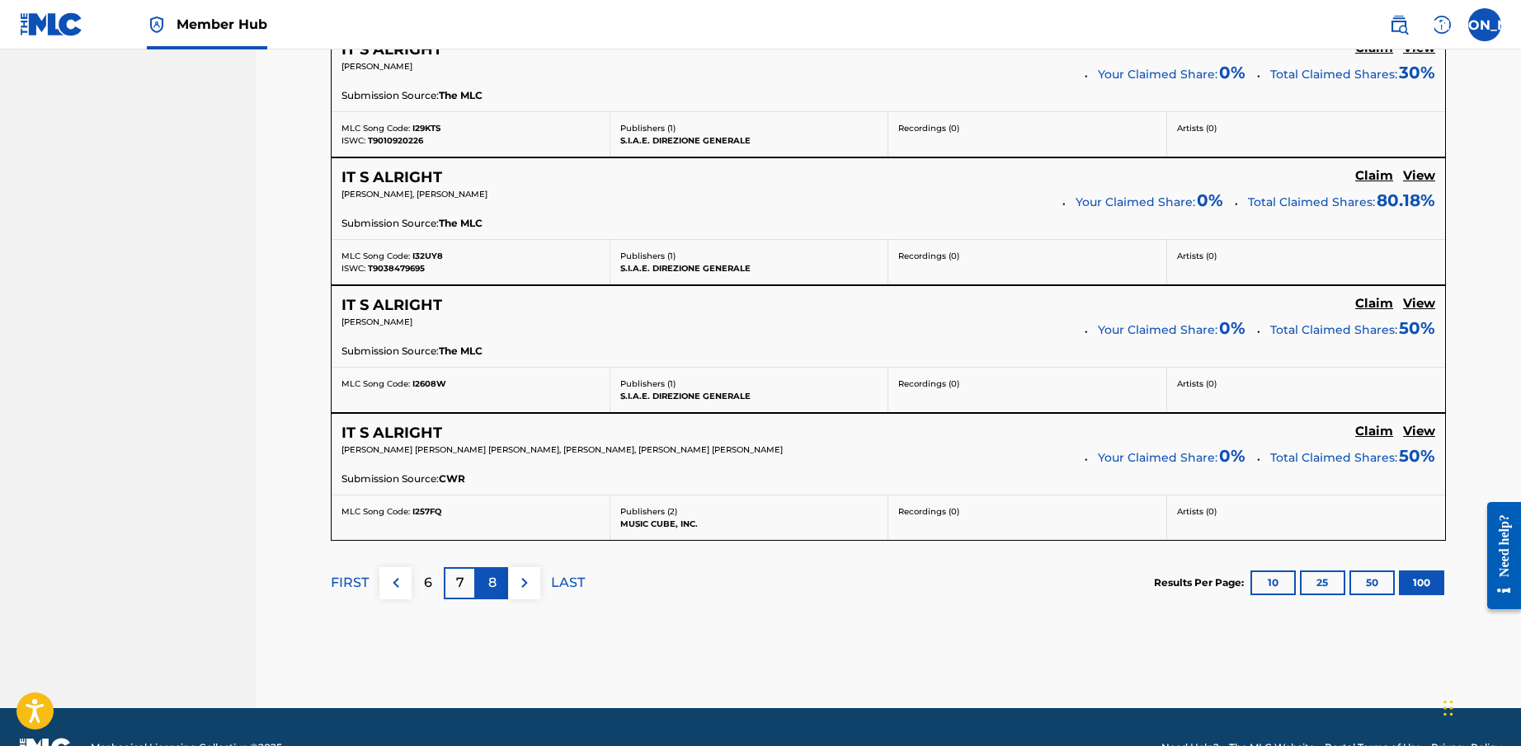
click at [494, 573] on p "8" at bounding box center [492, 583] width 8 height 20
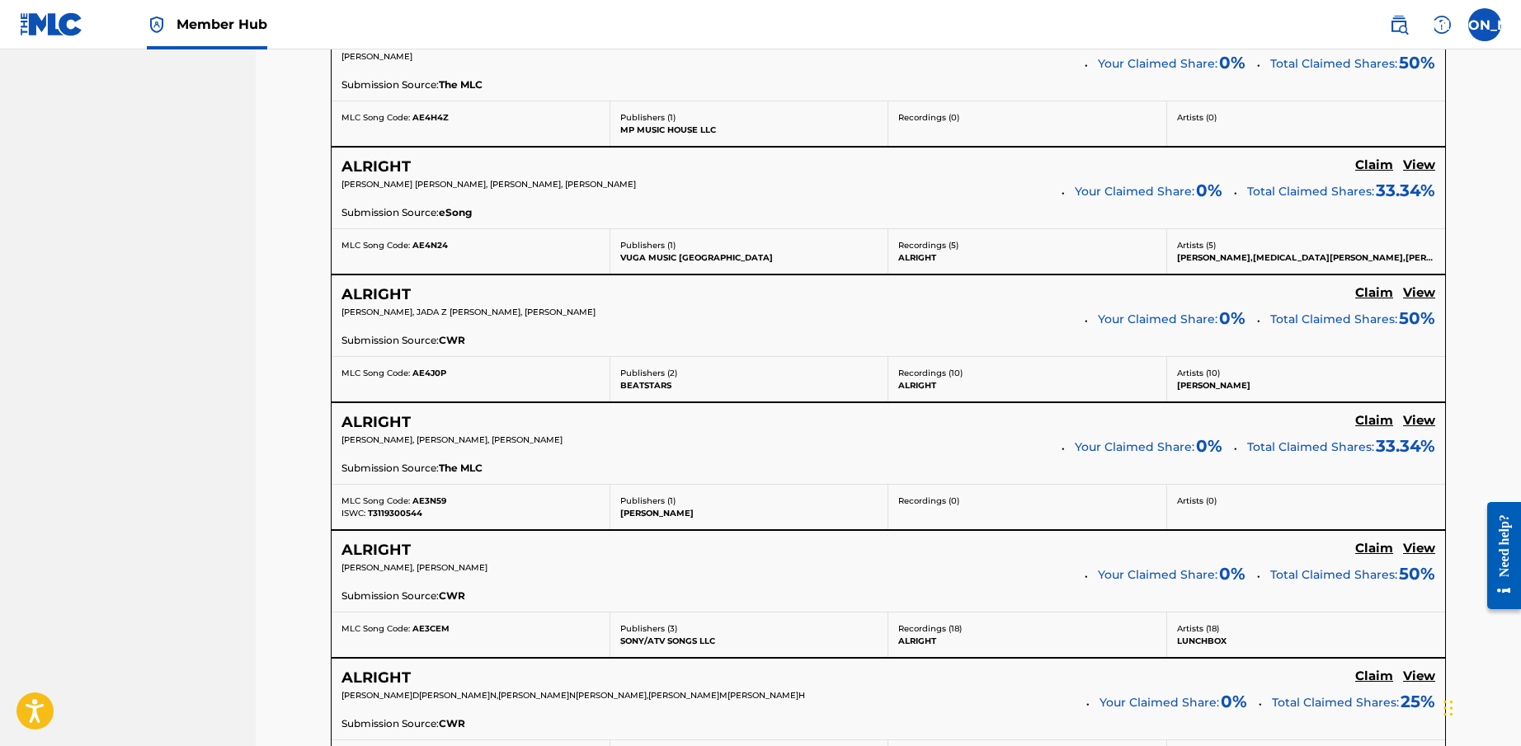
scroll to position [12560, 0]
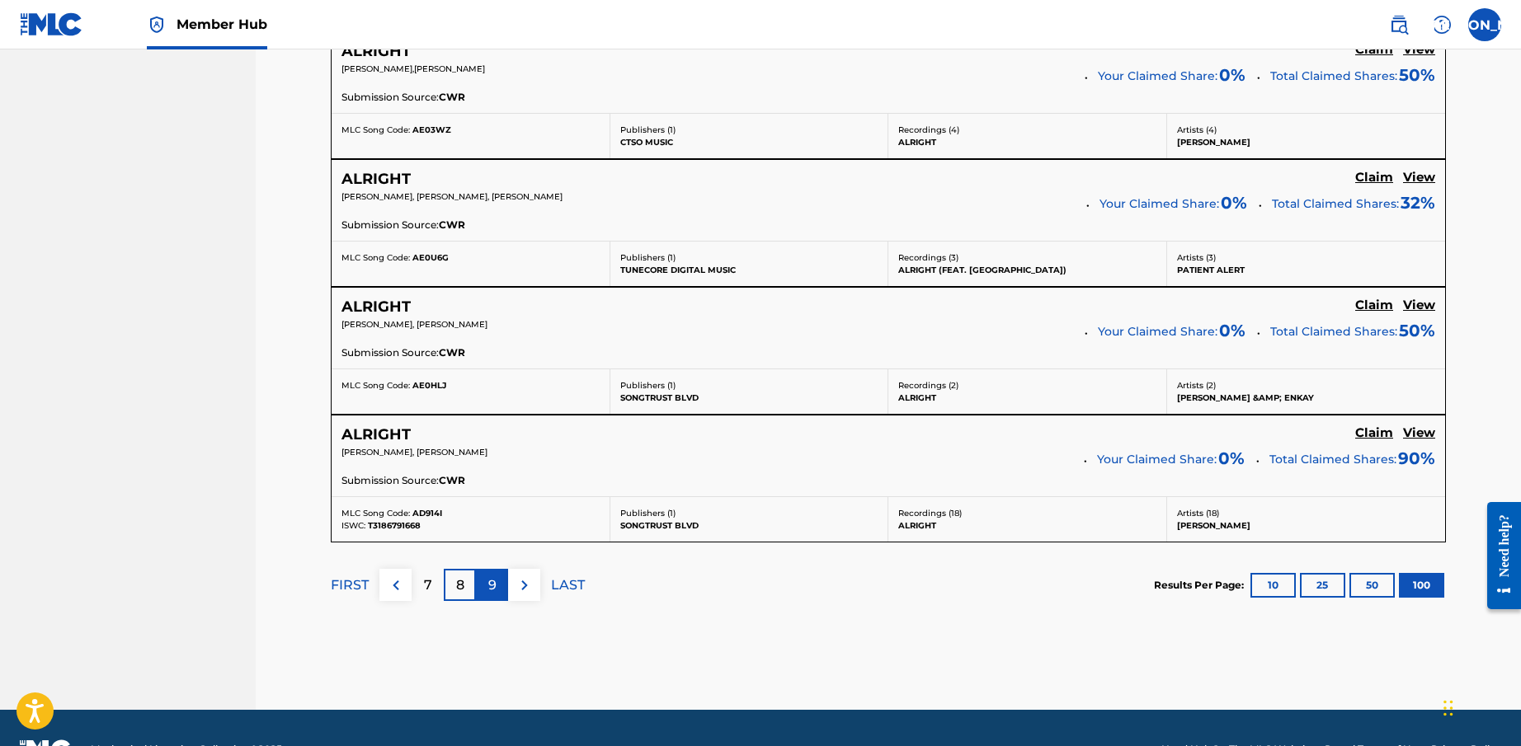
click at [492, 576] on p "9" at bounding box center [492, 586] width 8 height 20
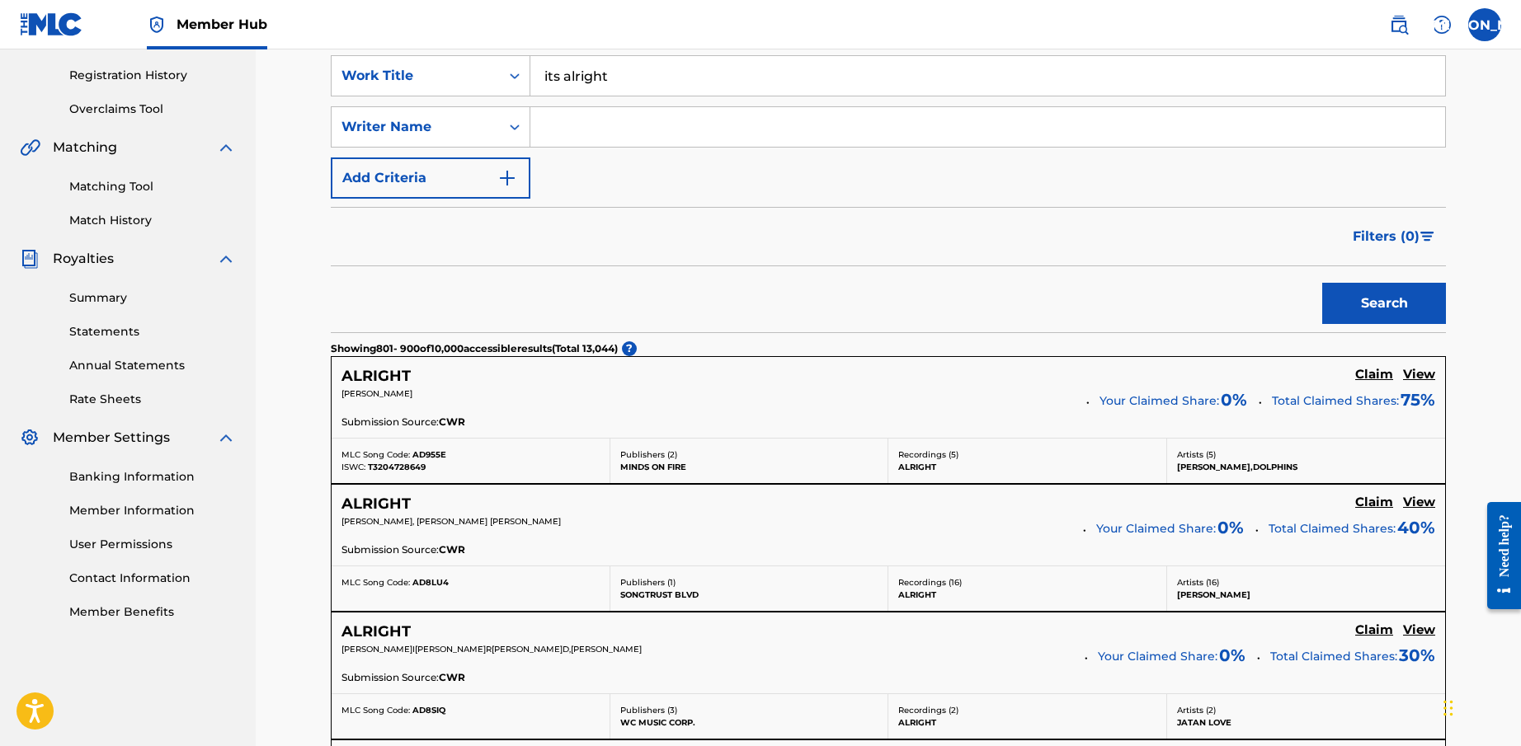
scroll to position [465, 0]
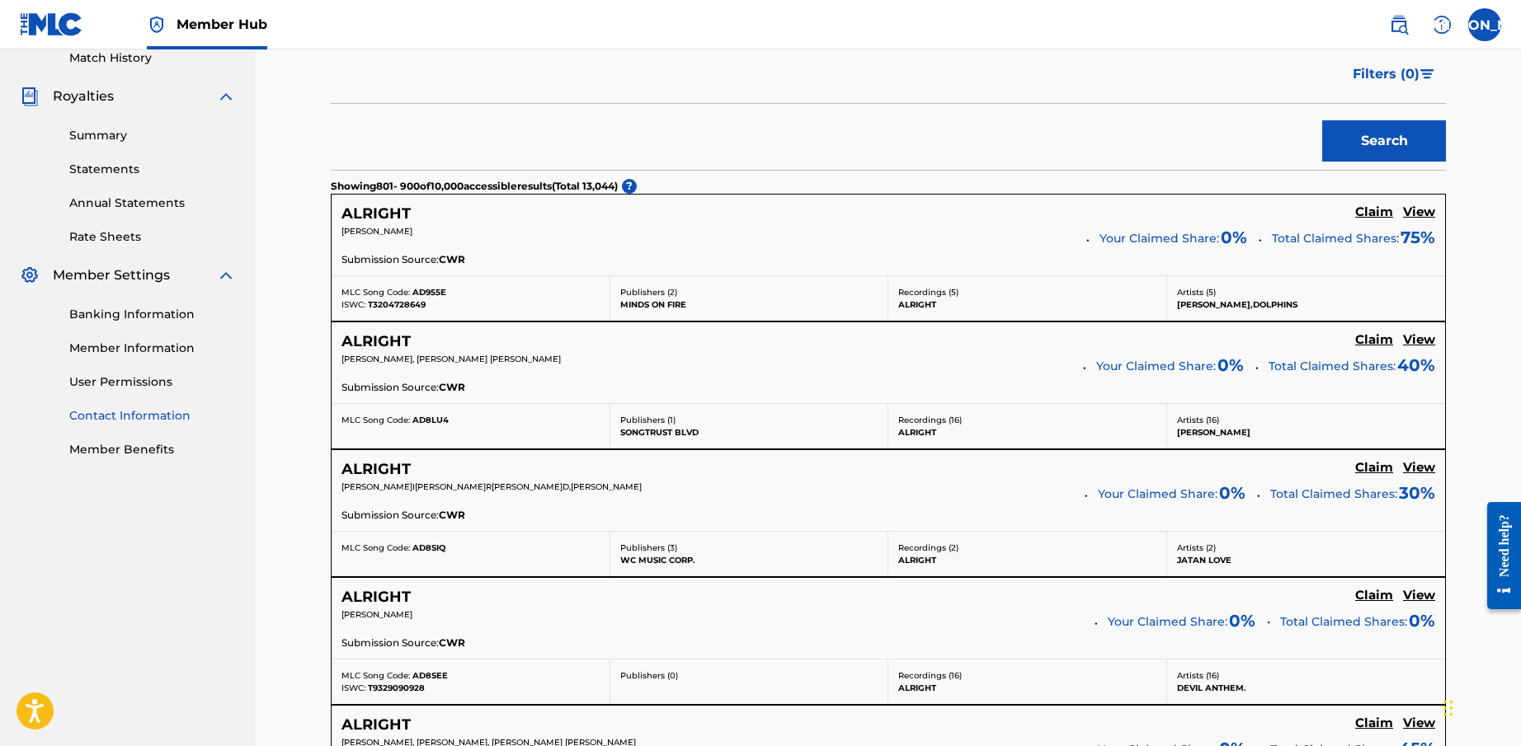
click at [135, 417] on link "Contact Information" at bounding box center [152, 415] width 167 height 17
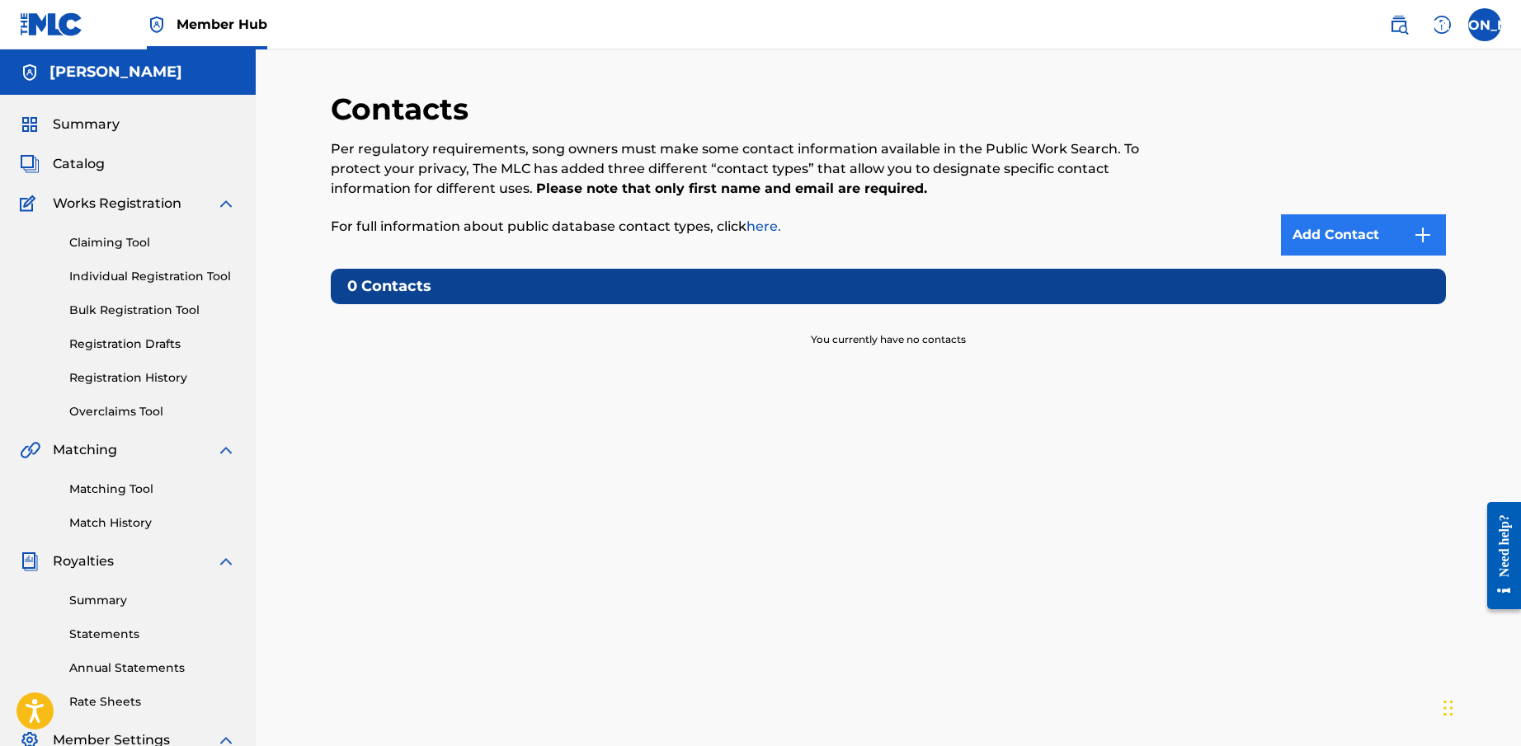
click at [1309, 228] on link "Add Contact" at bounding box center [1363, 234] width 165 height 41
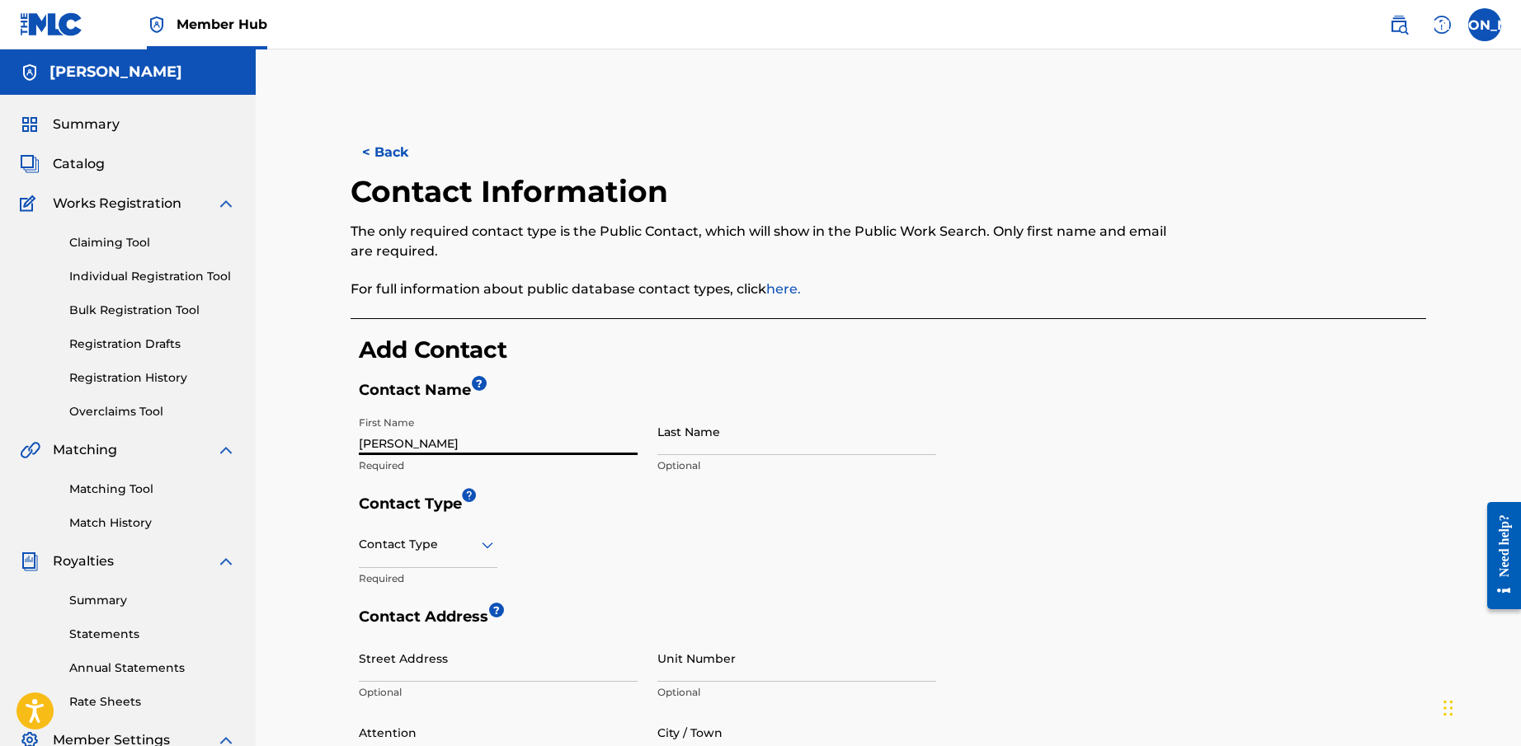
type input "[PERSON_NAME]"
click at [403, 544] on div at bounding box center [428, 544] width 139 height 21
click at [401, 587] on div "Public" at bounding box center [428, 586] width 137 height 37
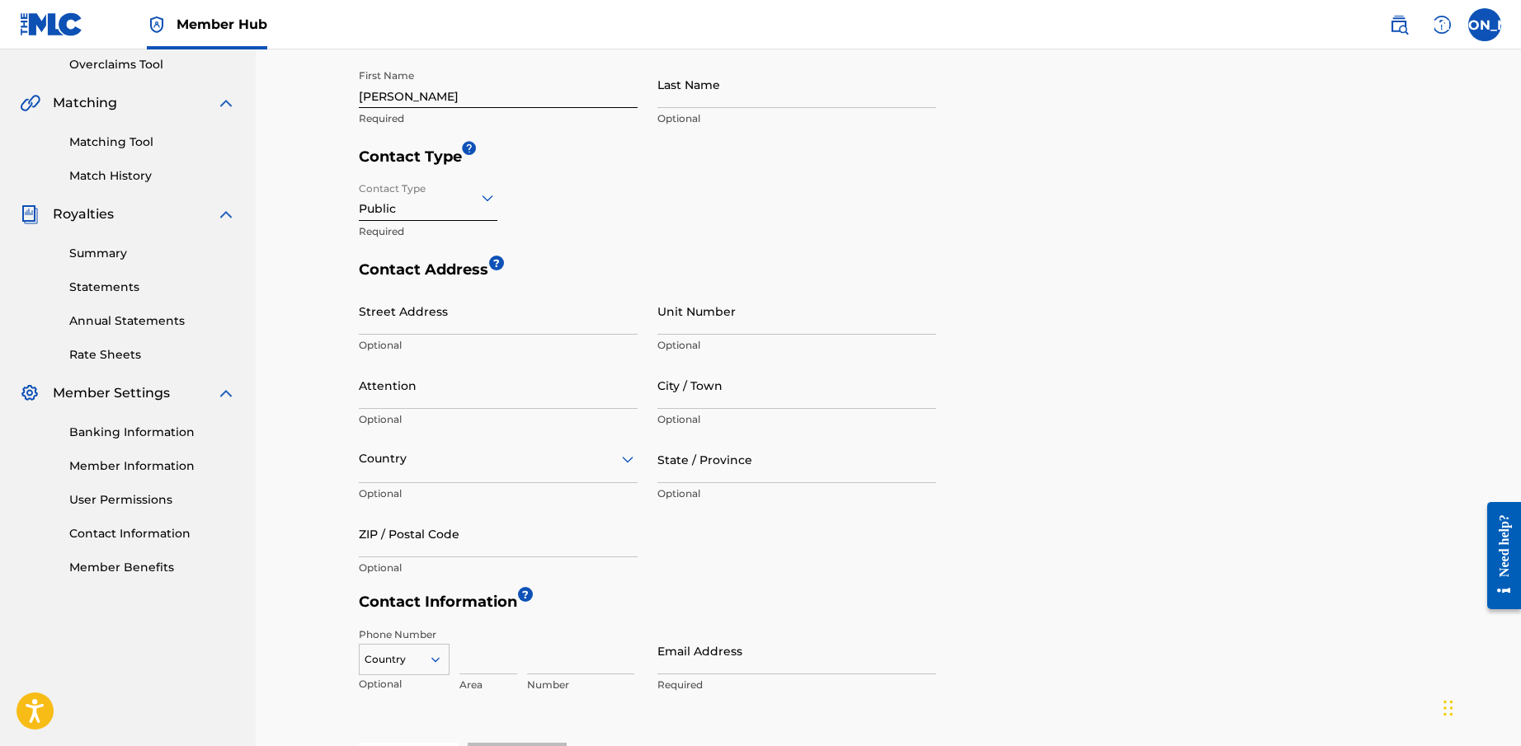
scroll to position [497, 0]
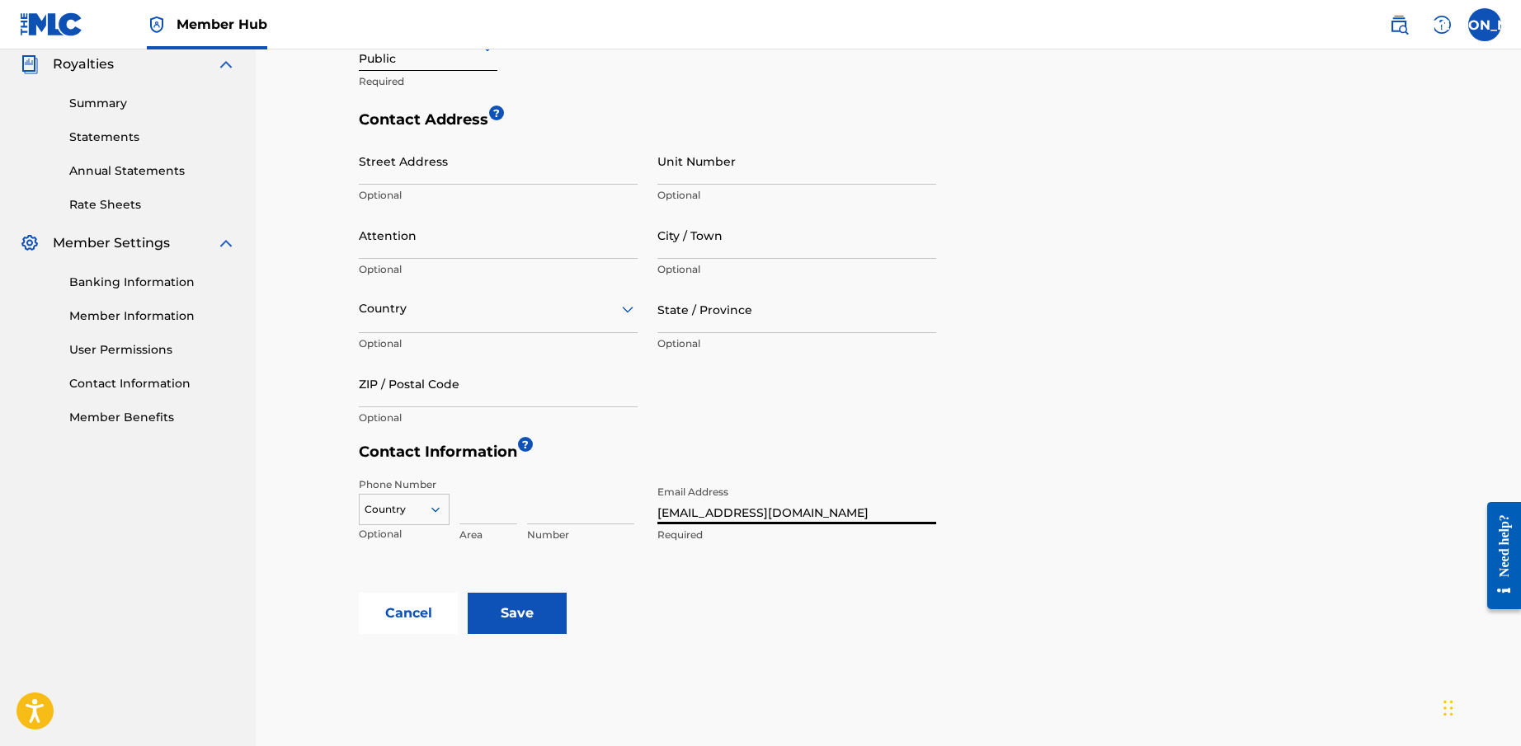
type input "[EMAIL_ADDRESS][DOMAIN_NAME]"
click at [657, 618] on div "Cancel Save" at bounding box center [892, 613] width 1067 height 41
click at [529, 616] on input "Save" at bounding box center [517, 613] width 99 height 41
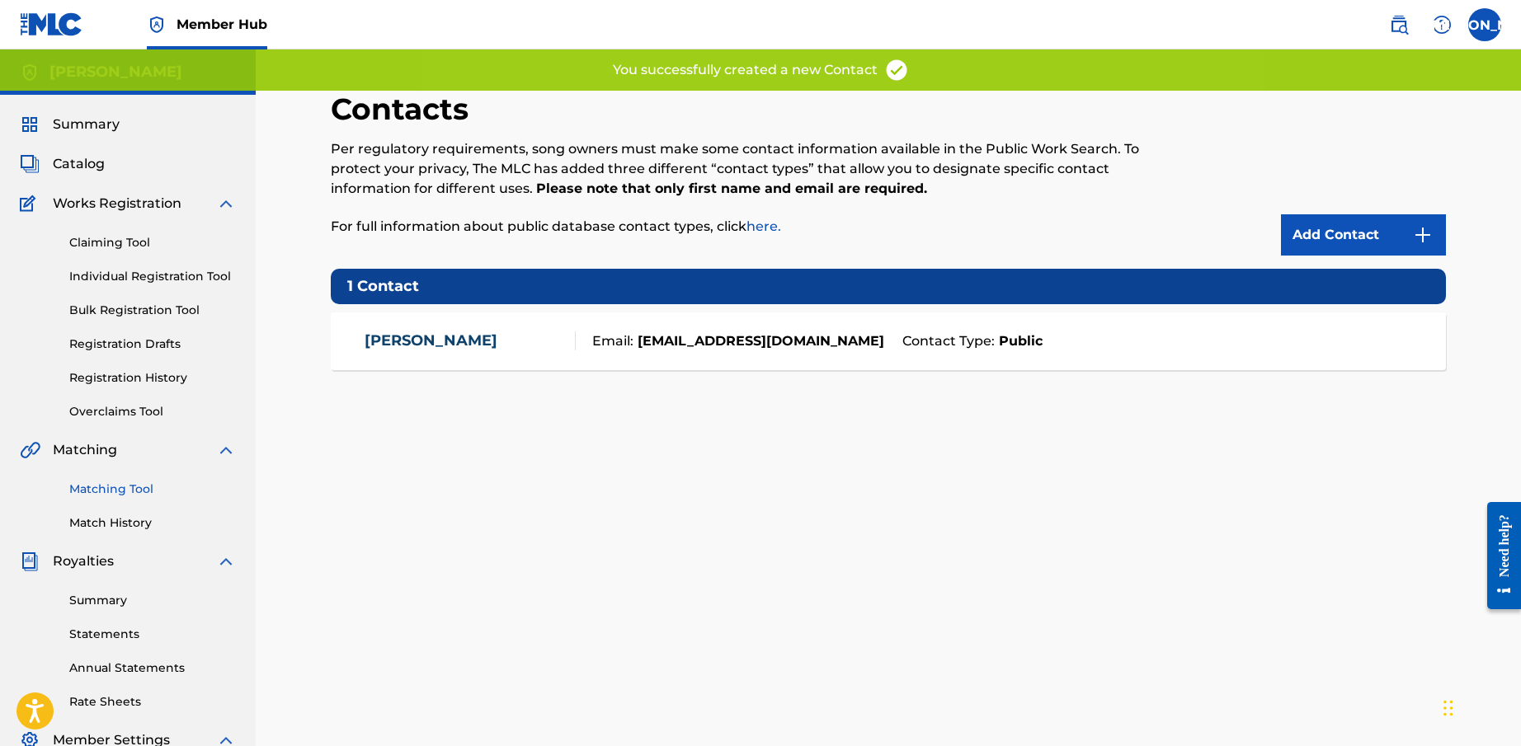
click at [135, 489] on link "Matching Tool" at bounding box center [152, 489] width 167 height 17
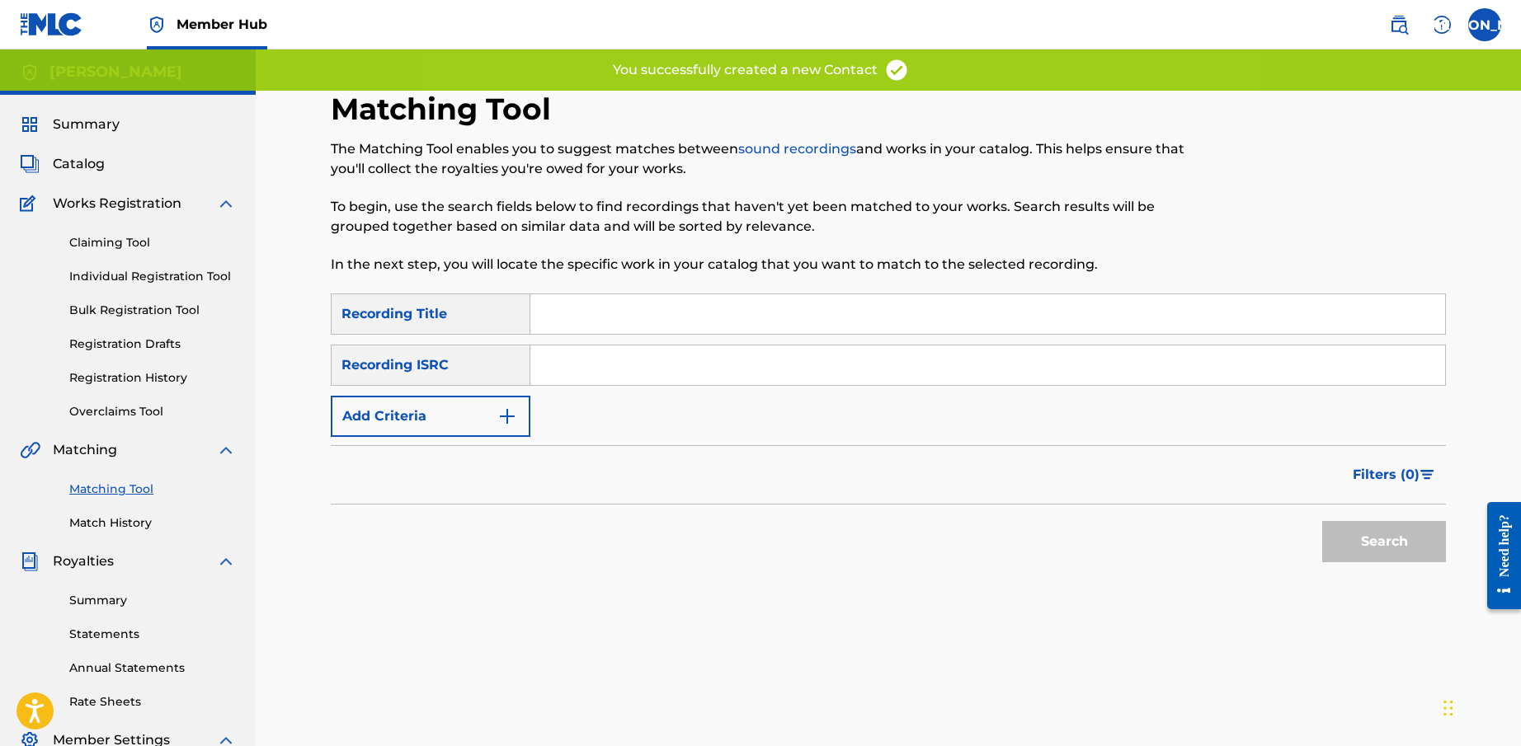
click at [605, 310] on input "Search Form" at bounding box center [987, 314] width 915 height 40
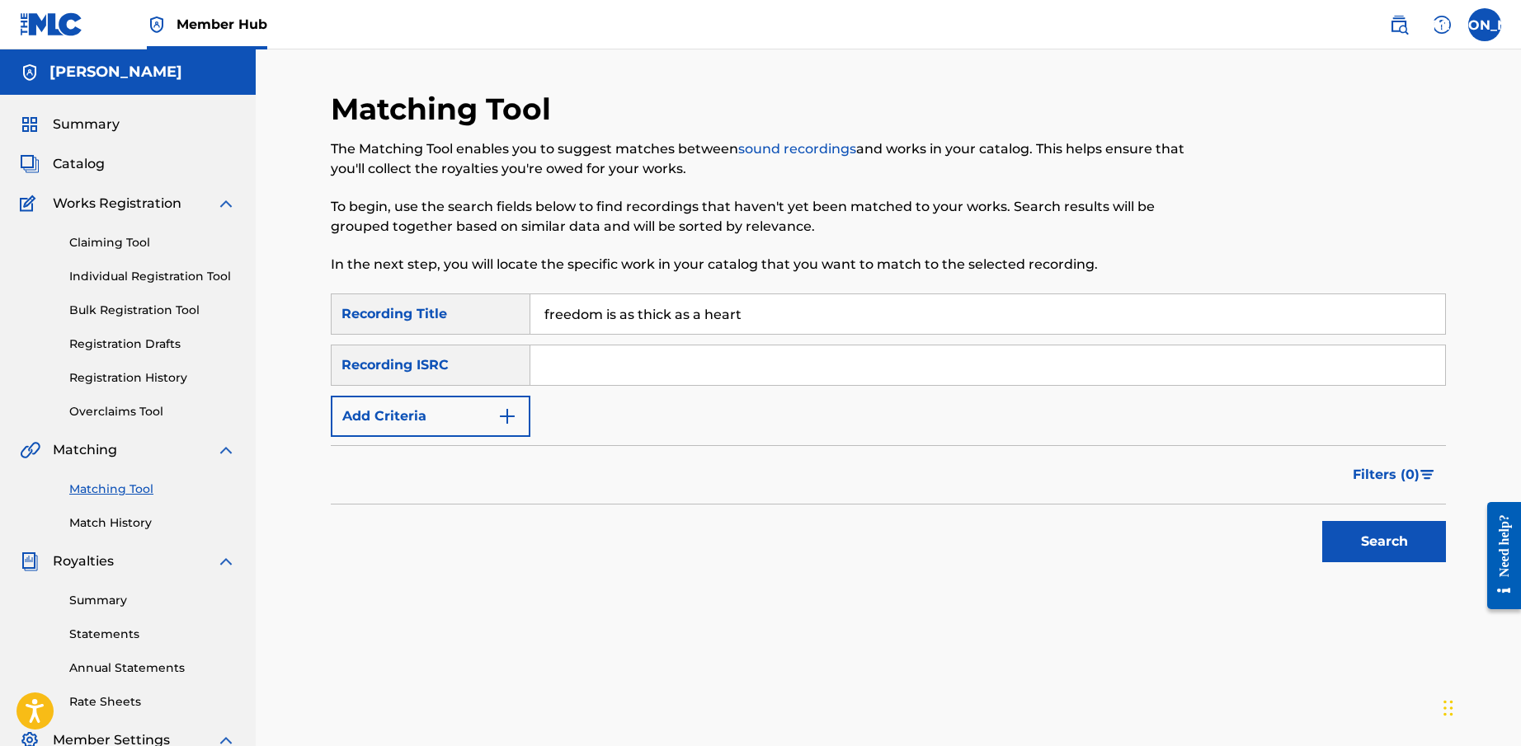
click at [1384, 542] on button "Search" at bounding box center [1384, 541] width 124 height 41
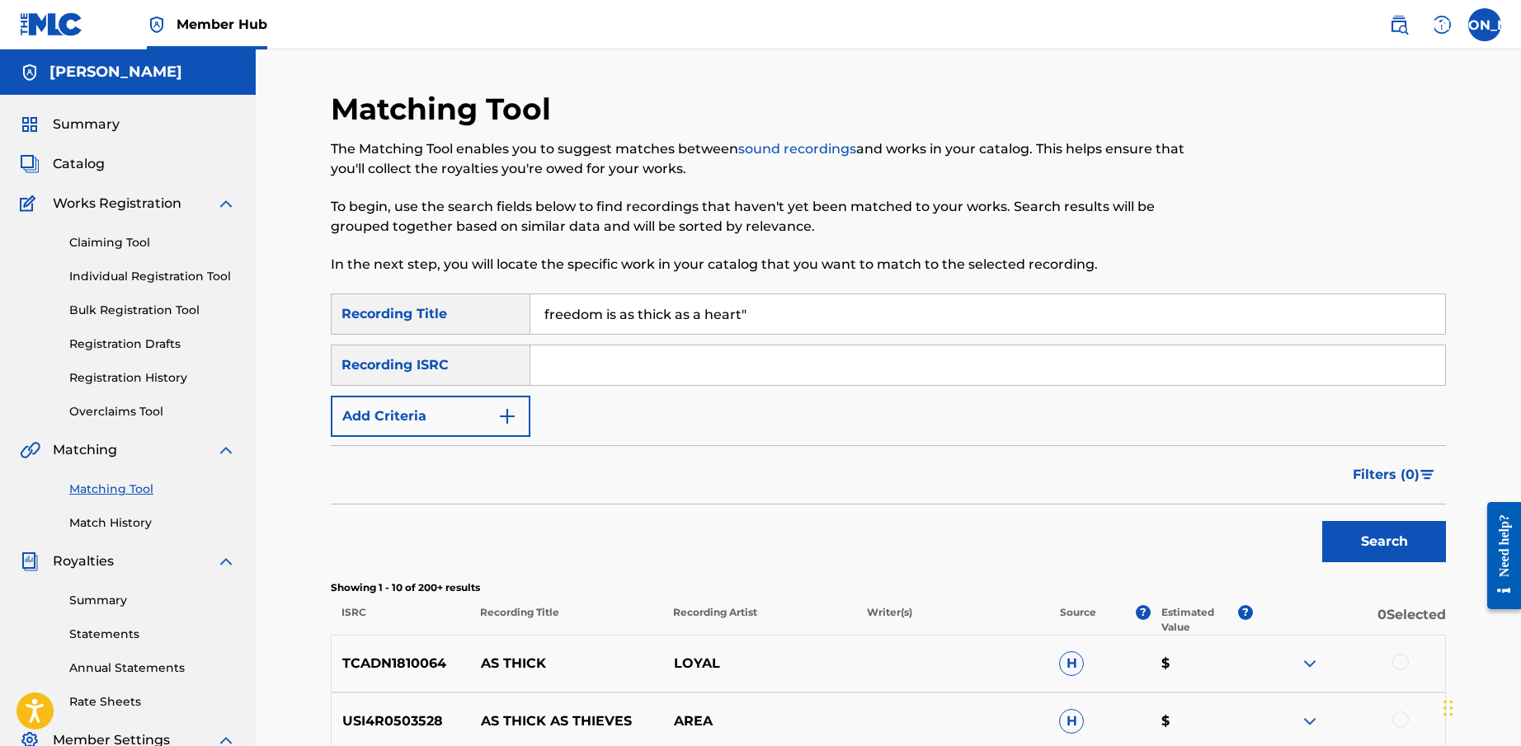
click at [544, 314] on input "freedom is as thick as a heart"" at bounding box center [987, 314] width 915 height 40
click at [1384, 542] on button "Search" at bounding box center [1384, 541] width 124 height 41
type input ""dfreedom is as thick as a heart""
click at [80, 162] on span "Catalog" at bounding box center [79, 164] width 52 height 20
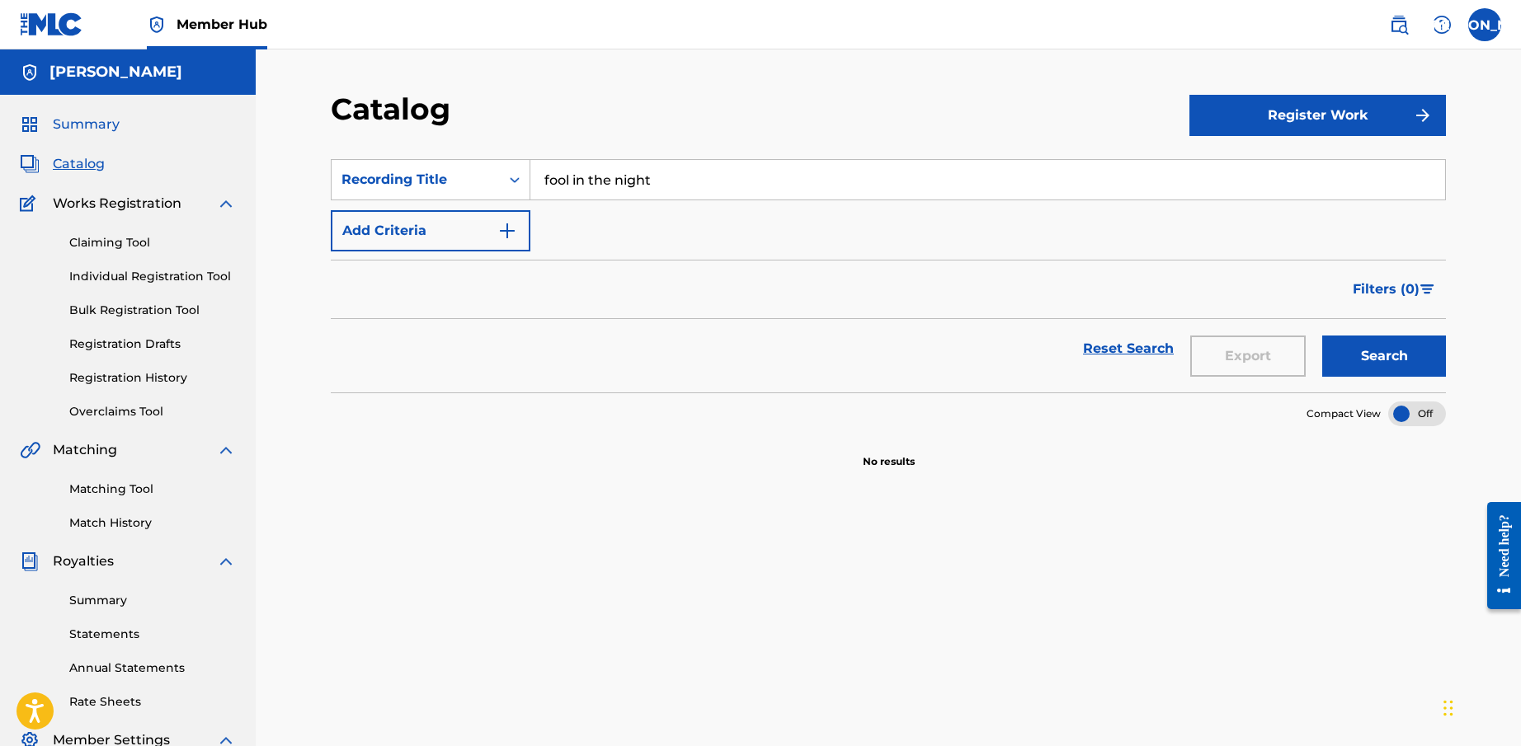
click at [88, 122] on span "Summary" at bounding box center [86, 125] width 67 height 20
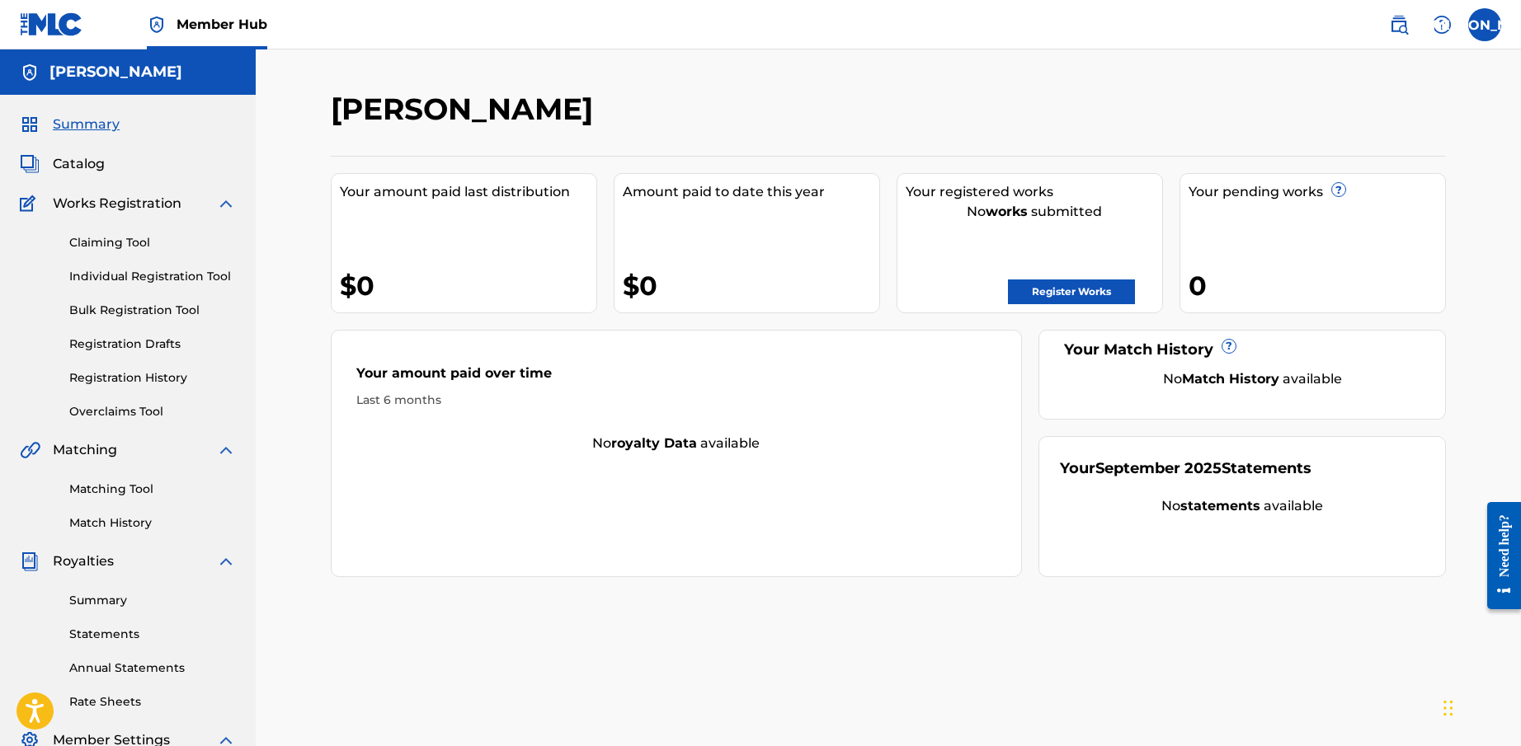
scroll to position [276, 0]
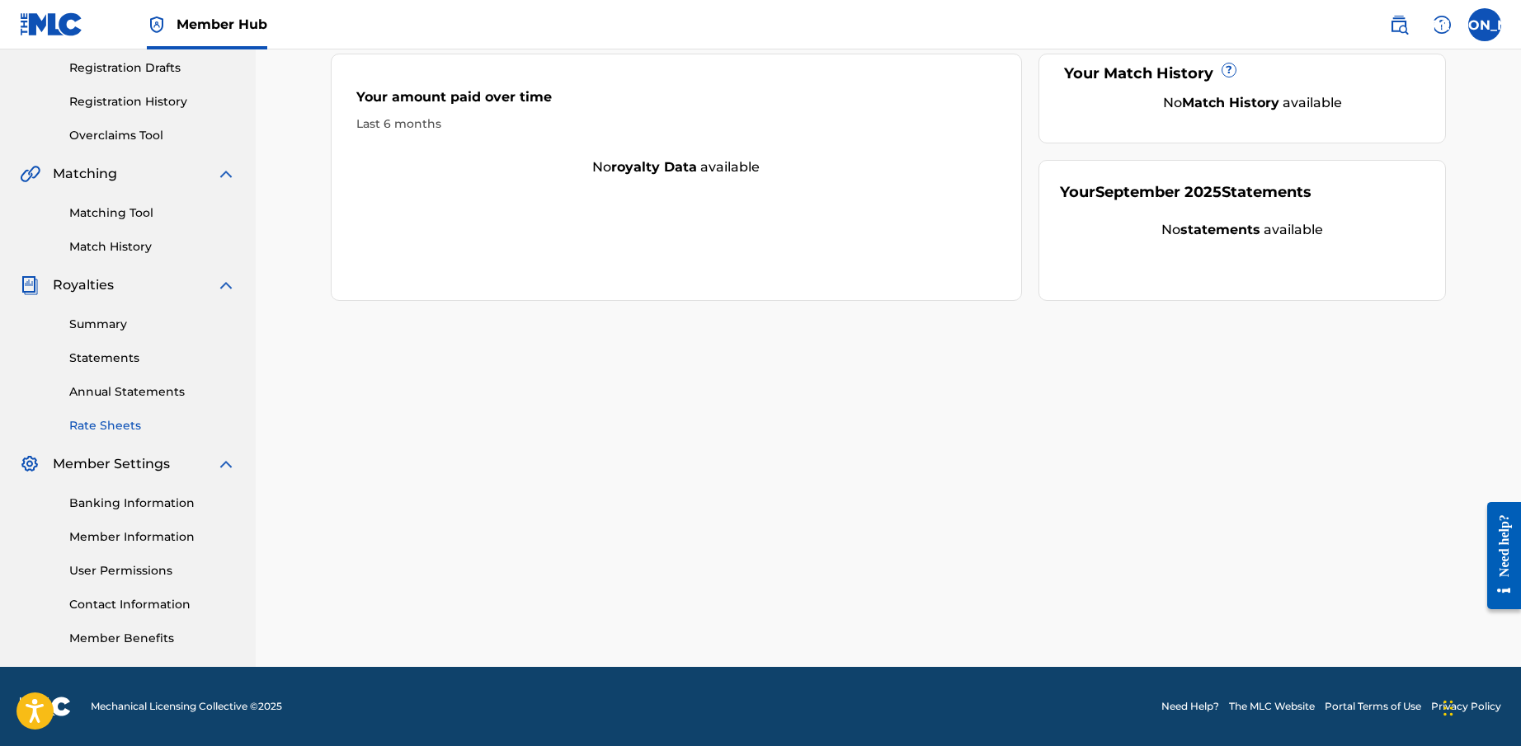
click at [101, 421] on link "Rate Sheets" at bounding box center [152, 425] width 167 height 17
